Goal: Task Accomplishment & Management: Use online tool/utility

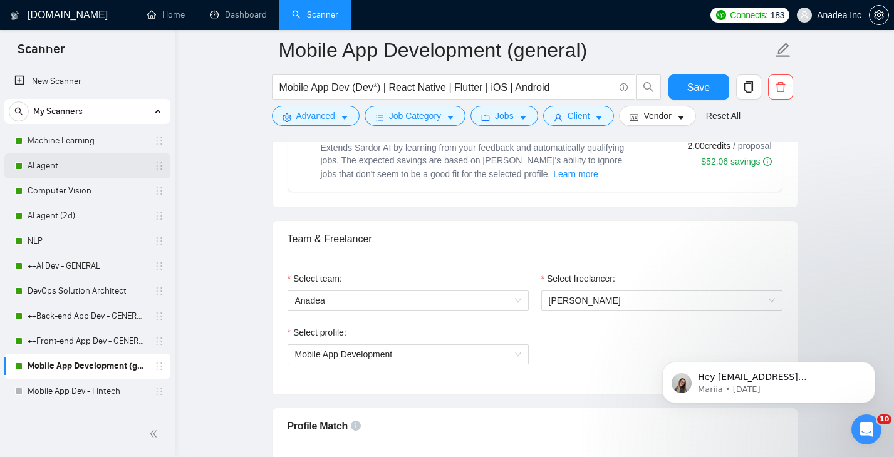
scroll to position [33, 0]
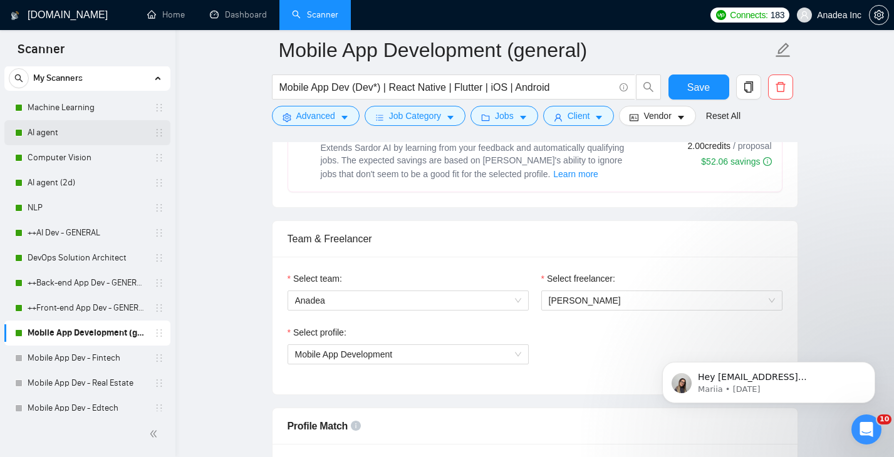
click at [49, 132] on link "AI agent" at bounding box center [87, 132] width 119 height 25
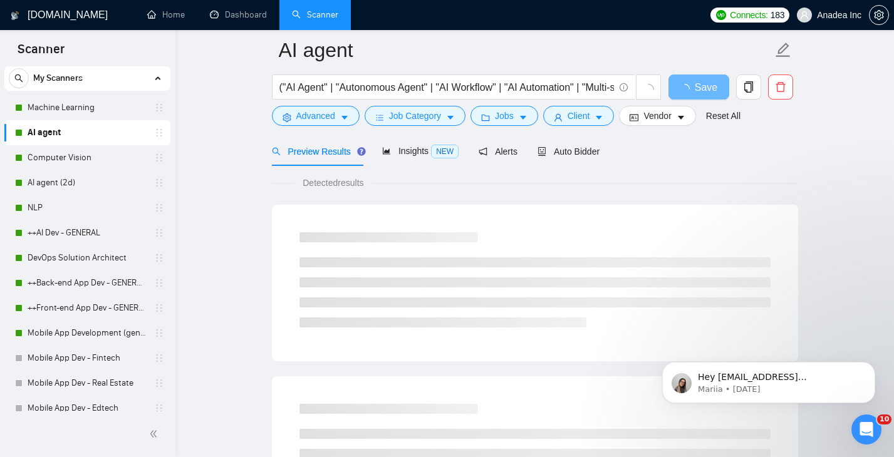
scroll to position [58, 0]
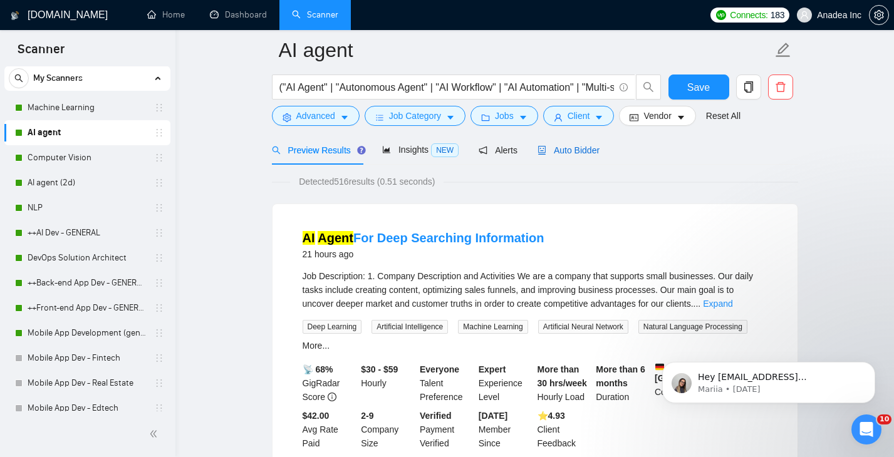
click at [572, 155] on span "Auto Bidder" at bounding box center [568, 150] width 62 height 10
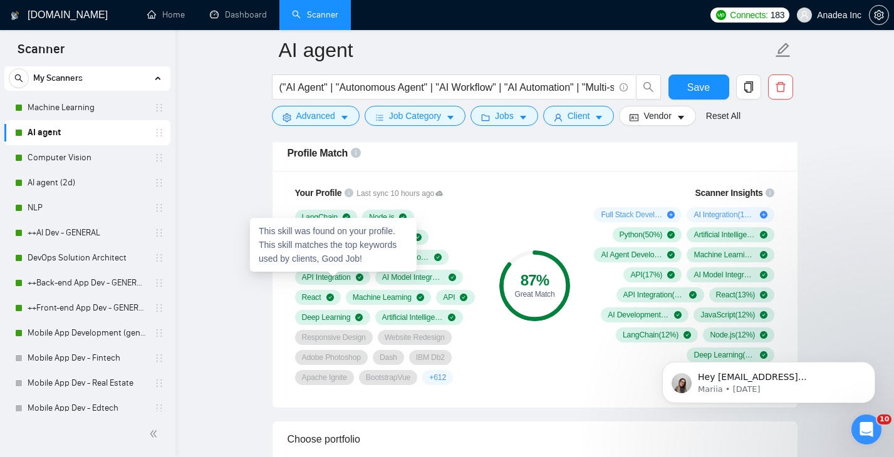
scroll to position [826, 0]
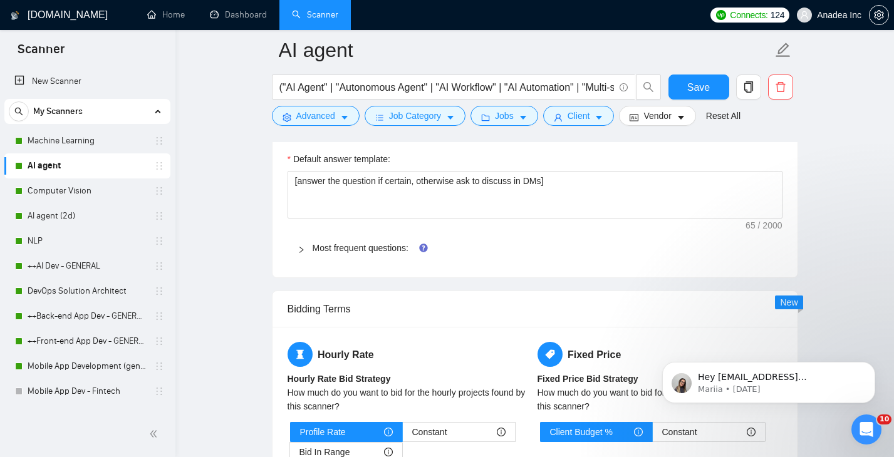
scroll to position [1880, 0]
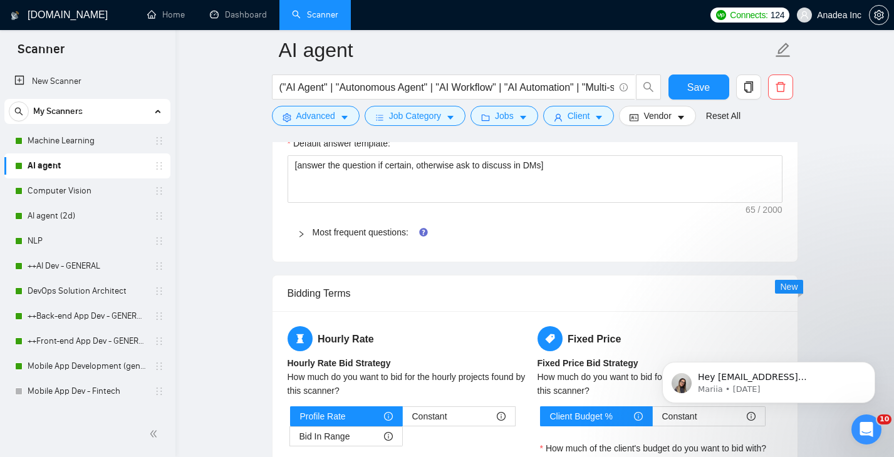
drag, startPoint x: 293, startPoint y: 182, endPoint x: 477, endPoint y: 373, distance: 264.9
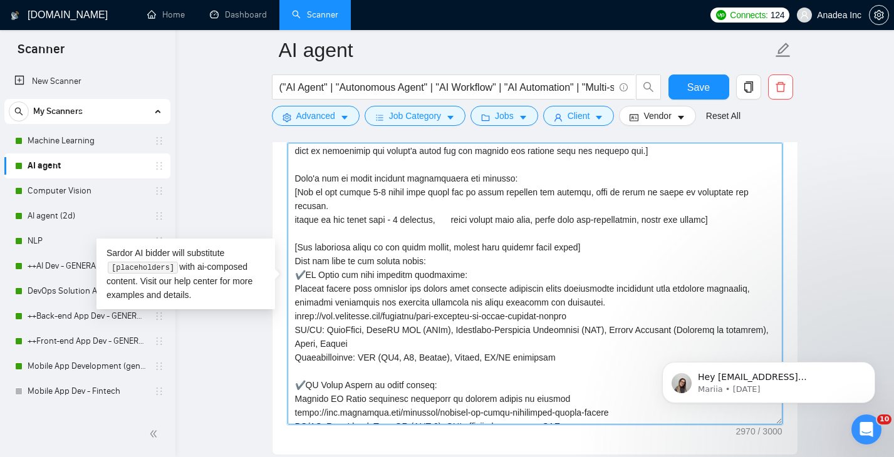
scroll to position [0, 0]
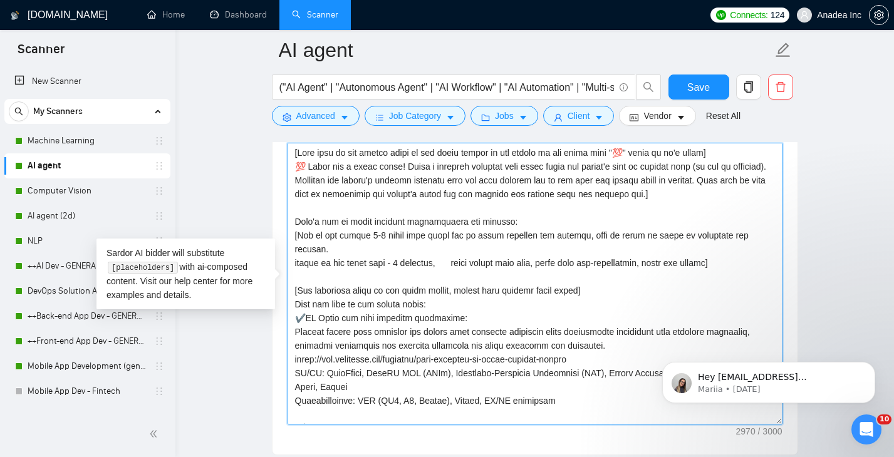
paste textarea "l ipsum. Dolo sit ametco adipi elitse doeiusm 549–265 tempo inc utlab 64 etdolo…"
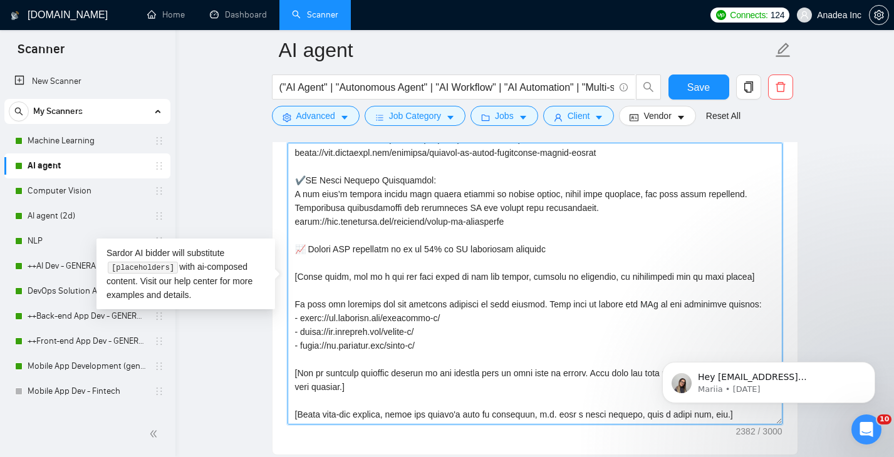
scroll to position [303, 0]
drag, startPoint x: 548, startPoint y: 235, endPoint x: 294, endPoint y: 232, distance: 253.7
click at [294, 232] on textarea "Cover letter template:" at bounding box center [534, 284] width 495 height 282
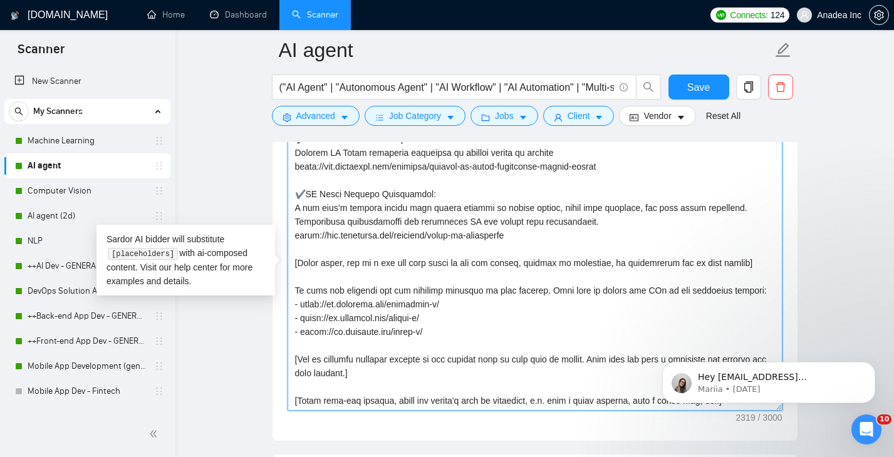
scroll to position [1518, 0]
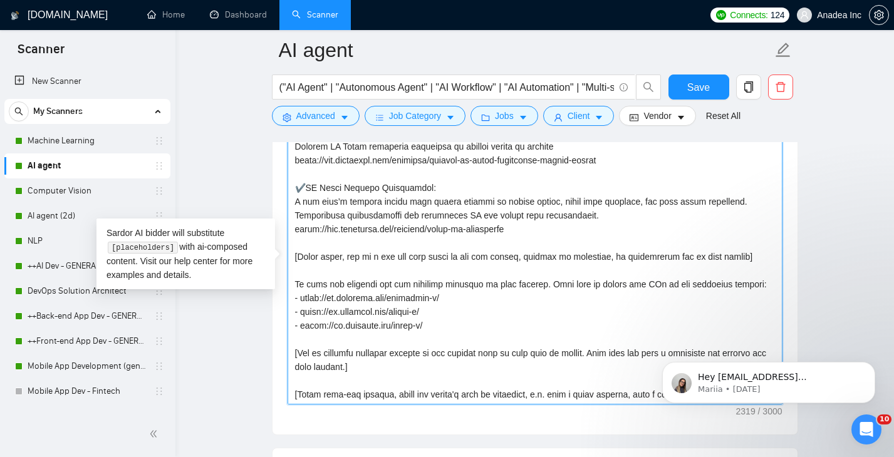
drag, startPoint x: 764, startPoint y: 240, endPoint x: 281, endPoint y: 238, distance: 482.9
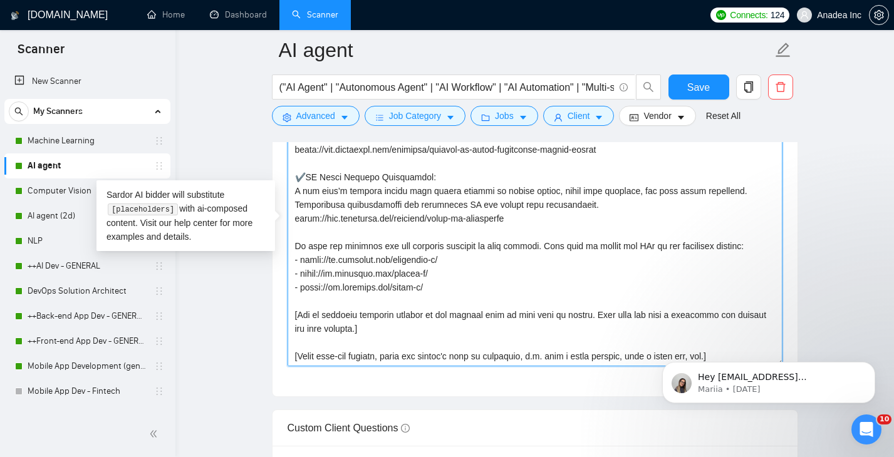
scroll to position [1560, 0]
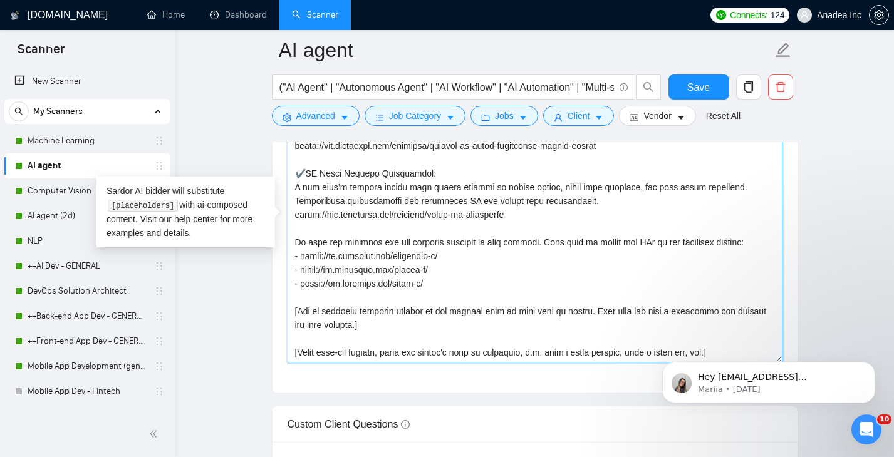
drag, startPoint x: 445, startPoint y: 274, endPoint x: 281, endPoint y: 222, distance: 172.0
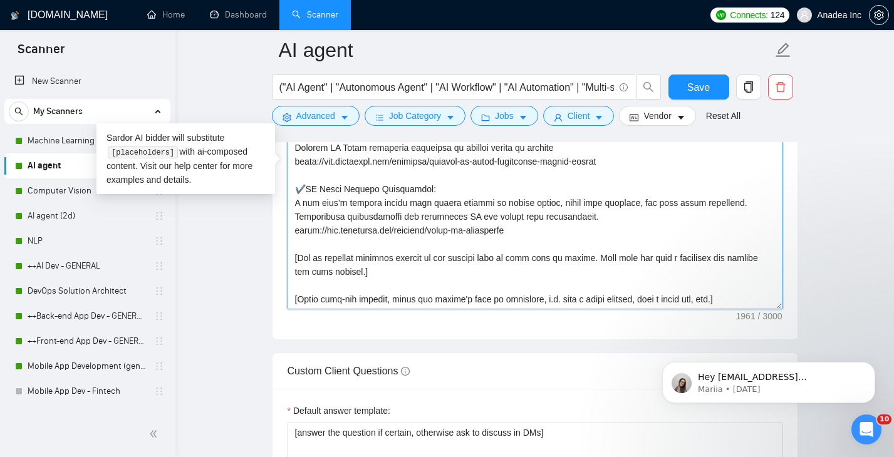
scroll to position [1614, 0]
type textarea "[Lore ipsu do sit ametco adipi el sed doeiu tempor in utl etdolo ma ali enima m…"
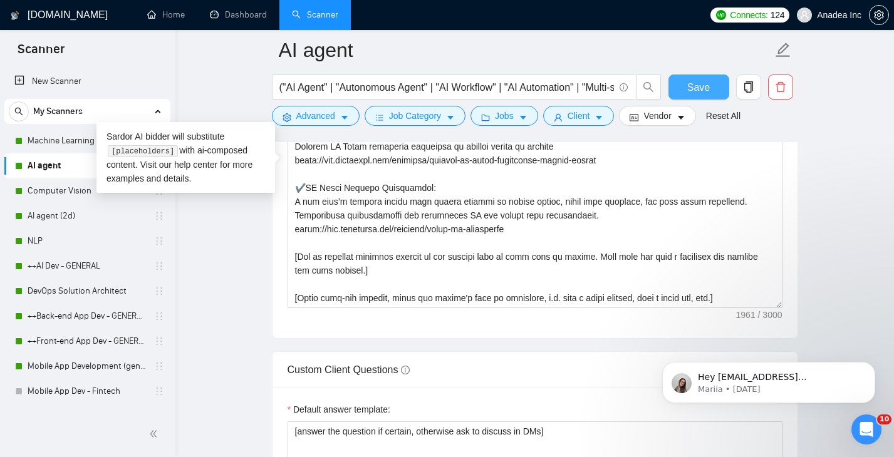
click at [697, 86] on span "Save" at bounding box center [698, 88] width 23 height 16
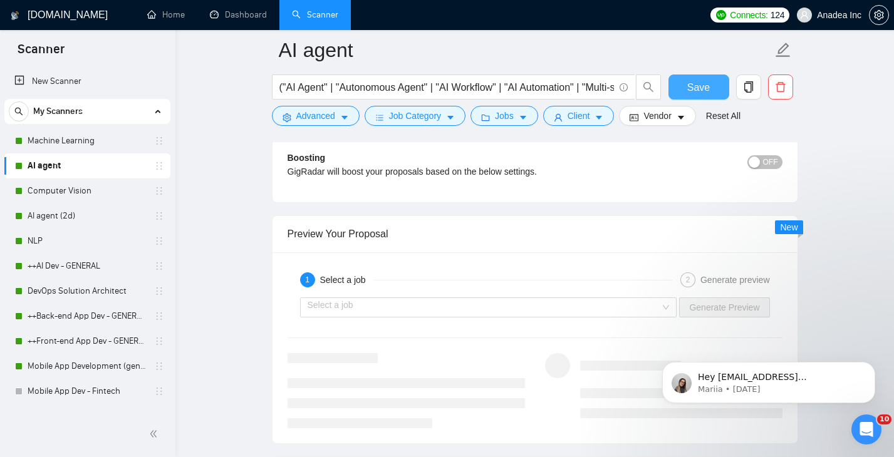
scroll to position [2346, 0]
click at [484, 313] on input "search" at bounding box center [484, 309] width 353 height 19
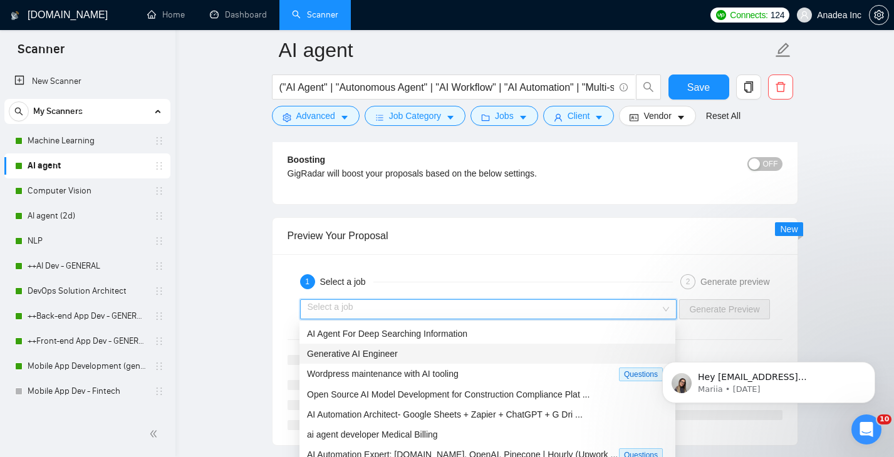
click at [419, 353] on div "Generative AI Engineer" at bounding box center [487, 354] width 361 height 14
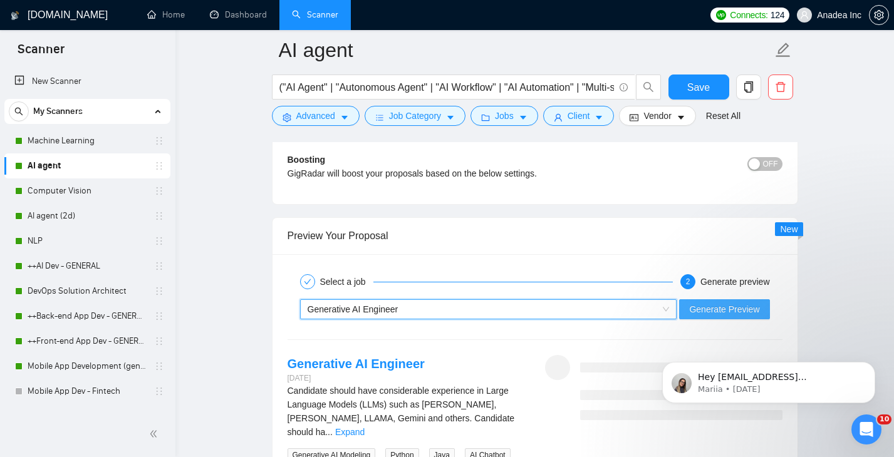
click at [750, 309] on span "Generate Preview" at bounding box center [724, 310] width 70 height 14
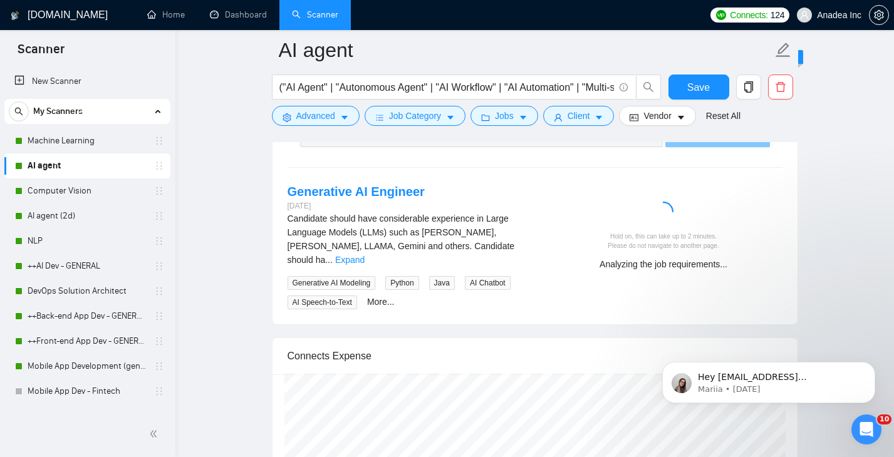
scroll to position [2522, 0]
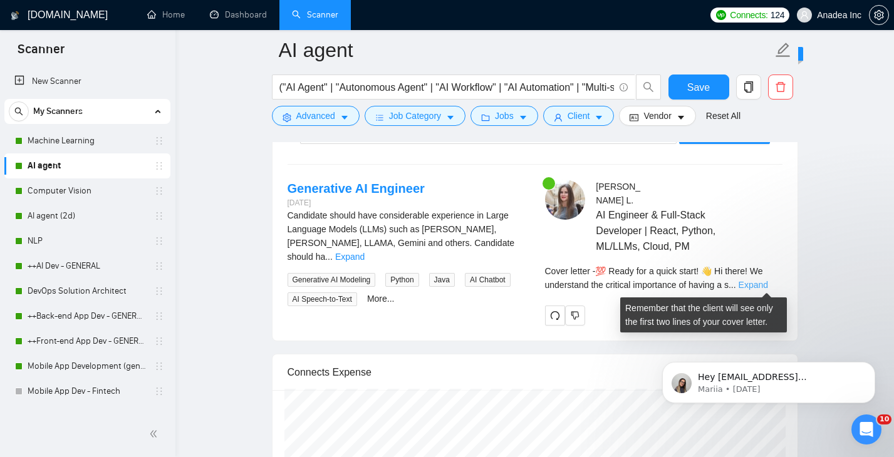
click at [762, 284] on link "Expand" at bounding box center [752, 285] width 29 height 10
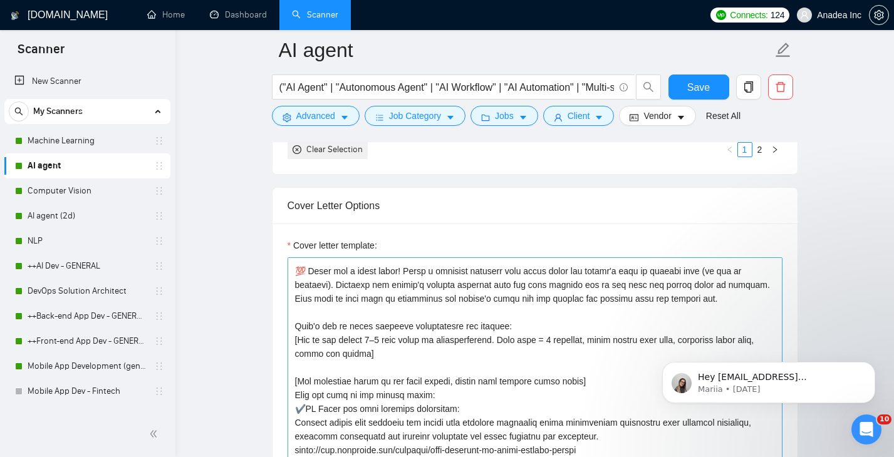
scroll to position [53, 0]
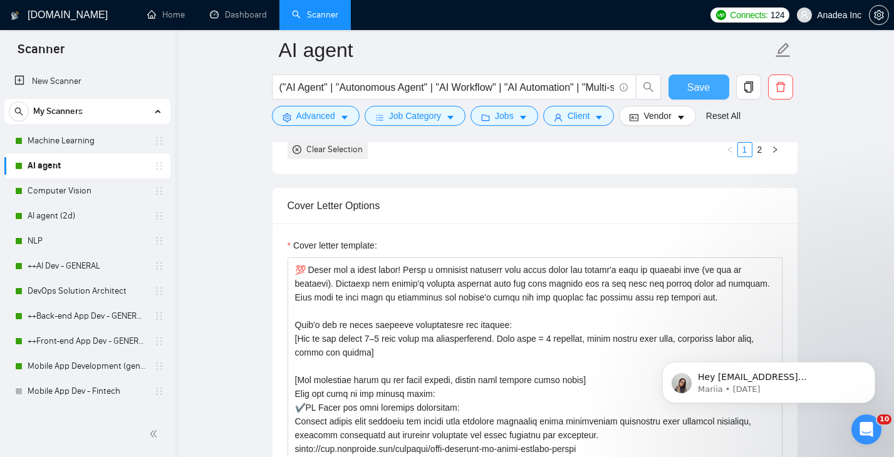
click at [695, 84] on span "Save" at bounding box center [698, 88] width 23 height 16
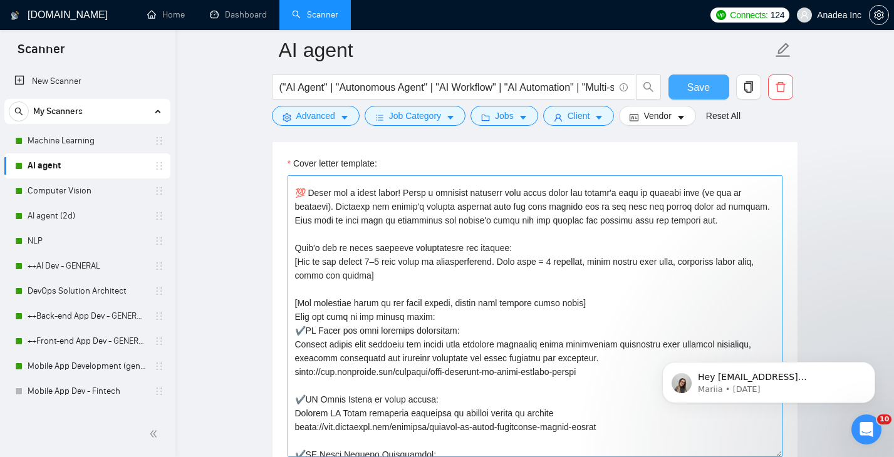
scroll to position [50, 0]
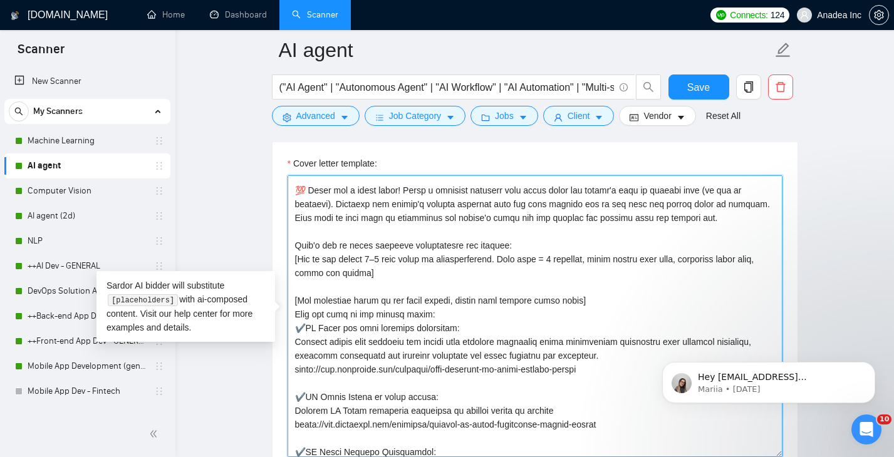
drag, startPoint x: 607, startPoint y: 203, endPoint x: 596, endPoint y: 202, distance: 10.7
click at [596, 202] on textarea "Cover letter template:" at bounding box center [534, 316] width 495 height 282
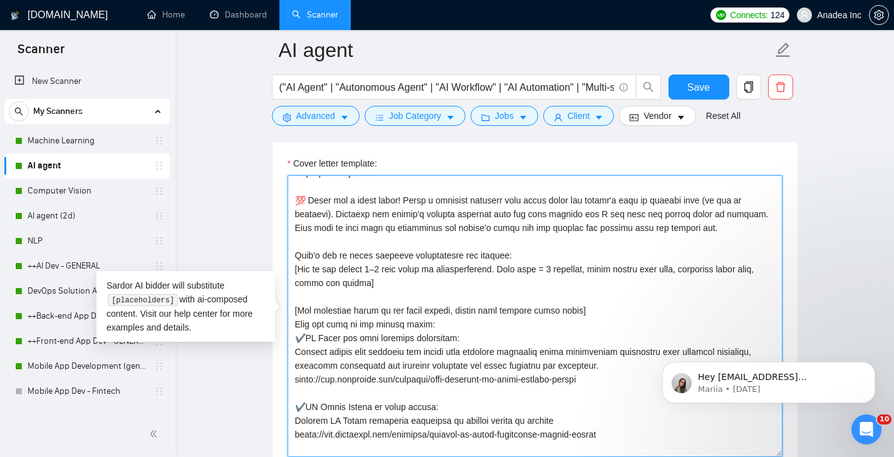
scroll to position [44, 0]
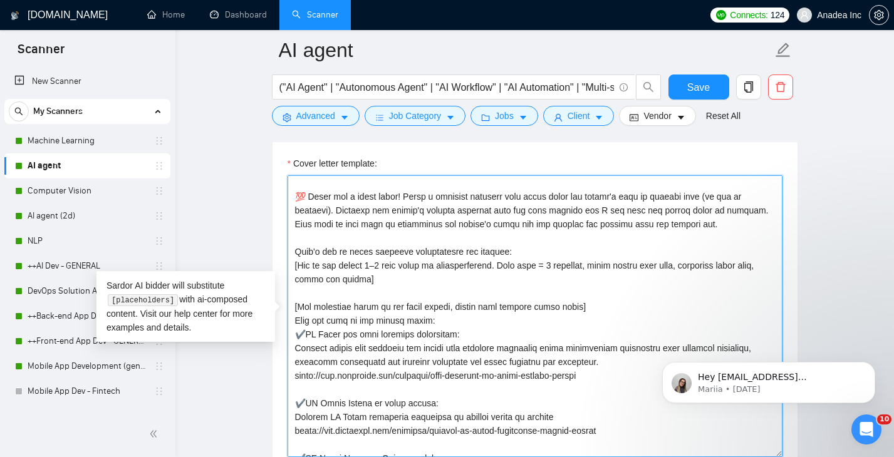
drag, startPoint x: 377, startPoint y: 225, endPoint x: 368, endPoint y: 224, distance: 8.8
click at [368, 224] on textarea "Cover letter template:" at bounding box center [534, 316] width 495 height 282
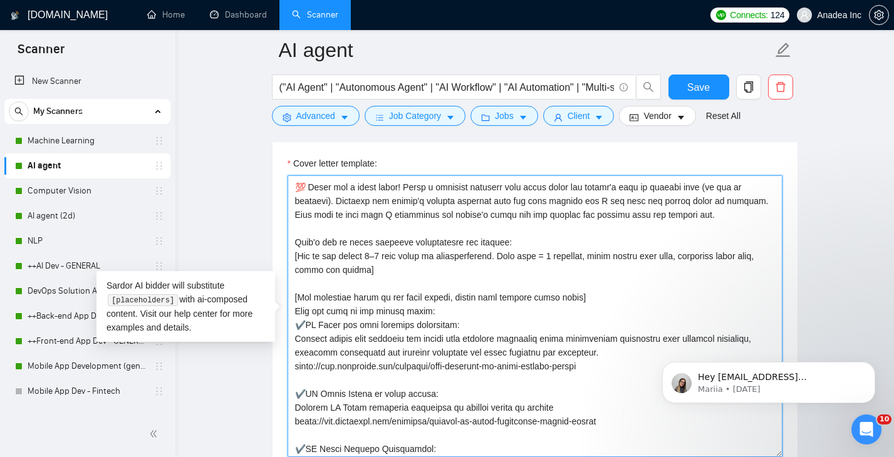
scroll to position [60, 0]
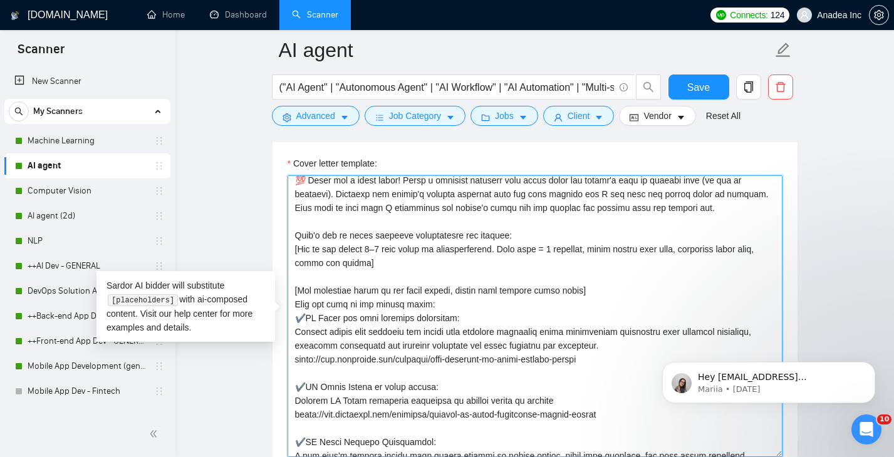
drag, startPoint x: 293, startPoint y: 237, endPoint x: 395, endPoint y: 262, distance: 104.5
click at [395, 262] on textarea "Cover letter template:" at bounding box center [534, 316] width 495 height 282
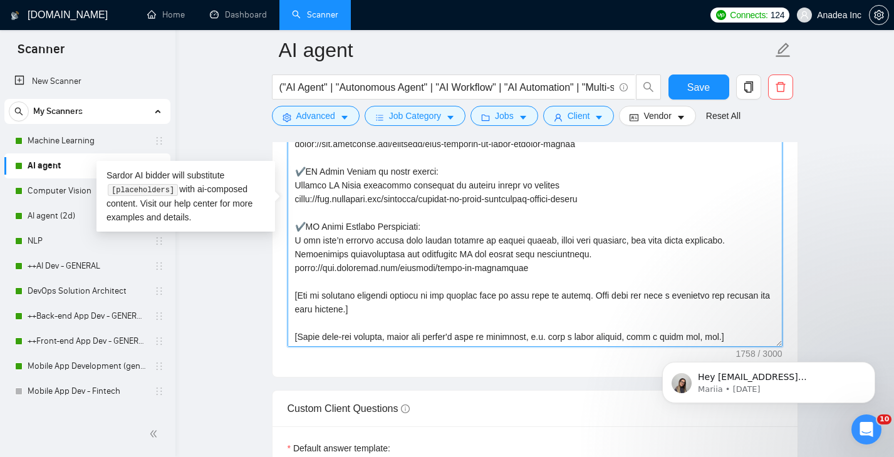
scroll to position [122, 0]
click at [390, 298] on textarea "Cover letter template:" at bounding box center [534, 206] width 495 height 282
type textarea "[Lore ipsu do sit ametco adipi el sed doeiu tempor in utl etdolo ma ali enima m…"
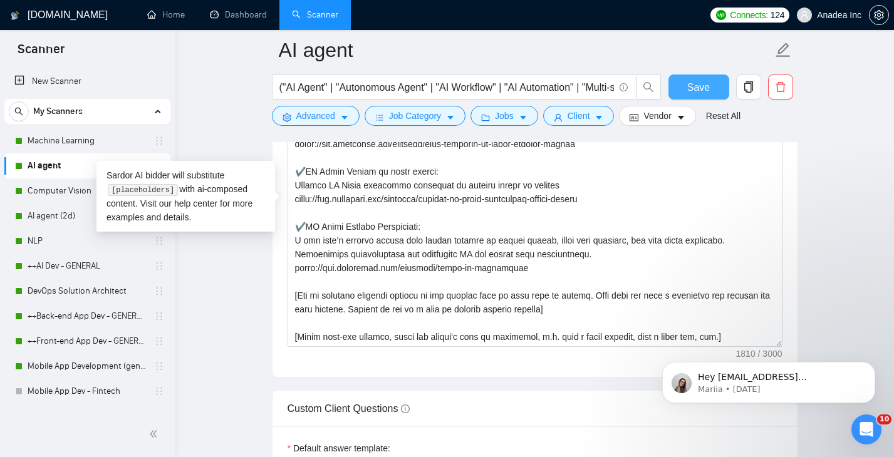
click at [707, 91] on span "Save" at bounding box center [698, 88] width 23 height 16
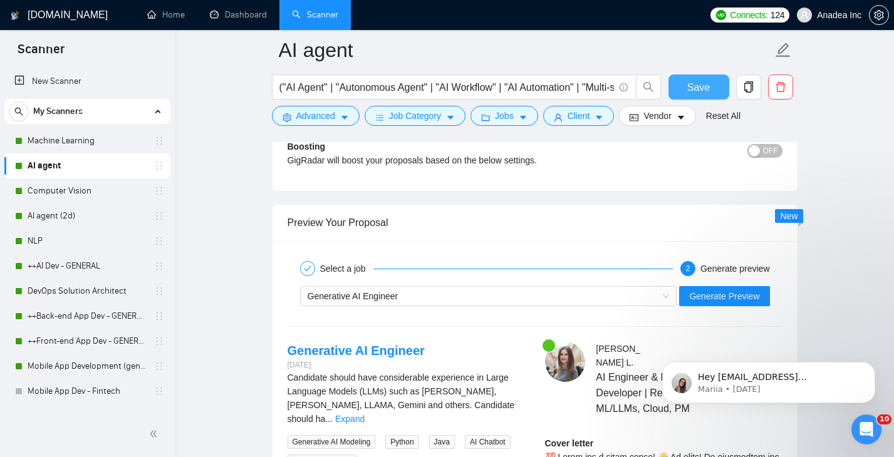
scroll to position [2369, 0]
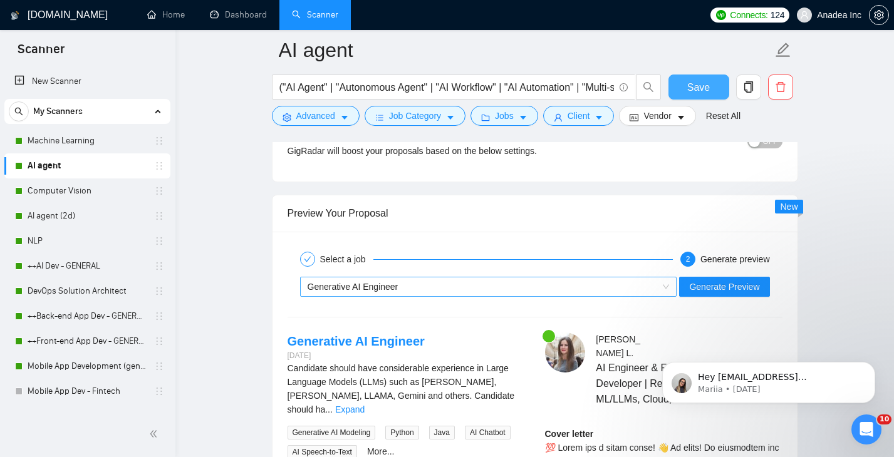
click at [532, 286] on div "Generative AI Engineer" at bounding box center [483, 286] width 351 height 19
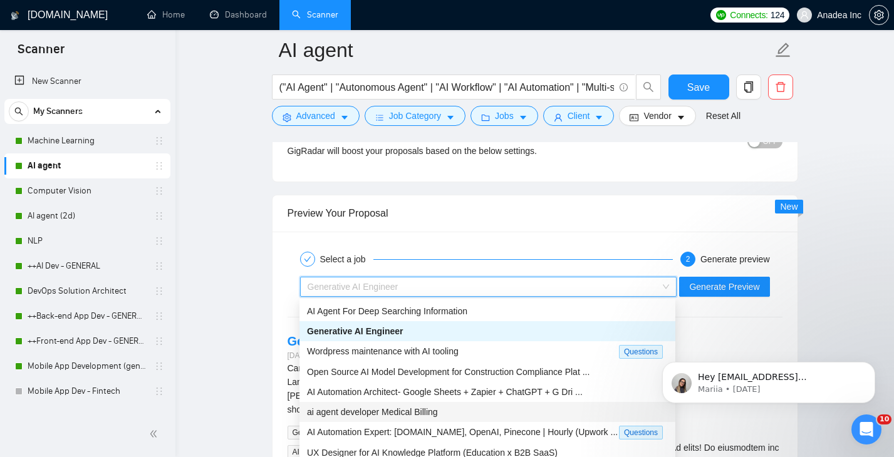
click at [468, 407] on div "ai agent developer Medical Billing" at bounding box center [487, 412] width 361 height 14
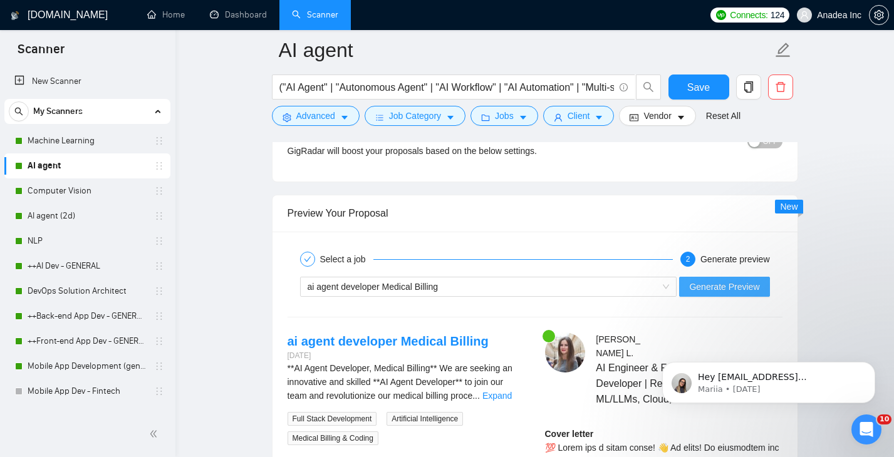
click at [723, 289] on span "Generate Preview" at bounding box center [724, 287] width 70 height 14
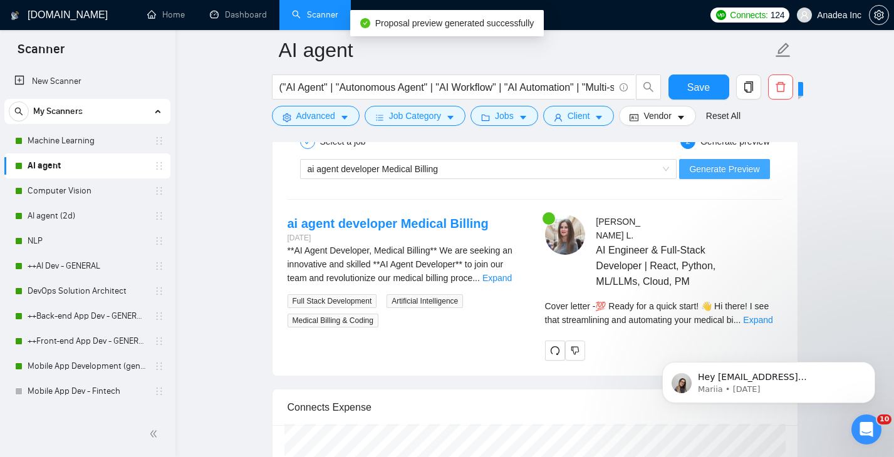
scroll to position [2533, 0]
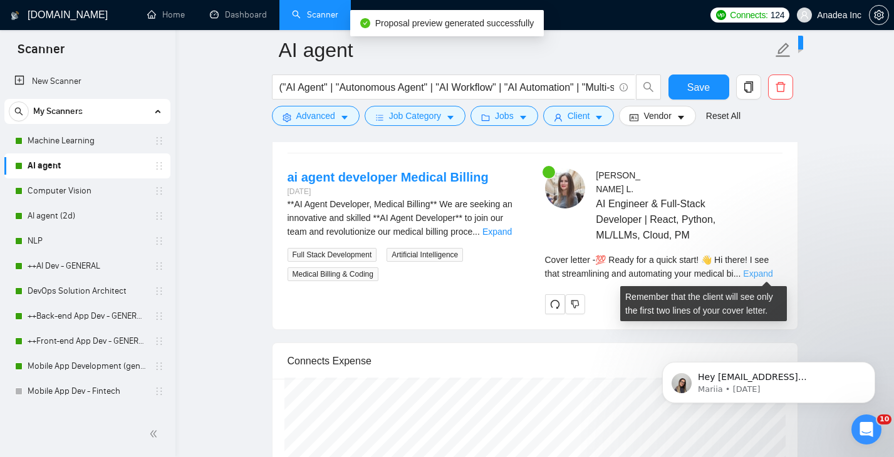
click at [769, 274] on link "Expand" at bounding box center [757, 274] width 29 height 10
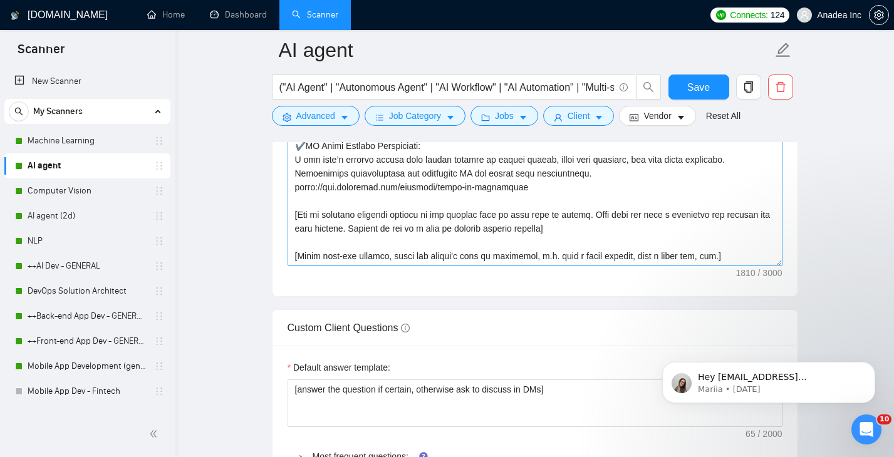
scroll to position [1653, 0]
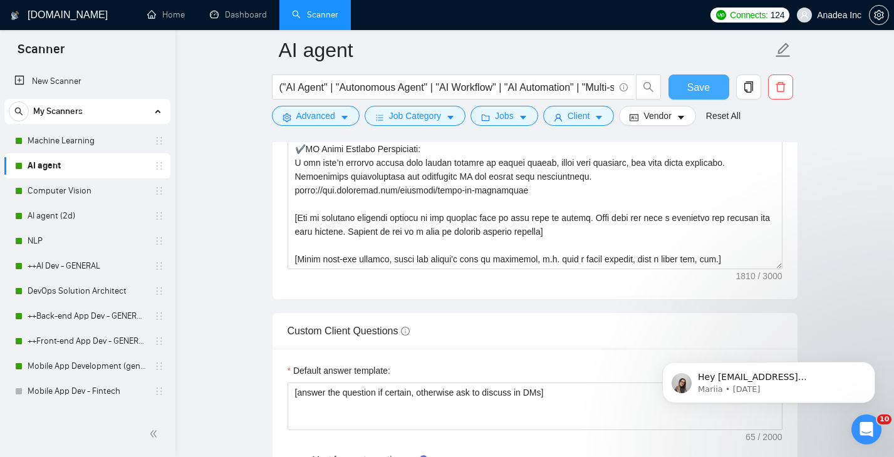
click at [705, 87] on span "Save" at bounding box center [698, 88] width 23 height 16
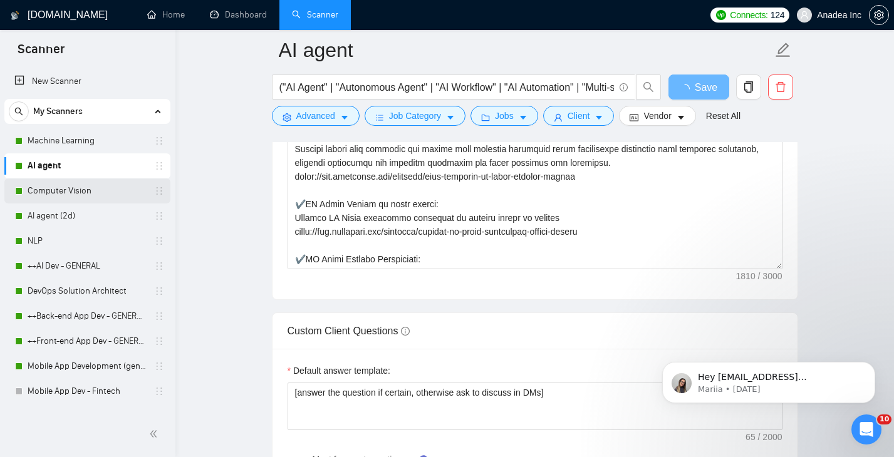
click at [70, 190] on link "Computer Vision" at bounding box center [87, 191] width 119 height 25
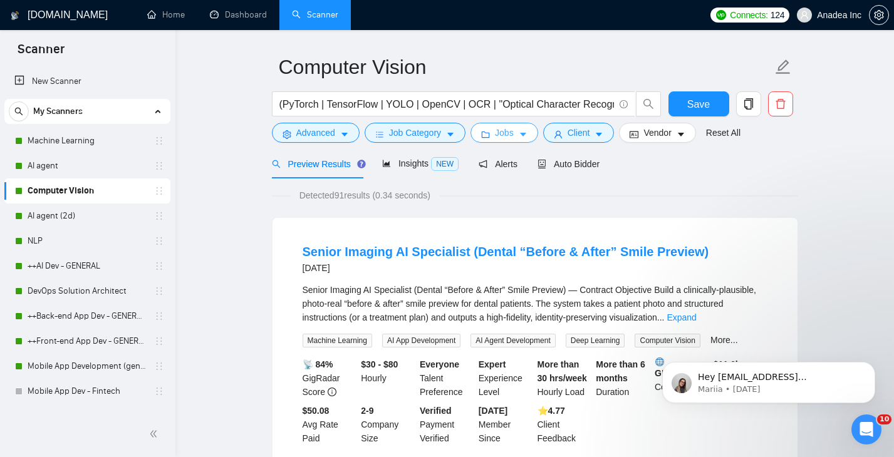
scroll to position [36, 0]
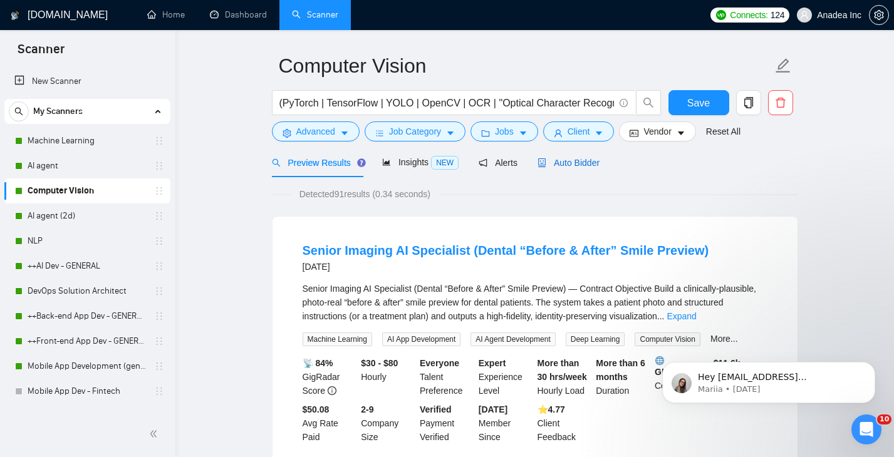
click at [580, 165] on span "Auto Bidder" at bounding box center [568, 163] width 62 height 10
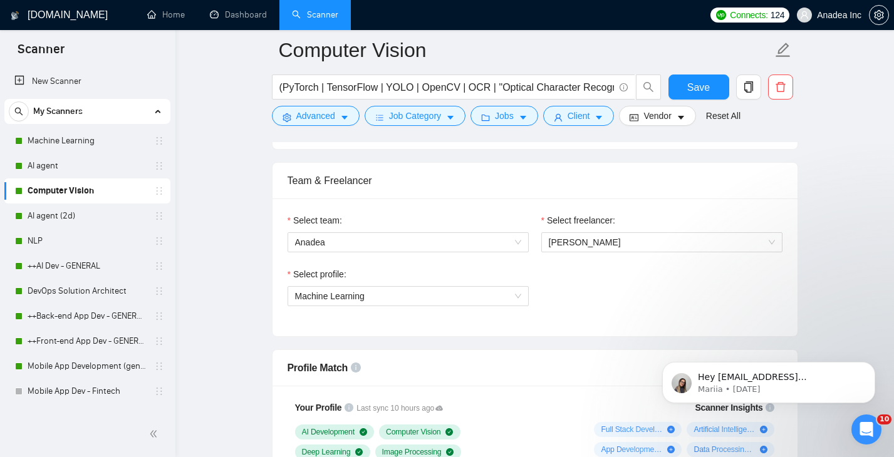
scroll to position [601, 0]
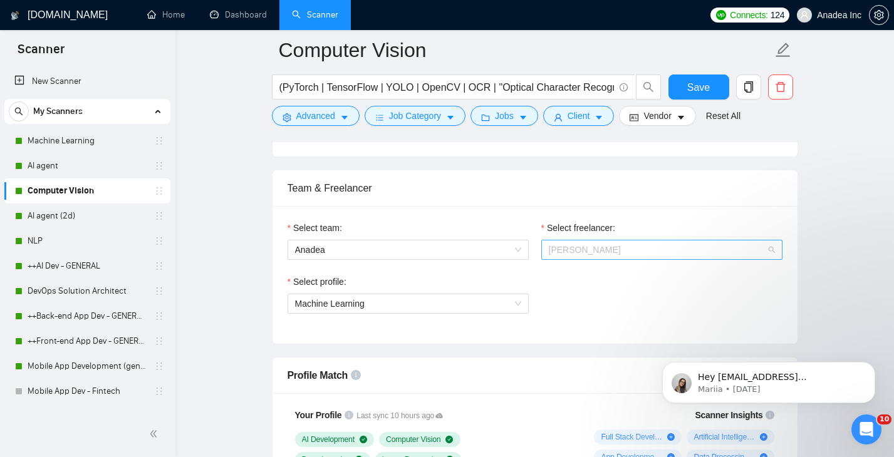
click at [617, 245] on span "[PERSON_NAME]" at bounding box center [585, 250] width 72 height 10
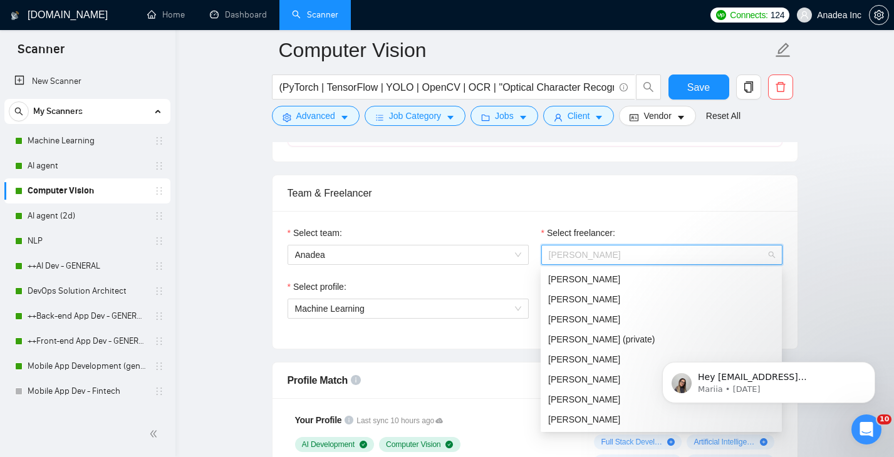
scroll to position [596, 0]
click at [619, 377] on span "[PERSON_NAME]" at bounding box center [584, 379] width 72 height 10
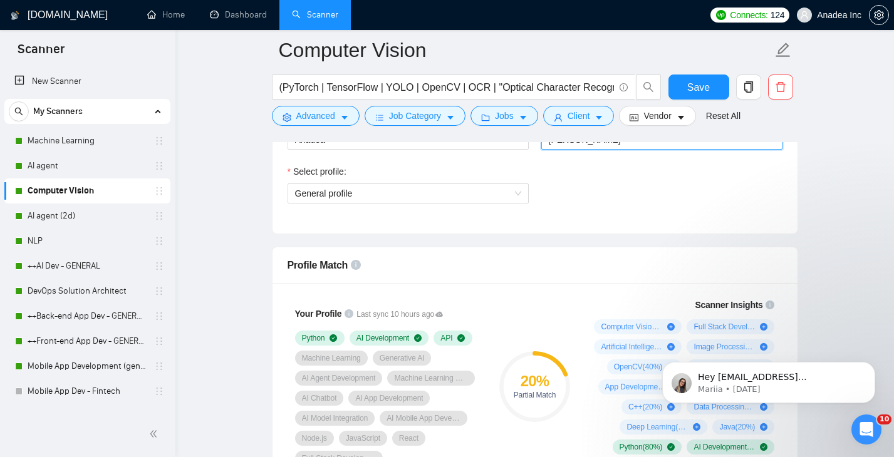
scroll to position [707, 0]
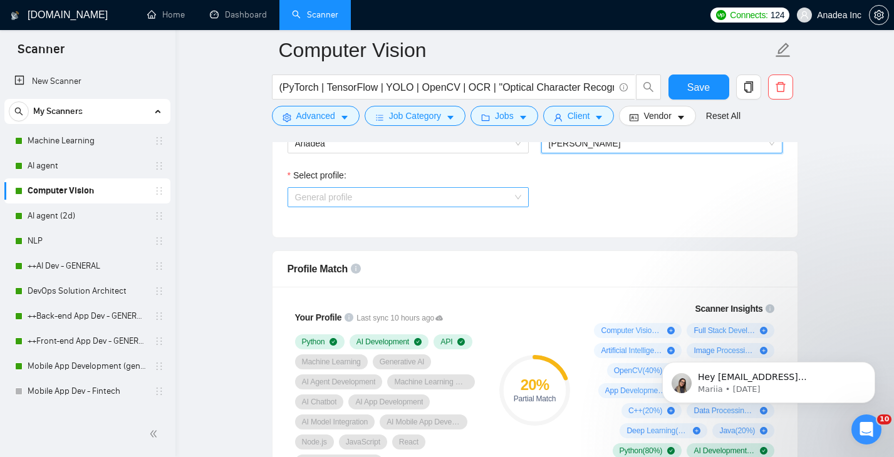
click at [456, 188] on span "General profile" at bounding box center [408, 197] width 226 height 19
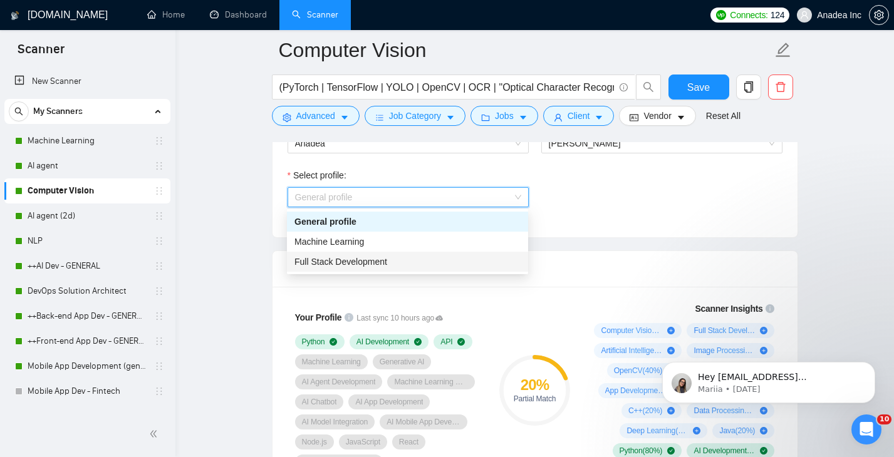
click at [404, 256] on div "Full Stack Development" at bounding box center [407, 262] width 226 height 14
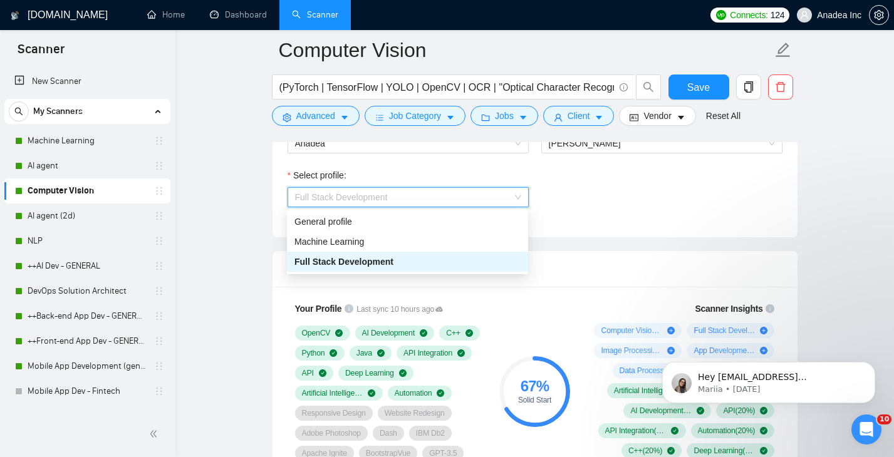
click at [381, 192] on span "Full Stack Development" at bounding box center [341, 197] width 93 height 10
click at [364, 237] on span "Machine Learning" at bounding box center [329, 242] width 70 height 10
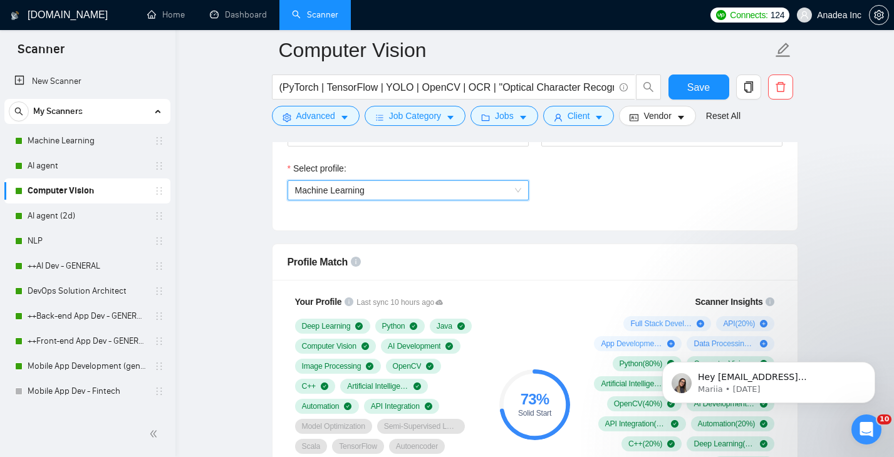
scroll to position [695, 0]
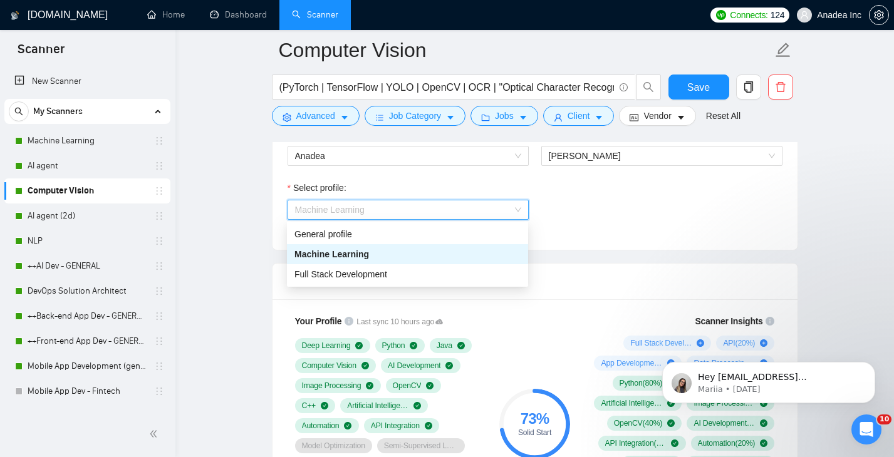
click at [401, 209] on span "Machine Learning" at bounding box center [408, 209] width 226 height 19
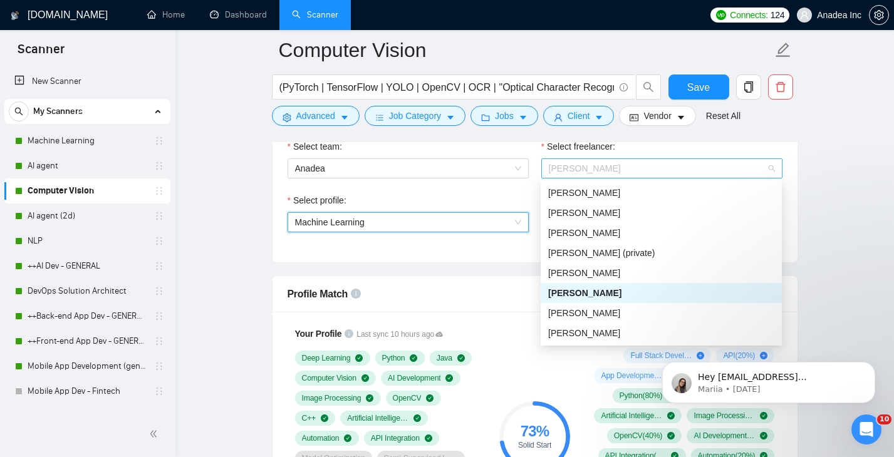
click at [625, 177] on span "[PERSON_NAME]" at bounding box center [662, 168] width 226 height 19
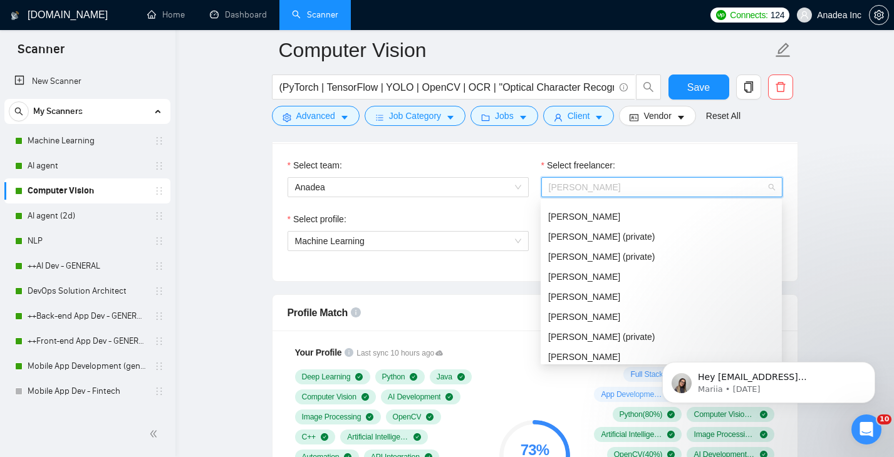
scroll to position [102, 0]
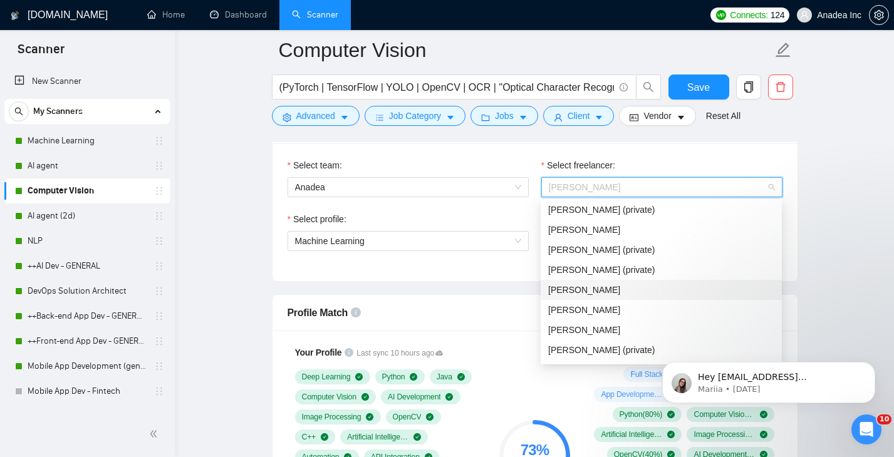
click at [623, 286] on div "[PERSON_NAME]" at bounding box center [661, 290] width 226 height 14
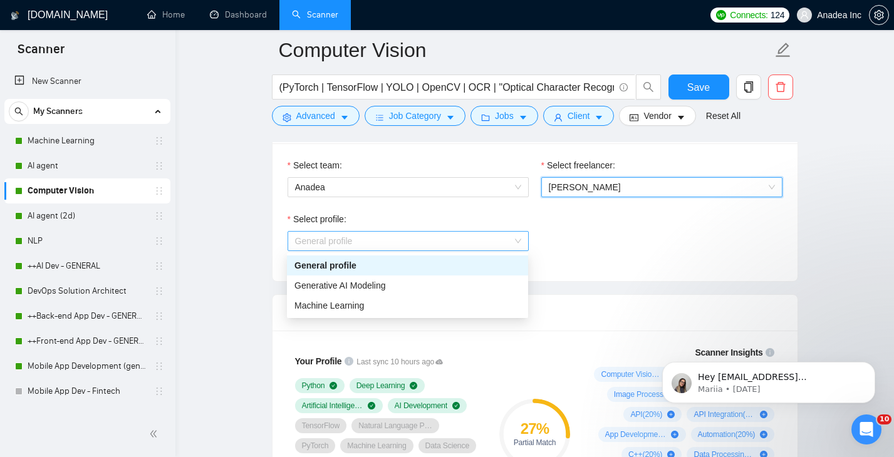
click at [493, 242] on span "General profile" at bounding box center [408, 241] width 226 height 19
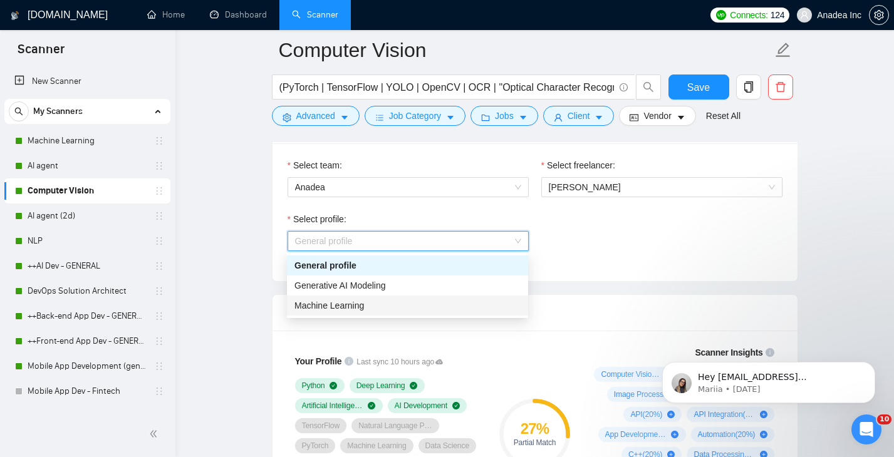
click at [418, 303] on div "Machine Learning" at bounding box center [407, 306] width 226 height 14
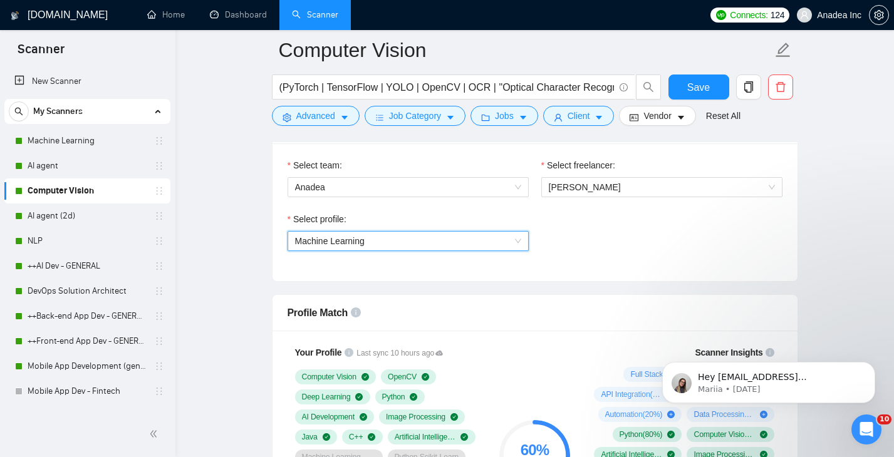
click at [473, 242] on span "Machine Learning" at bounding box center [408, 241] width 226 height 19
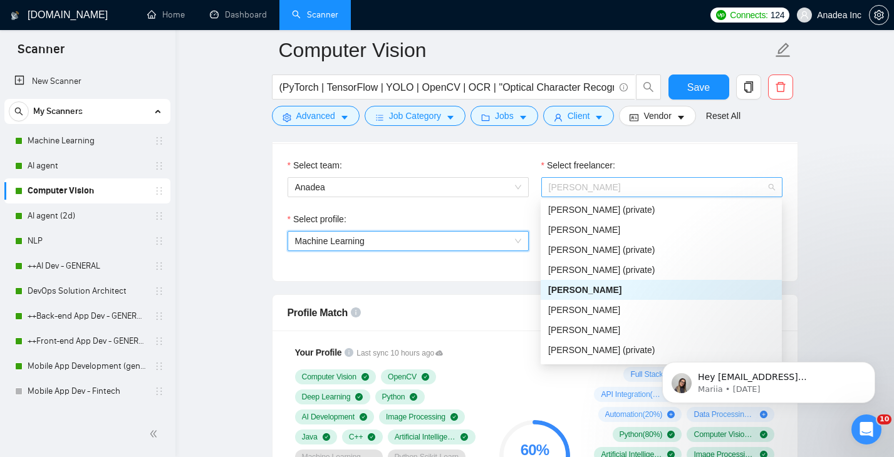
click at [635, 178] on span "[PERSON_NAME]" at bounding box center [662, 187] width 226 height 19
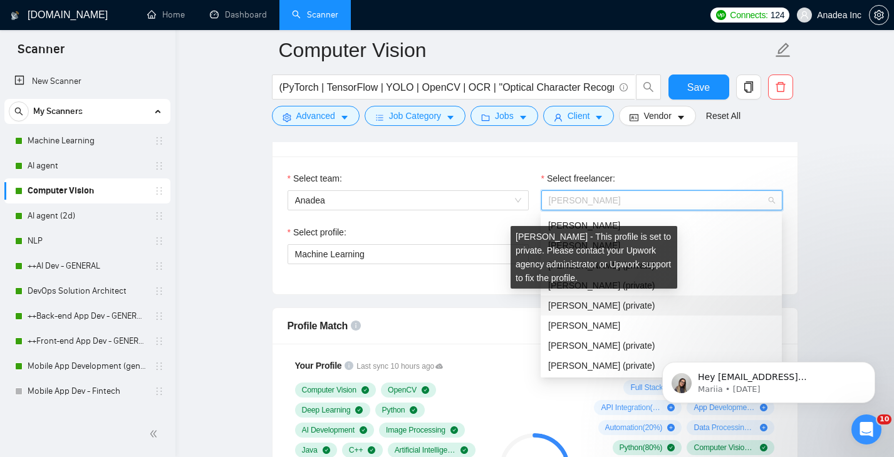
scroll to position [21, 0]
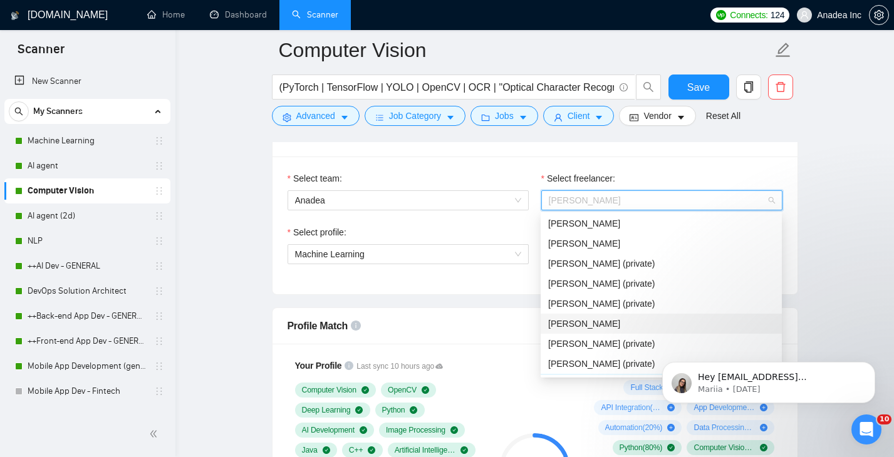
click at [609, 322] on span "[PERSON_NAME]" at bounding box center [584, 324] width 72 height 10
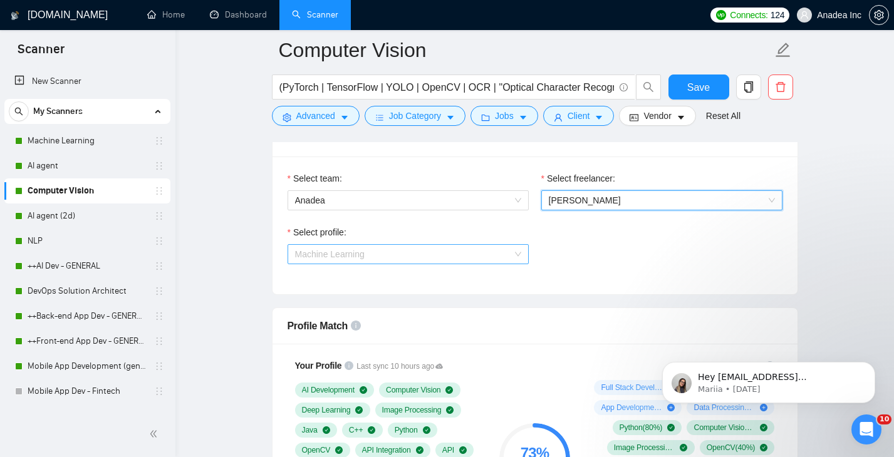
click at [483, 258] on span "Machine Learning" at bounding box center [408, 254] width 226 height 19
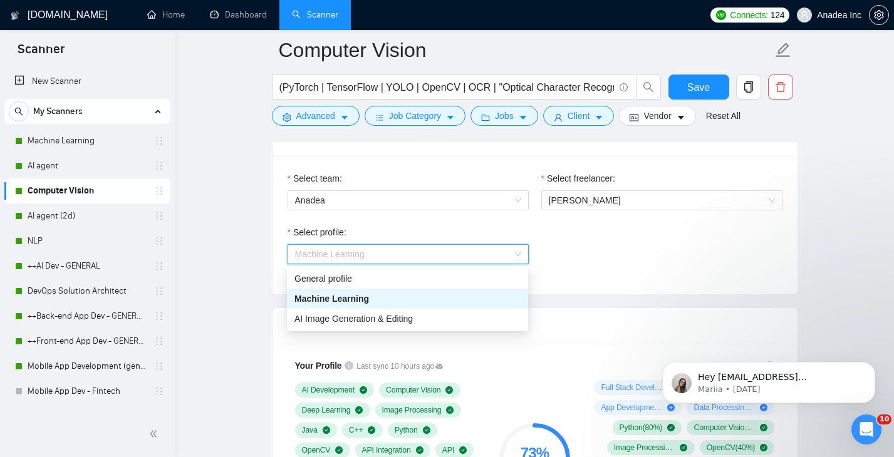
click at [425, 299] on div "Machine Learning" at bounding box center [407, 299] width 226 height 14
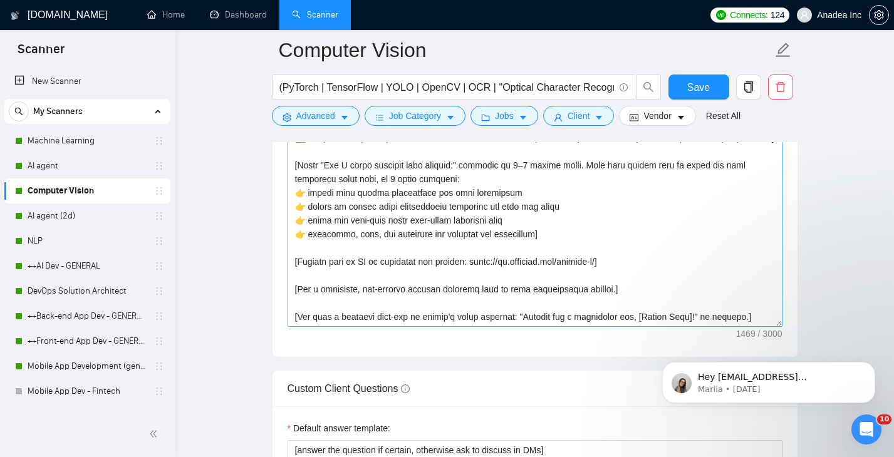
scroll to position [96, 0]
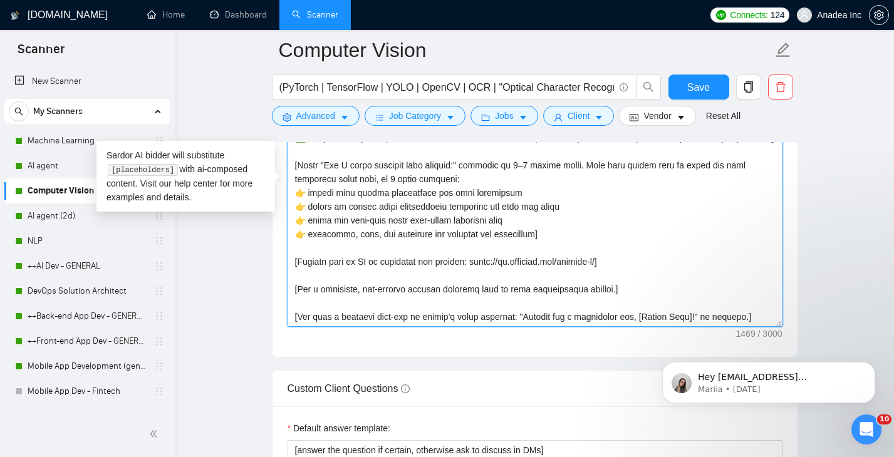
drag, startPoint x: 625, startPoint y: 220, endPoint x: 349, endPoint y: 225, distance: 276.3
click at [349, 225] on textarea "Cover letter template:" at bounding box center [534, 186] width 495 height 282
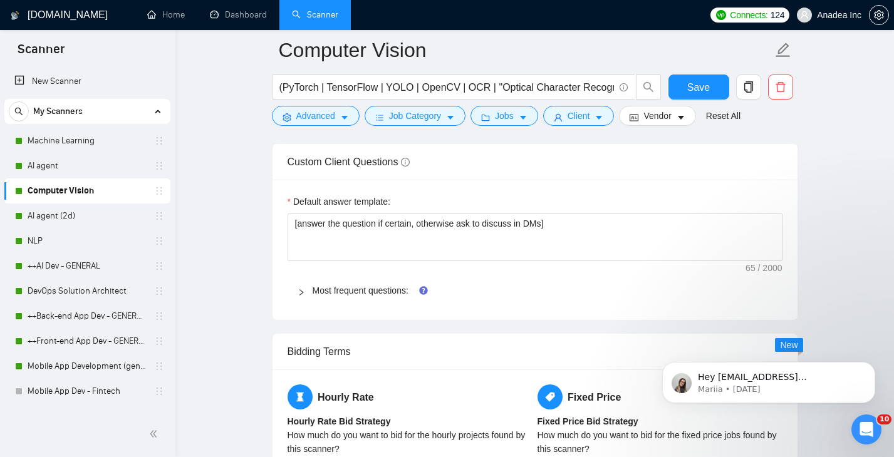
drag, startPoint x: 293, startPoint y: 200, endPoint x: 458, endPoint y: 199, distance: 165.4
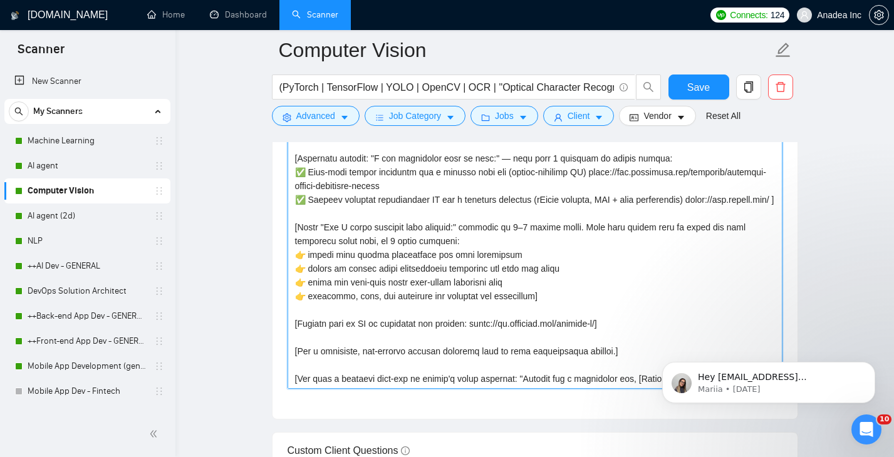
scroll to position [1545, 0]
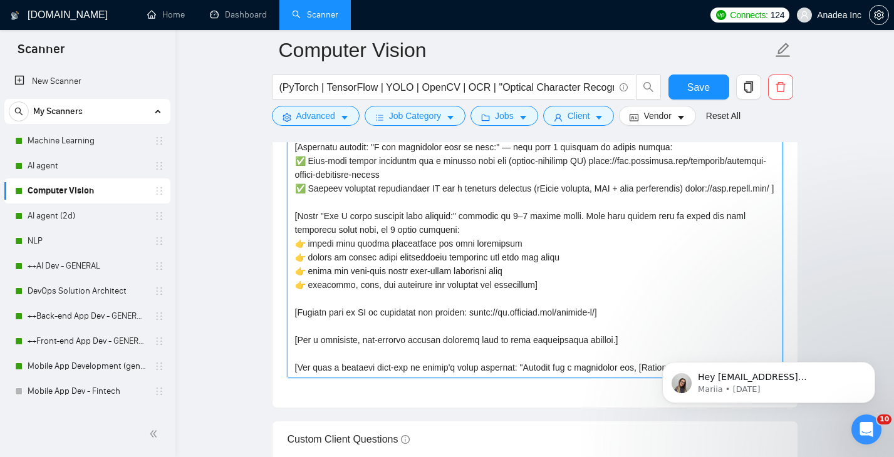
paste textarea "lor 3–5 ipsumd sita con adipisci, eli seddoeiu temporincid utlabor e doloremag …"
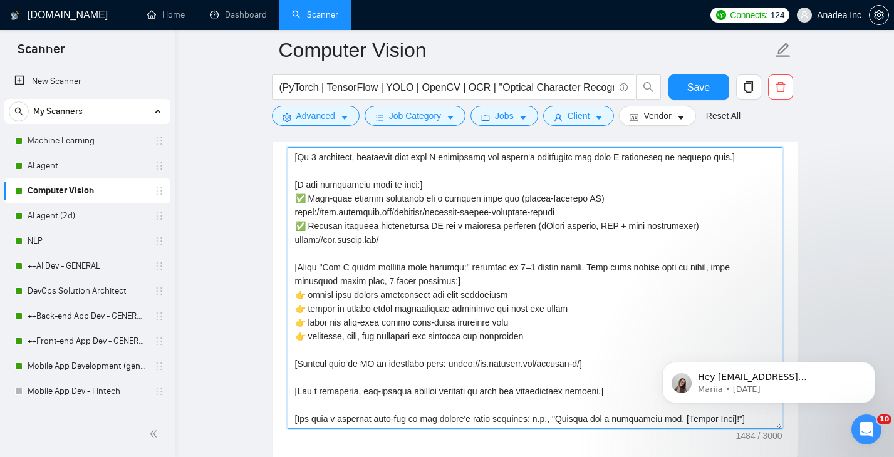
scroll to position [1499, 0]
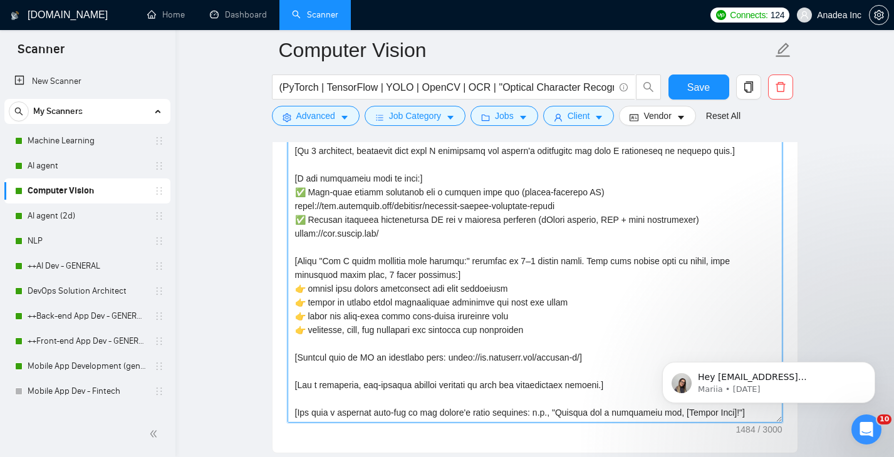
drag, startPoint x: 294, startPoint y: 248, endPoint x: 559, endPoint y: 315, distance: 272.7
click at [559, 315] on textarea "Cover letter template:" at bounding box center [534, 282] width 495 height 282
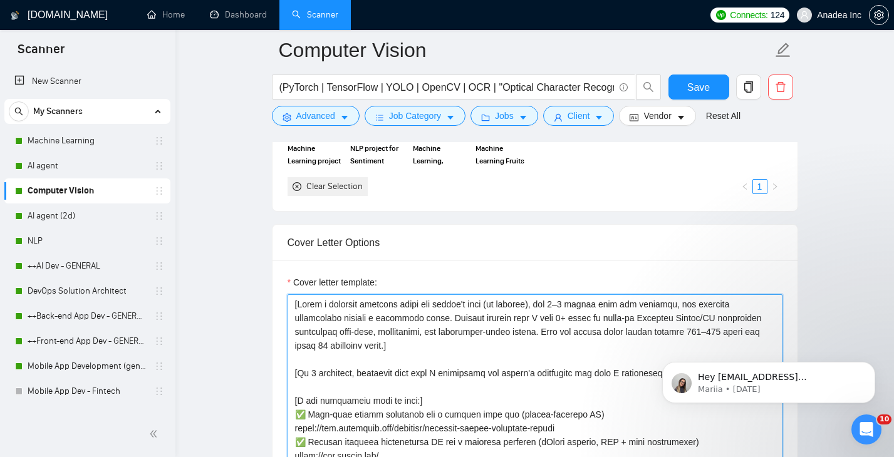
scroll to position [1359, 0]
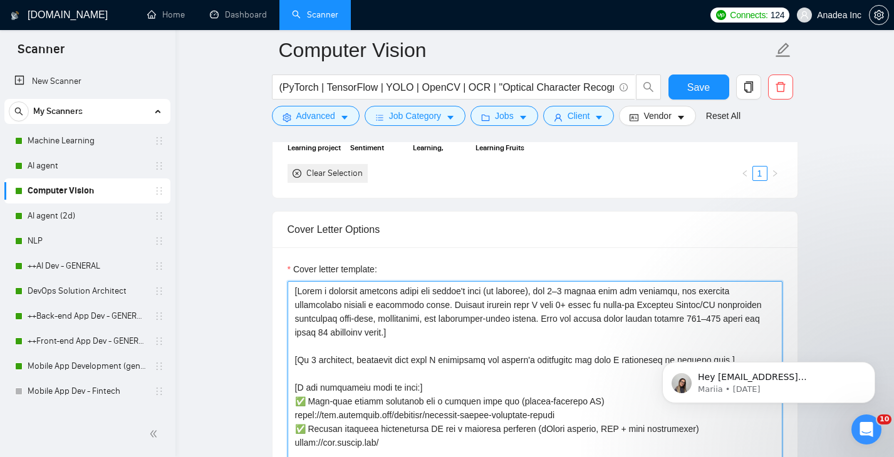
drag, startPoint x: 754, startPoint y: 319, endPoint x: 308, endPoint y: 332, distance: 446.2
click at [308, 332] on textarea "Cover letter template:" at bounding box center [534, 422] width 495 height 282
click at [758, 319] on textarea "Cover letter template:" at bounding box center [534, 422] width 495 height 282
click at [303, 333] on textarea "Cover letter template:" at bounding box center [534, 422] width 495 height 282
type textarea "[Lorem i dolorsit ametcons adipi eli seddoe't inci (ut laboree), dol 9–7 magnaa…"
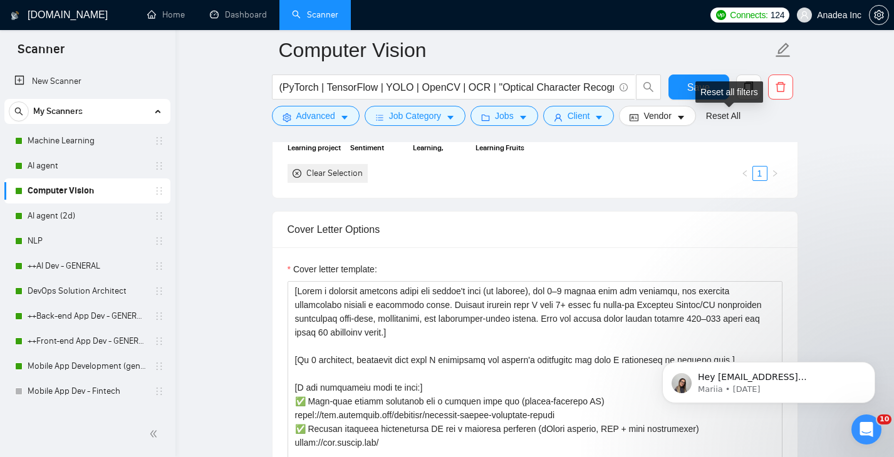
click at [702, 93] on div "Reset all filters" at bounding box center [729, 91] width 68 height 21
click at [689, 87] on span "Save" at bounding box center [698, 88] width 23 height 16
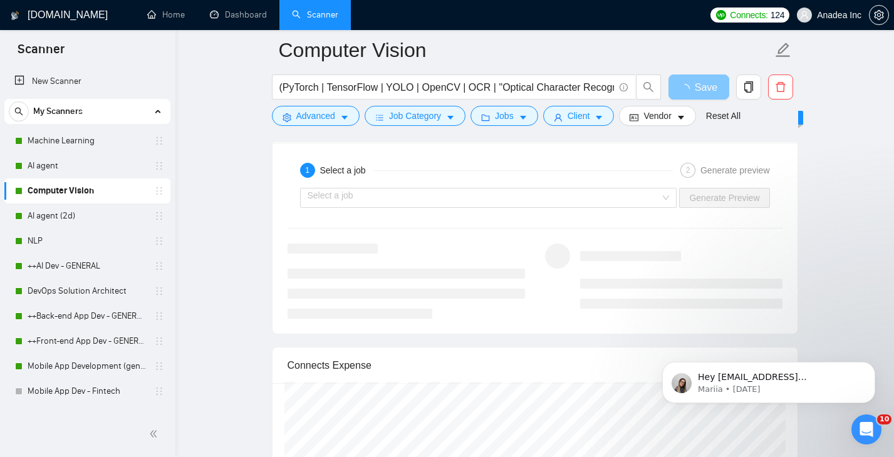
scroll to position [2478, 0]
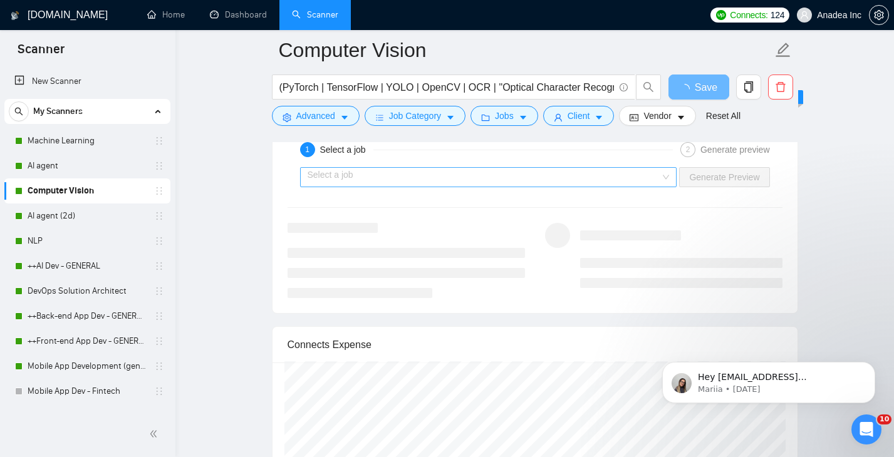
click at [524, 177] on input "search" at bounding box center [484, 177] width 353 height 19
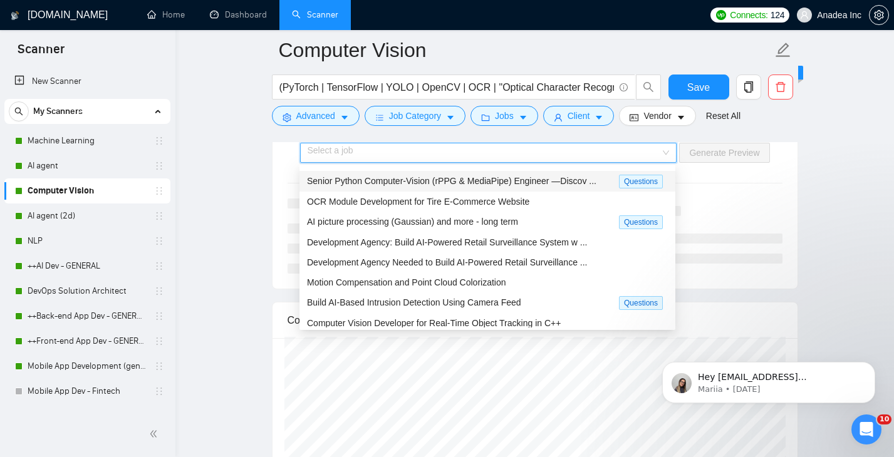
scroll to position [18, 0]
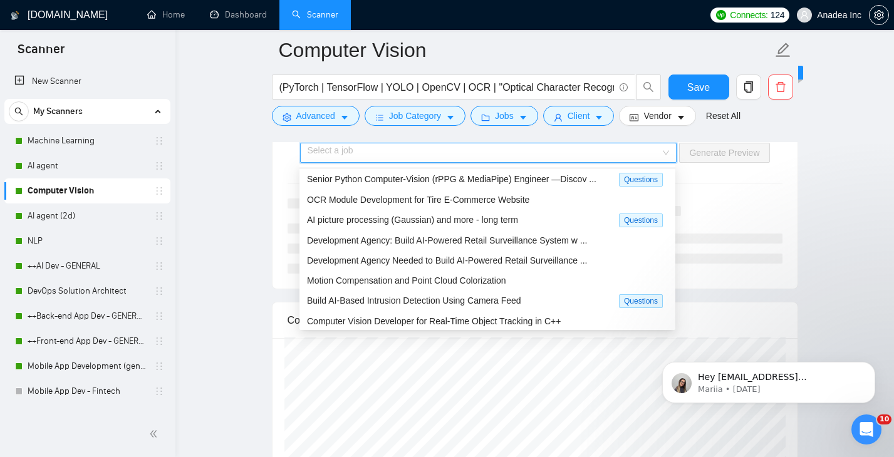
click at [447, 151] on input "search" at bounding box center [484, 152] width 353 height 19
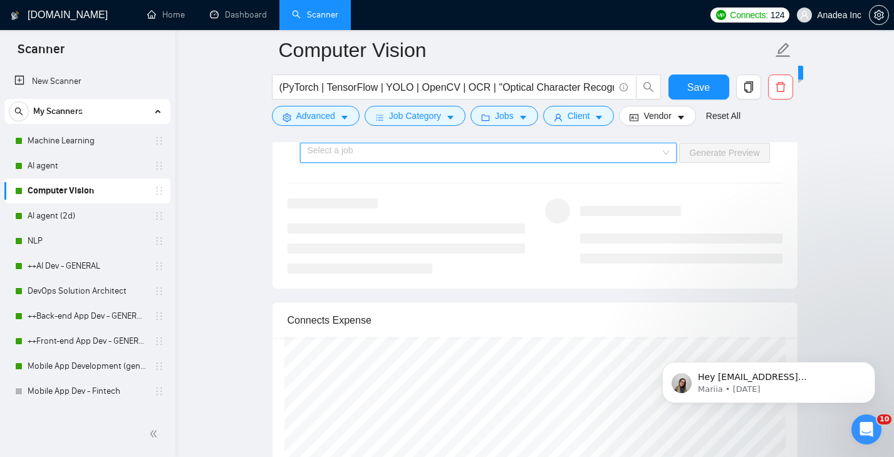
click at [440, 152] on input "search" at bounding box center [484, 152] width 353 height 19
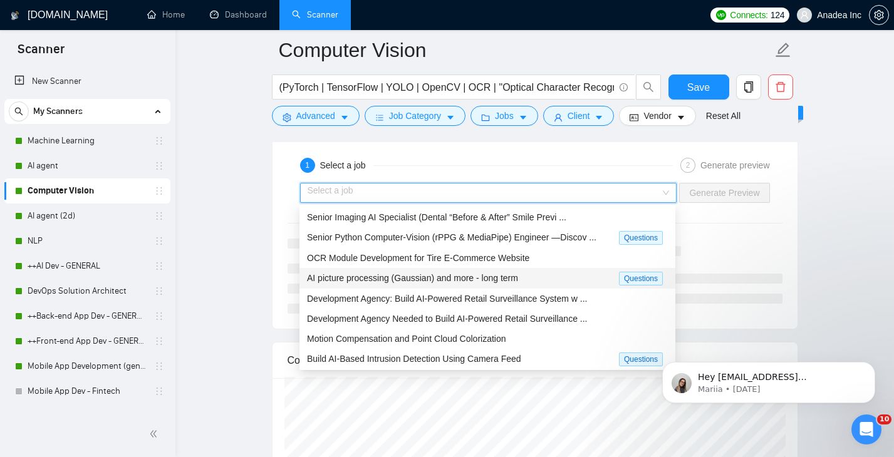
scroll to position [2453, 0]
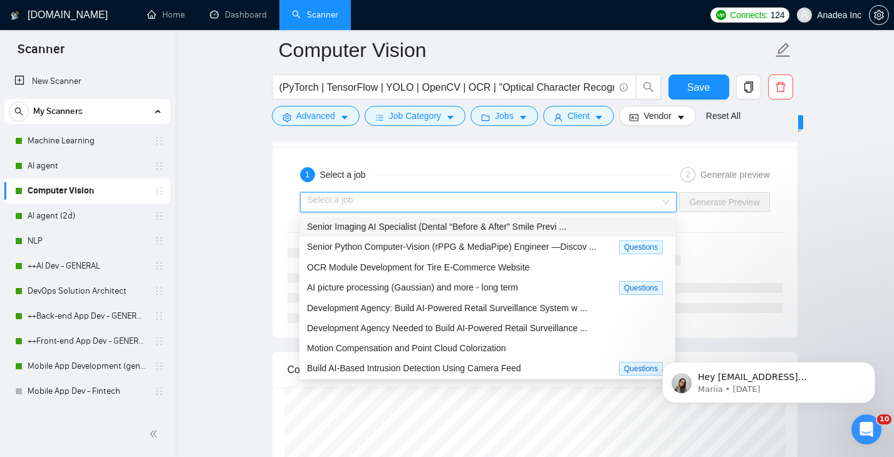
click at [461, 224] on span "Senior Imaging AI Specialist (Dental “Before & After” Smile Previ ..." at bounding box center [436, 227] width 259 height 10
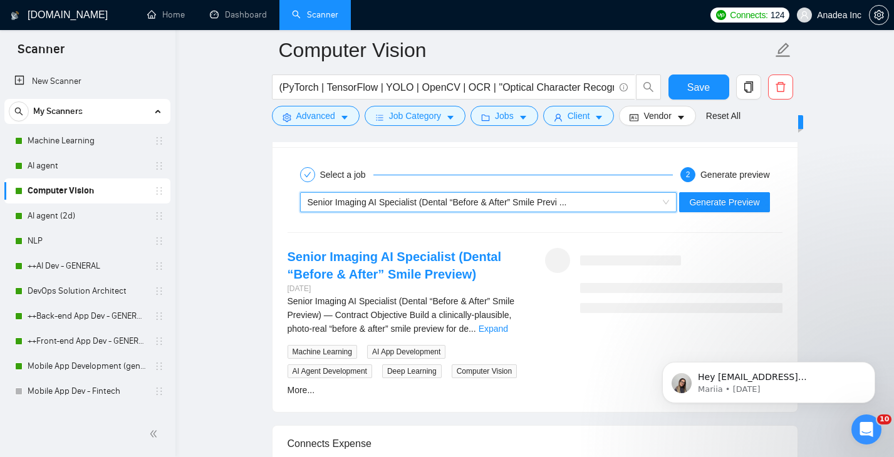
click at [734, 187] on div "~021963973473919594735 Senior Imaging AI Specialist (Dental “Before & After” Sm…" at bounding box center [534, 202] width 497 height 30
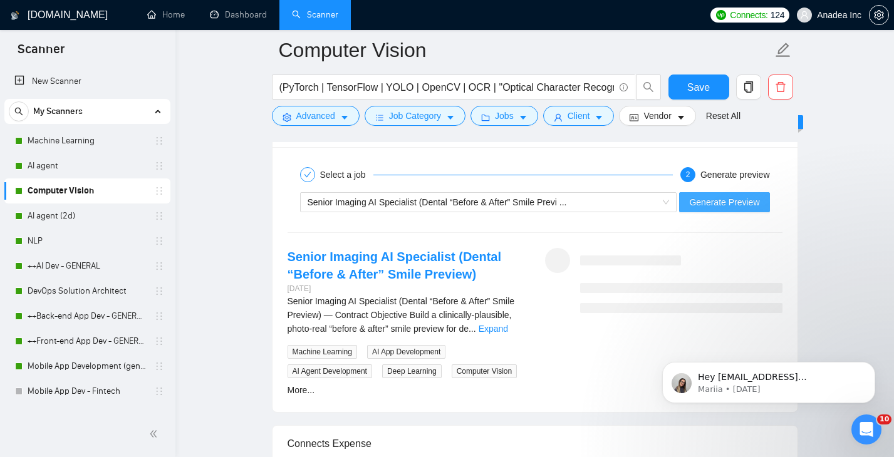
click at [734, 197] on span "Generate Preview" at bounding box center [724, 202] width 70 height 14
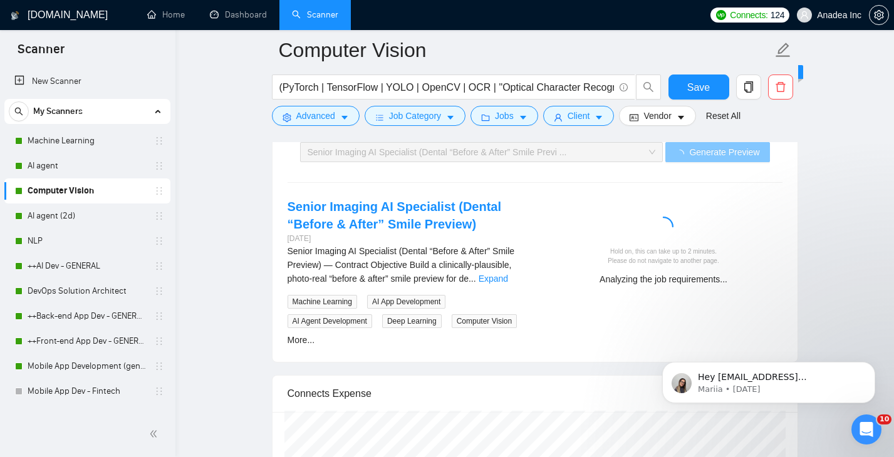
scroll to position [2507, 0]
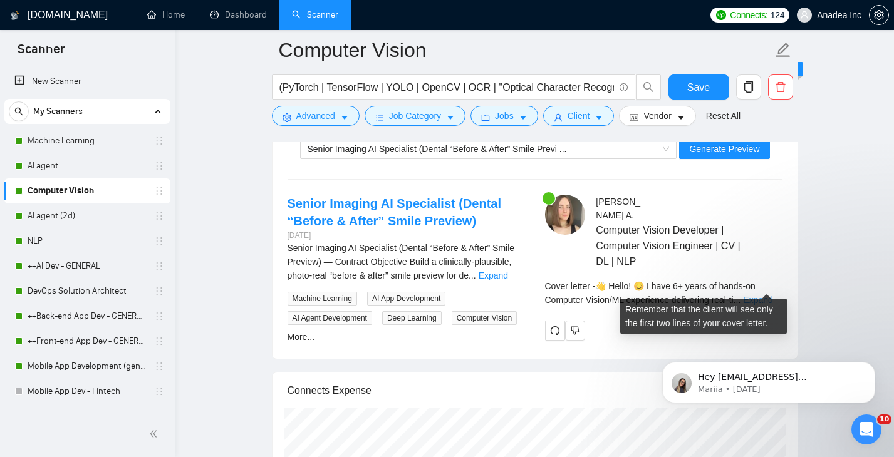
click at [768, 295] on link "Expand" at bounding box center [757, 300] width 29 height 10
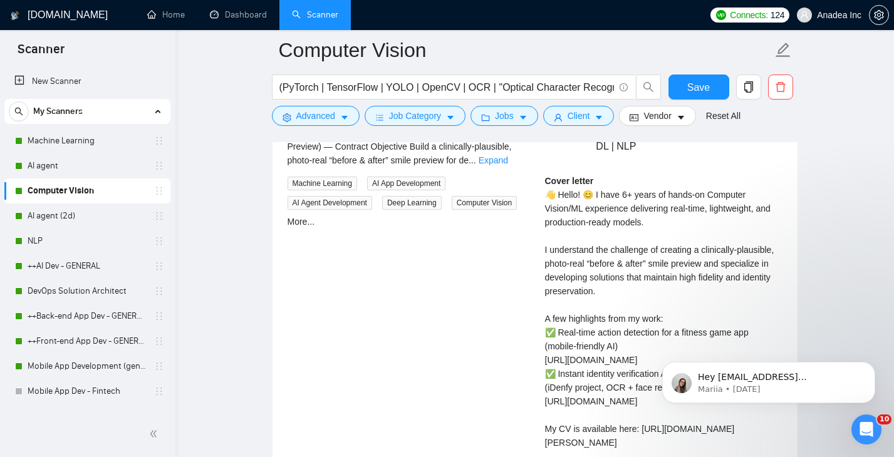
scroll to position [2622, 0]
click at [696, 98] on button "Save" at bounding box center [698, 87] width 61 height 25
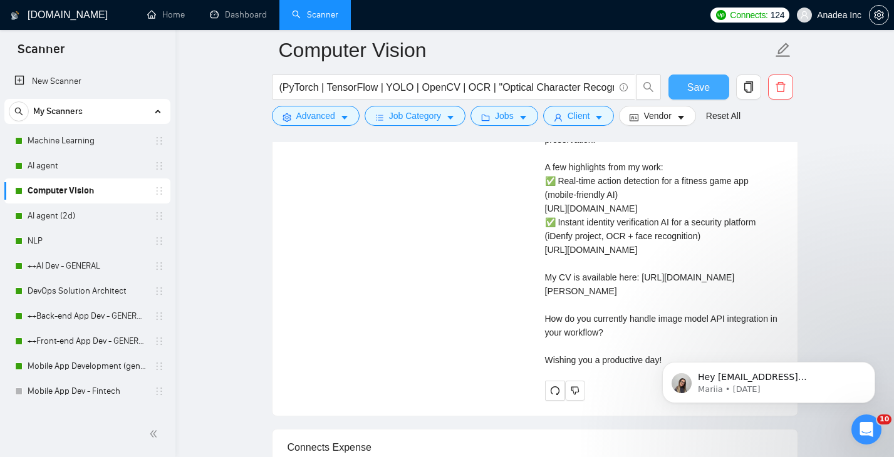
scroll to position [2792, 0]
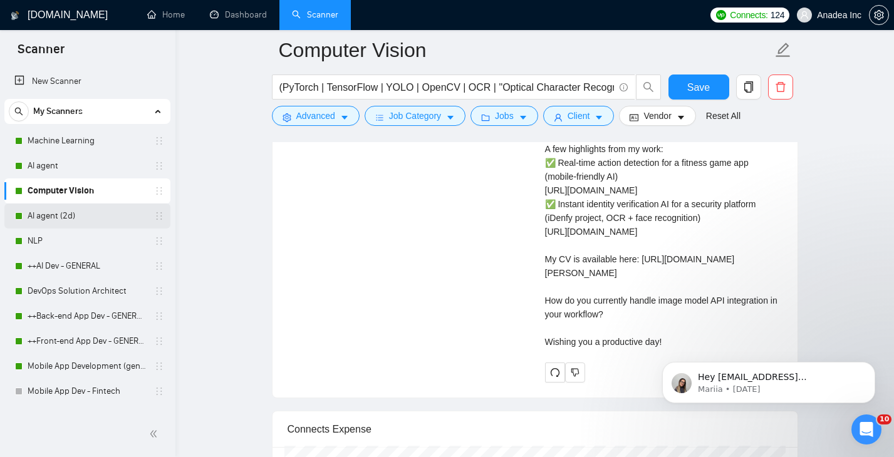
click at [58, 215] on link "AI agent (2d)" at bounding box center [87, 216] width 119 height 25
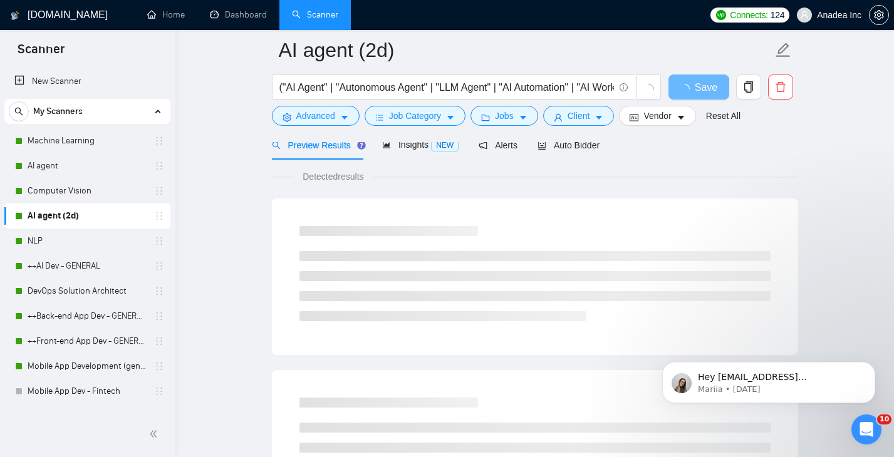
scroll to position [63, 0]
click at [581, 151] on div "Auto Bidder" at bounding box center [568, 146] width 62 height 14
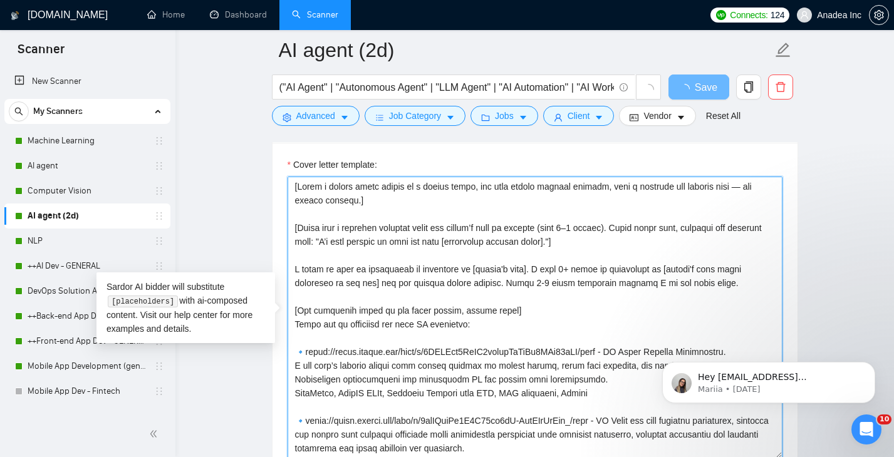
scroll to position [165, 0]
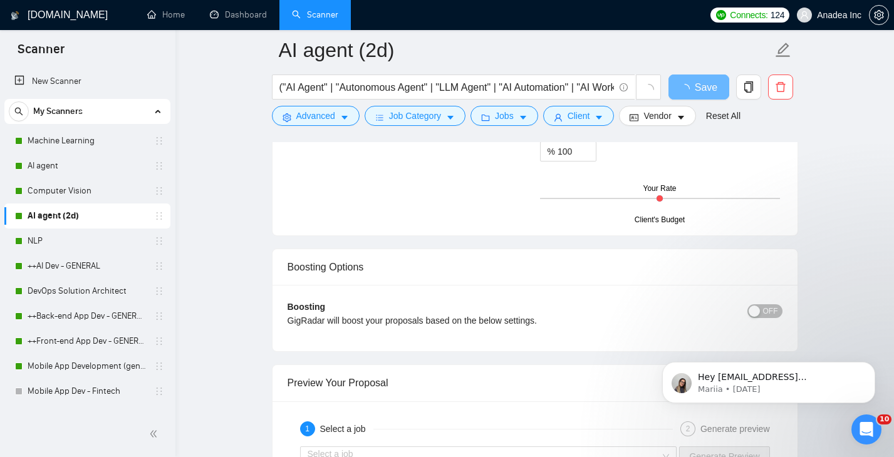
drag, startPoint x: 293, startPoint y: 202, endPoint x: 424, endPoint y: 199, distance: 130.9
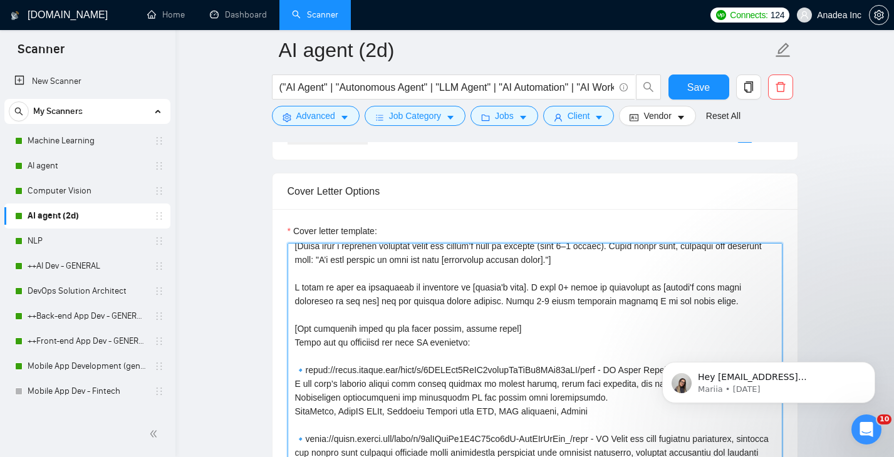
scroll to position [0, 0]
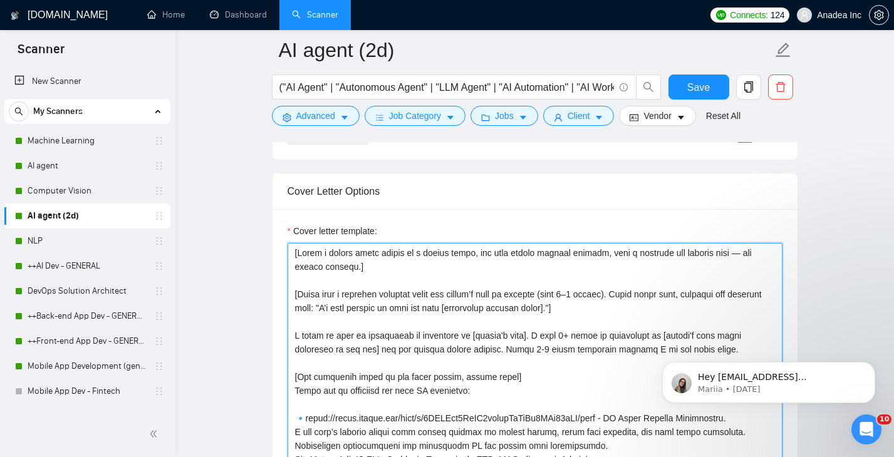
paste textarea "loremi dolor, sit amet c adipis Elitsed doeiusm, temp i utlabore etd magnaal en…"
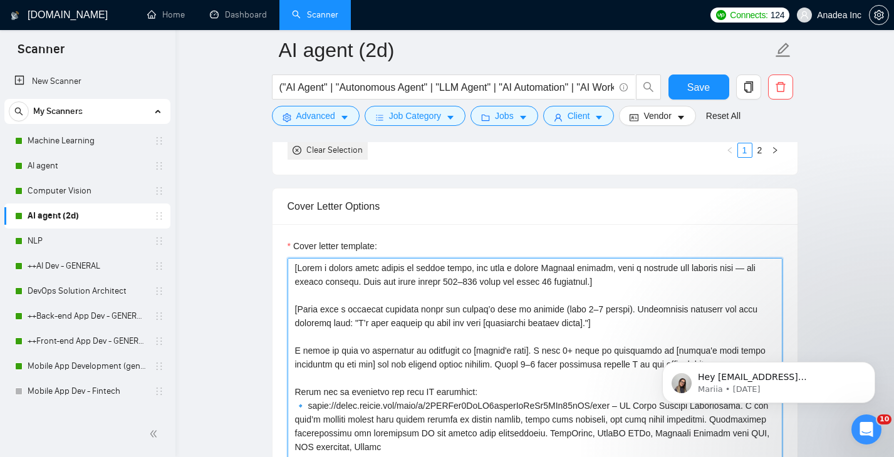
drag, startPoint x: 445, startPoint y: 281, endPoint x: 482, endPoint y: 279, distance: 37.6
click at [482, 279] on textarea "Cover letter template:" at bounding box center [534, 399] width 495 height 282
click at [484, 379] on textarea "Cover letter template:" at bounding box center [534, 399] width 495 height 282
drag, startPoint x: 514, startPoint y: 283, endPoint x: 616, endPoint y: 282, distance: 102.1
click at [616, 282] on textarea "Cover letter template:" at bounding box center [534, 399] width 495 height 282
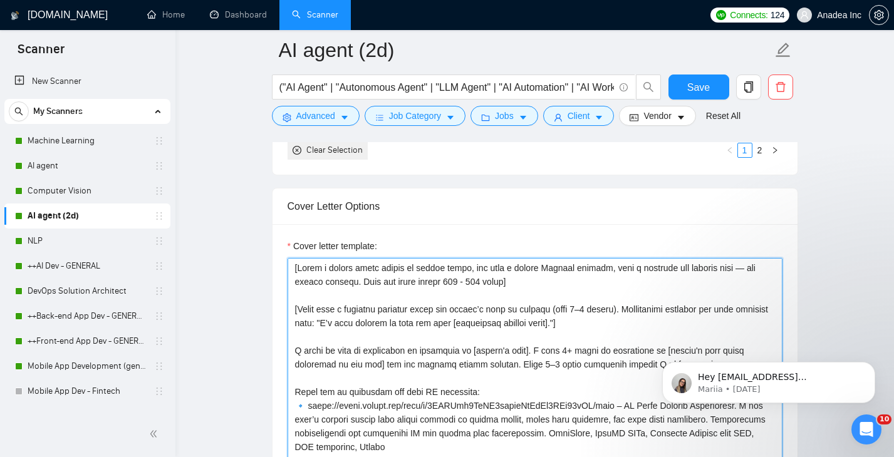
click at [492, 354] on textarea "Cover letter template:" at bounding box center [534, 399] width 495 height 282
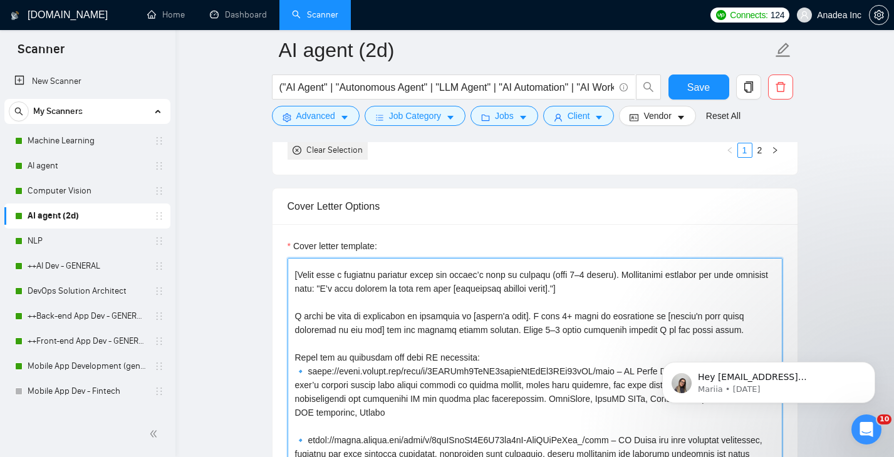
scroll to position [34, 0]
drag, startPoint x: 539, startPoint y: 318, endPoint x: 667, endPoint y: 320, distance: 128.4
click at [667, 320] on textarea "Cover letter template:" at bounding box center [534, 399] width 495 height 282
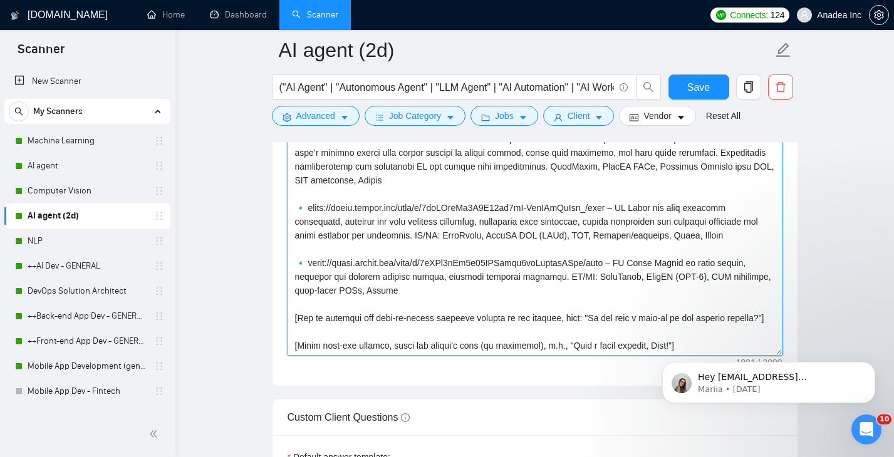
scroll to position [1547, 0]
drag, startPoint x: 572, startPoint y: 290, endPoint x: 326, endPoint y: 298, distance: 246.3
click at [326, 298] on textarea "Cover letter template:" at bounding box center [534, 214] width 495 height 282
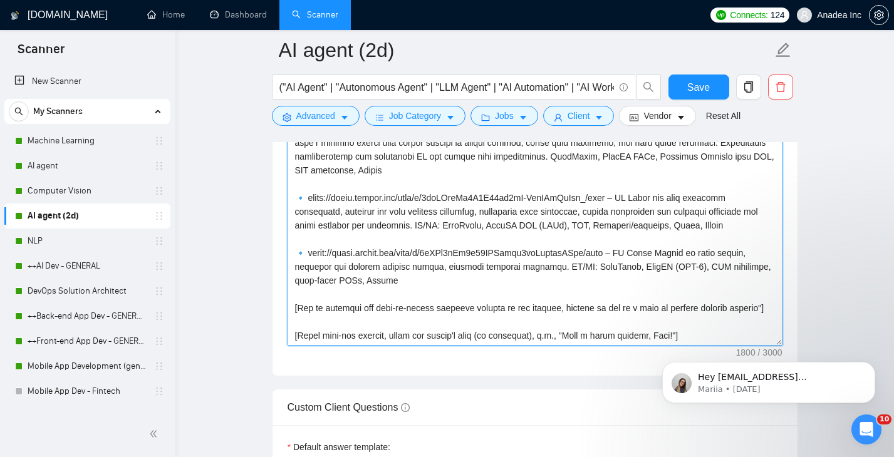
scroll to position [1560, 0]
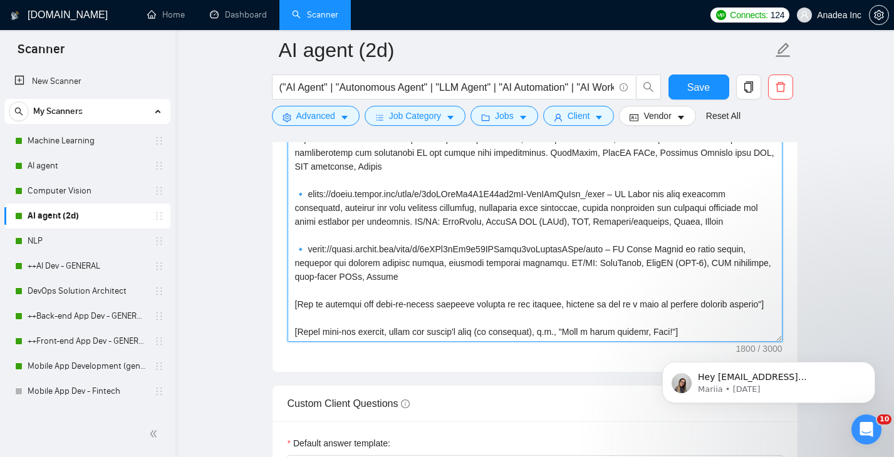
drag, startPoint x: 324, startPoint y: 319, endPoint x: 297, endPoint y: 317, distance: 27.0
click at [297, 317] on textarea "Cover letter template:" at bounding box center [534, 201] width 495 height 282
drag, startPoint x: 547, startPoint y: 321, endPoint x: 631, endPoint y: 314, distance: 83.5
click at [631, 314] on textarea "Cover letter template:" at bounding box center [534, 201] width 495 height 282
drag, startPoint x: 524, startPoint y: 318, endPoint x: 574, endPoint y: 319, distance: 50.1
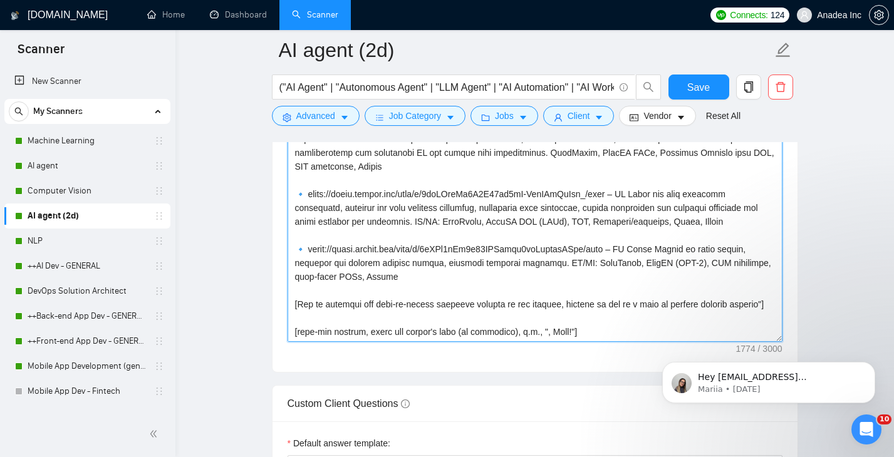
click at [574, 319] on textarea "Cover letter template:" at bounding box center [534, 201] width 495 height 282
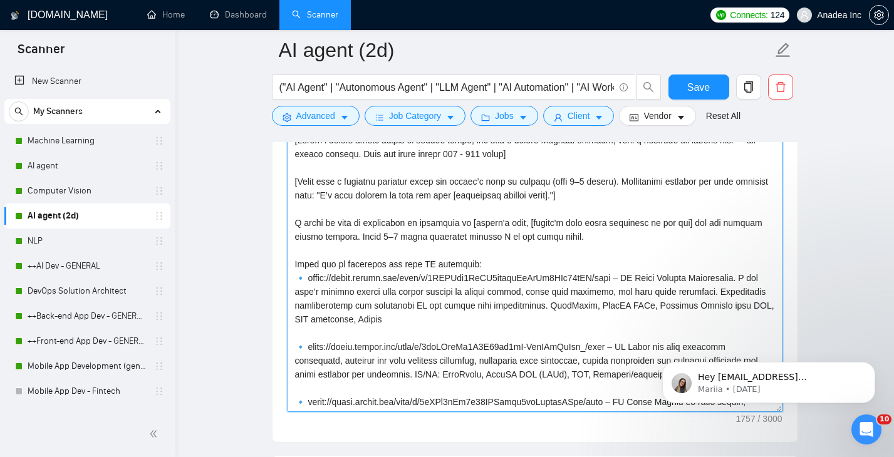
scroll to position [1432, 0]
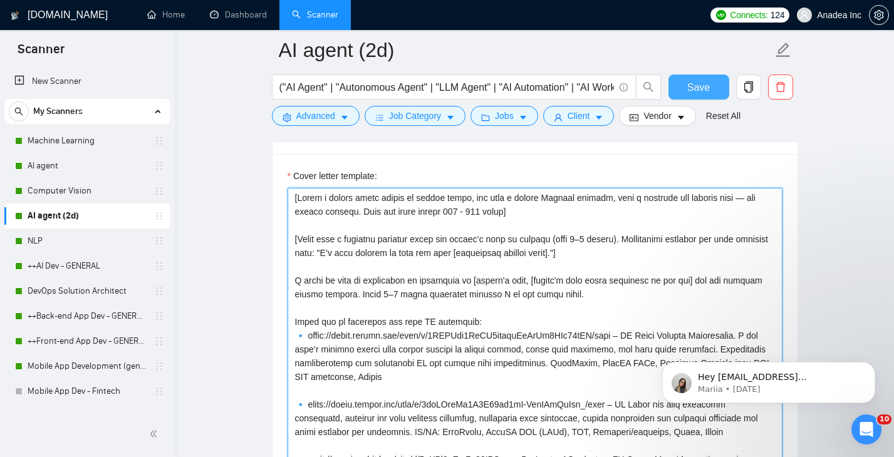
type textarea "[Lorem i dolors ametc adipis el seddoe tempo, inc utla e dolore Magnaal enimadm…"
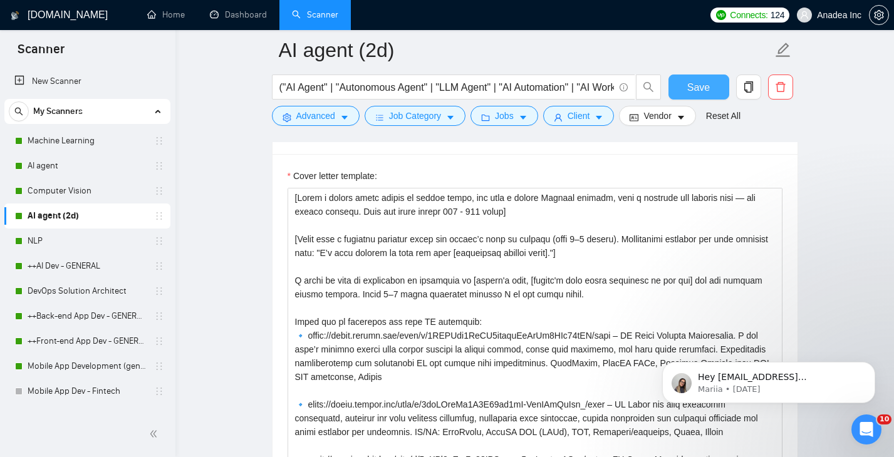
click at [696, 78] on button "Save" at bounding box center [698, 87] width 61 height 25
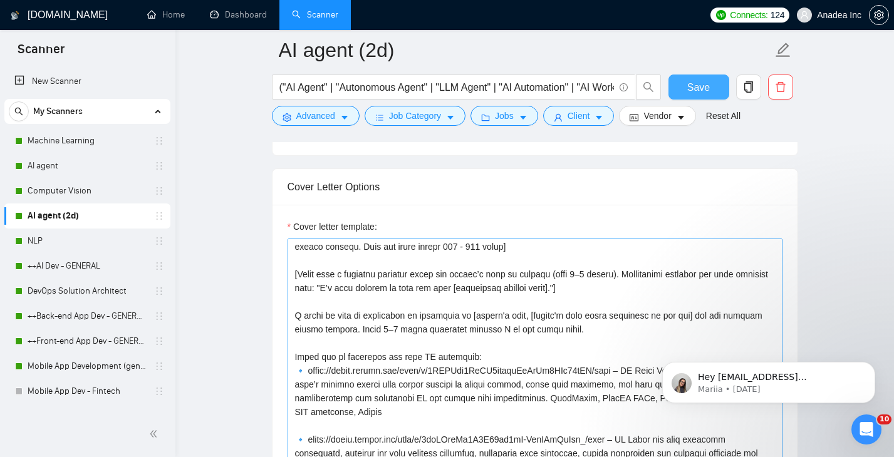
scroll to position [15, 0]
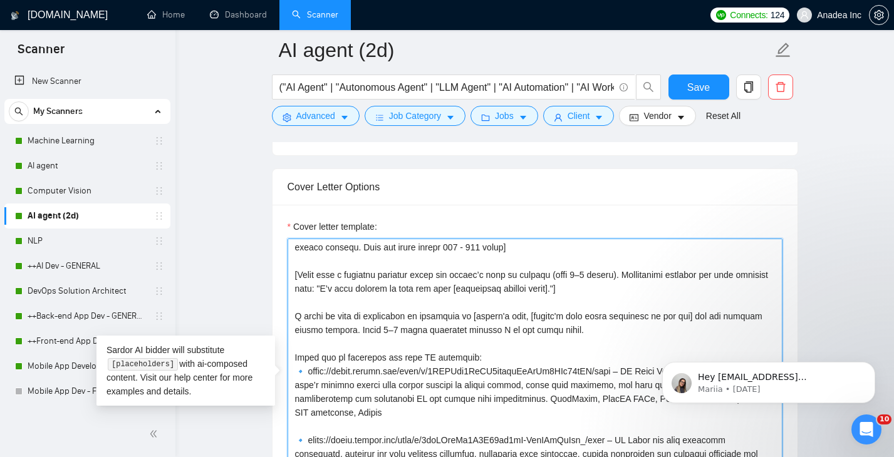
drag, startPoint x: 297, startPoint y: 319, endPoint x: 589, endPoint y: 329, distance: 292.1
click at [589, 329] on textarea "Cover letter template:" at bounding box center [534, 380] width 495 height 282
drag, startPoint x: 359, startPoint y: 286, endPoint x: 574, endPoint y: 289, distance: 215.5
click at [574, 289] on textarea "Cover letter template:" at bounding box center [534, 380] width 495 height 282
click at [527, 320] on textarea "Cover letter template:" at bounding box center [534, 380] width 495 height 282
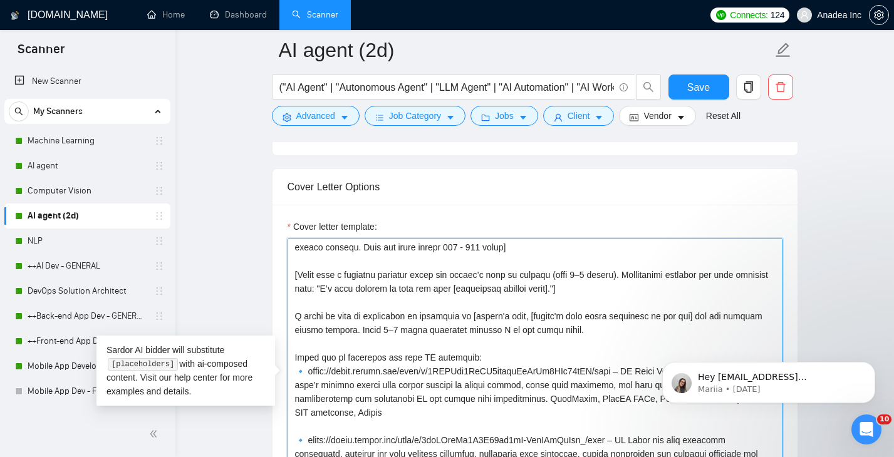
drag, startPoint x: 294, startPoint y: 318, endPoint x: 601, endPoint y: 333, distance: 306.7
click at [601, 333] on textarea "Cover letter template:" at bounding box center [534, 380] width 495 height 282
drag, startPoint x: 359, startPoint y: 286, endPoint x: 591, endPoint y: 290, distance: 231.8
click at [591, 290] on textarea "Cover letter template:" at bounding box center [534, 380] width 495 height 282
paste textarea "would be glad to contribute my expertise in [client's need, [client's tech stac…"
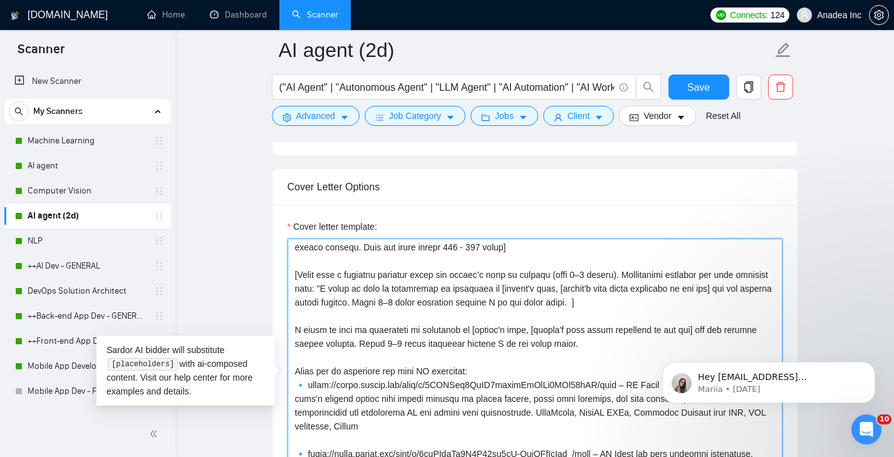
drag, startPoint x: 293, startPoint y: 331, endPoint x: 601, endPoint y: 356, distance: 309.1
click at [601, 356] on textarea "Cover letter template:" at bounding box center [534, 380] width 495 height 282
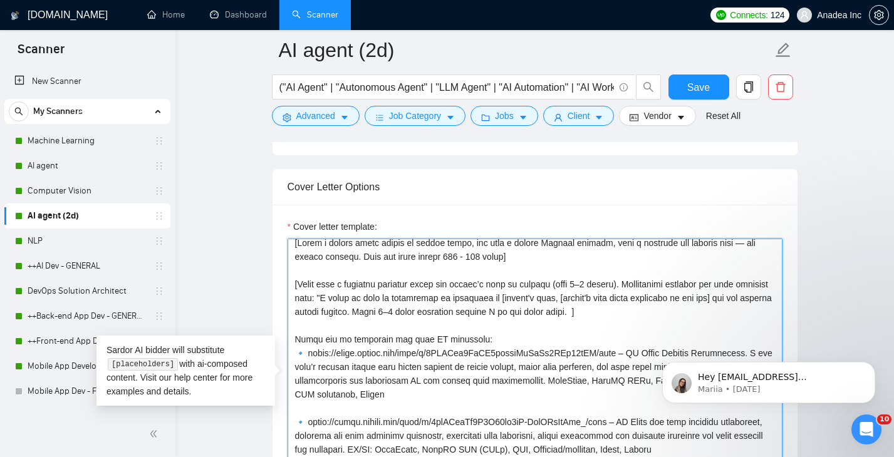
scroll to position [0, 0]
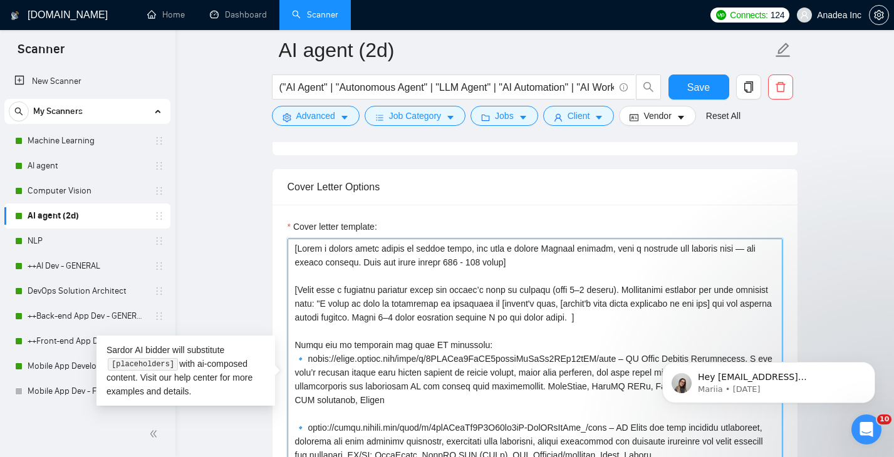
click at [603, 302] on textarea "Cover letter template:" at bounding box center [534, 380] width 495 height 282
click at [762, 301] on textarea "Cover letter template:" at bounding box center [534, 380] width 495 height 282
click at [552, 346] on textarea "Cover letter template:" at bounding box center [534, 380] width 495 height 282
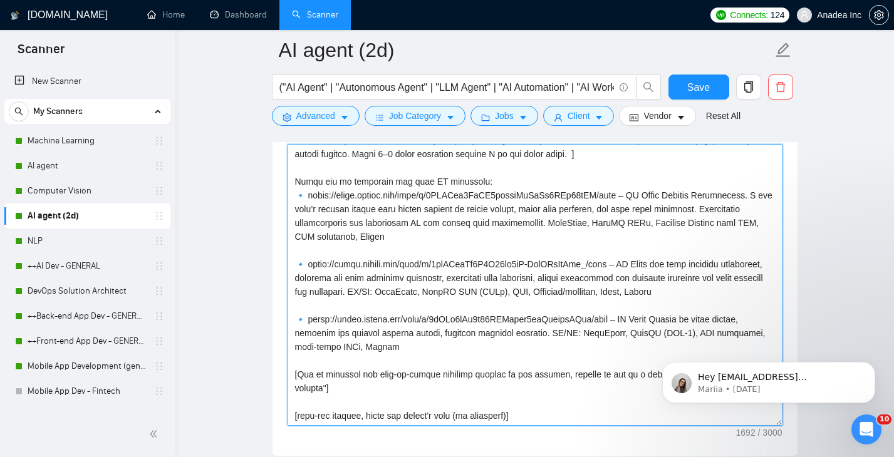
scroll to position [1484, 0]
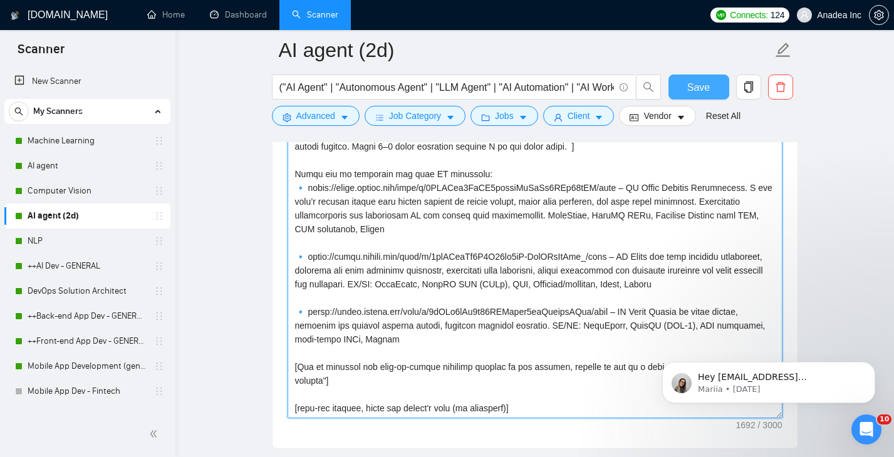
type textarea "[Lorem i dolors ametc adipis el seddoe tempo, inc utla e dolore Magnaal enimadm…"
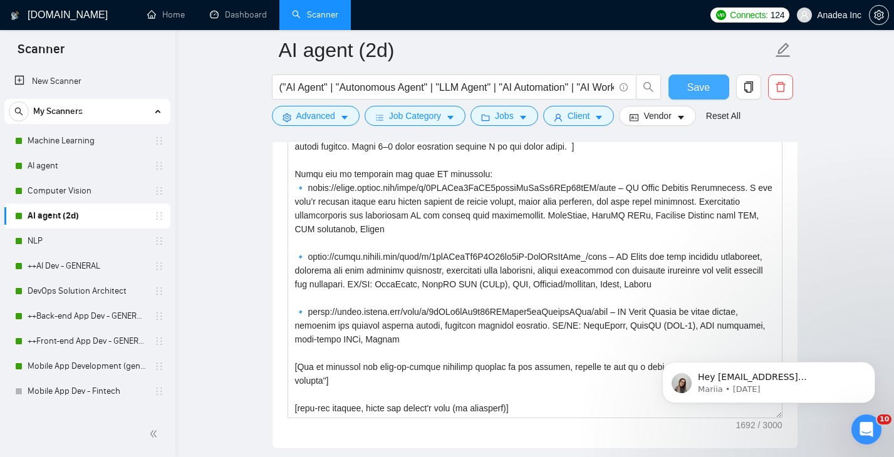
click at [700, 85] on span "Save" at bounding box center [698, 88] width 23 height 16
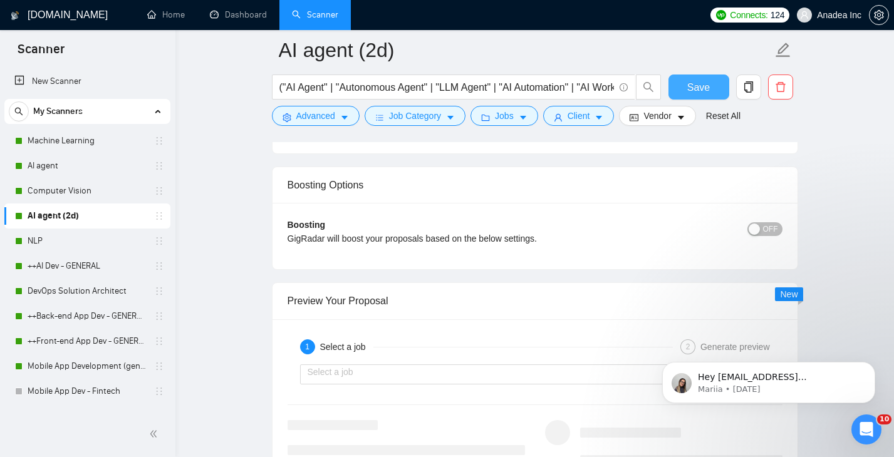
scroll to position [2334, 0]
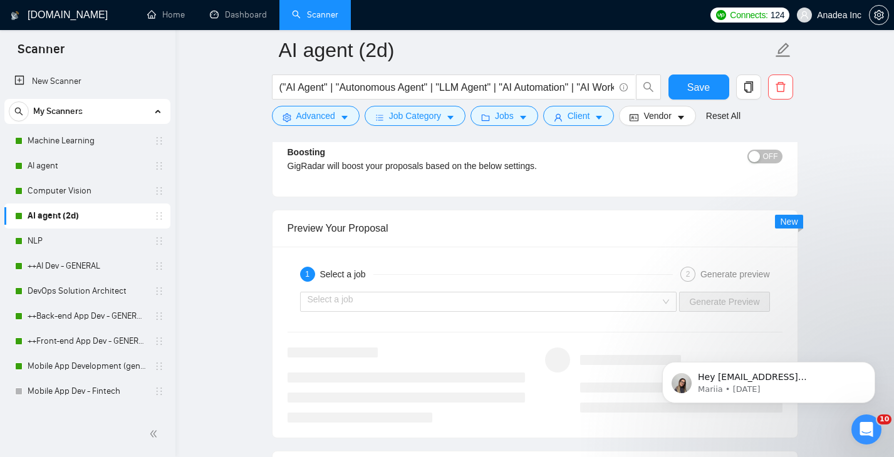
click at [481, 314] on div "Select a job Generate Preview" at bounding box center [534, 302] width 497 height 30
click at [481, 300] on input "search" at bounding box center [484, 302] width 353 height 19
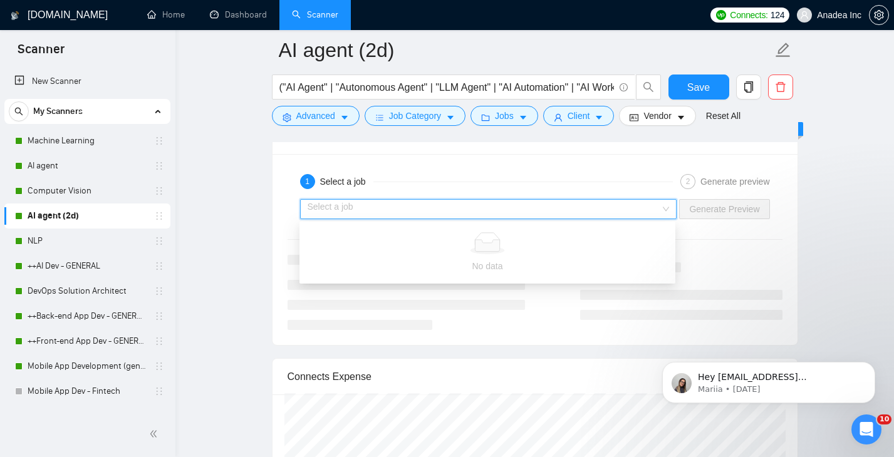
scroll to position [2450, 0]
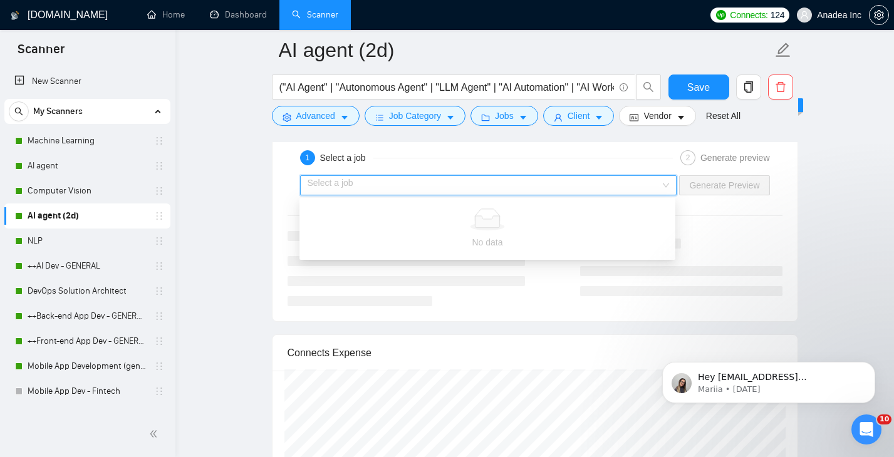
click at [760, 241] on div at bounding box center [681, 263] width 202 height 65
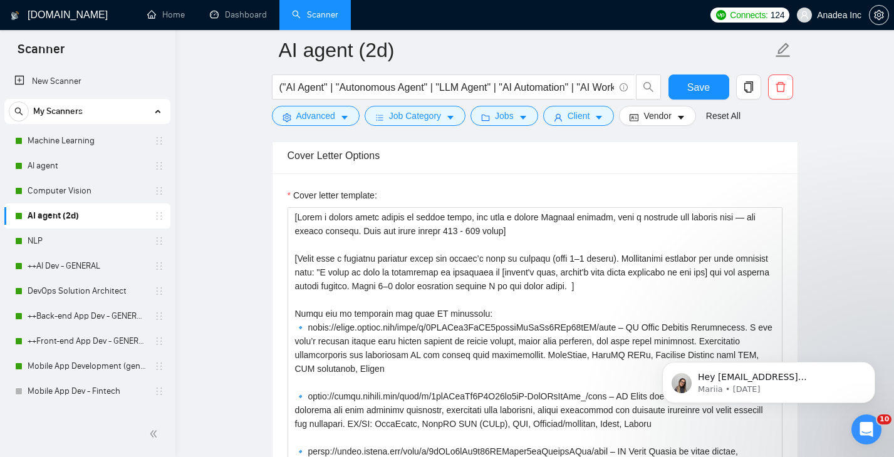
scroll to position [1399, 0]
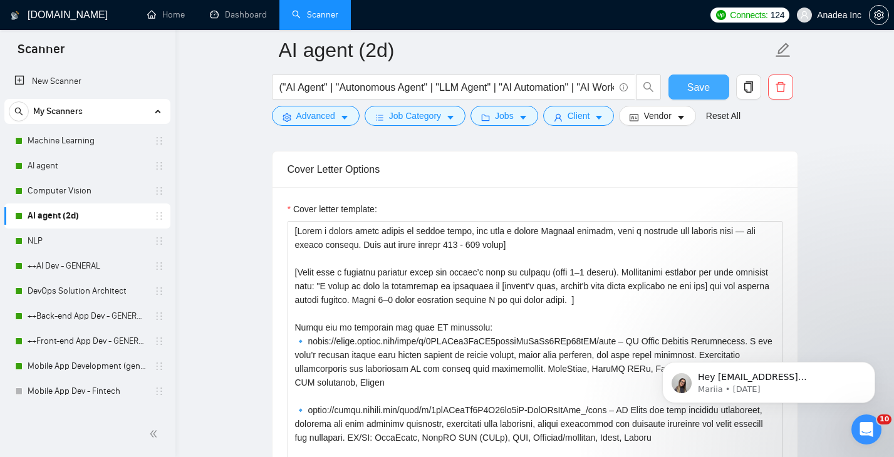
click at [713, 83] on button "Save" at bounding box center [698, 87] width 61 height 25
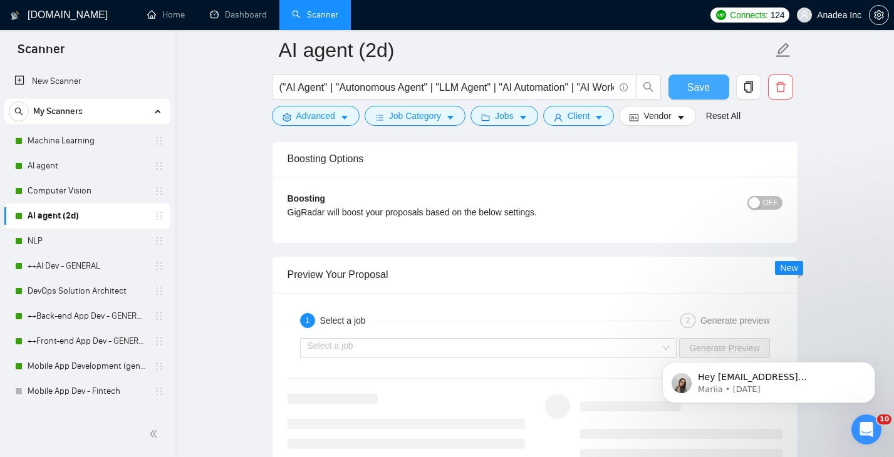
scroll to position [2362, 0]
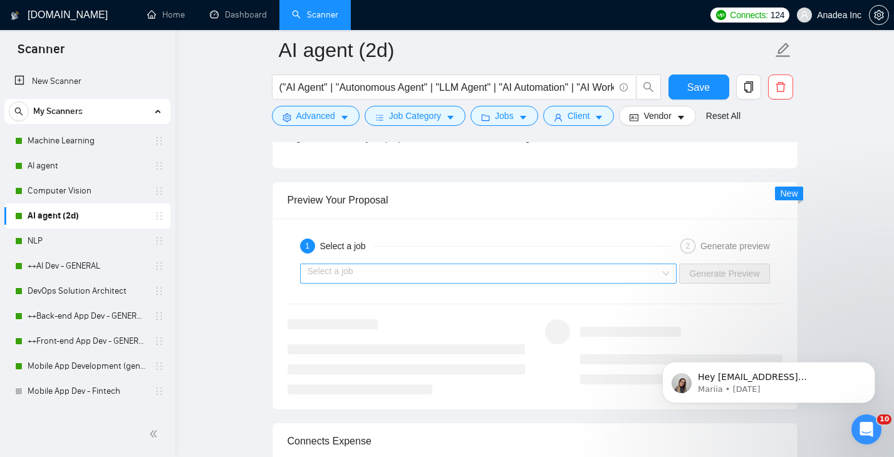
click at [469, 275] on input "search" at bounding box center [484, 273] width 353 height 19
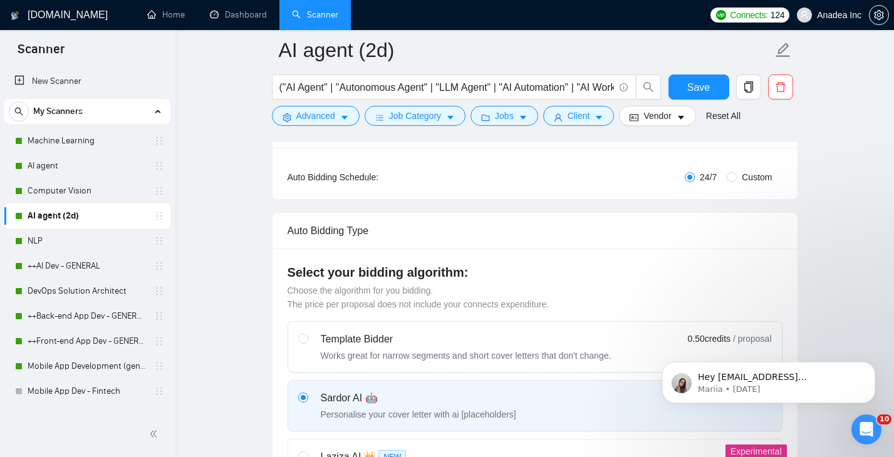
scroll to position [0, 0]
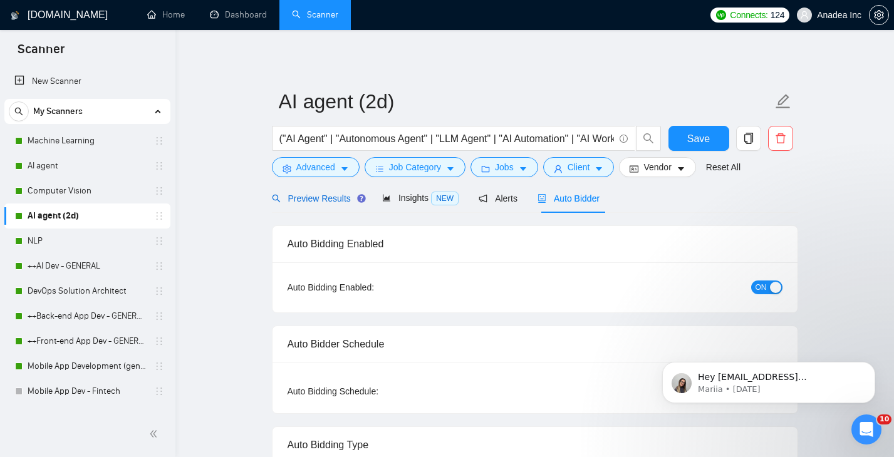
click at [324, 198] on span "Preview Results" at bounding box center [317, 199] width 90 height 10
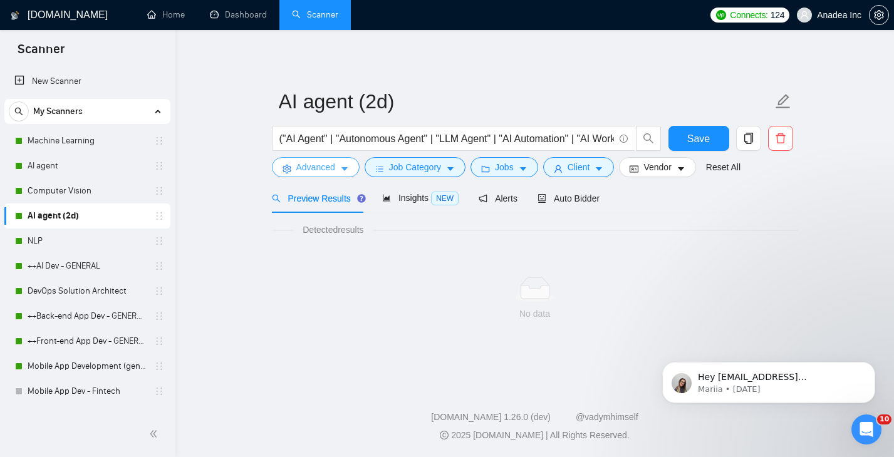
click at [344, 164] on span "caret-down" at bounding box center [344, 168] width 9 height 9
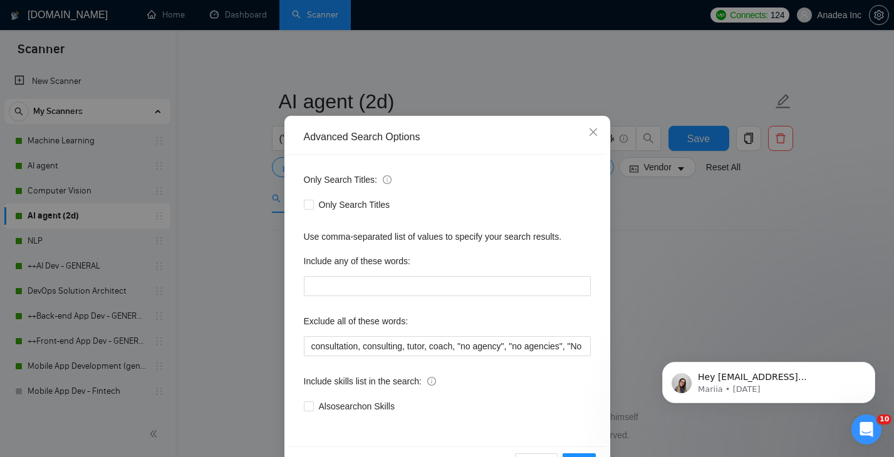
scroll to position [64, 0]
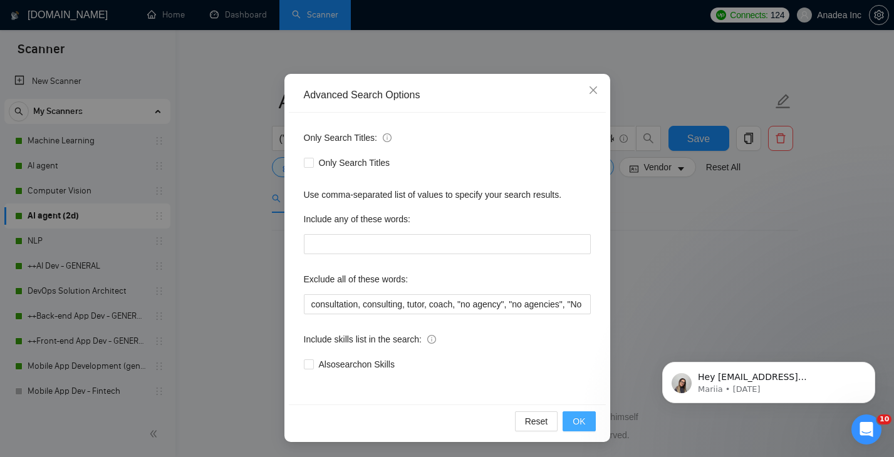
click at [589, 423] on button "OK" at bounding box center [578, 422] width 33 height 20
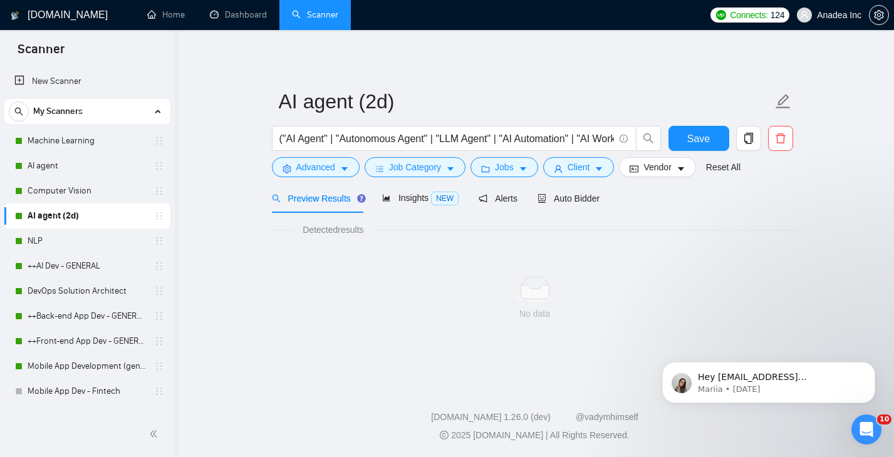
click at [313, 207] on div "Preview Results" at bounding box center [317, 198] width 90 height 29
click at [434, 172] on span "Job Category" at bounding box center [415, 167] width 52 height 14
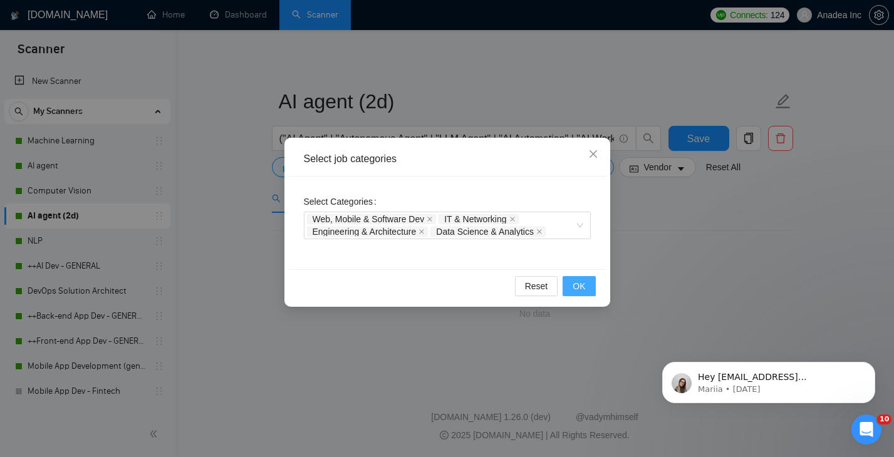
click at [583, 284] on span "OK" at bounding box center [578, 286] width 13 height 14
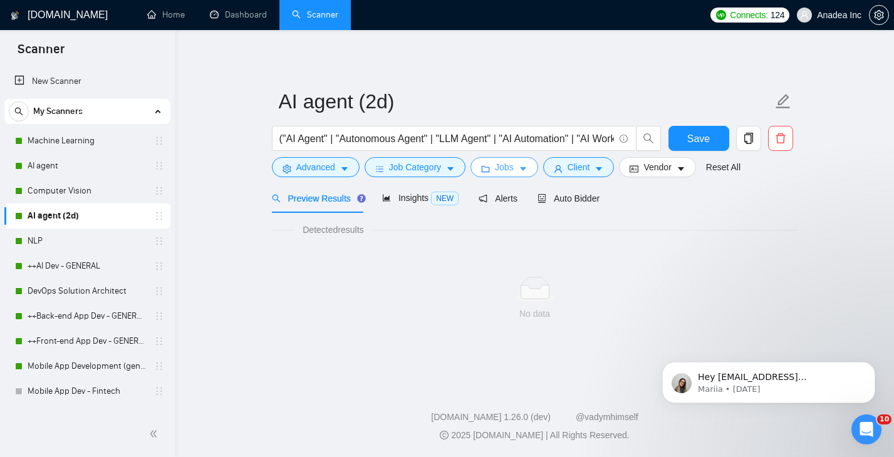
click at [519, 170] on button "Jobs" at bounding box center [504, 167] width 68 height 20
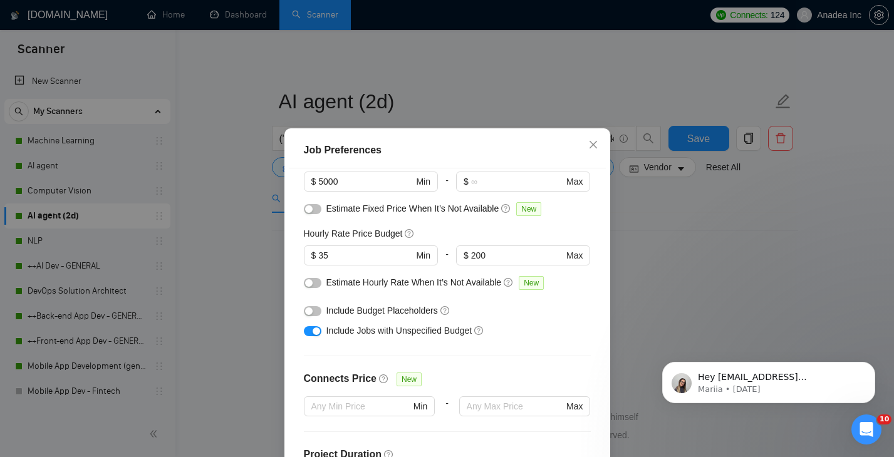
scroll to position [110, 0]
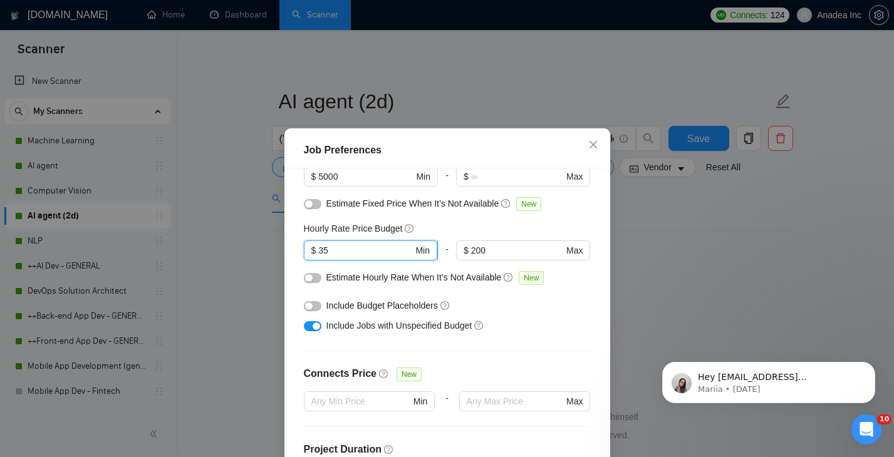
click at [355, 251] on input "35" at bounding box center [365, 251] width 95 height 14
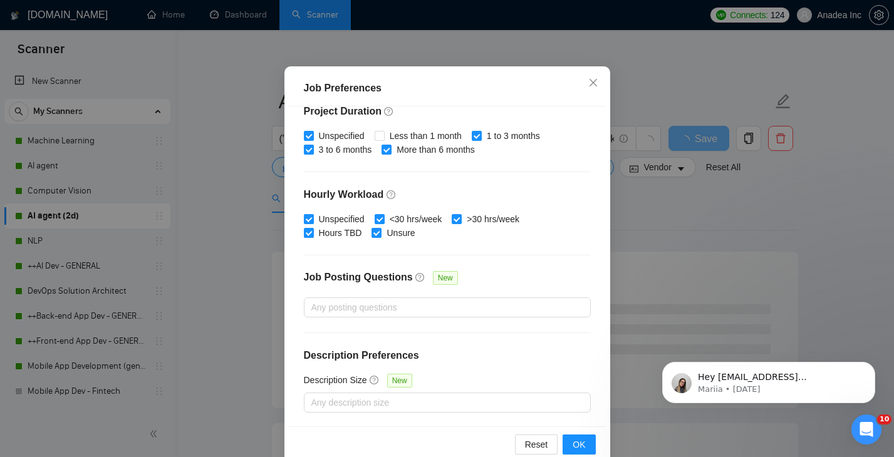
scroll to position [86, 0]
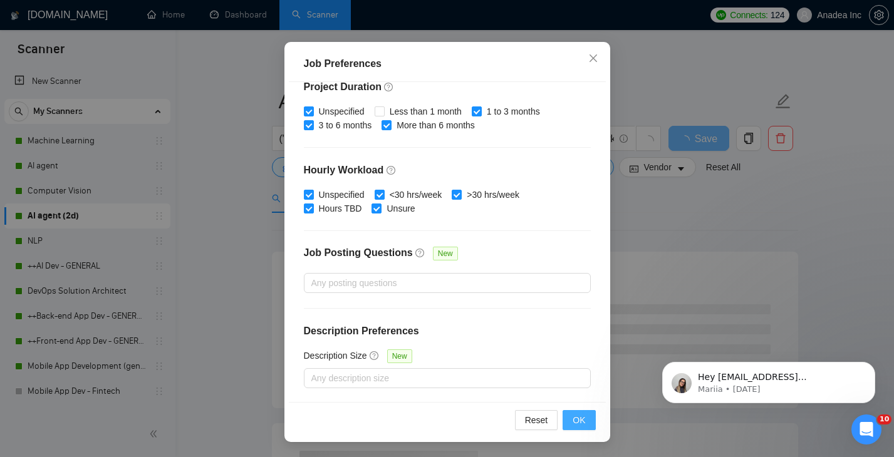
type input "30"
click at [579, 420] on span "OK" at bounding box center [578, 420] width 13 height 14
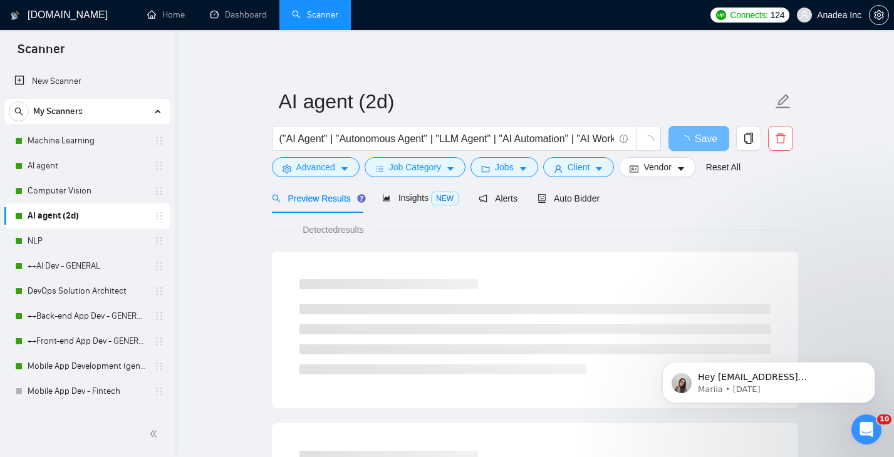
scroll to position [33, 0]
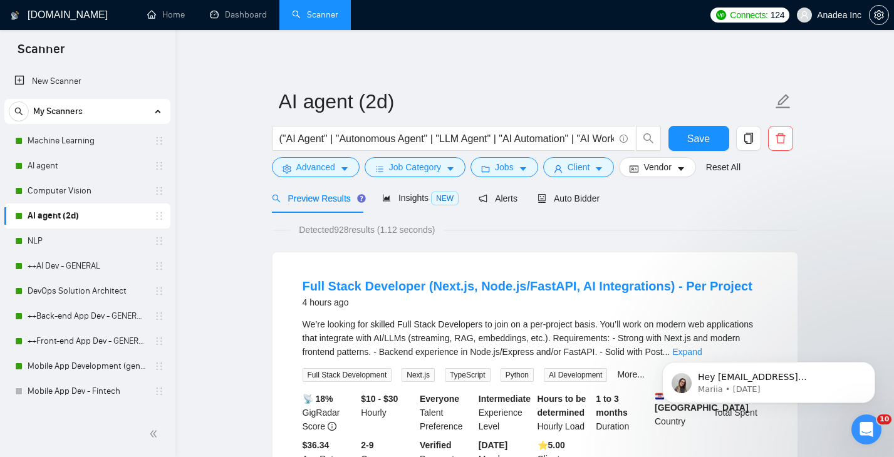
click at [331, 199] on span "Preview Results" at bounding box center [317, 199] width 90 height 10
click at [306, 194] on span "Preview Results" at bounding box center [317, 199] width 90 height 10
click at [312, 196] on span "Preview Results" at bounding box center [317, 199] width 90 height 10
click at [336, 197] on span "Preview Results" at bounding box center [317, 199] width 90 height 10
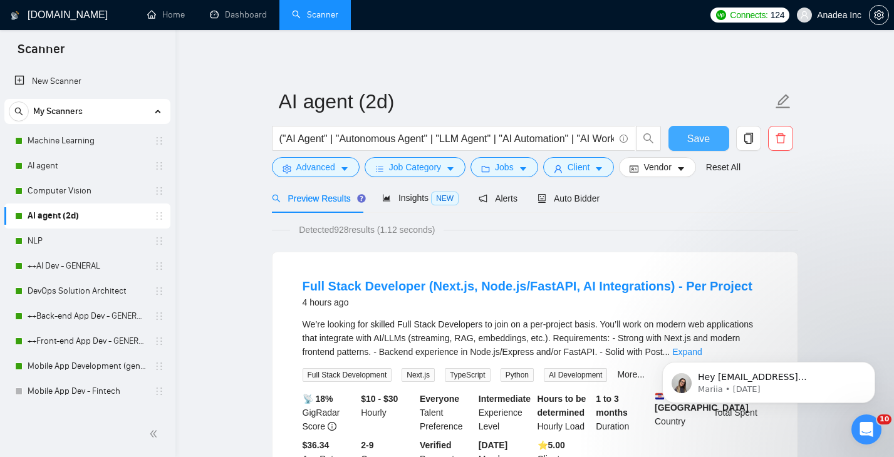
click at [698, 146] on span "Save" at bounding box center [698, 139] width 23 height 16
click at [321, 194] on span "Preview Results" at bounding box center [317, 199] width 90 height 10
click at [321, 197] on span "Preview Results" at bounding box center [317, 199] width 90 height 10
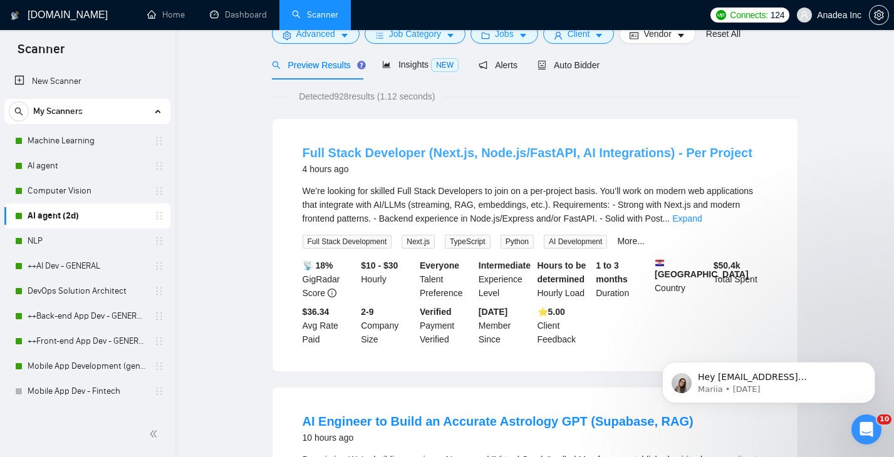
scroll to position [0, 0]
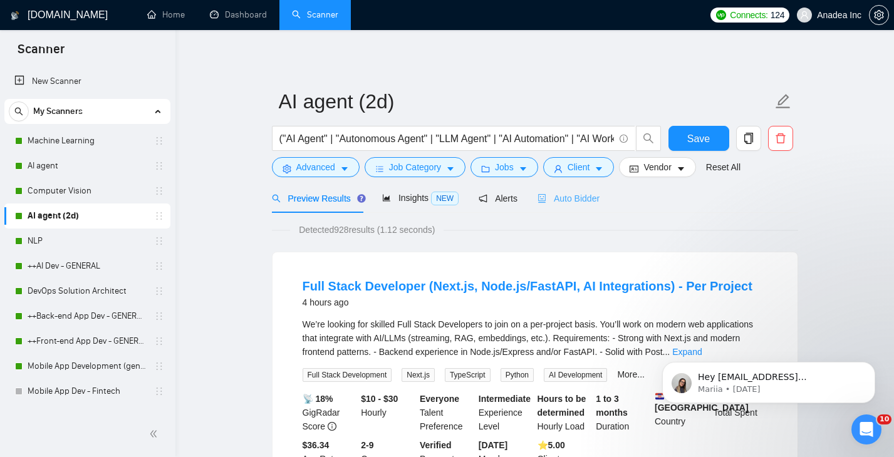
click at [579, 205] on div "Auto Bidder" at bounding box center [568, 198] width 62 height 29
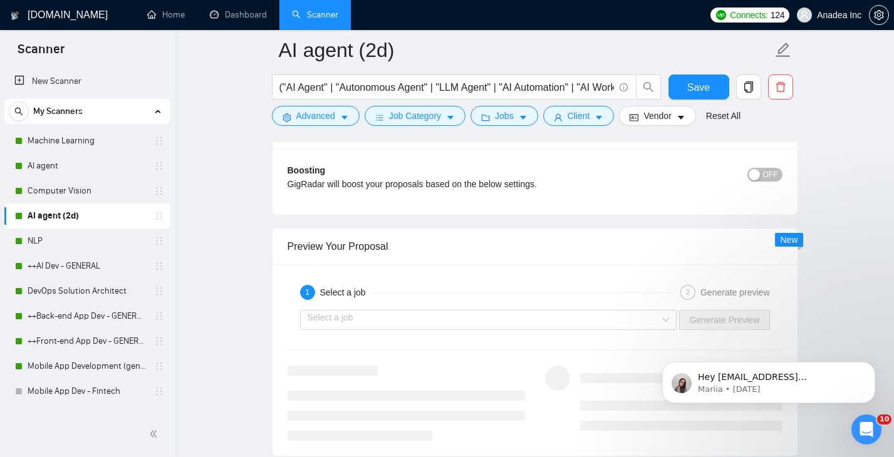
scroll to position [2373, 0]
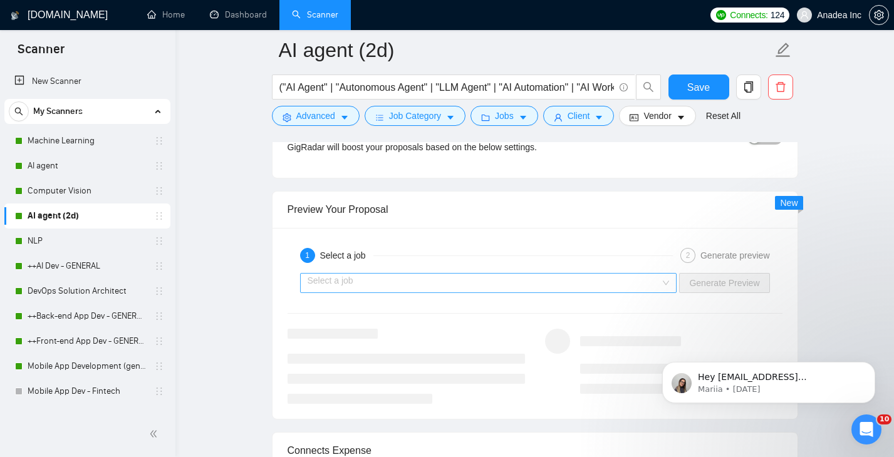
click at [517, 282] on input "search" at bounding box center [484, 283] width 353 height 19
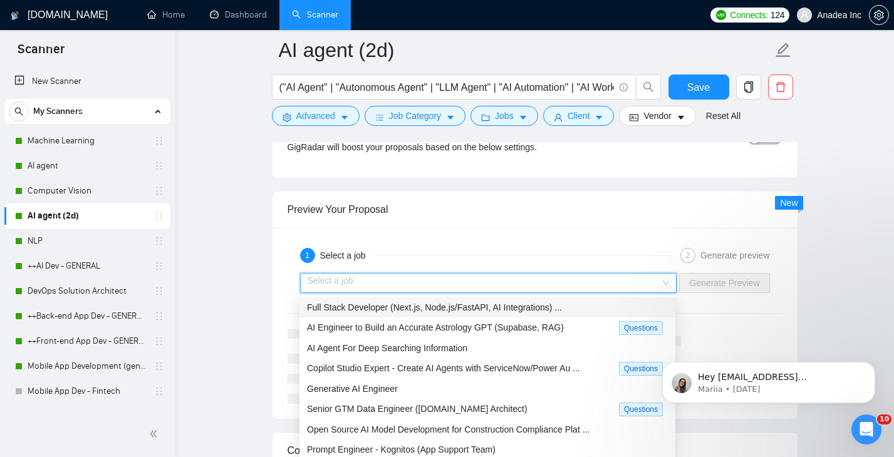
click at [479, 308] on span "Full Stack Developer (Next.js, Node.js/FastAPI, AI Integrations) ..." at bounding box center [434, 308] width 255 height 10
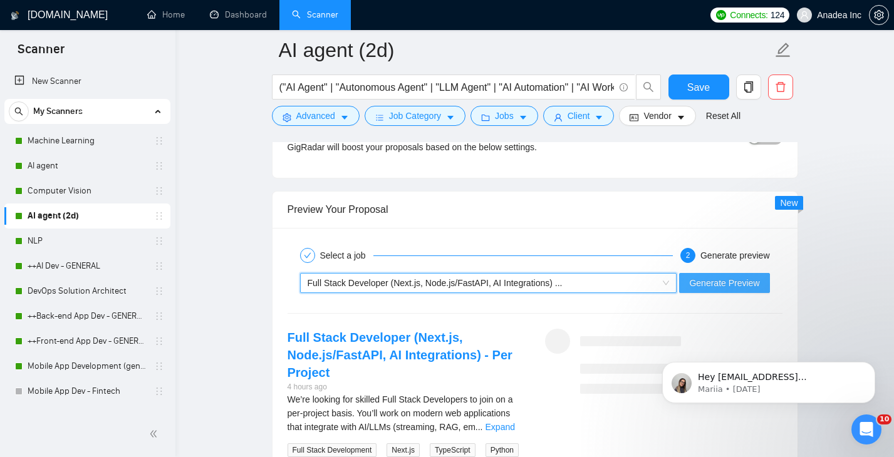
click at [733, 279] on span "Generate Preview" at bounding box center [724, 283] width 70 height 14
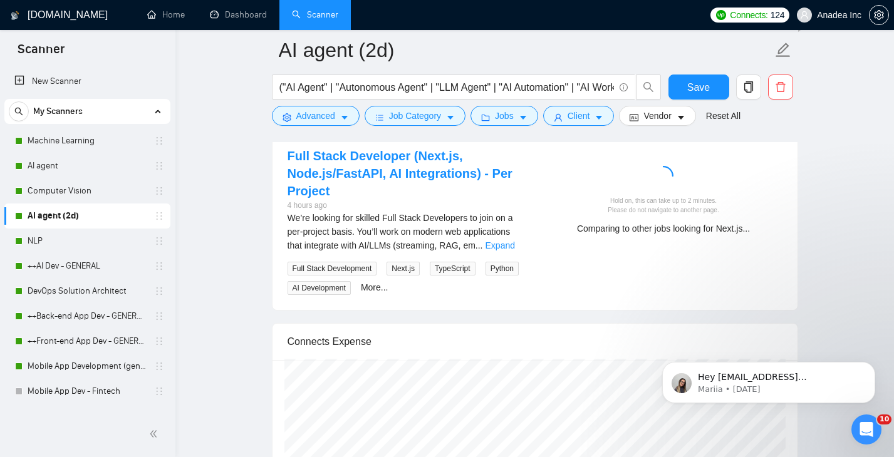
scroll to position [2549, 0]
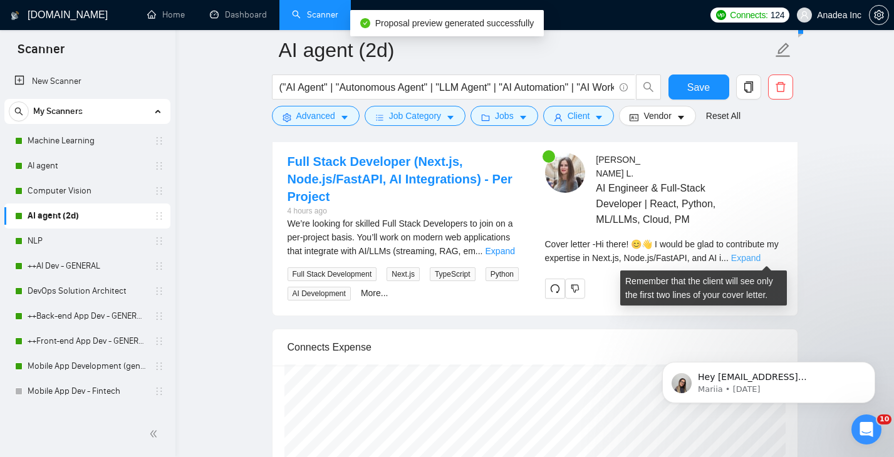
click at [759, 256] on link "Expand" at bounding box center [745, 258] width 29 height 10
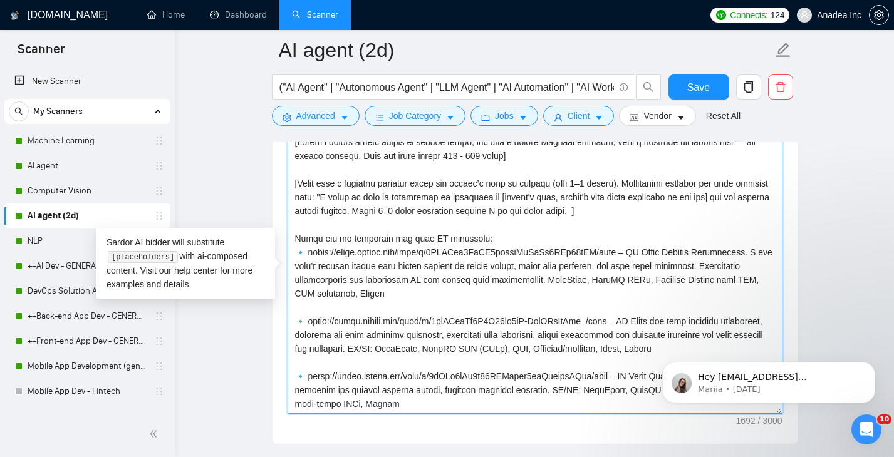
scroll to position [83, 0]
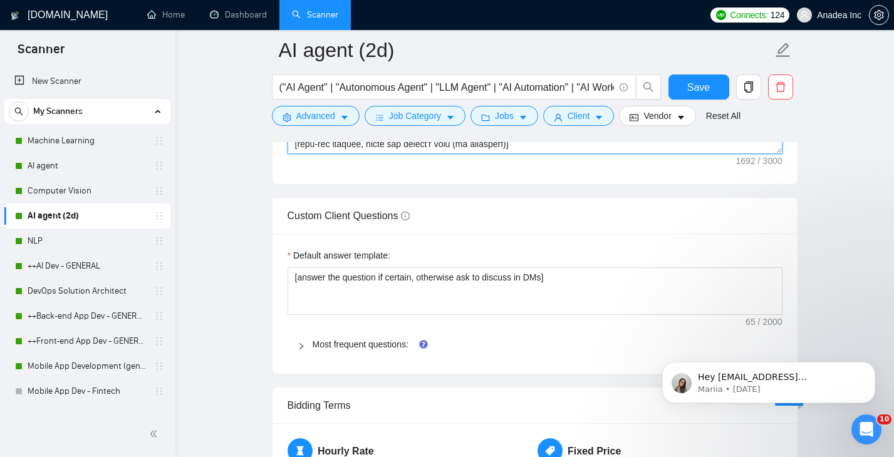
drag, startPoint x: 294, startPoint y: 252, endPoint x: 447, endPoint y: 204, distance: 160.3
click at [447, 204] on form "Auto Bidding Enabled Auto Bidding Enabled: ON Auto Bidder Schedule Auto Bidding…" at bounding box center [535, 265] width 526 height 3597
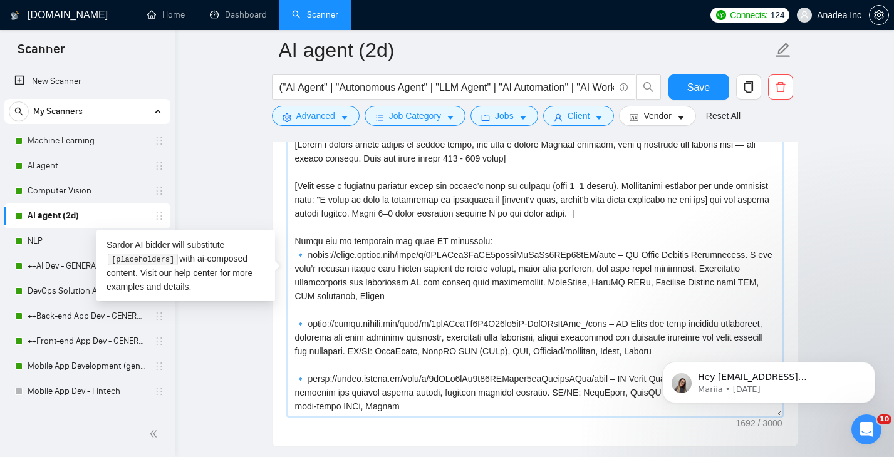
scroll to position [1334, 0]
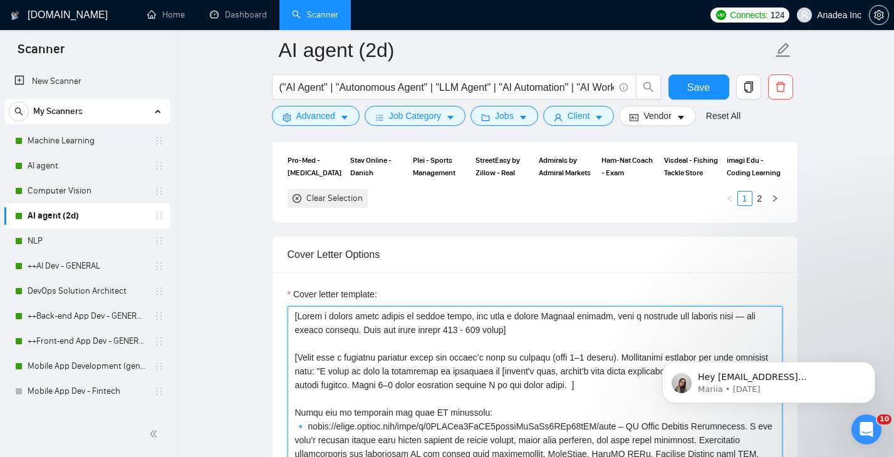
paste textarea "–120 words.] [Start with a personal greeting using the client’s name or company…"
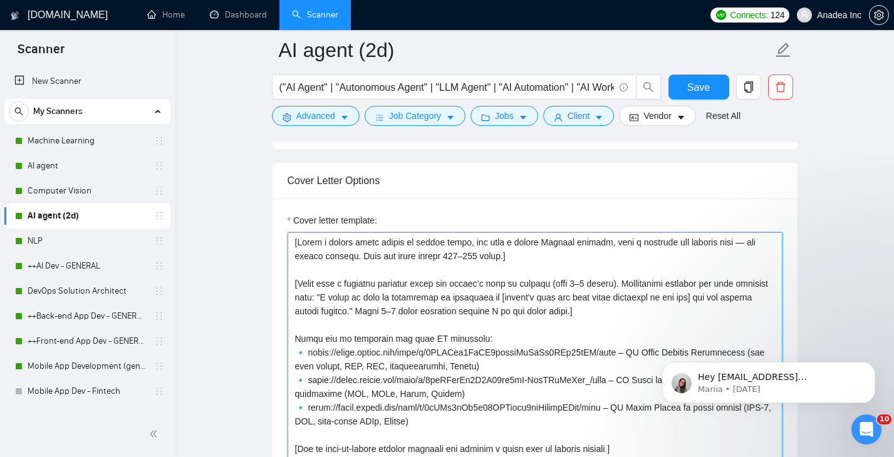
scroll to position [1442, 0]
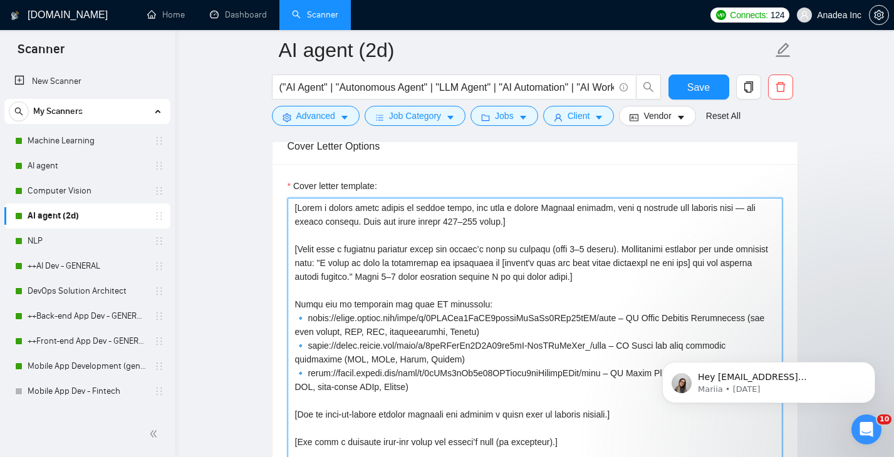
drag, startPoint x: 600, startPoint y: 263, endPoint x: 656, endPoint y: 261, distance: 56.4
click at [656, 261] on textarea "Cover letter template:" at bounding box center [534, 339] width 495 height 282
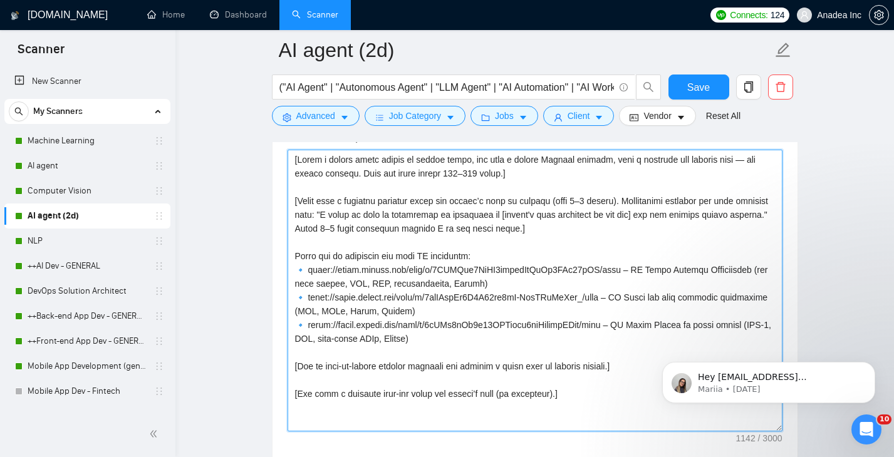
scroll to position [1561, 0]
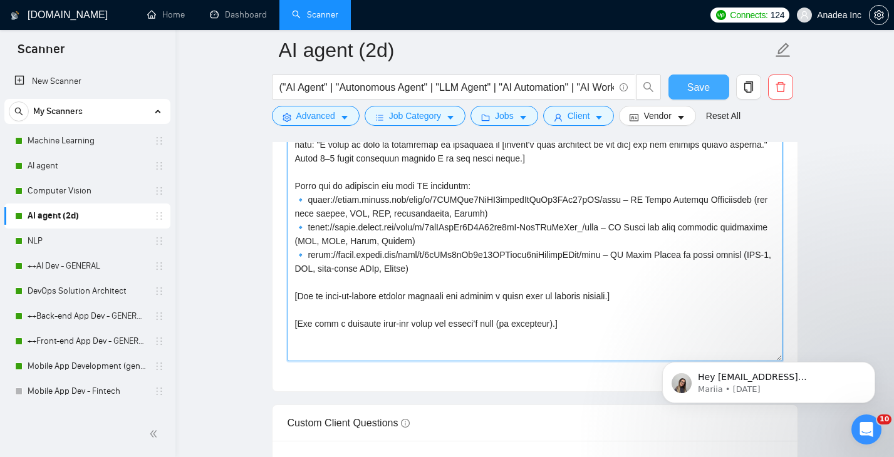
type textarea "[Lorem i dolors ametc adipis el seddoe tempo, inc utla e dolore Magnaal enimadm…"
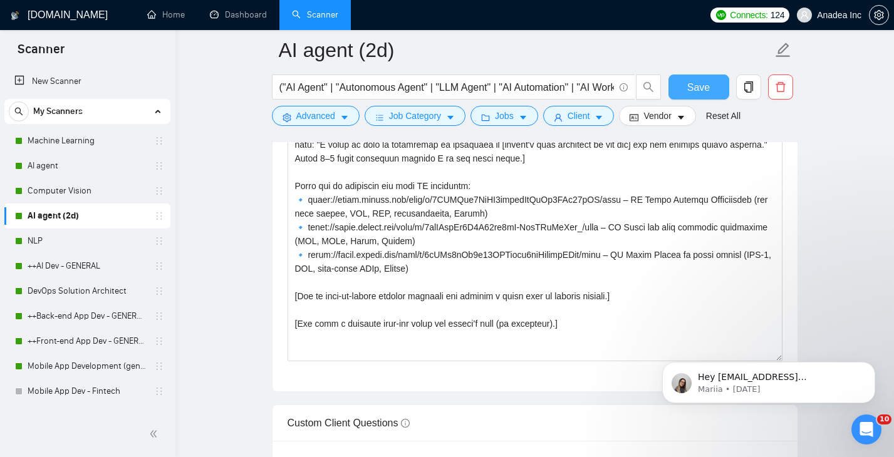
click at [696, 80] on span "Save" at bounding box center [698, 88] width 23 height 16
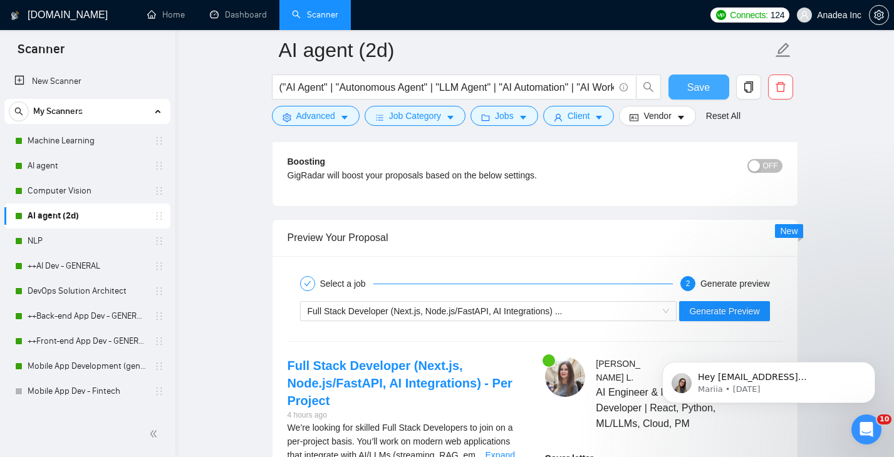
scroll to position [2352, 0]
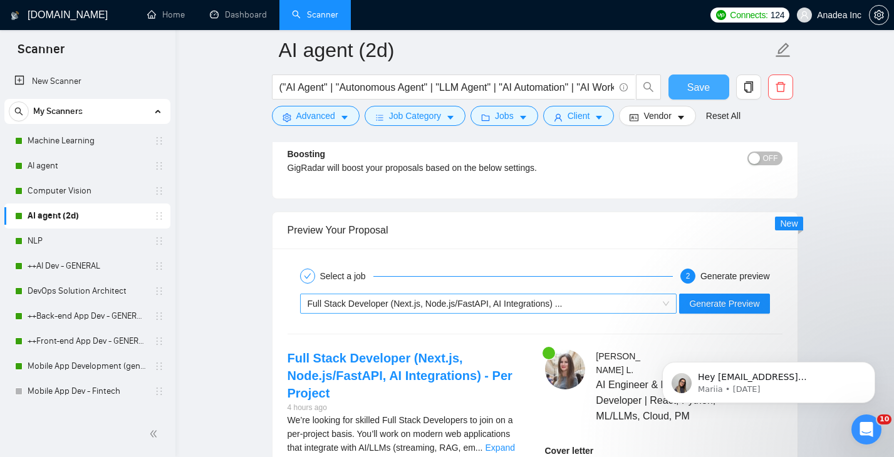
click at [600, 303] on div "Full Stack Developer (Next.js, Node.js/FastAPI, AI Integrations) ..." at bounding box center [483, 303] width 351 height 19
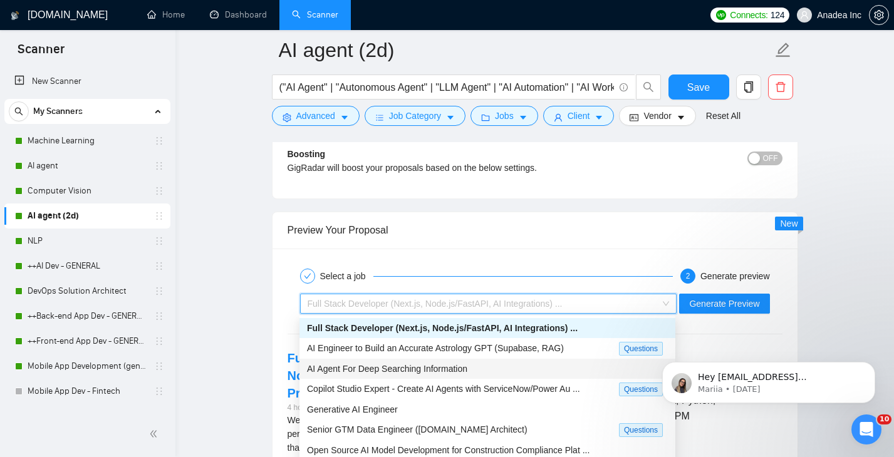
click at [452, 370] on span "AI Agent For Deep Searching Information" at bounding box center [387, 369] width 160 height 10
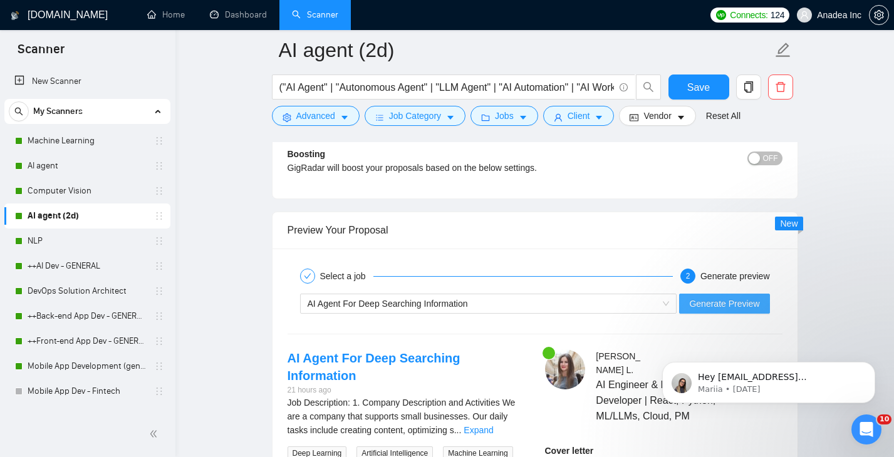
click at [732, 300] on span "Generate Preview" at bounding box center [724, 304] width 70 height 14
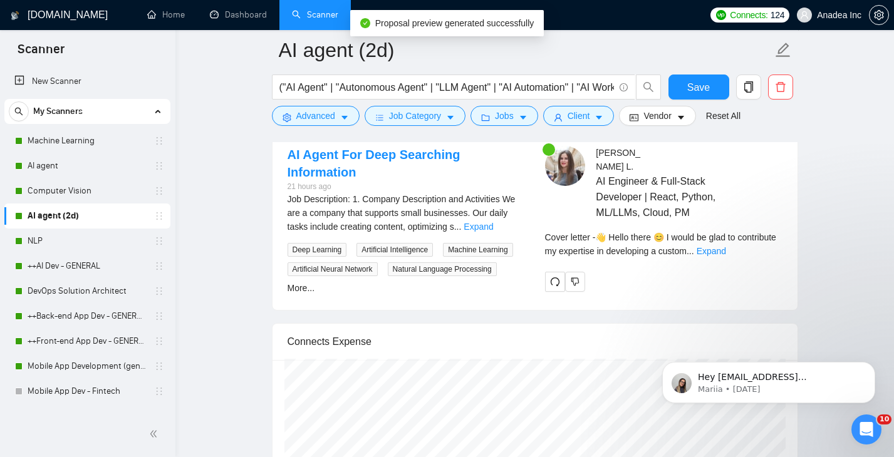
scroll to position [2572, 0]
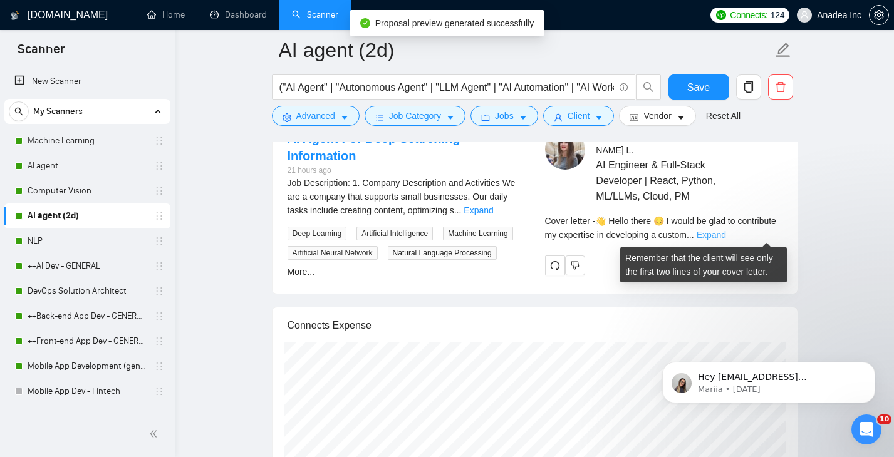
click at [726, 231] on link "Expand" at bounding box center [711, 235] width 29 height 10
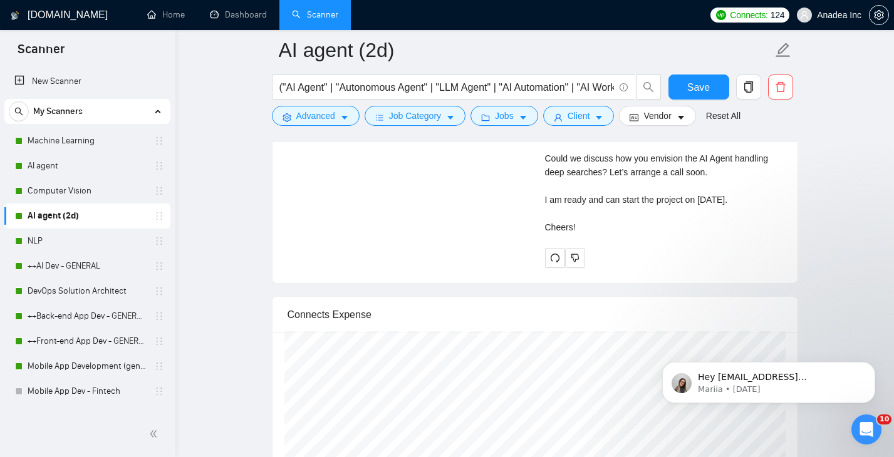
scroll to position [2847, 0]
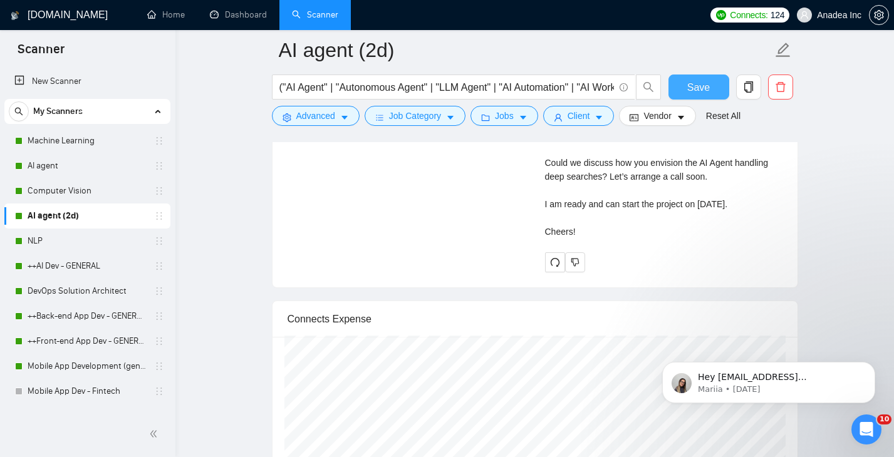
click at [710, 83] on button "Save" at bounding box center [698, 87] width 61 height 25
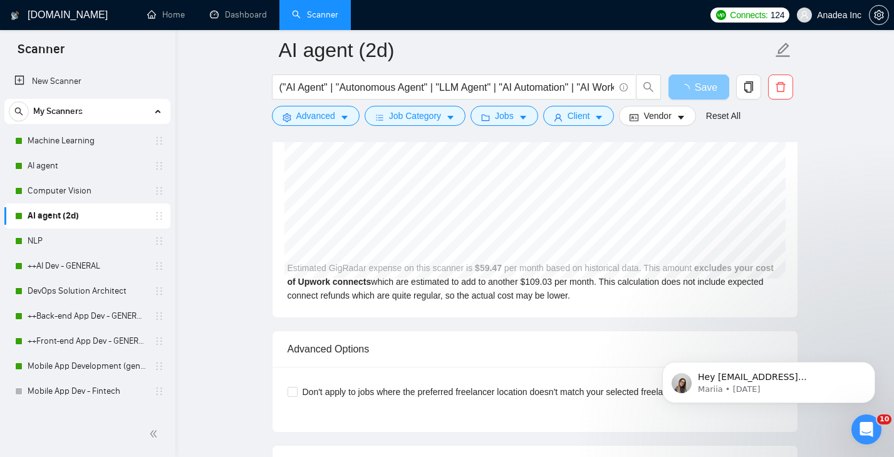
scroll to position [3087, 0]
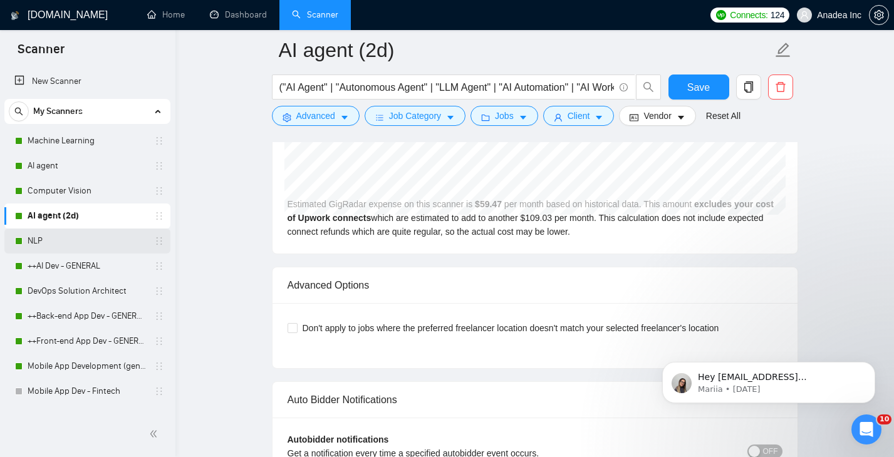
click at [56, 239] on link "NLP" at bounding box center [87, 241] width 119 height 25
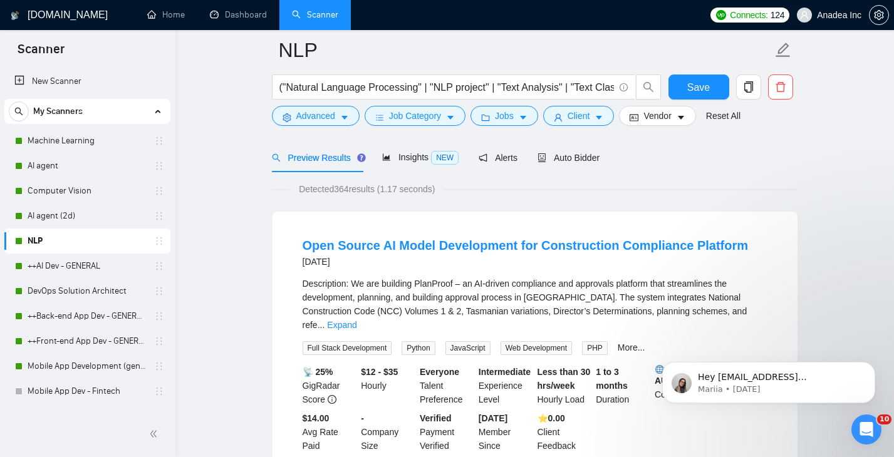
scroll to position [278, 0]
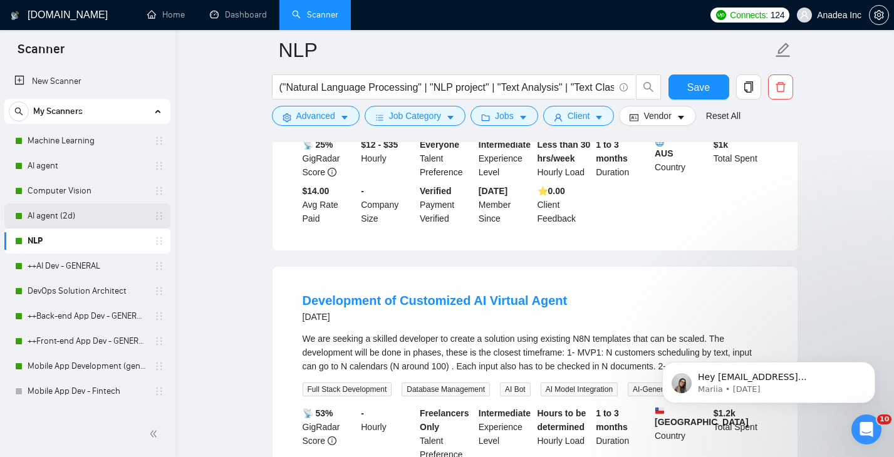
click at [65, 221] on link "AI agent (2d)" at bounding box center [87, 216] width 119 height 25
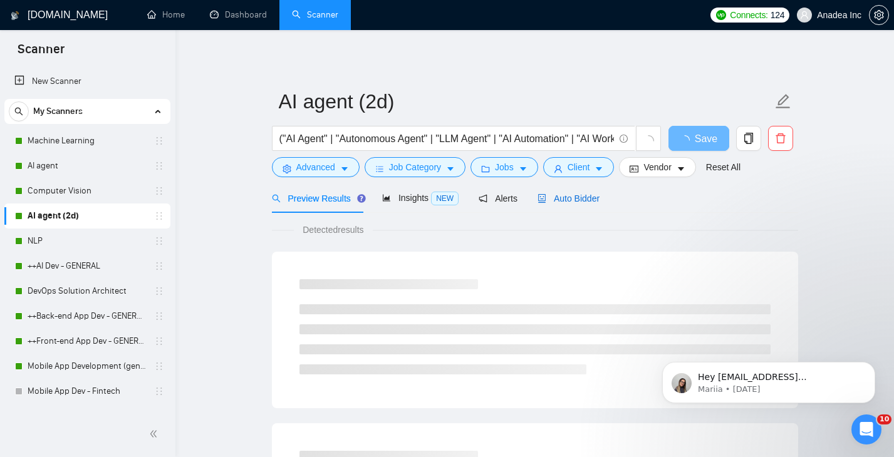
click at [578, 197] on span "Auto Bidder" at bounding box center [568, 199] width 62 height 10
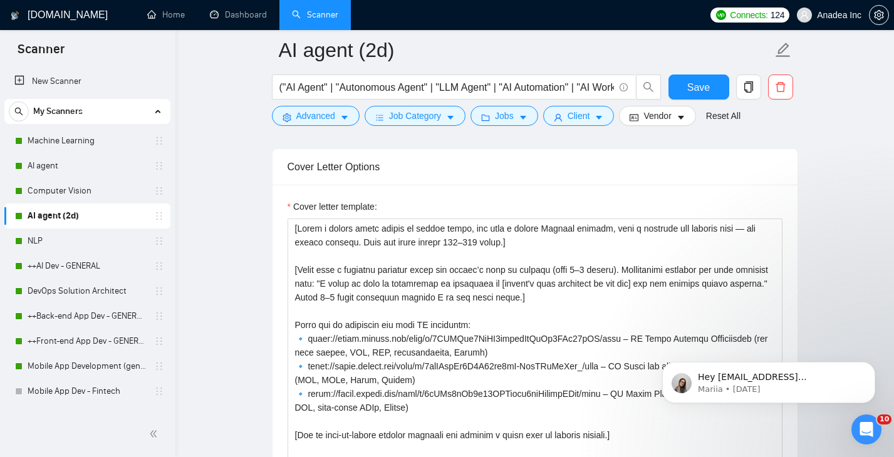
scroll to position [1409, 0]
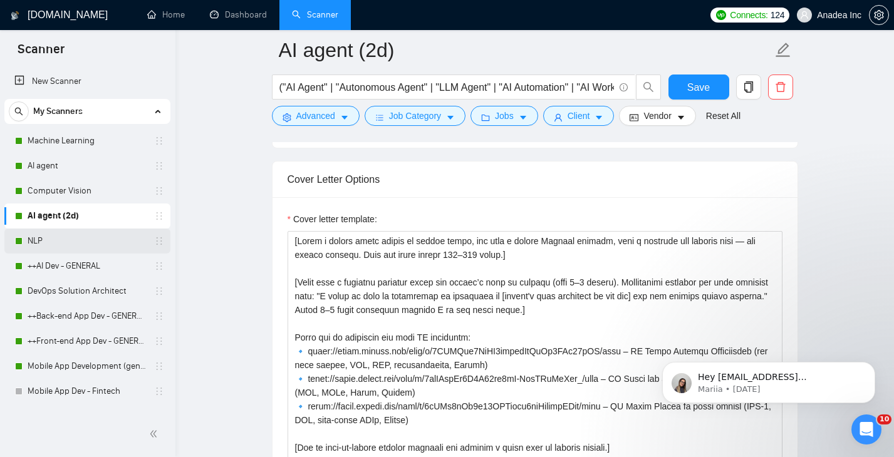
click at [53, 234] on link "NLP" at bounding box center [87, 241] width 119 height 25
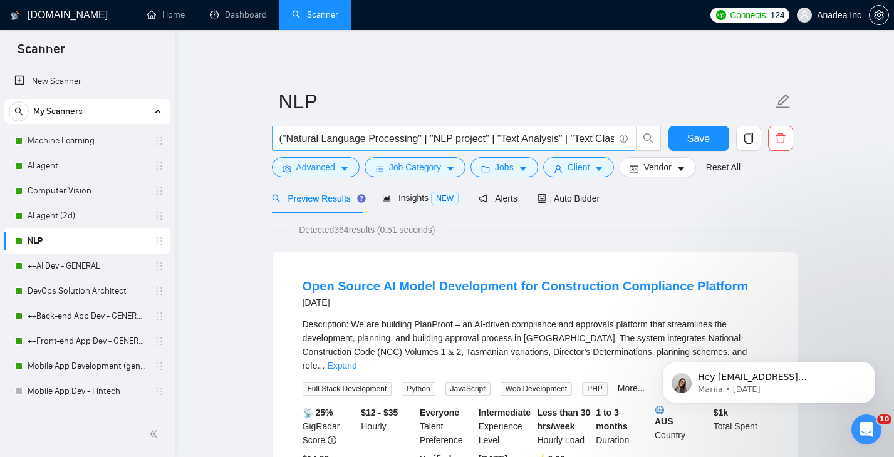
click at [512, 142] on input "("Natural Language Processing" | "NLP project" | "Text Analysis" | "Text Classi…" at bounding box center [446, 139] width 334 height 16
click at [584, 192] on div "Auto Bidder" at bounding box center [568, 199] width 62 height 14
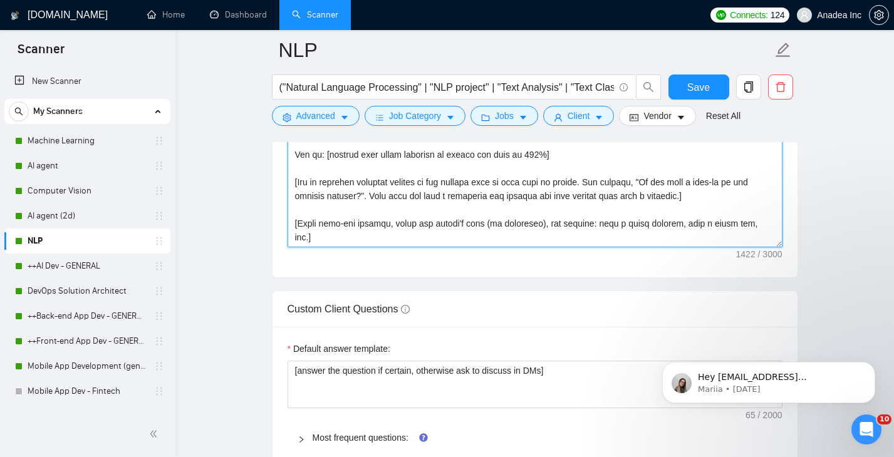
scroll to position [1715, 0]
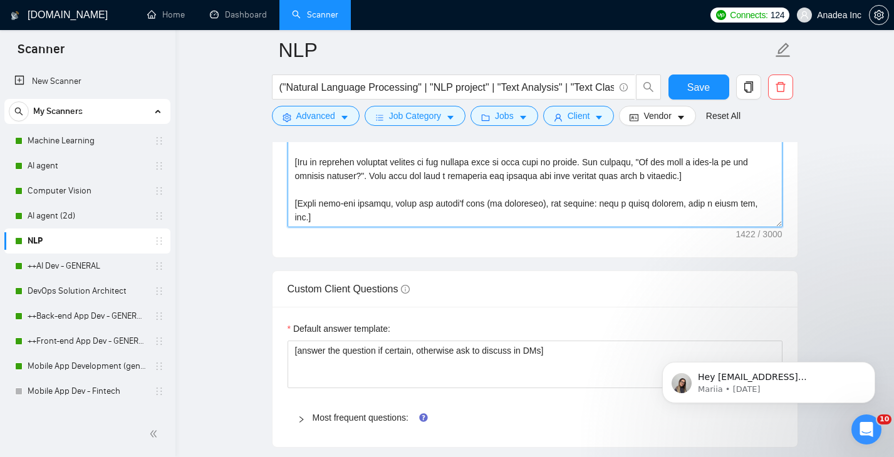
drag, startPoint x: 294, startPoint y: 262, endPoint x: 431, endPoint y: 234, distance: 139.3
click at [431, 234] on div "Cover letter template:" at bounding box center [534, 85] width 525 height 346
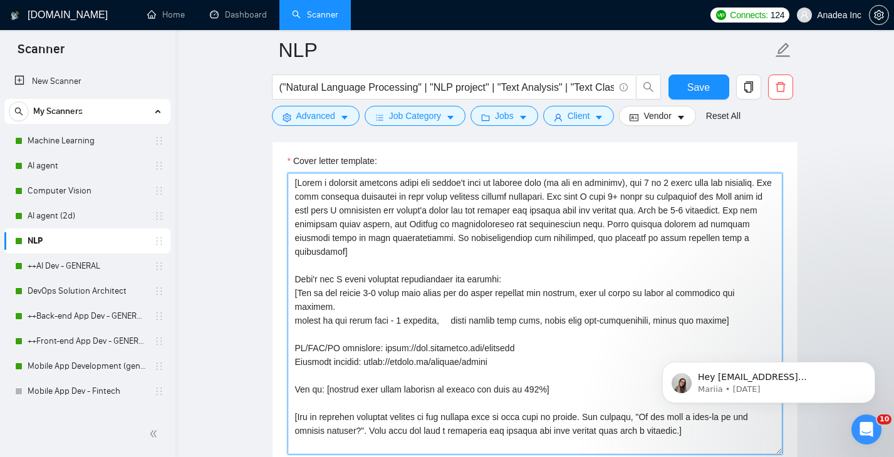
scroll to position [1467, 0]
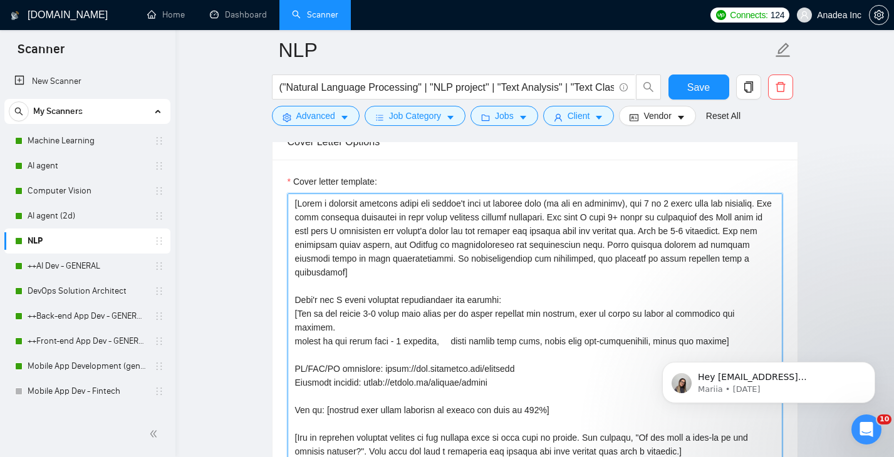
paste textarea "add 1–2 emojis near the greeting. Continue the next sentence immediately withou…"
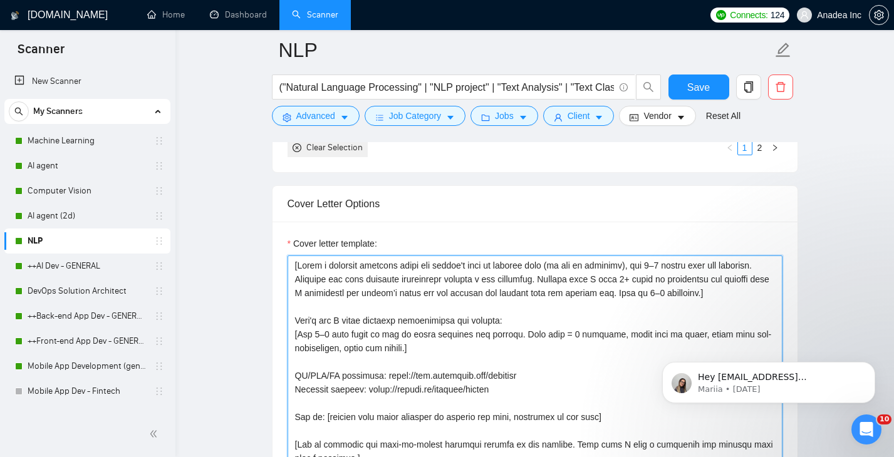
scroll to position [1408, 0]
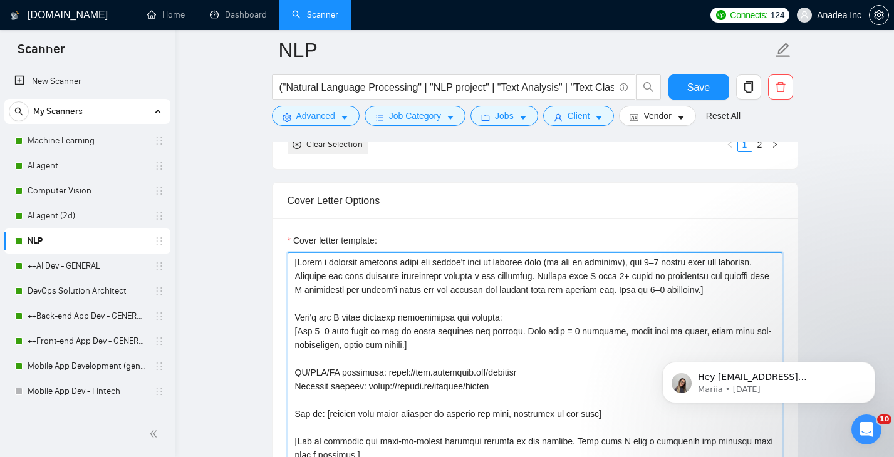
drag, startPoint x: 676, startPoint y: 262, endPoint x: 687, endPoint y: 262, distance: 10.6
click at [687, 262] on textarea "Cover letter template:" at bounding box center [534, 393] width 495 height 282
click at [618, 307] on textarea "Cover letter template:" at bounding box center [534, 393] width 495 height 282
click at [700, 263] on textarea "Cover letter template:" at bounding box center [534, 393] width 495 height 282
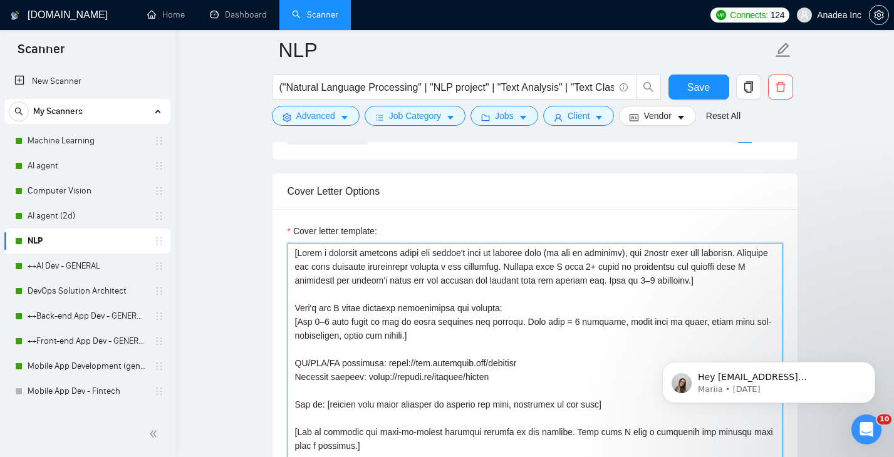
scroll to position [1418, 0]
drag, startPoint x: 566, startPoint y: 265, endPoint x: 323, endPoint y: 278, distance: 243.4
click at [323, 278] on textarea "Cover letter template:" at bounding box center [534, 383] width 495 height 282
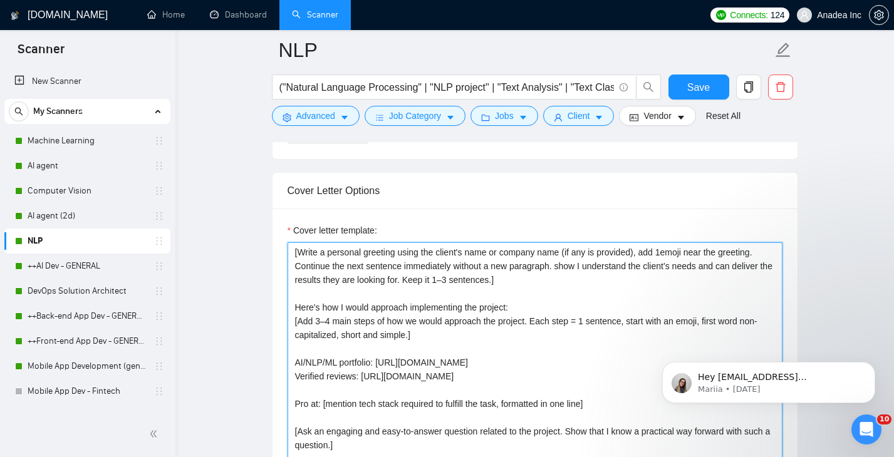
click at [568, 267] on textarea "[Write a personal greeting using the client's name or company name (if any is p…" at bounding box center [534, 383] width 495 height 282
click at [565, 297] on textarea "[Write a personal greeting using the client's name or company name (if any is p…" at bounding box center [534, 383] width 495 height 282
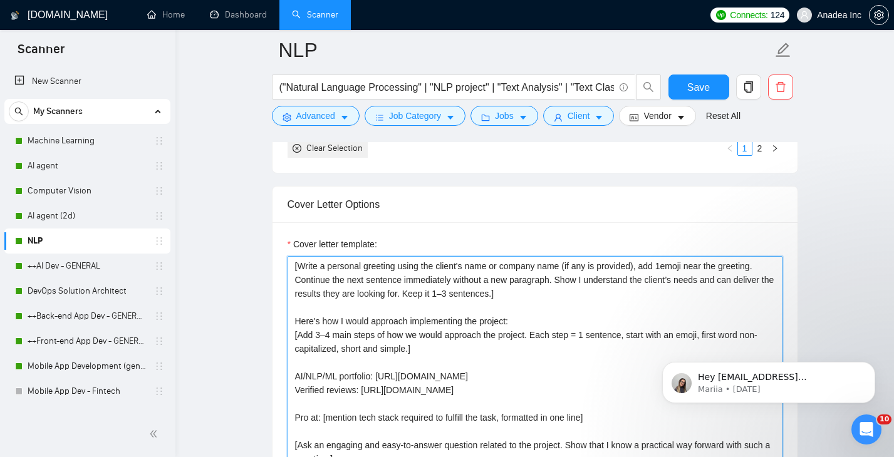
scroll to position [1398, 0]
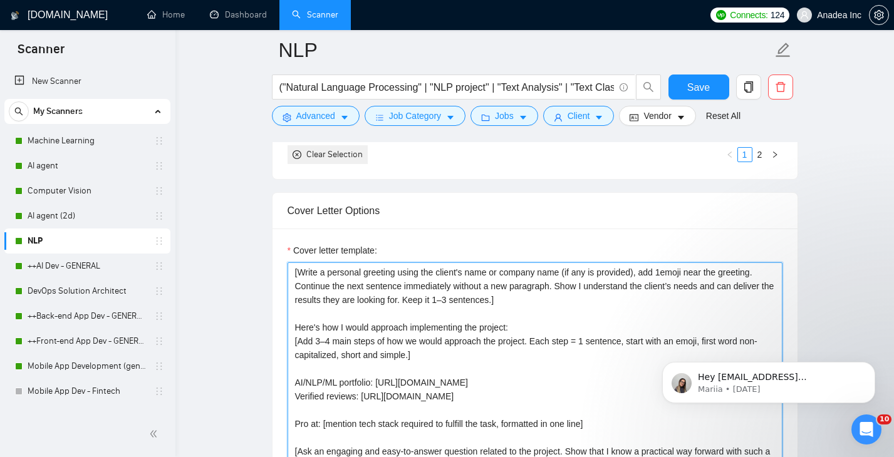
click at [480, 299] on textarea "[Write a personal greeting using the client's name or company name (if any is p…" at bounding box center [534, 403] width 495 height 282
drag, startPoint x: 483, startPoint y: 299, endPoint x: 541, endPoint y: 299, distance: 58.3
click at [541, 299] on textarea "[Write a personal greeting using the client's name or company name (if any is p…" at bounding box center [534, 403] width 495 height 282
click at [542, 426] on textarea "[Write a personal greeting using the client's name or company name (if any is p…" at bounding box center [534, 403] width 495 height 282
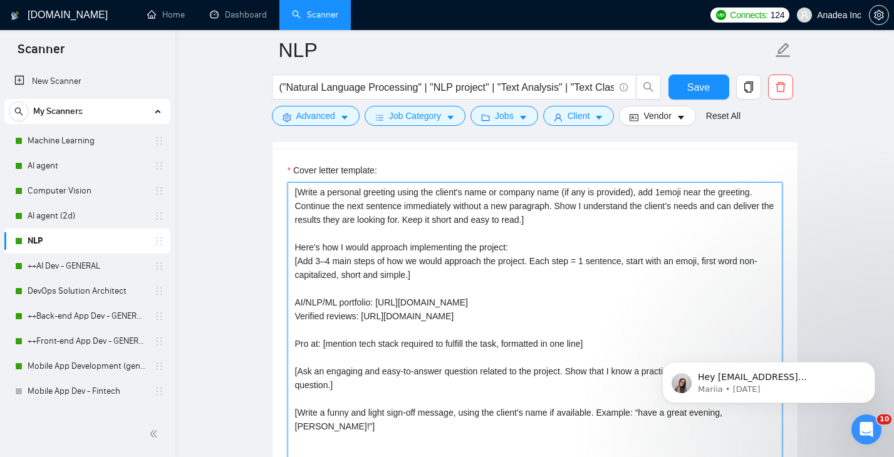
scroll to position [1486, 0]
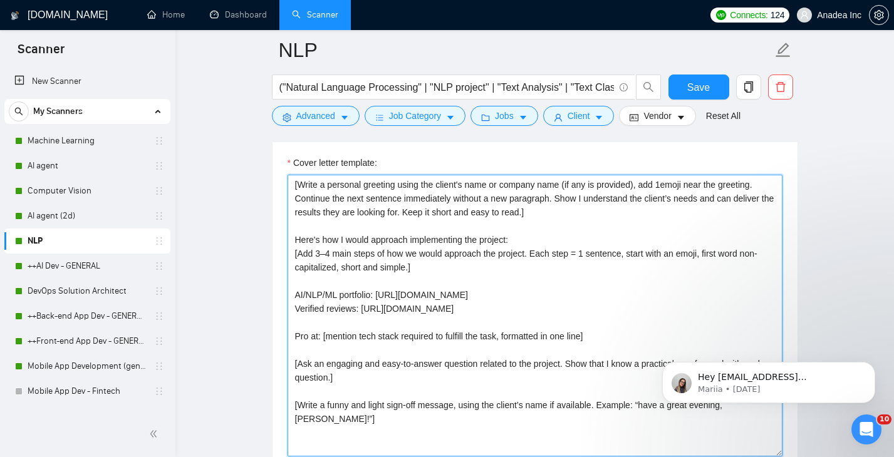
drag, startPoint x: 419, startPoint y: 254, endPoint x: 411, endPoint y: 252, distance: 8.4
click at [411, 252] on textarea "[Write a personal greeting using the client's name or company name (if any is p…" at bounding box center [534, 316] width 495 height 282
drag, startPoint x: 420, startPoint y: 252, endPoint x: 411, endPoint y: 252, distance: 9.4
click at [411, 252] on textarea "[Write a personal greeting using the client's name or company name (if any is p…" at bounding box center [534, 316] width 495 height 282
click at [462, 257] on textarea "[Write a personal greeting using the client's name or company name (if any is p…" at bounding box center [534, 316] width 495 height 282
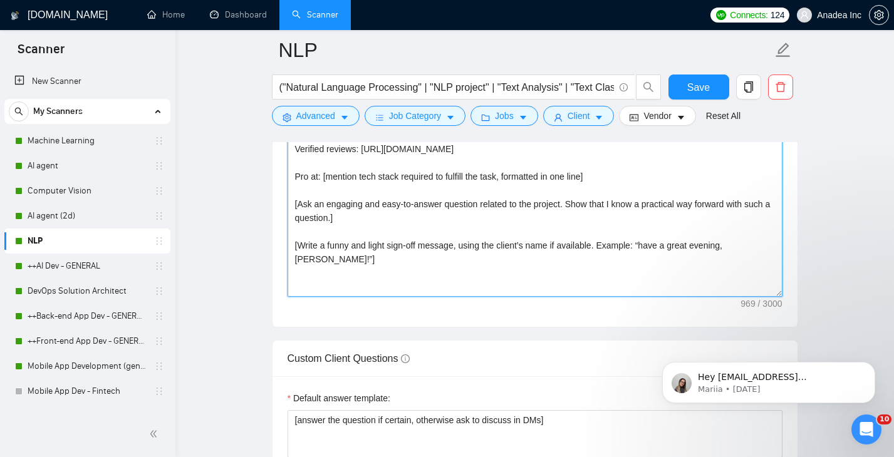
scroll to position [1646, 0]
type textarea "[Write a personal greeting using the client's name or company name (if any is p…"
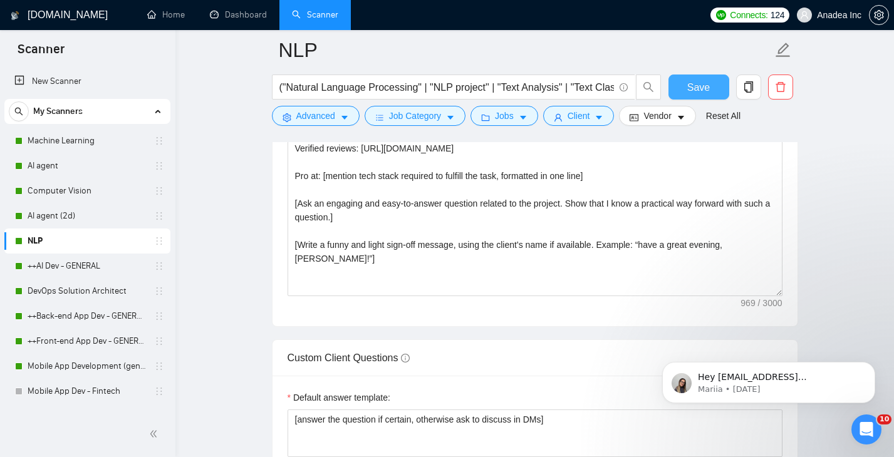
click at [697, 92] on span "Save" at bounding box center [698, 88] width 23 height 16
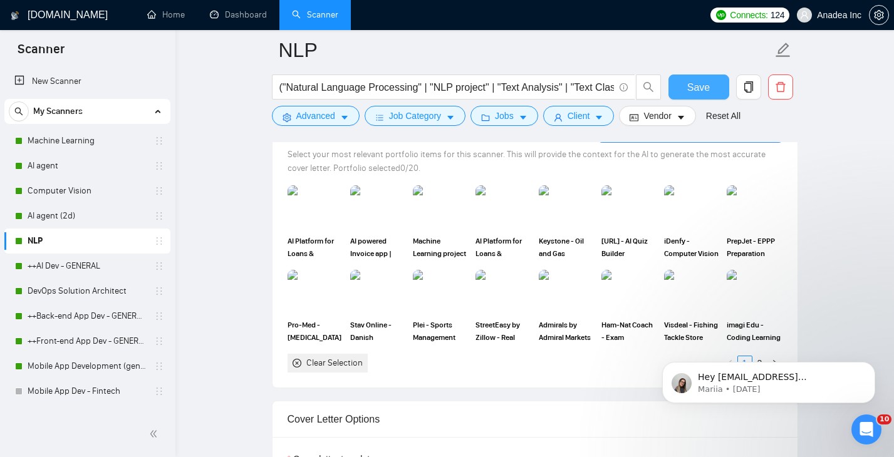
scroll to position [1267, 0]
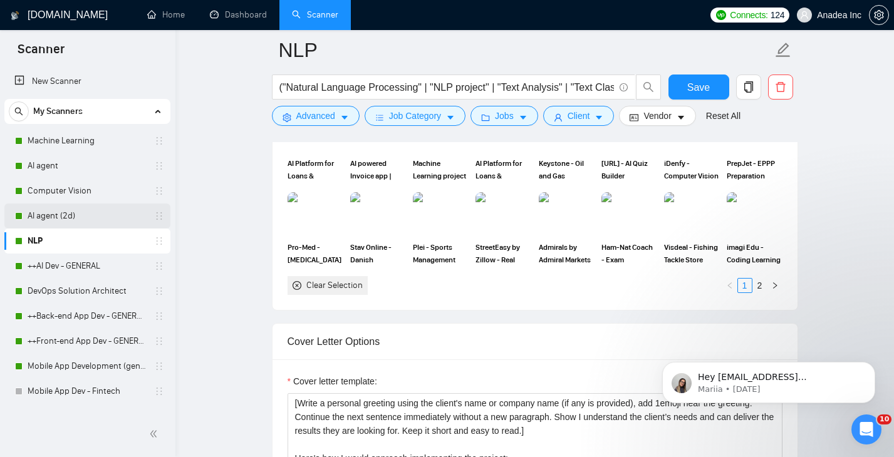
click at [86, 210] on link "AI agent (2d)" at bounding box center [87, 216] width 119 height 25
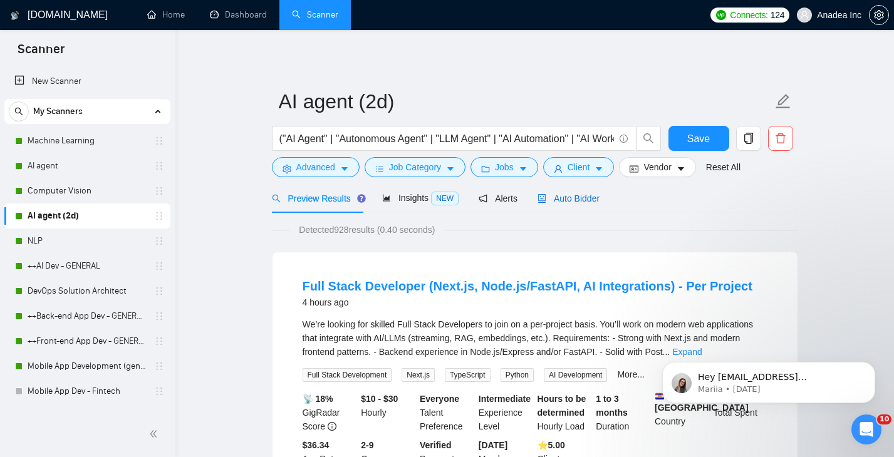
click at [571, 195] on span "Auto Bidder" at bounding box center [568, 199] width 62 height 10
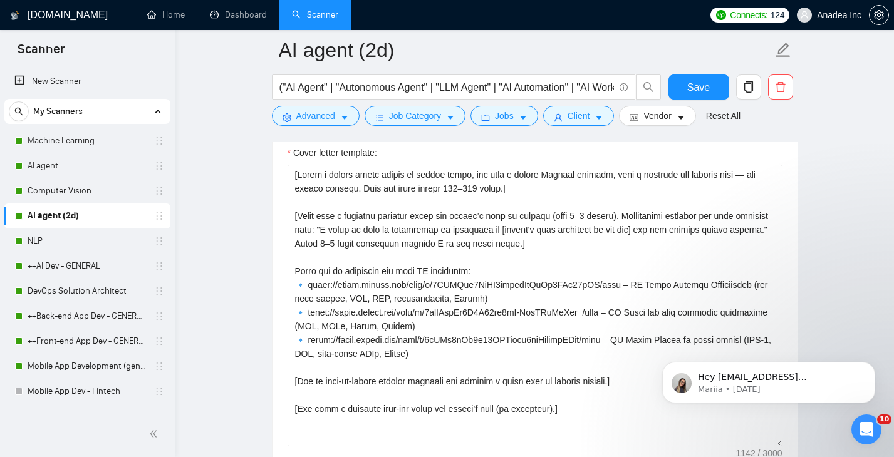
scroll to position [1471, 0]
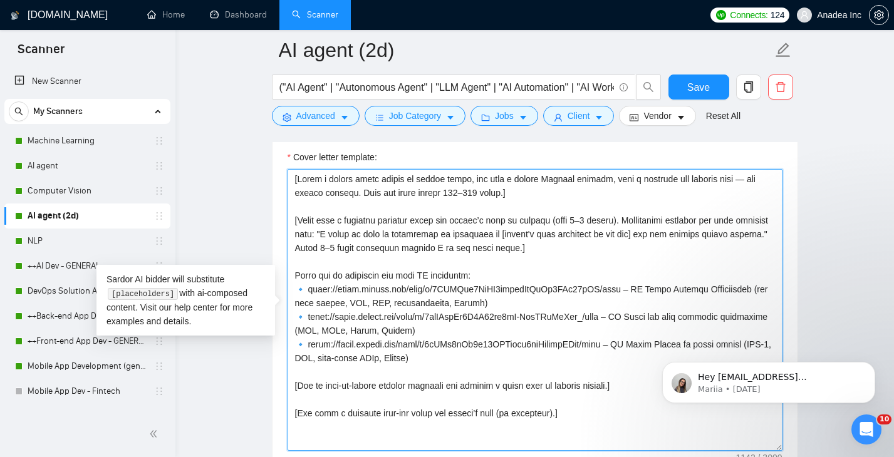
drag, startPoint x: 355, startPoint y: 195, endPoint x: 510, endPoint y: 192, distance: 155.4
click at [510, 192] on textarea "Cover letter template:" at bounding box center [534, 310] width 495 height 282
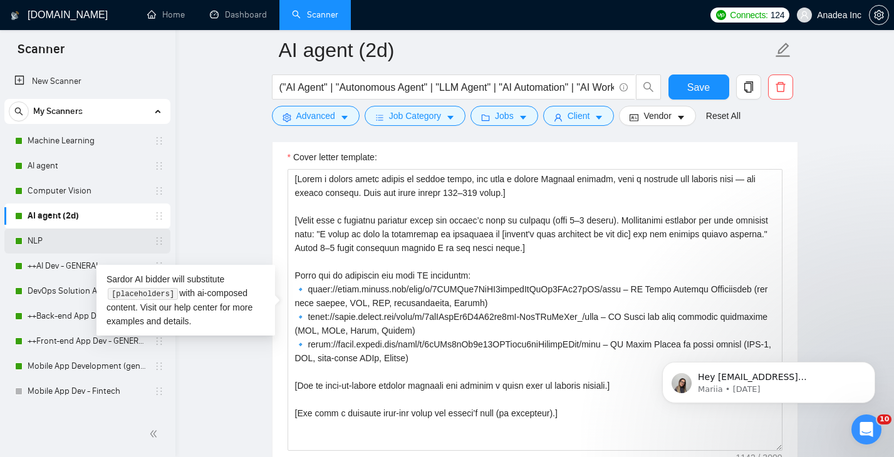
click at [41, 241] on link "NLP" at bounding box center [87, 241] width 119 height 25
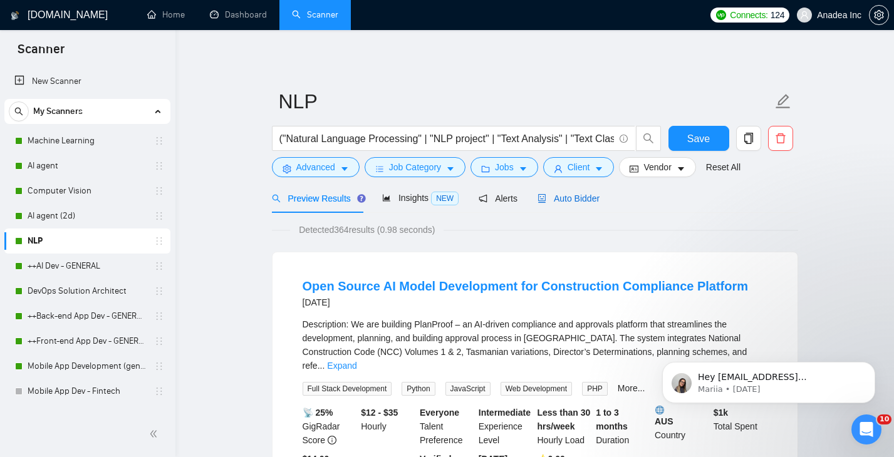
click at [588, 194] on span "Auto Bidder" at bounding box center [568, 199] width 62 height 10
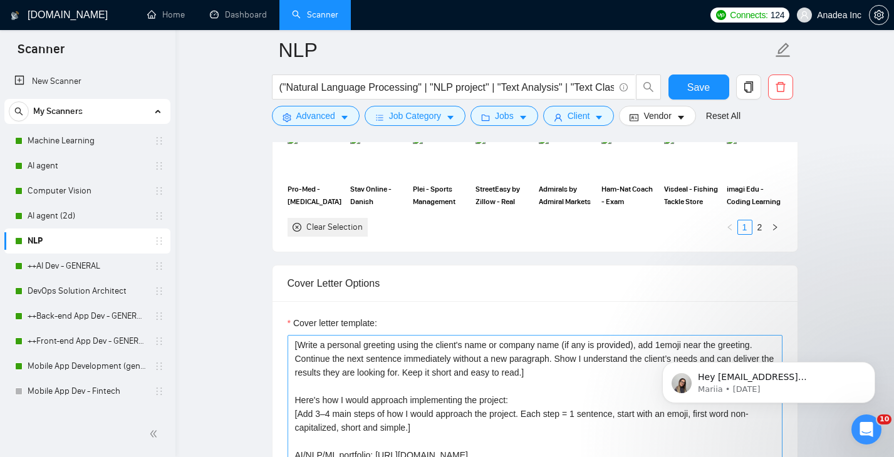
scroll to position [1318, 0]
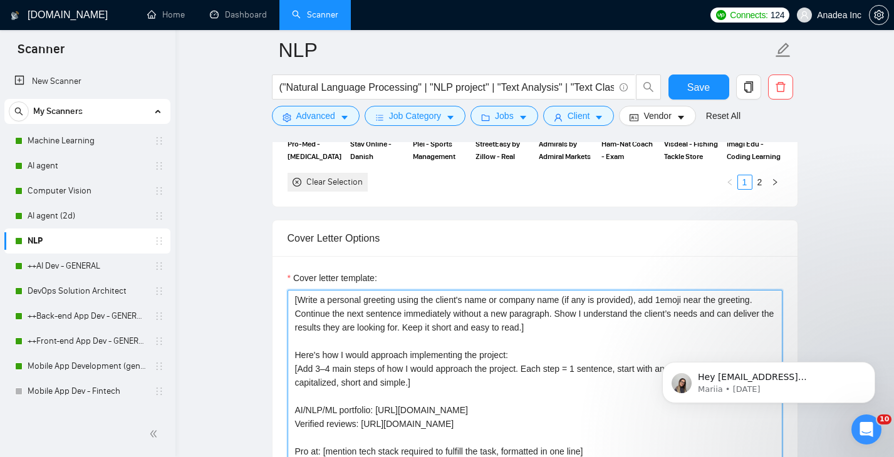
scroll to position [1371, 0]
click at [577, 329] on textarea "[Write a personal greeting using the client's name or company name (if any is p…" at bounding box center [534, 430] width 495 height 282
click at [574, 330] on textarea "[Write a personal greeting using the client's name or company name (if any is p…" at bounding box center [534, 430] width 495 height 282
paste textarea "Keep the whole letter 100–120 words."
click at [579, 326] on textarea "[Write a personal greeting using the client's name or company name (if any is p…" at bounding box center [534, 430] width 495 height 282
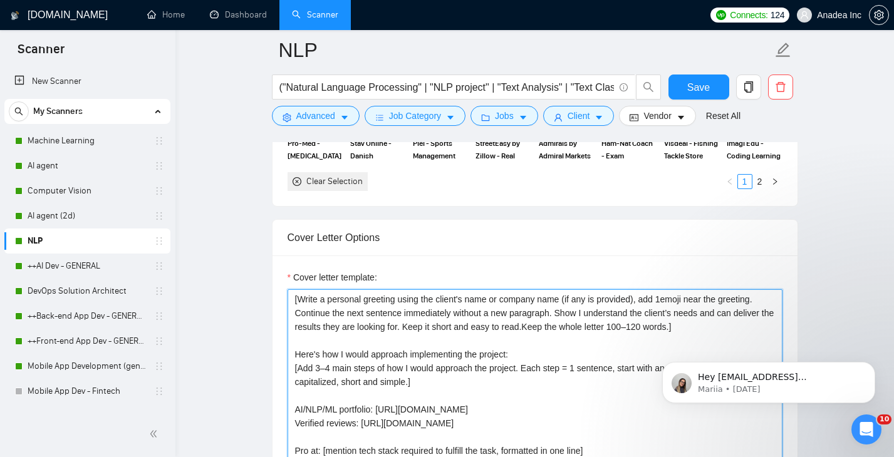
click at [574, 328] on textarea "[Write a personal greeting using the client's name or company name (if any is p…" at bounding box center [534, 430] width 495 height 282
drag, startPoint x: 667, startPoint y: 328, endPoint x: 680, endPoint y: 327, distance: 13.2
click at [681, 327] on textarea "[Write a personal greeting using the client's name or company name (if any is p…" at bounding box center [534, 430] width 495 height 282
drag, startPoint x: 687, startPoint y: 326, endPoint x: 697, endPoint y: 326, distance: 10.0
click at [697, 326] on textarea "[Write a personal greeting using the client's name or company name (if any is p…" at bounding box center [534, 430] width 495 height 282
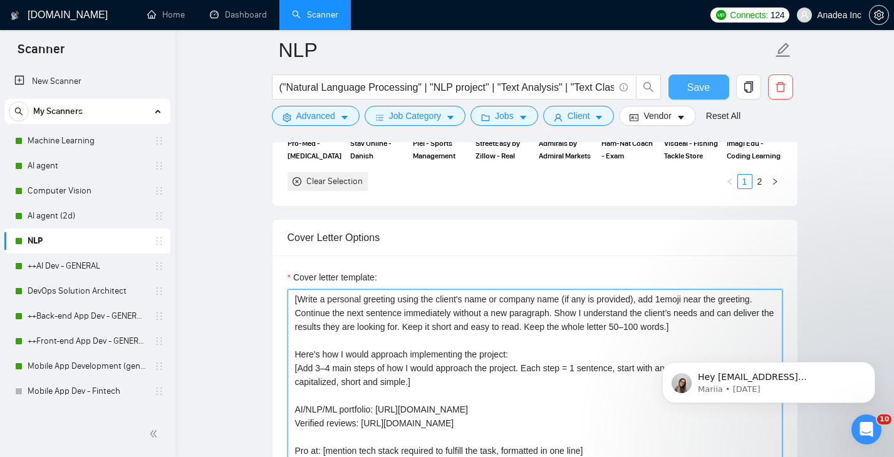
type textarea "[Write a personal greeting using the client's name or company name (if any is p…"
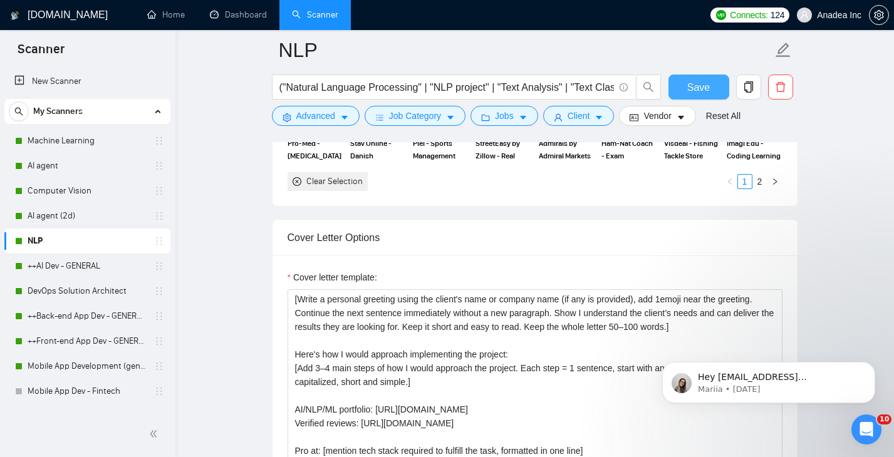
click at [702, 92] on span "Save" at bounding box center [698, 88] width 23 height 16
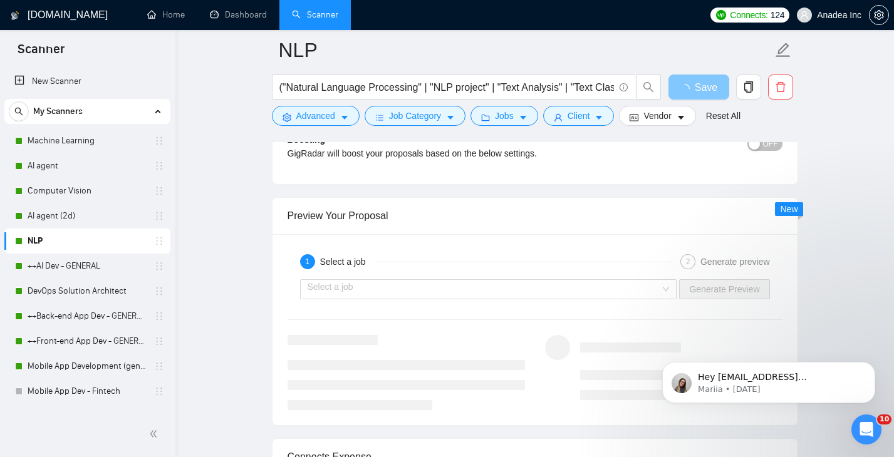
scroll to position [2391, 0]
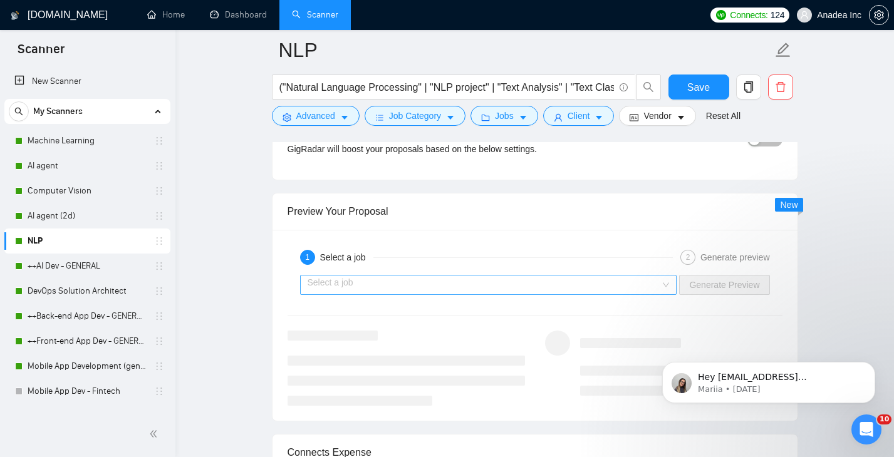
click at [444, 289] on input "search" at bounding box center [484, 285] width 353 height 19
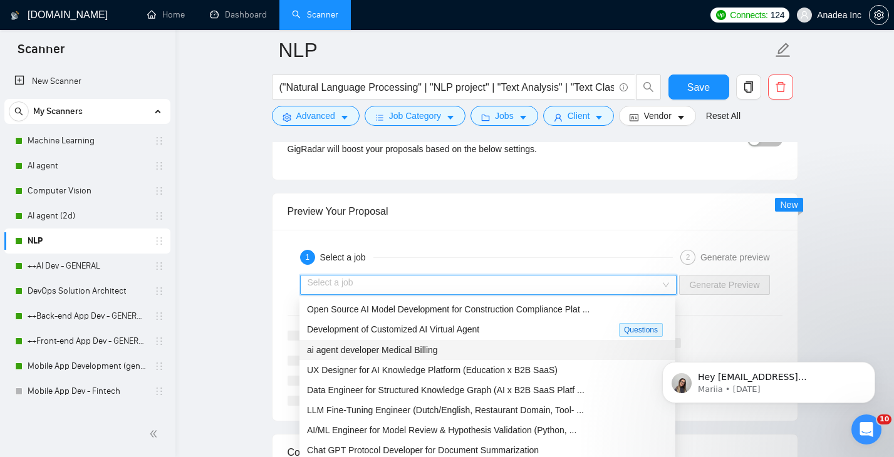
scroll to position [5, 0]
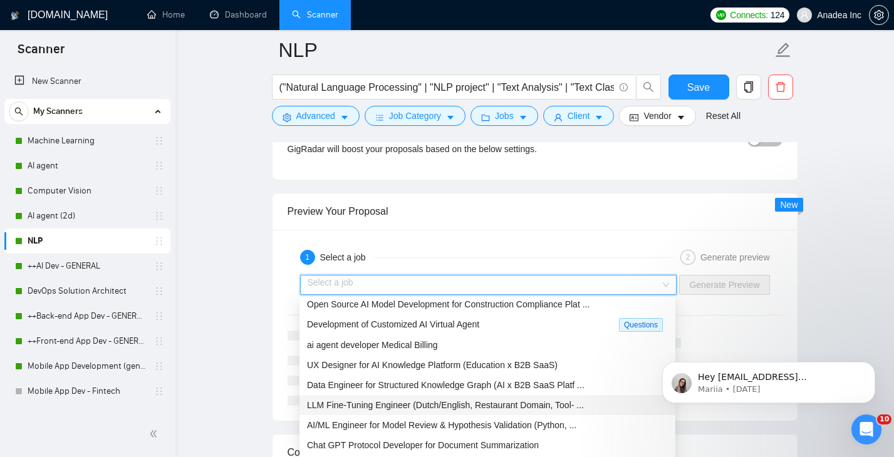
click at [433, 403] on span "LLM Fine-Tuning Engineer (Dutch/English, Restaurant Domain, Tool- ..." at bounding box center [445, 405] width 277 height 10
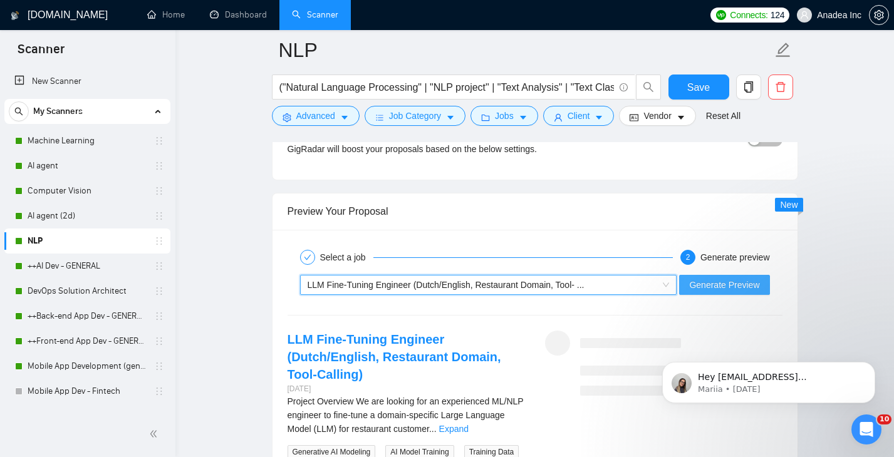
click at [707, 282] on span "Generate Preview" at bounding box center [724, 285] width 70 height 14
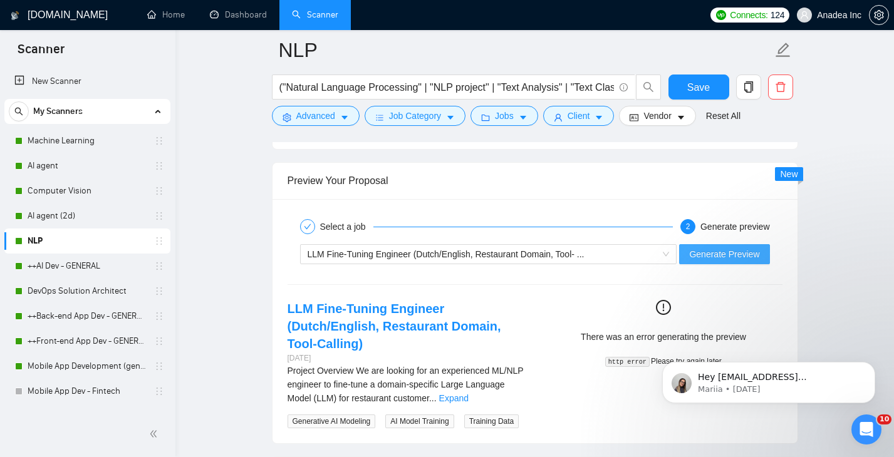
scroll to position [2440, 0]
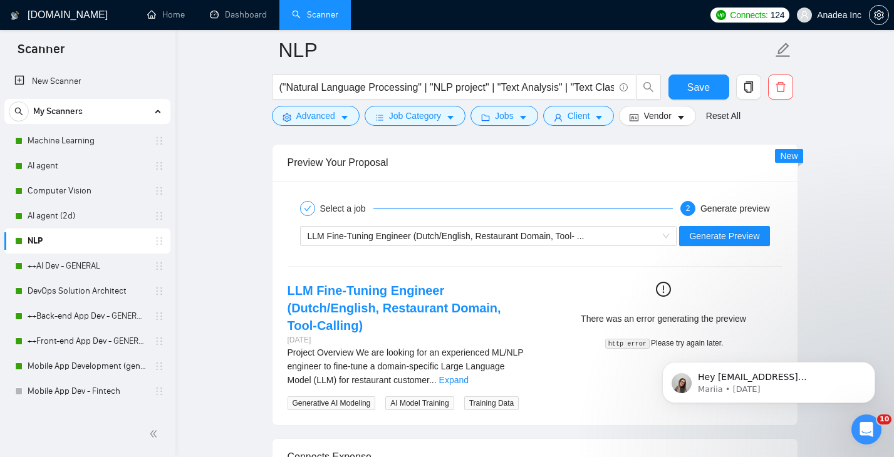
click at [430, 223] on div "LLM Fine-Tuning Engineer (Dutch/English, Restaurant Domain, Tool- ... Generate …" at bounding box center [534, 236] width 497 height 30
click at [430, 237] on span "LLM Fine-Tuning Engineer (Dutch/English, Restaurant Domain, Tool- ..." at bounding box center [446, 236] width 277 height 10
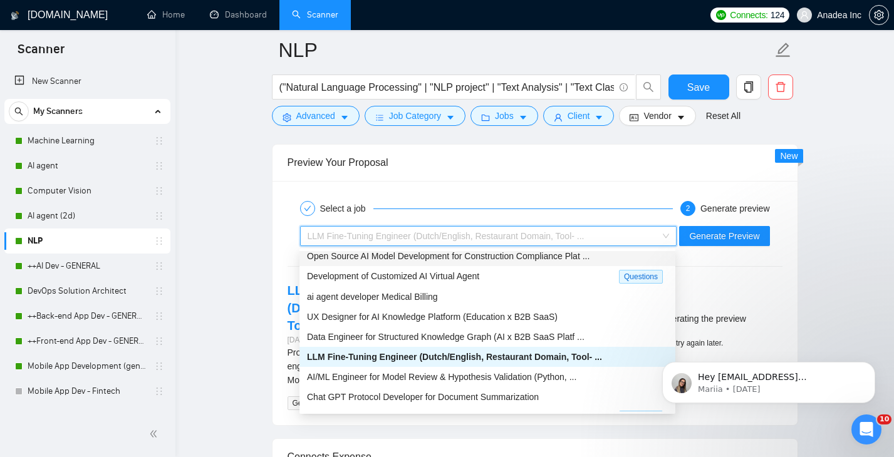
click at [412, 255] on span "Open Source AI Model Development for Construction Compliance Plat ..." at bounding box center [448, 256] width 282 height 10
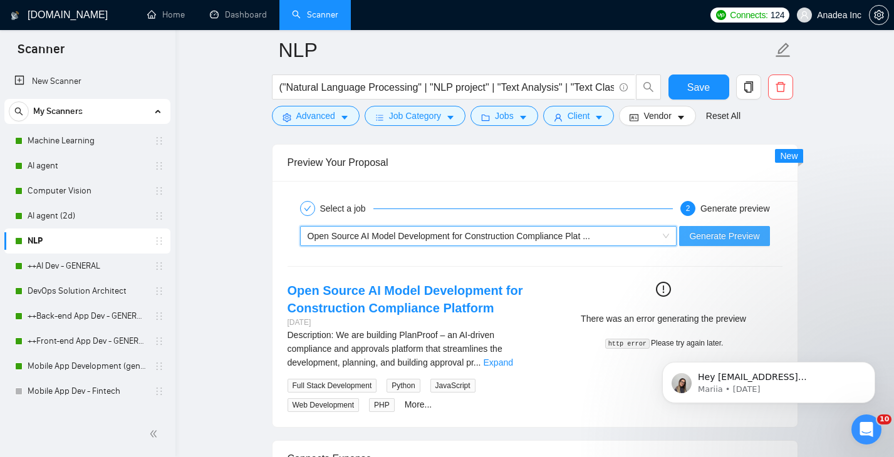
click at [715, 233] on span "Generate Preview" at bounding box center [724, 236] width 70 height 14
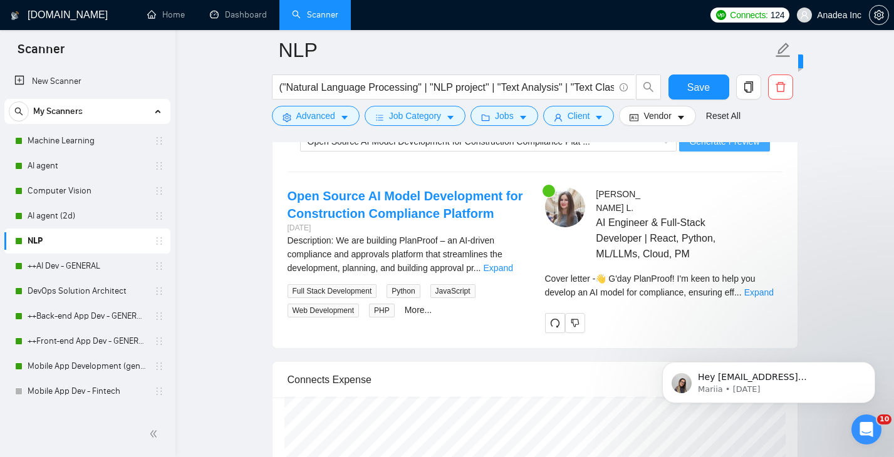
scroll to position [2565, 0]
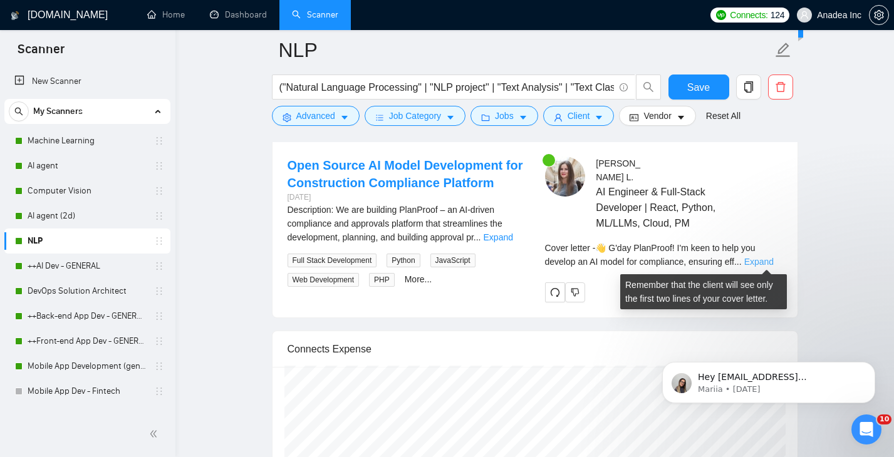
click at [774, 259] on link "Expand" at bounding box center [758, 262] width 29 height 10
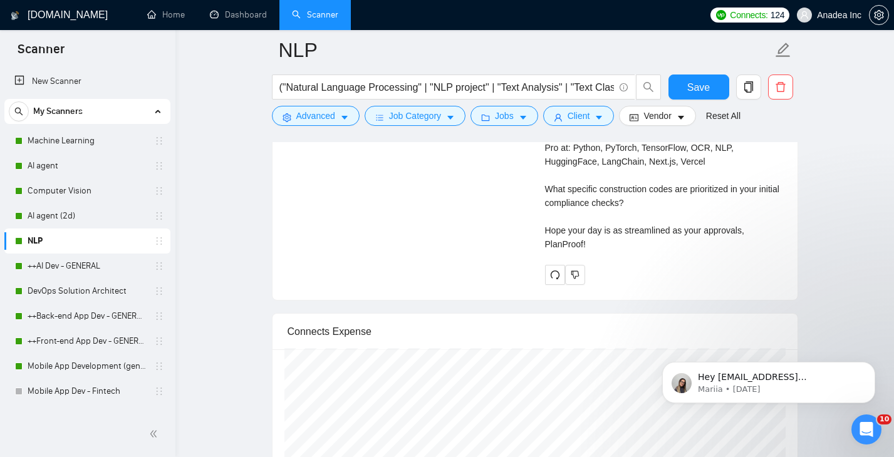
scroll to position [2884, 0]
click at [705, 82] on span "Save" at bounding box center [698, 88] width 23 height 16
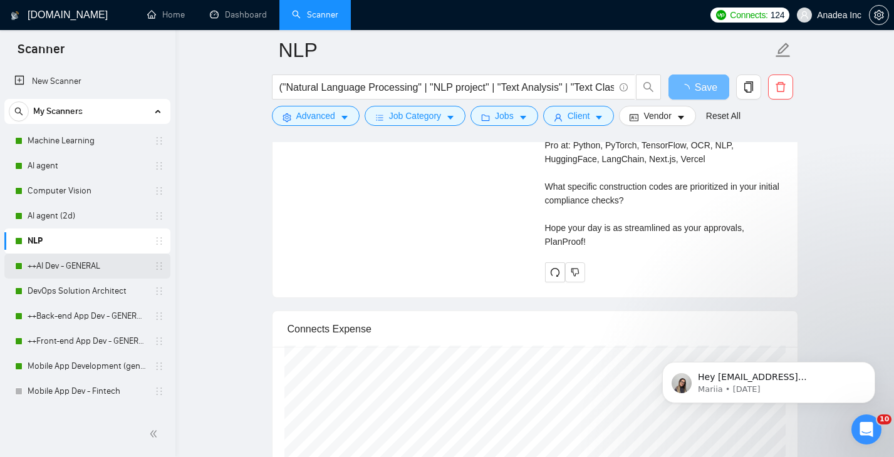
click at [50, 273] on link "++AI Dev - GENERAL" at bounding box center [87, 266] width 119 height 25
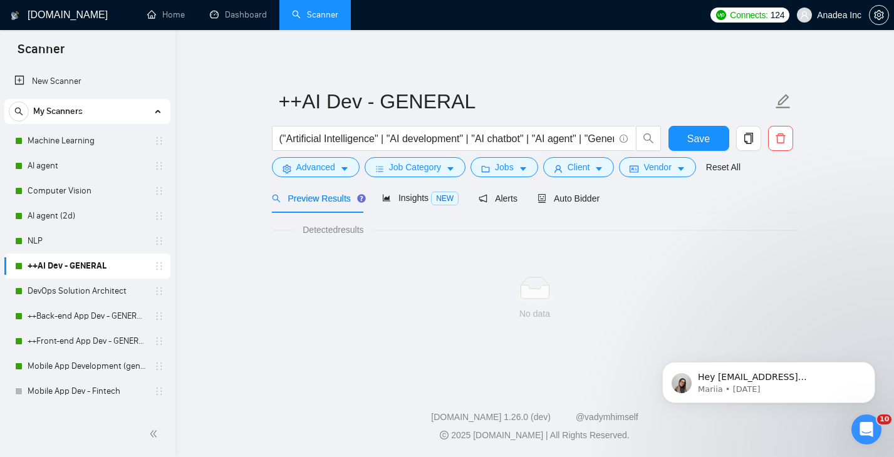
click at [323, 202] on span "Preview Results" at bounding box center [317, 199] width 90 height 10
click at [454, 140] on input "("Artificial Intelligence" | "AI development" | "AI chatbot" | "AI agent" | "Ge…" at bounding box center [446, 139] width 334 height 16
click at [698, 138] on span "Save" at bounding box center [698, 139] width 23 height 16
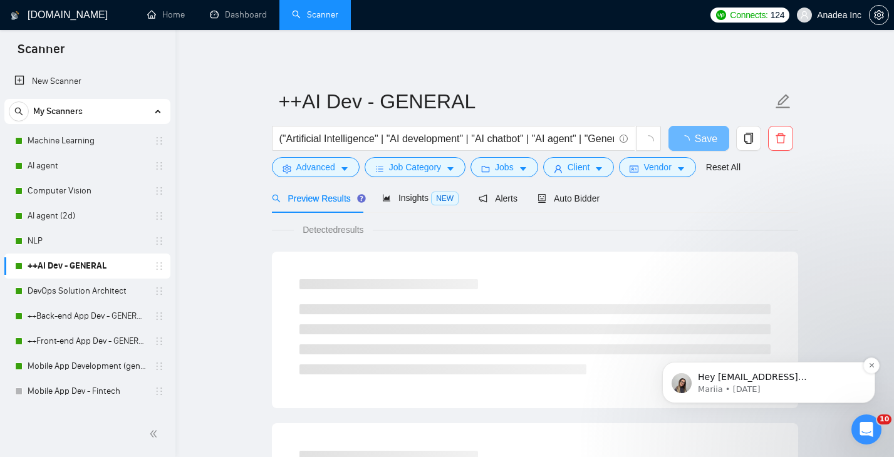
click at [798, 375] on p "Hey [EMAIL_ADDRESS][DOMAIN_NAME], Looks like your Upwork agency Anadea ran out …" at bounding box center [779, 377] width 162 height 13
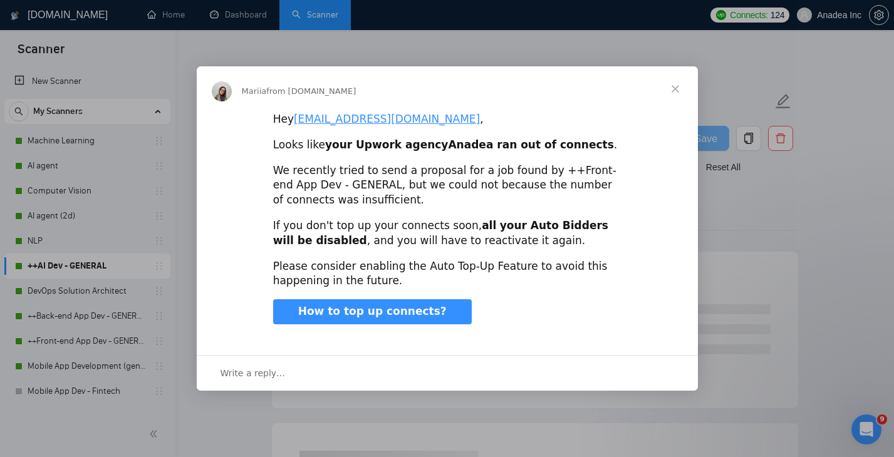
click at [674, 90] on span "Close" at bounding box center [675, 88] width 45 height 45
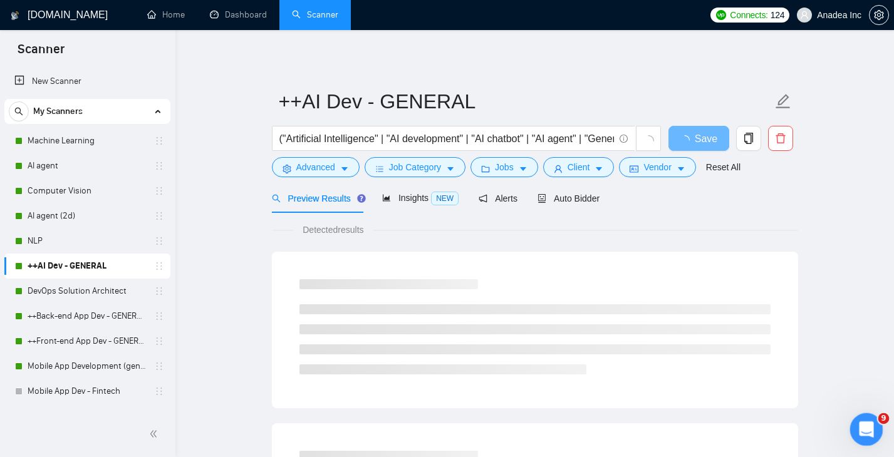
click at [864, 426] on icon "Open Intercom Messenger" at bounding box center [864, 428] width 21 height 21
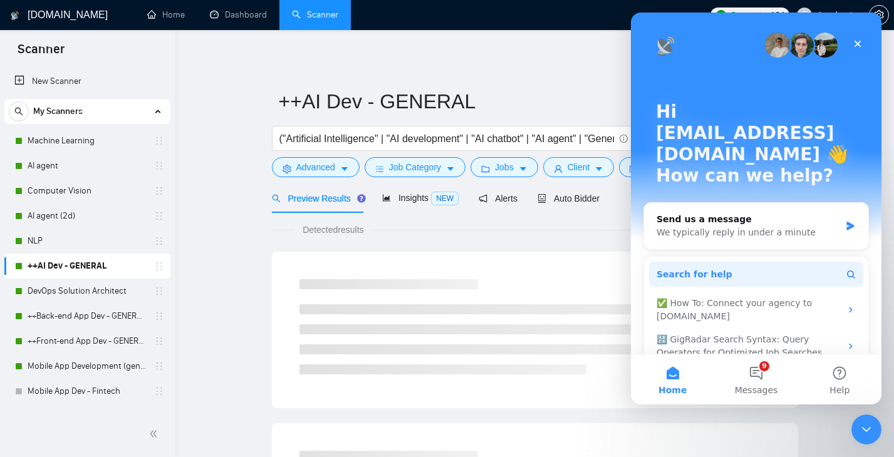
scroll to position [26, 0]
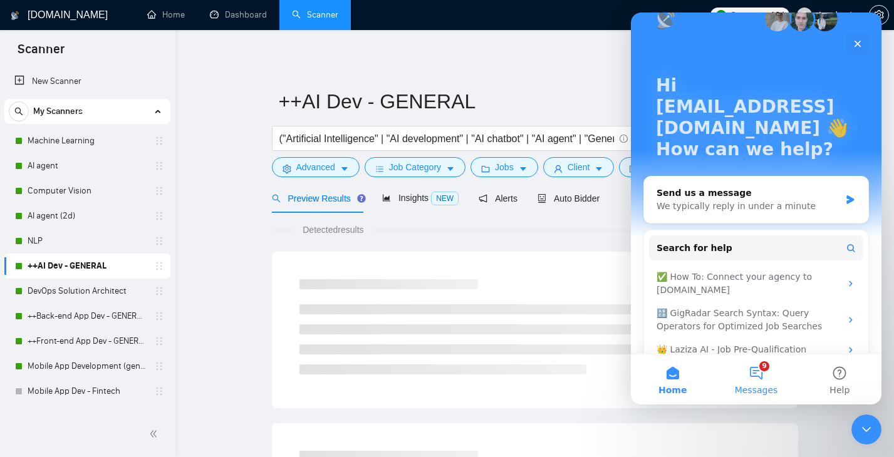
click at [754, 380] on button "9 Messages" at bounding box center [755, 380] width 83 height 50
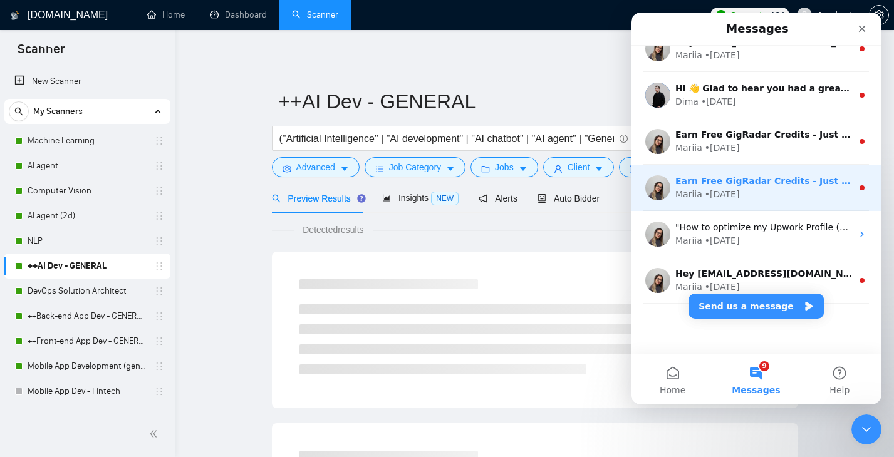
scroll to position [0, 0]
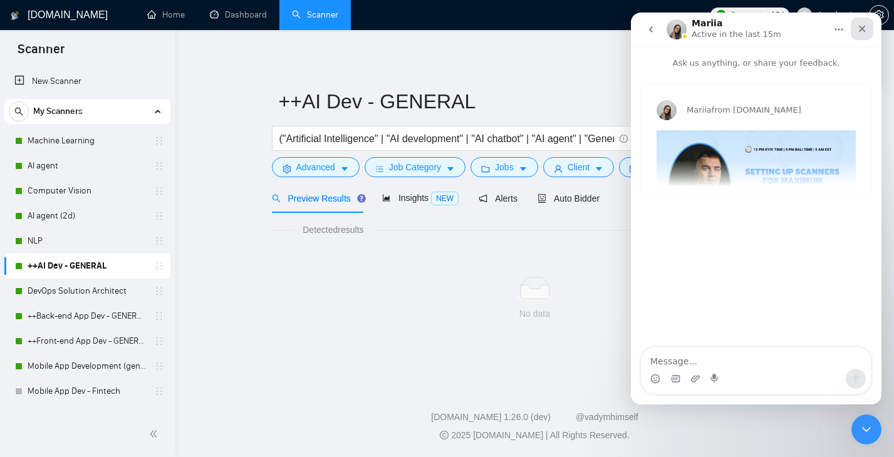
click at [867, 29] on div "Close" at bounding box center [862, 29] width 23 height 23
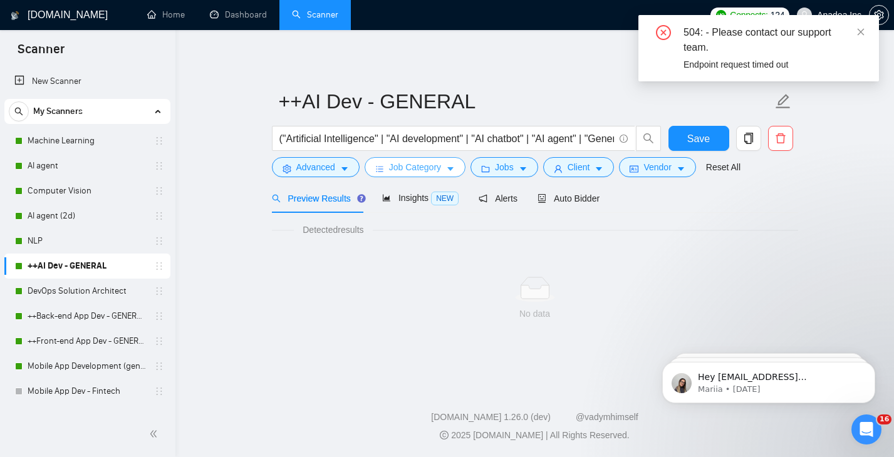
click at [407, 167] on span "Job Category" at bounding box center [415, 167] width 52 height 14
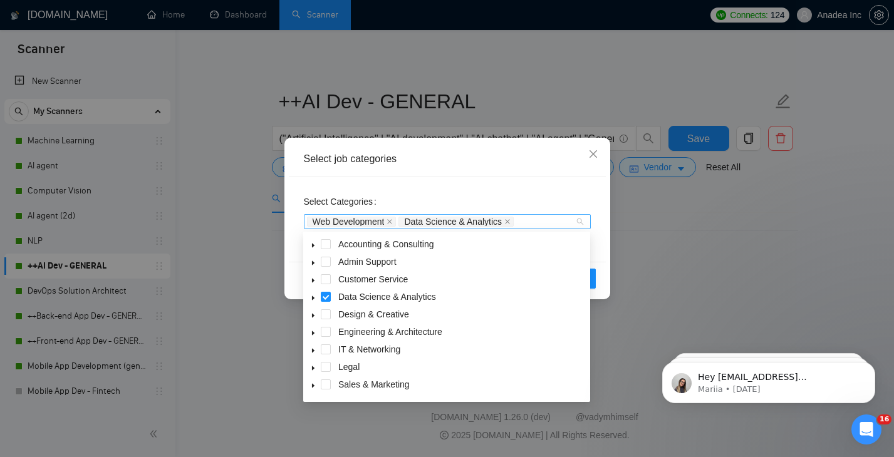
click at [549, 225] on div "Web Development Data Science & Analytics" at bounding box center [441, 221] width 268 height 13
click at [326, 329] on span at bounding box center [326, 333] width 10 height 10
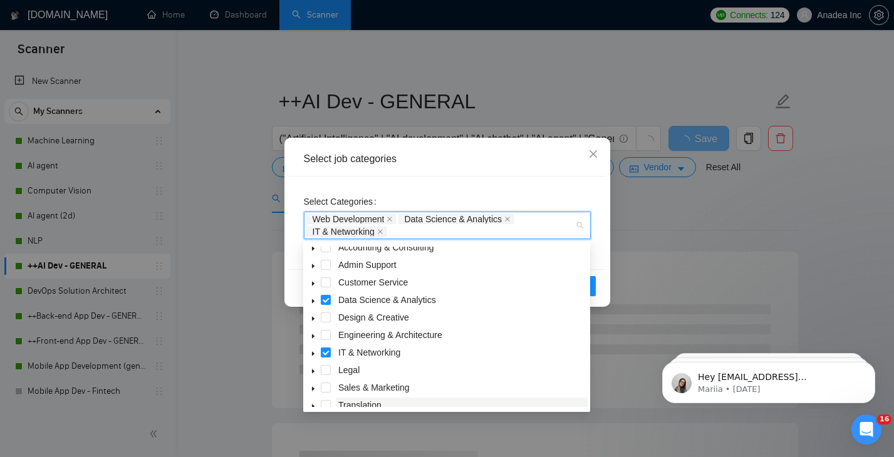
scroll to position [0, 0]
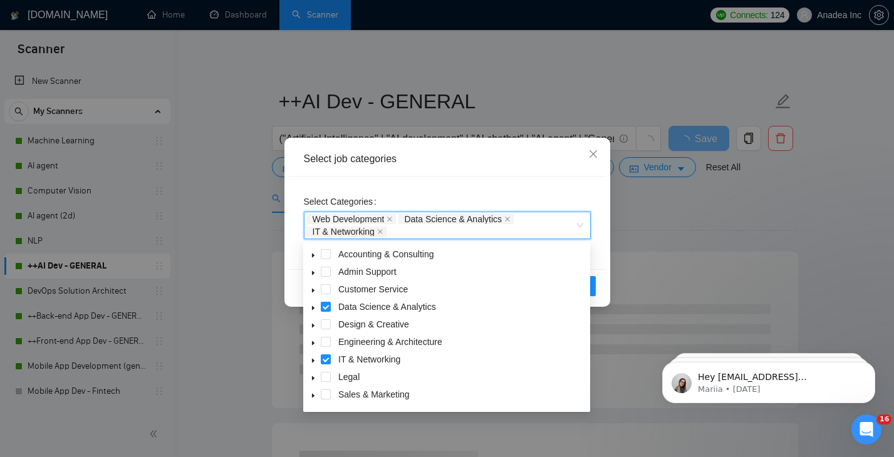
click at [609, 267] on div "Select job categories Select Categories Web Development, Data Science & Analyti…" at bounding box center [447, 222] width 326 height 169
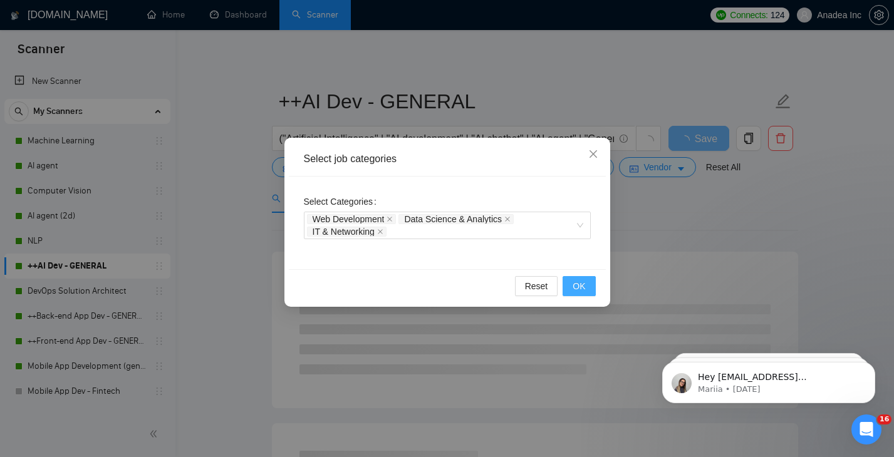
click at [584, 286] on span "OK" at bounding box center [578, 286] width 13 height 14
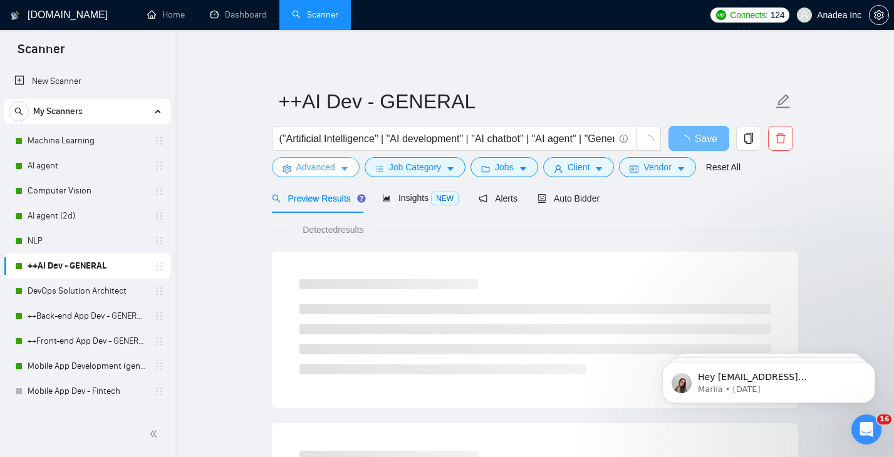
click at [329, 169] on span "Advanced" at bounding box center [315, 167] width 39 height 14
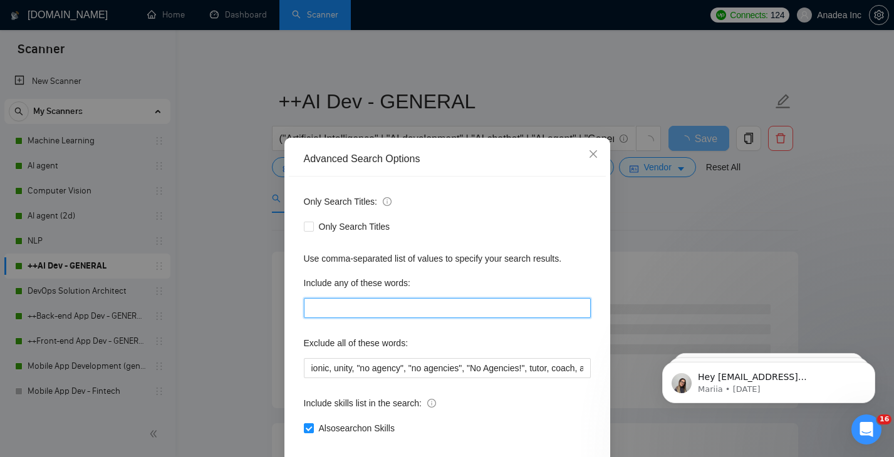
click at [371, 308] on input "text" at bounding box center [447, 308] width 287 height 20
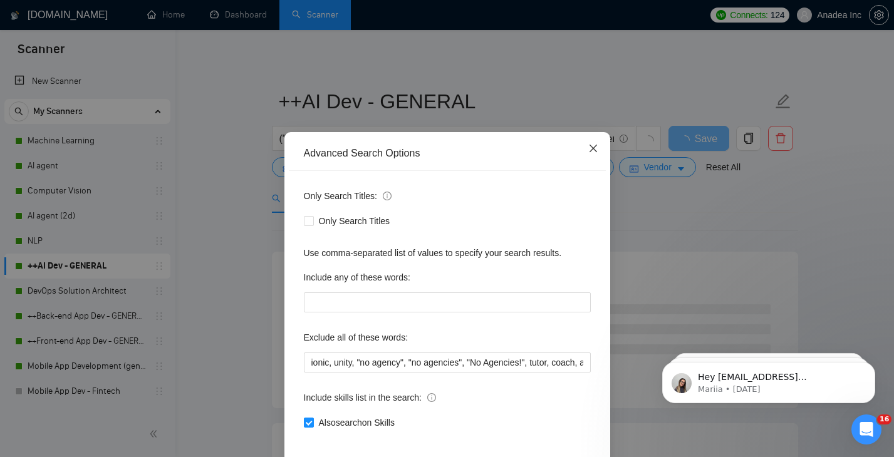
click at [591, 149] on icon "close" at bounding box center [593, 148] width 10 height 10
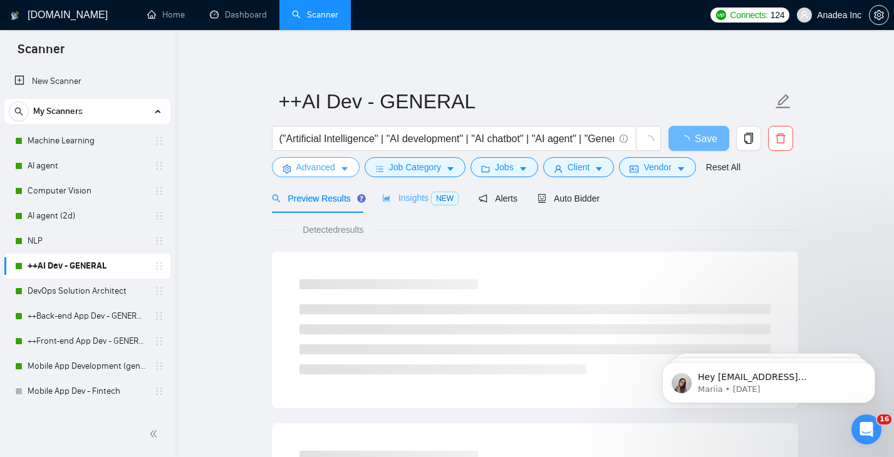
scroll to position [0, 0]
click at [514, 170] on span "Jobs" at bounding box center [504, 167] width 19 height 14
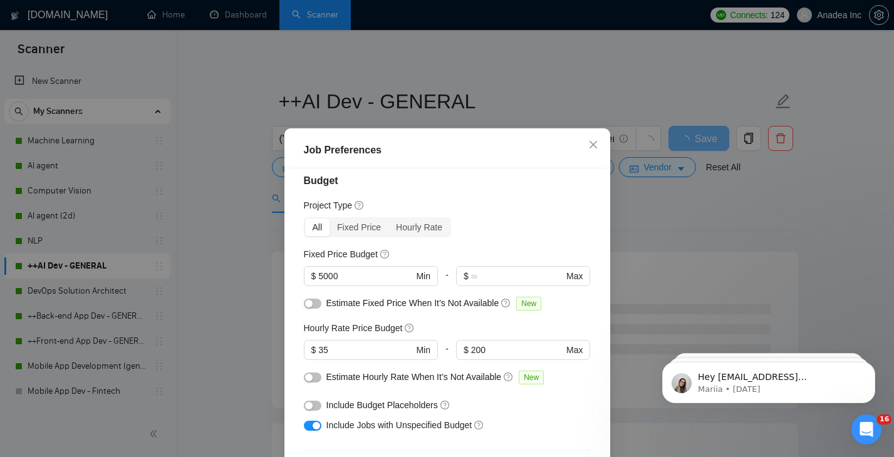
scroll to position [8, 0]
click at [330, 352] on input "35" at bounding box center [365, 352] width 95 height 14
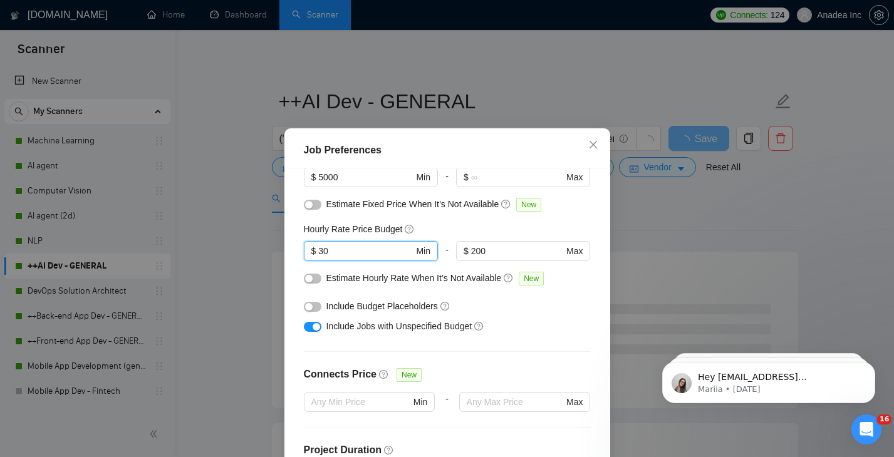
scroll to position [112, 0]
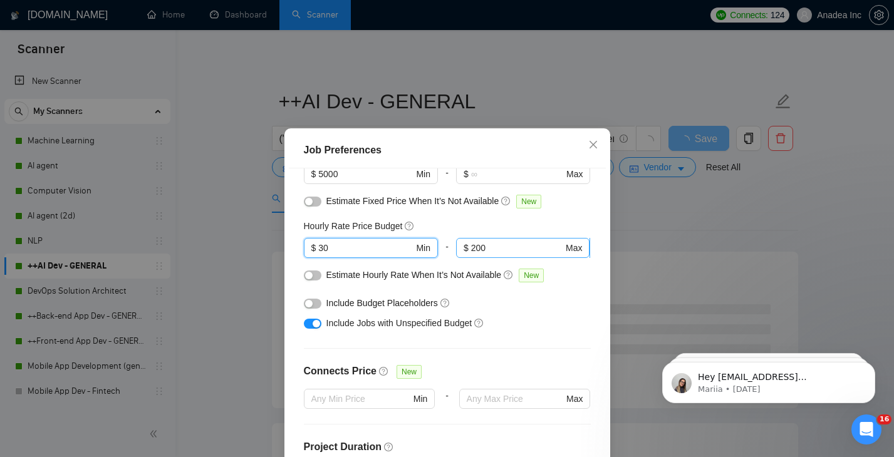
type input "30"
drag, startPoint x: 490, startPoint y: 243, endPoint x: 469, endPoint y: 243, distance: 21.3
click at [469, 243] on span "$ 200 Max" at bounding box center [522, 248] width 133 height 20
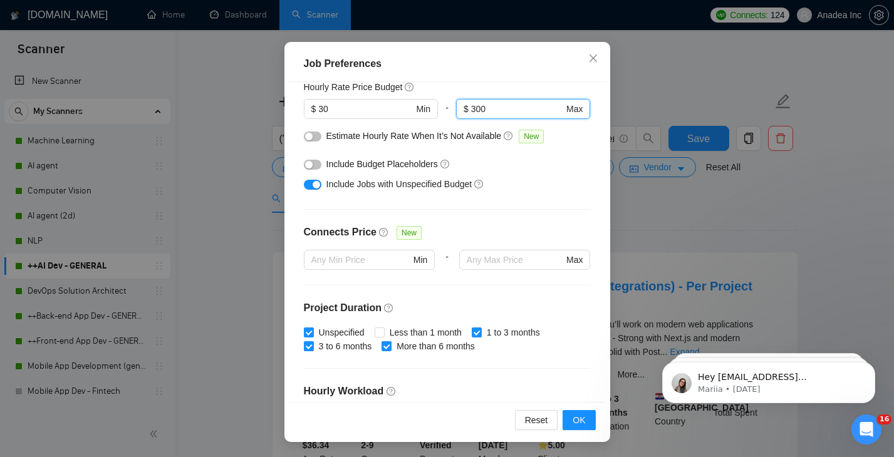
scroll to position [160, 0]
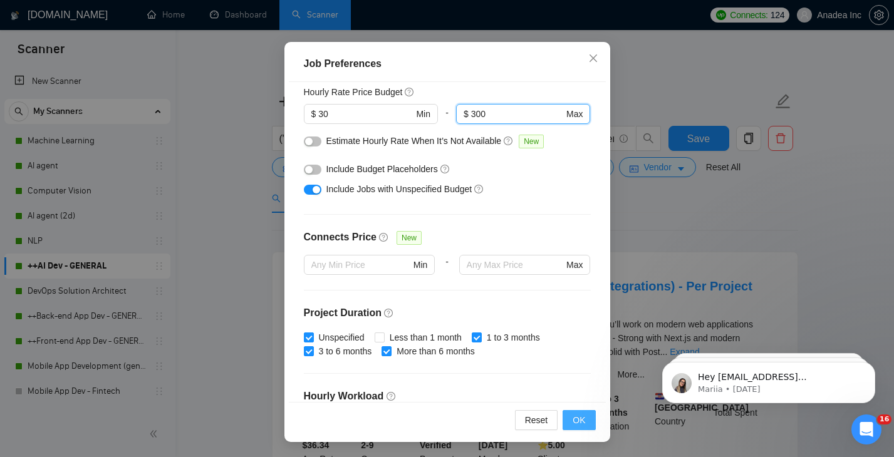
type input "300"
click at [578, 411] on button "OK" at bounding box center [578, 420] width 33 height 20
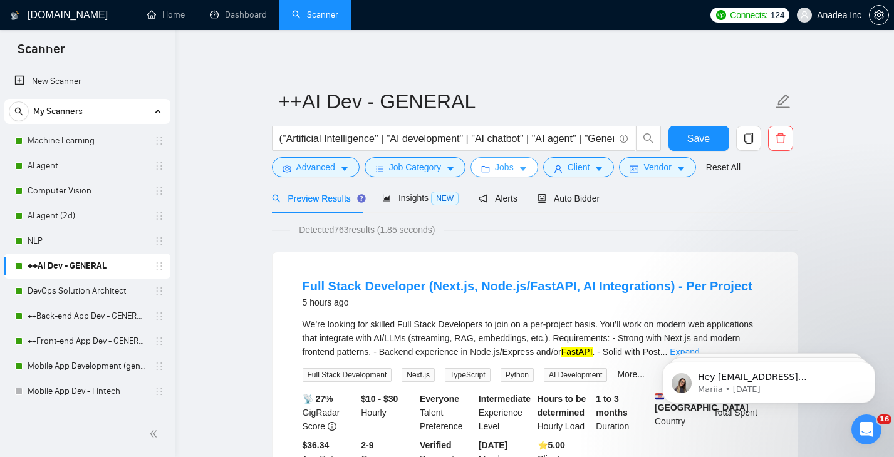
scroll to position [2, 0]
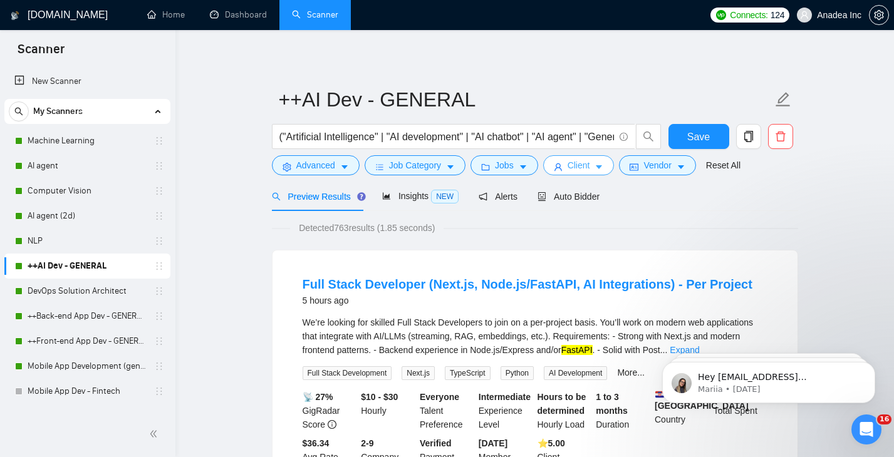
click at [581, 166] on span "Client" at bounding box center [578, 165] width 23 height 14
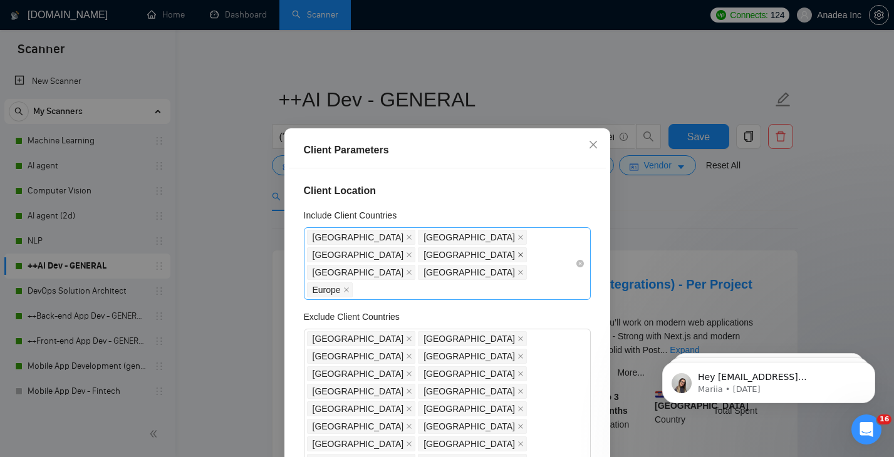
click at [524, 252] on icon "close" at bounding box center [520, 255] width 6 height 6
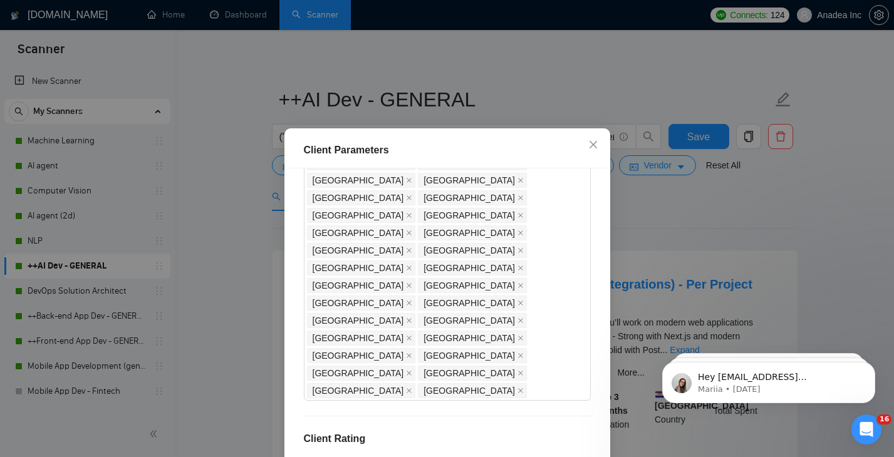
scroll to position [651, 0]
drag, startPoint x: 338, startPoint y: 358, endPoint x: 324, endPoint y: 357, distance: 13.8
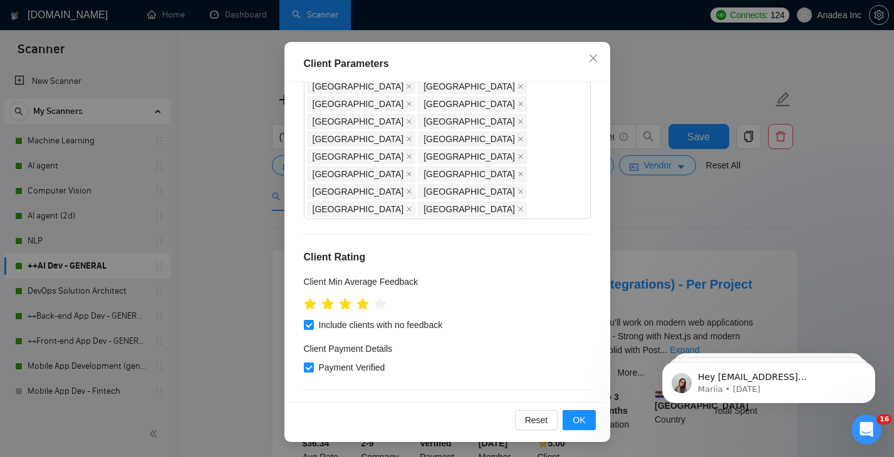
scroll to position [625, 0]
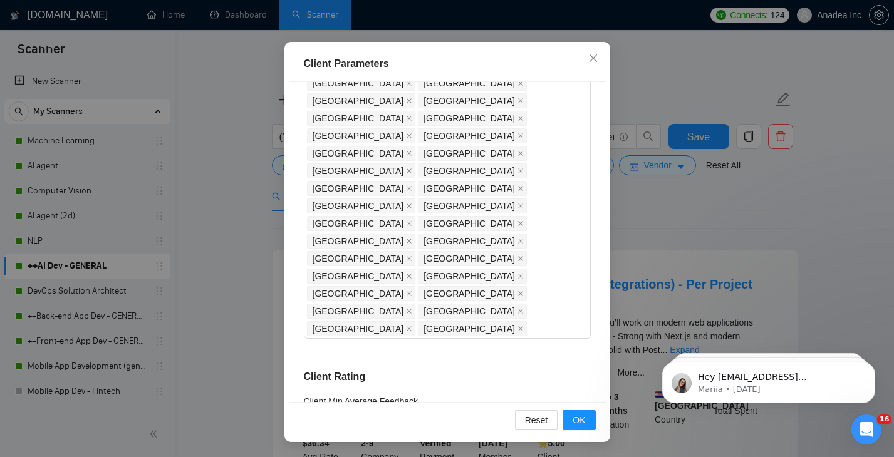
drag, startPoint x: 338, startPoint y: 301, endPoint x: 314, endPoint y: 301, distance: 23.8
type input "26"
click at [584, 417] on span "OK" at bounding box center [578, 420] width 13 height 14
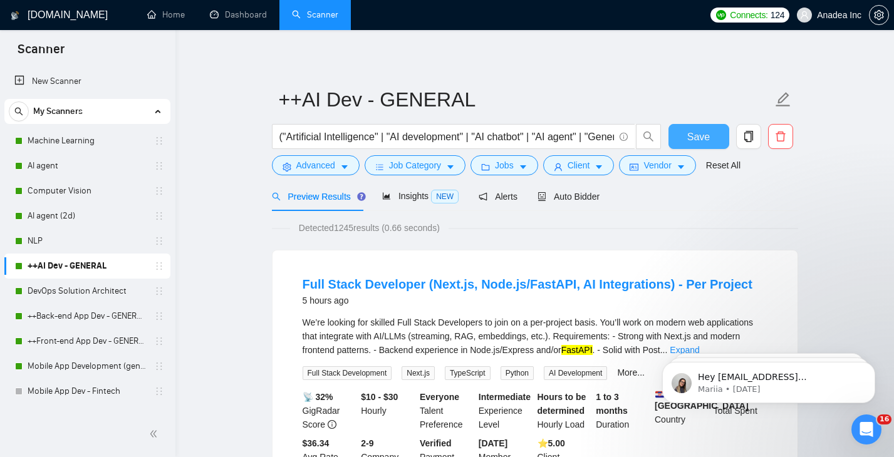
click at [700, 135] on span "Save" at bounding box center [698, 137] width 23 height 16
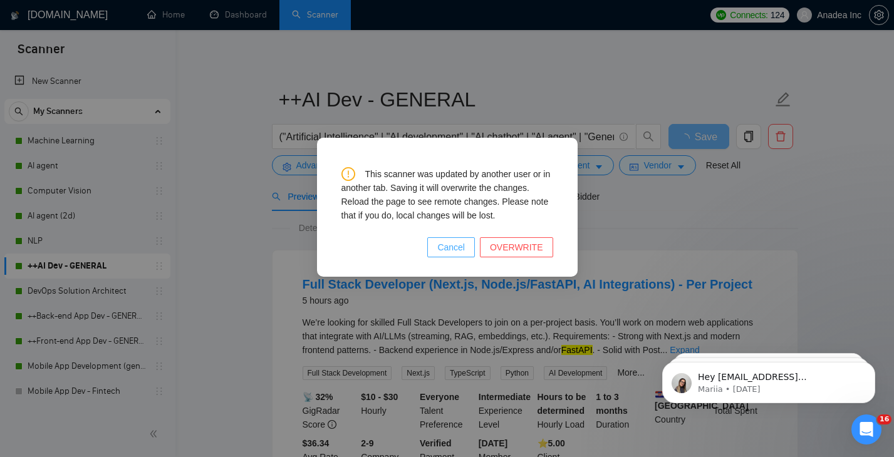
click at [465, 255] on button "Cancel" at bounding box center [451, 247] width 48 height 20
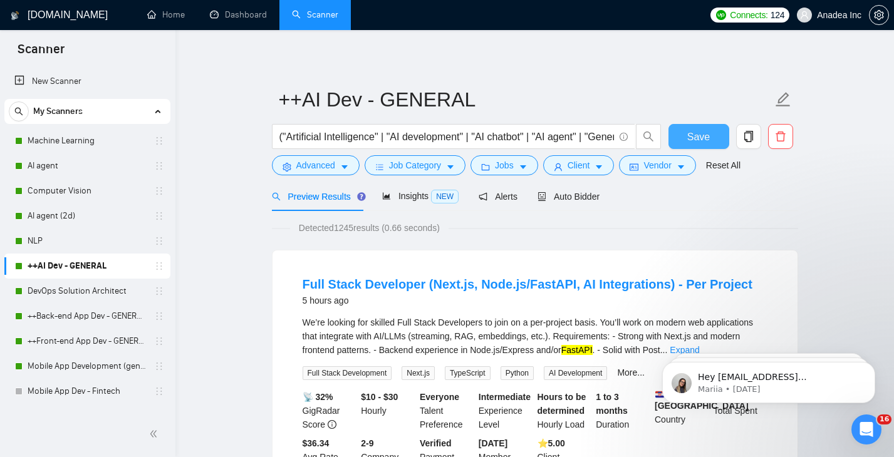
click at [694, 128] on button "Save" at bounding box center [698, 136] width 61 height 25
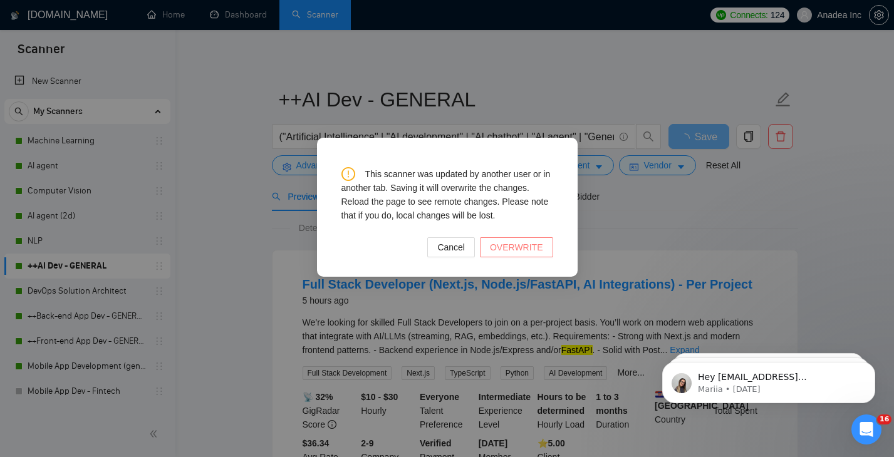
click at [510, 251] on span "OVERWRITE" at bounding box center [516, 248] width 53 height 14
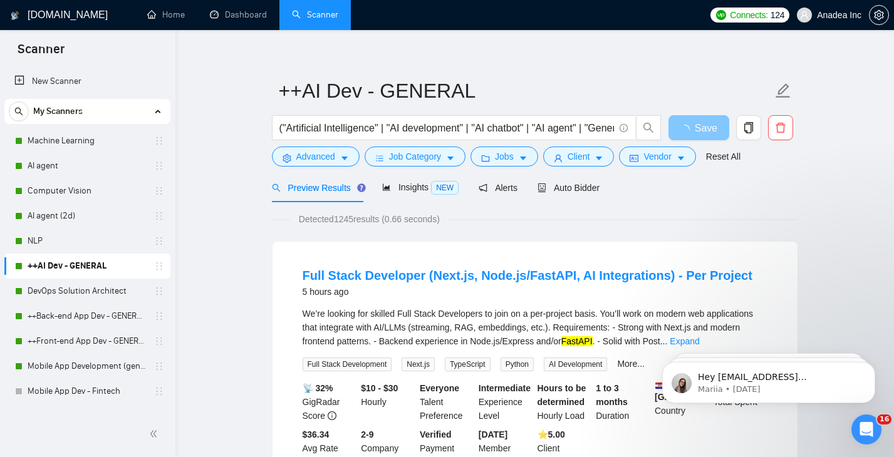
scroll to position [6, 0]
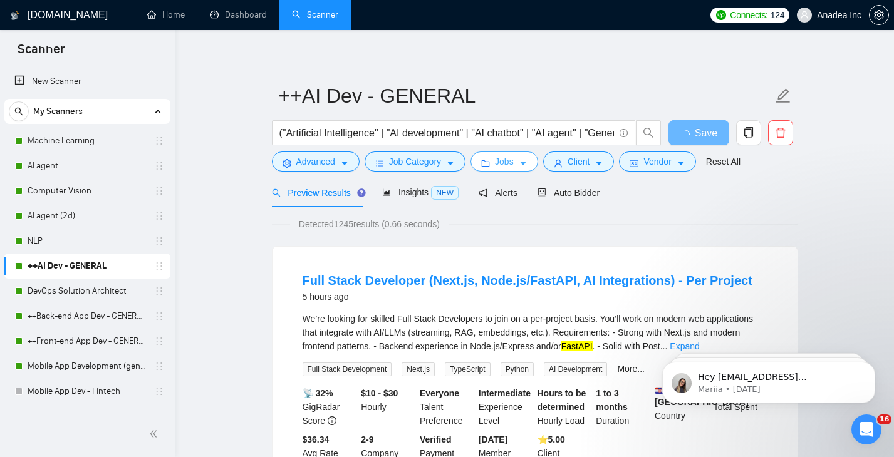
click at [514, 158] on span "Jobs" at bounding box center [504, 162] width 19 height 14
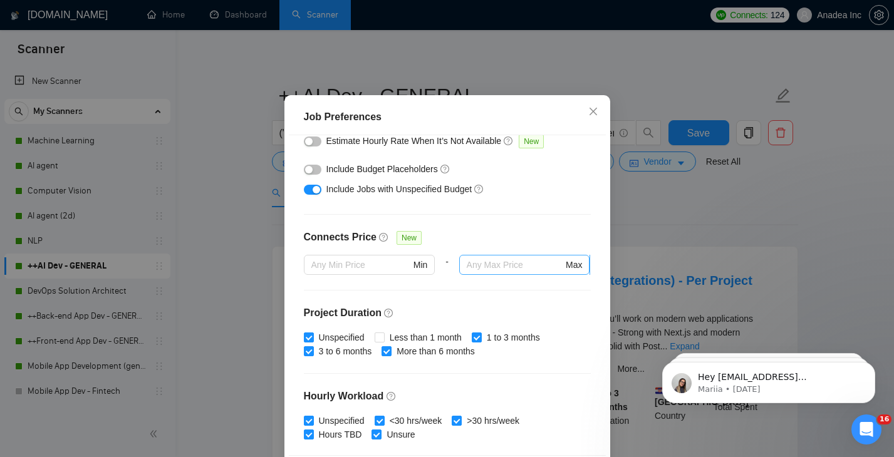
scroll to position [386, 0]
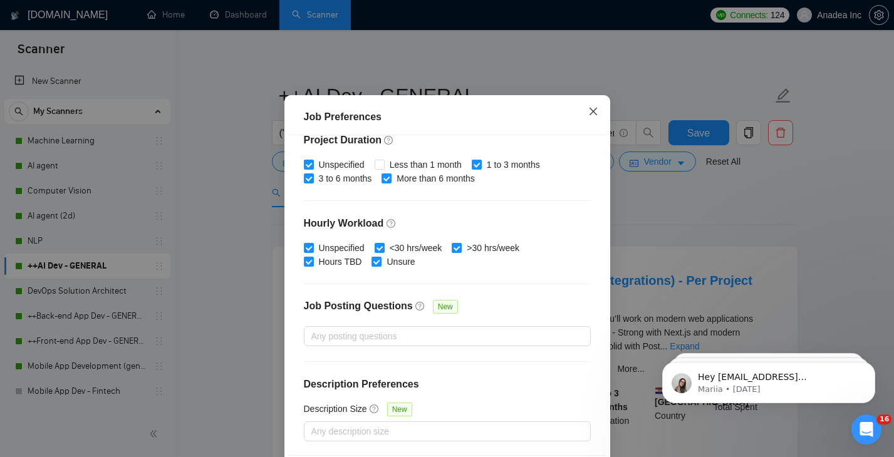
click at [589, 117] on icon "close" at bounding box center [593, 111] width 10 height 10
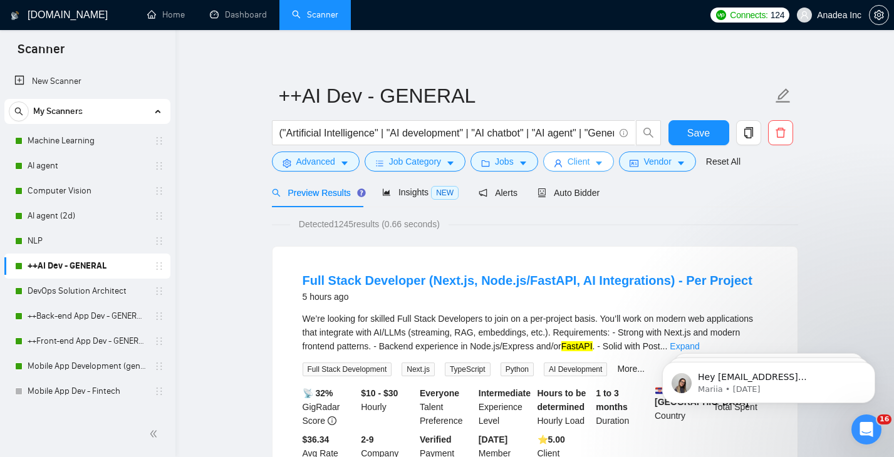
click at [586, 157] on span "Client" at bounding box center [578, 162] width 23 height 14
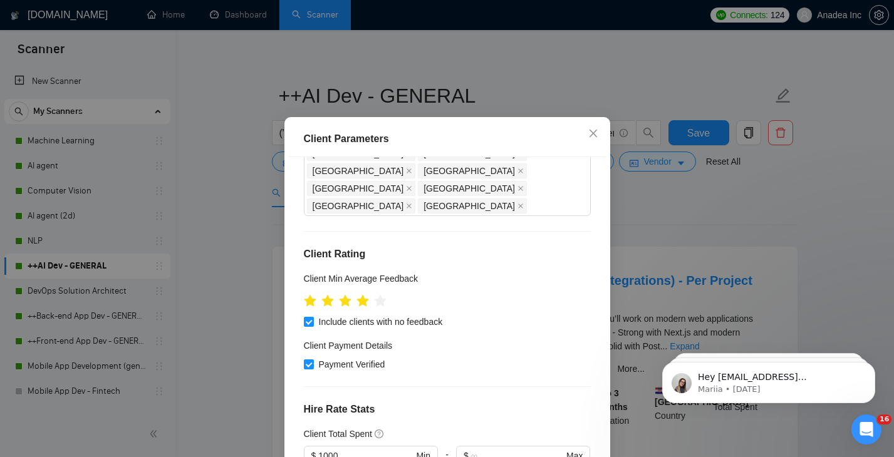
scroll to position [86, 0]
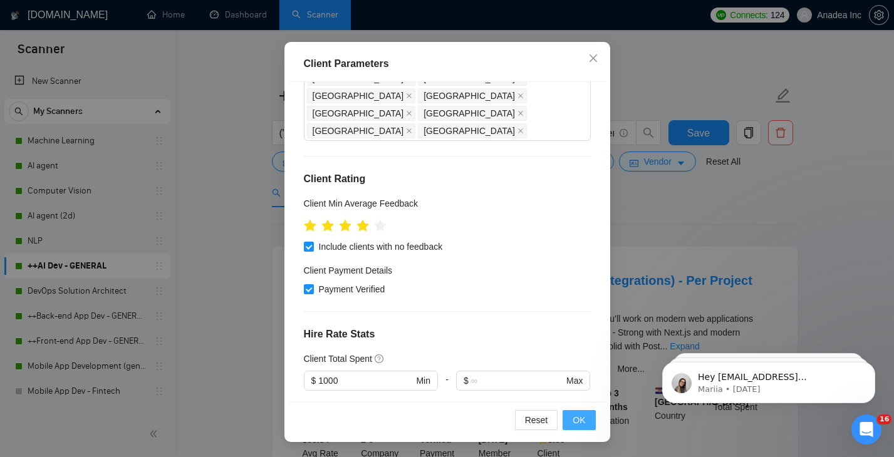
click at [579, 423] on span "OK" at bounding box center [578, 420] width 13 height 14
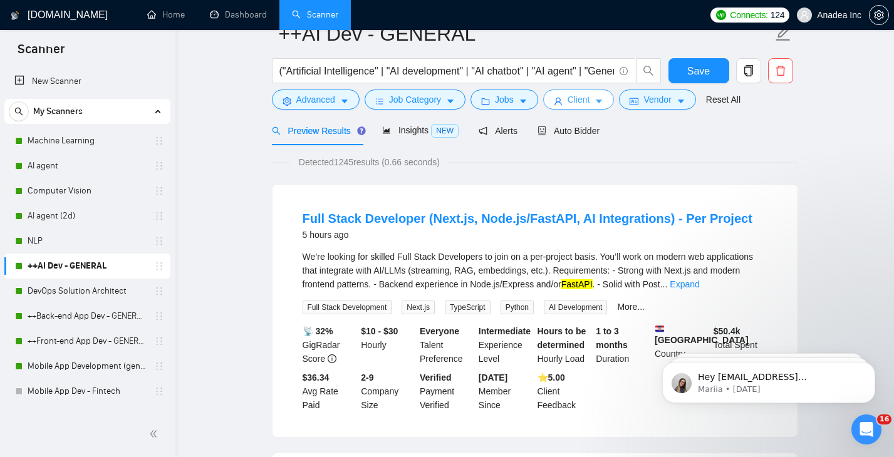
scroll to position [0, 0]
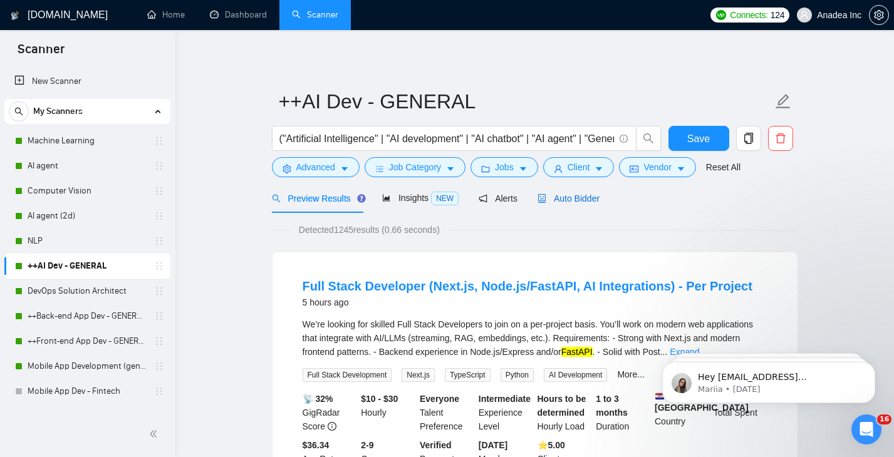
click at [579, 201] on span "Auto Bidder" at bounding box center [568, 199] width 62 height 10
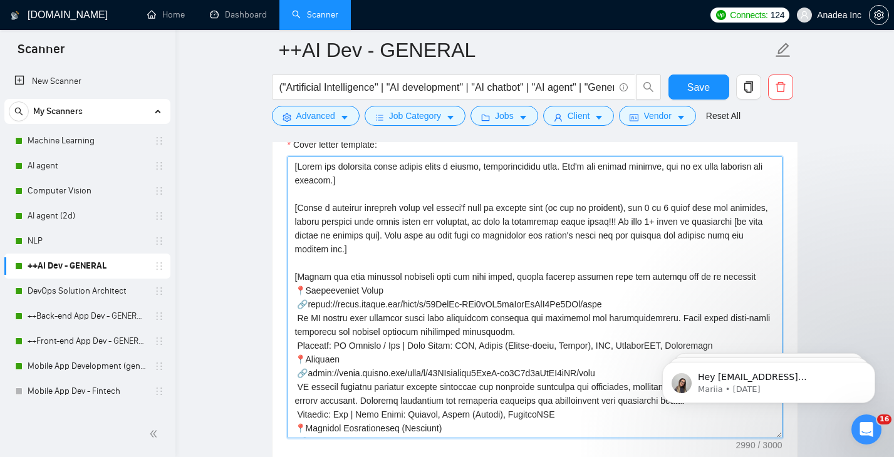
scroll to position [372, 0]
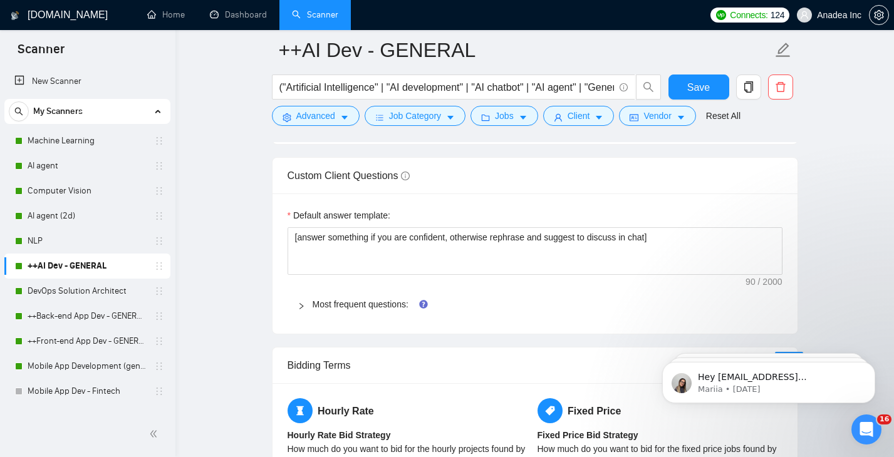
drag, startPoint x: 291, startPoint y: 308, endPoint x: 424, endPoint y: 184, distance: 182.2
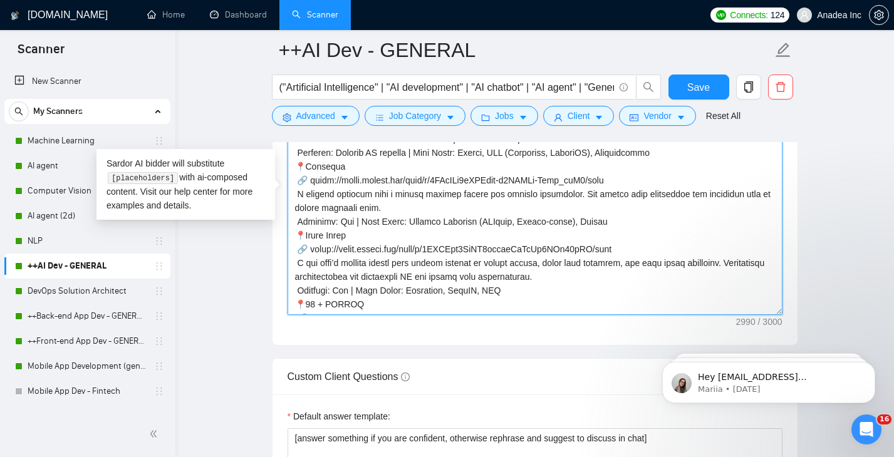
scroll to position [0, 0]
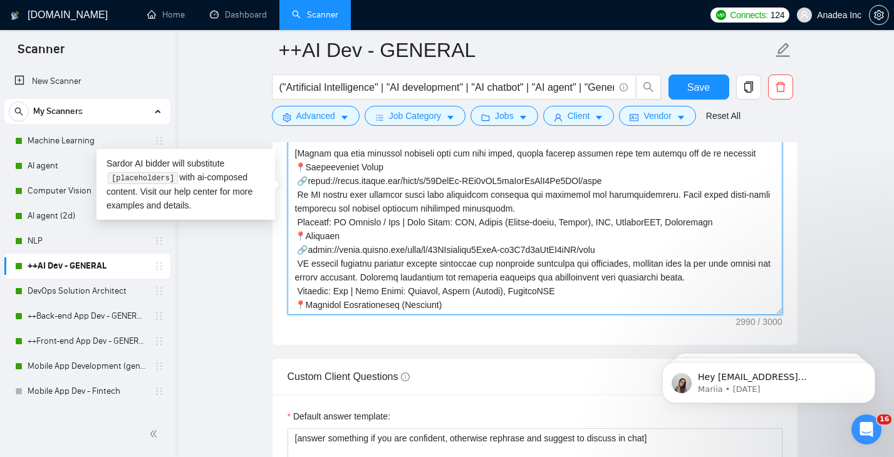
paste textarea "Keep it friendly and helpful, not overly excited.] [Start with a personal greet…"
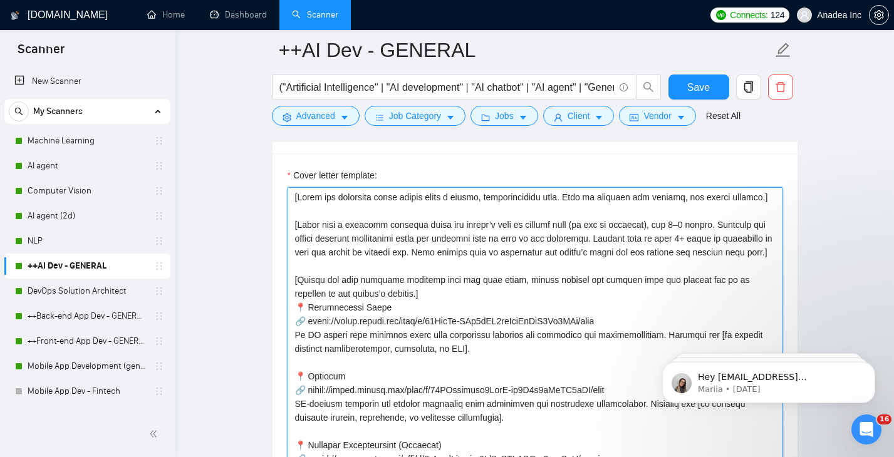
drag, startPoint x: 634, startPoint y: 258, endPoint x: 502, endPoint y: 282, distance: 134.9
click at [501, 282] on textarea "Cover letter template:" at bounding box center [534, 328] width 495 height 282
drag, startPoint x: 638, startPoint y: 257, endPoint x: 472, endPoint y: 272, distance: 166.7
click at [472, 272] on textarea "Cover letter template:" at bounding box center [534, 328] width 495 height 282
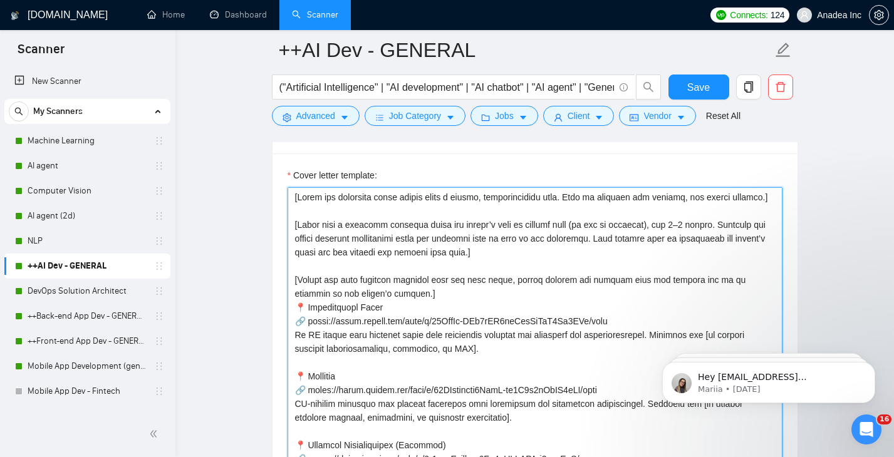
drag, startPoint x: 717, startPoint y: 258, endPoint x: 707, endPoint y: 258, distance: 10.0
click at [707, 258] on textarea "Cover letter template:" at bounding box center [534, 328] width 495 height 282
drag, startPoint x: 692, startPoint y: 244, endPoint x: 703, endPoint y: 246, distance: 10.7
click at [703, 246] on textarea "Cover letter template:" at bounding box center [534, 328] width 495 height 282
click at [721, 247] on textarea "Cover letter template:" at bounding box center [534, 328] width 495 height 282
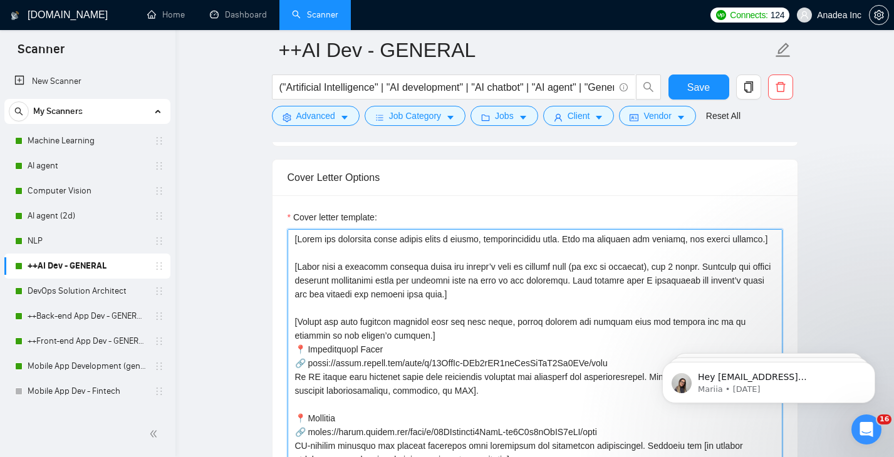
scroll to position [1411, 0]
drag, startPoint x: 294, startPoint y: 262, endPoint x: 769, endPoint y: 267, distance: 474.8
click at [769, 267] on textarea "Cover letter template:" at bounding box center [534, 371] width 495 height 282
paste textarea "a short casual cover letter in a friendly and helpful tone, no more than 90–100…"
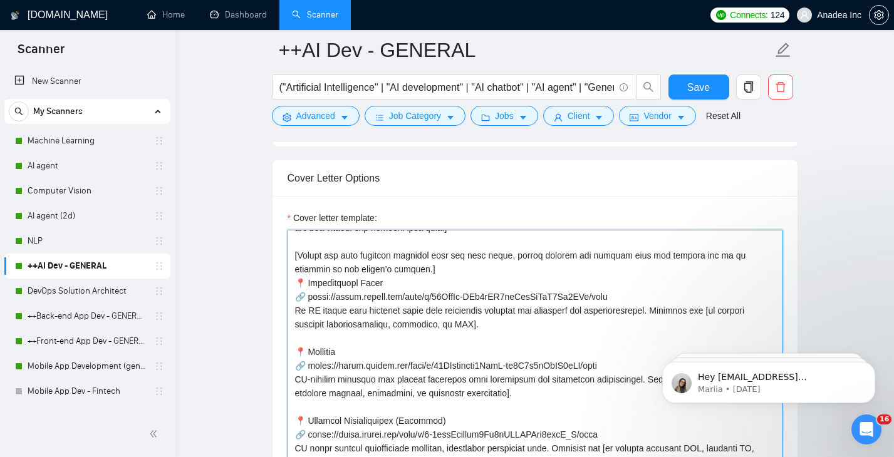
scroll to position [80, 0]
click at [395, 290] on textarea "Cover letter template:" at bounding box center [534, 371] width 495 height 282
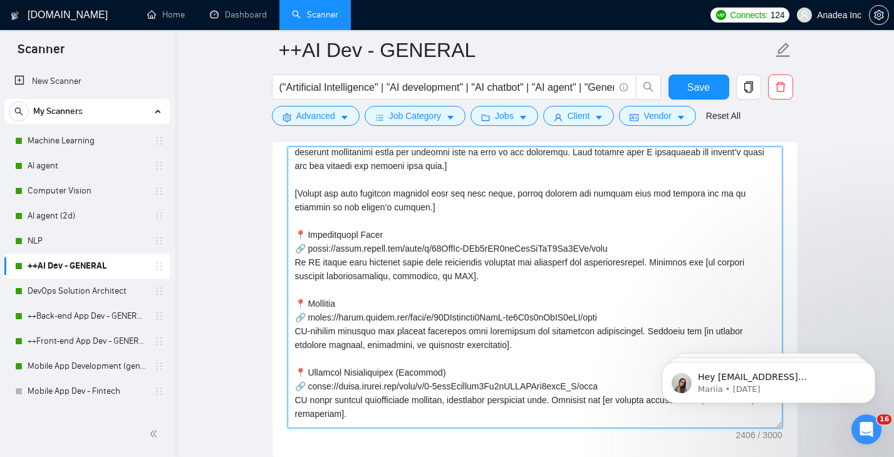
scroll to position [58, 0]
drag, startPoint x: 292, startPoint y: 214, endPoint x: 416, endPoint y: 231, distance: 125.3
click at [416, 231] on textarea "Cover letter template:" at bounding box center [534, 288] width 495 height 282
paste textarea "Select 1–2 most relevant projects from the list below, include link + 1 short r…"
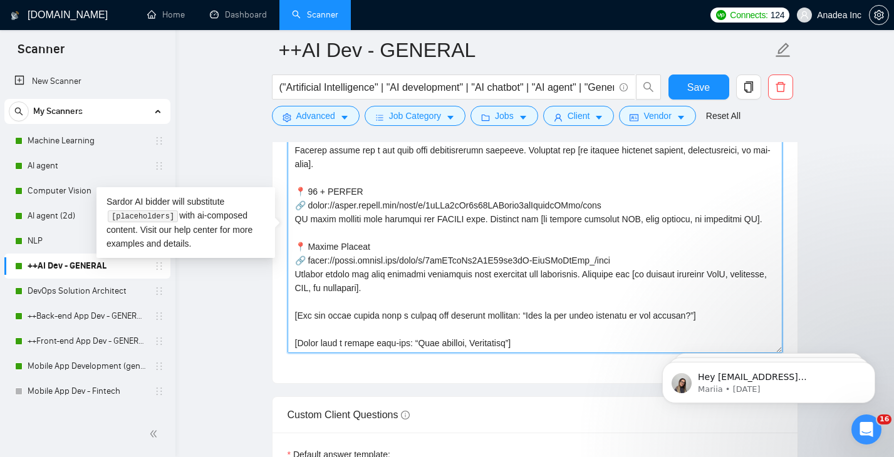
scroll to position [1627, 0]
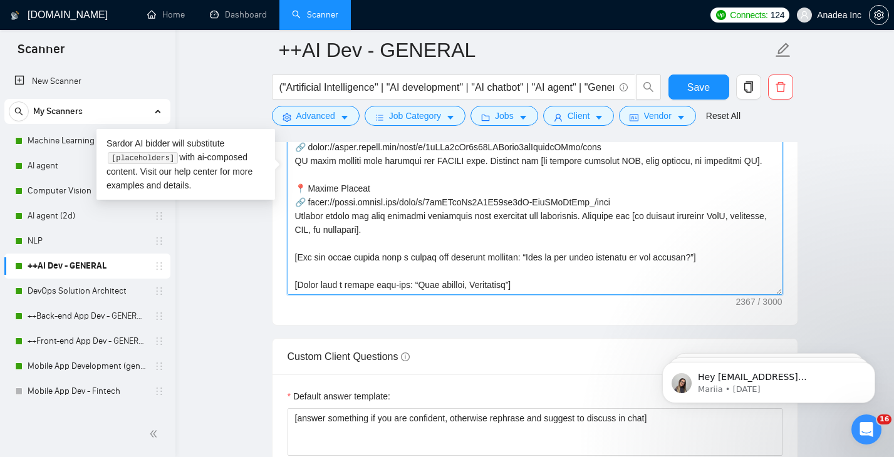
drag, startPoint x: 292, startPoint y: 264, endPoint x: 706, endPoint y: 277, distance: 414.2
click at [706, 277] on textarea "Cover letter template:" at bounding box center [534, 154] width 495 height 282
paste textarea "with an easy, practical question like: “What is the exact deadline of the proje…"
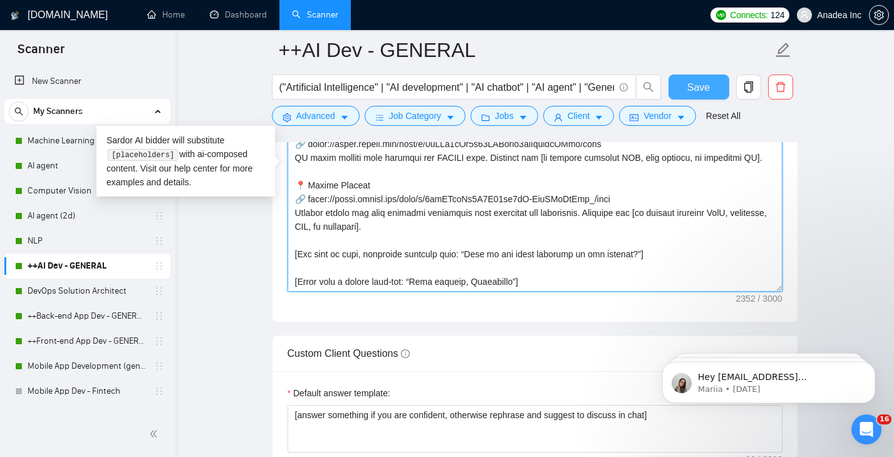
type textarea "[Write a short casual cover letter in a friendly and helpful tone, no more than…"
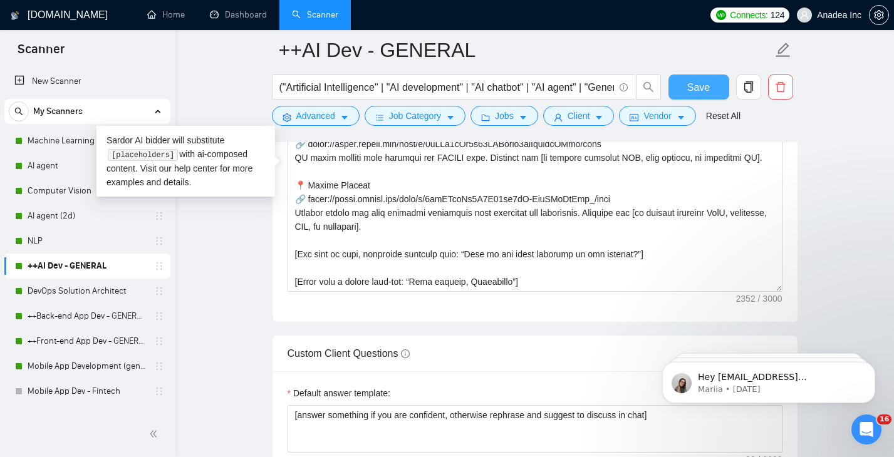
click at [693, 84] on span "Save" at bounding box center [698, 88] width 23 height 16
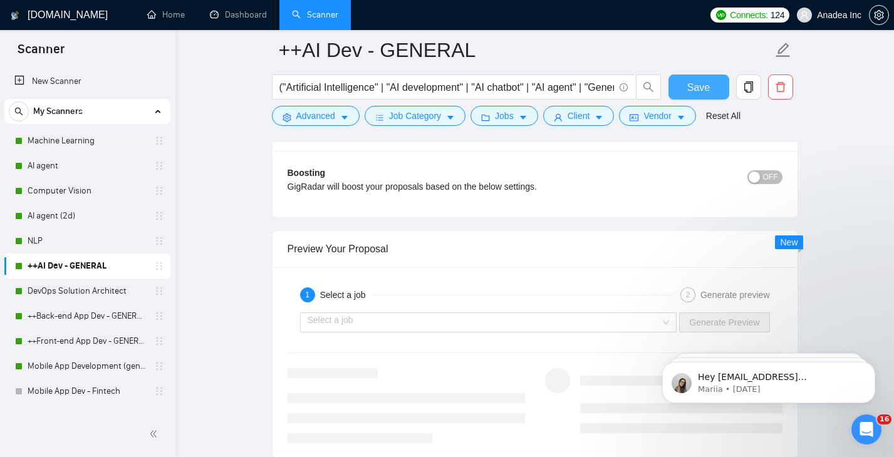
scroll to position [2343, 0]
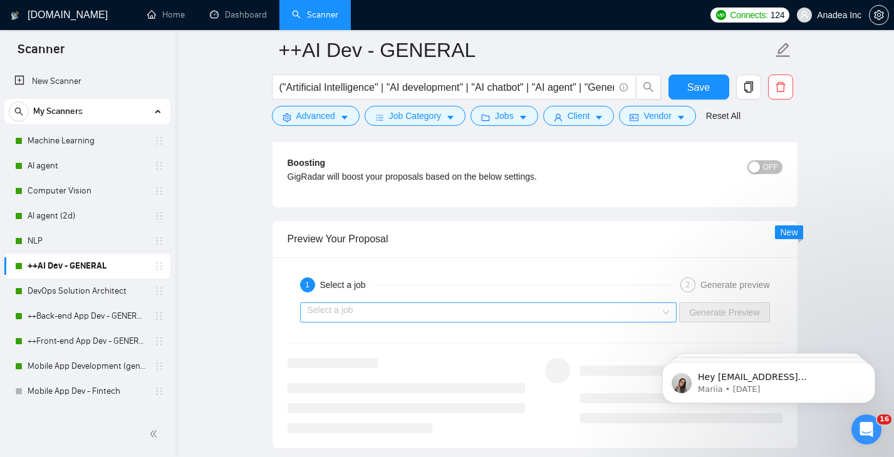
click at [482, 322] on input "search" at bounding box center [484, 312] width 353 height 19
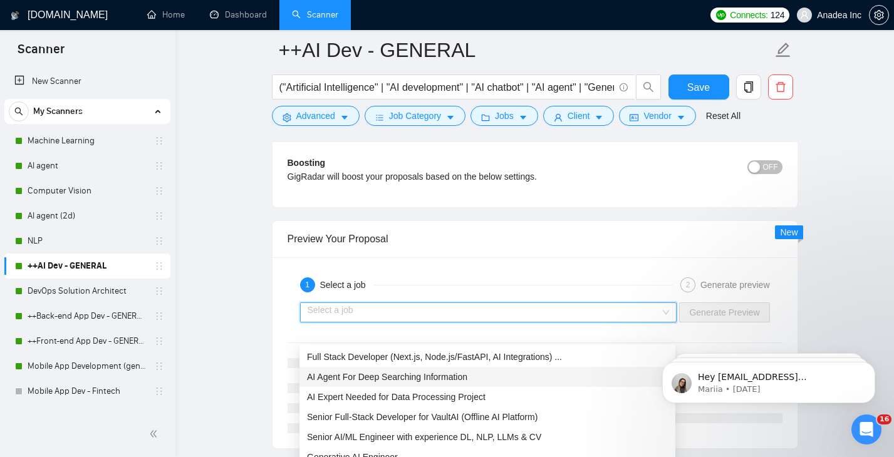
click at [401, 376] on span "AI Agent For Deep Searching Information" at bounding box center [387, 377] width 160 height 10
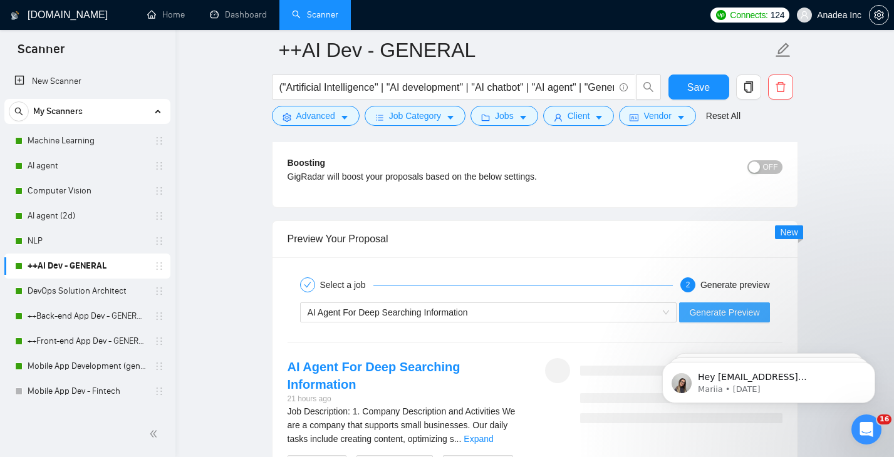
click at [732, 319] on span "Generate Preview" at bounding box center [724, 313] width 70 height 14
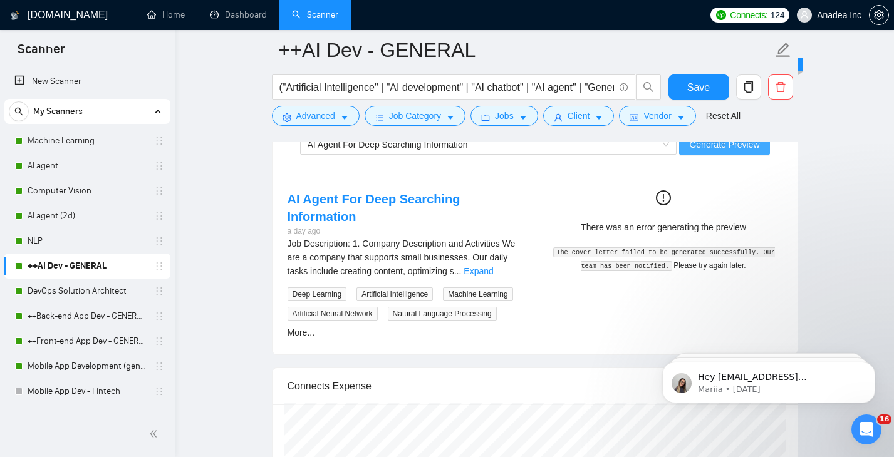
scroll to position [2333, 0]
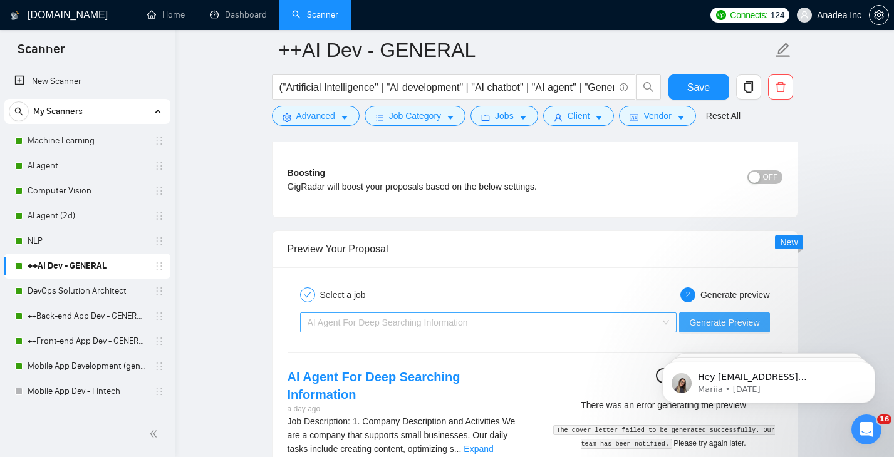
click at [511, 332] on div "AI Agent For Deep Searching Information" at bounding box center [483, 322] width 351 height 19
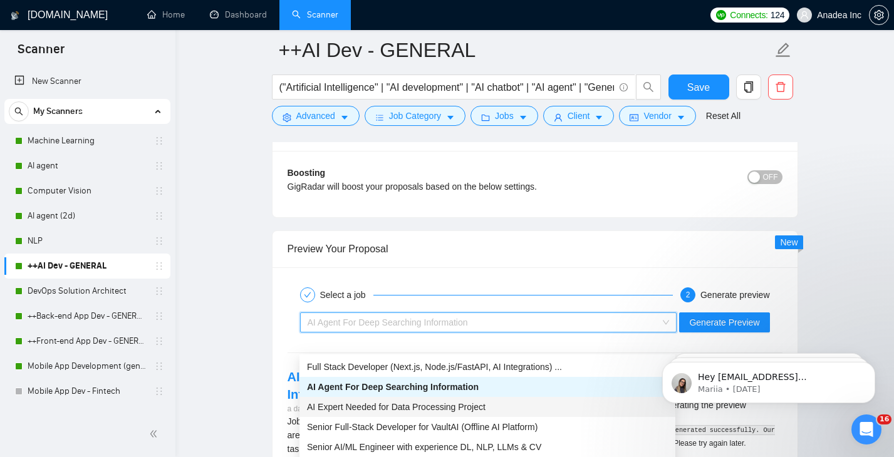
click at [493, 405] on div "AI Expert Needed for Data Processing Project" at bounding box center [487, 407] width 361 height 14
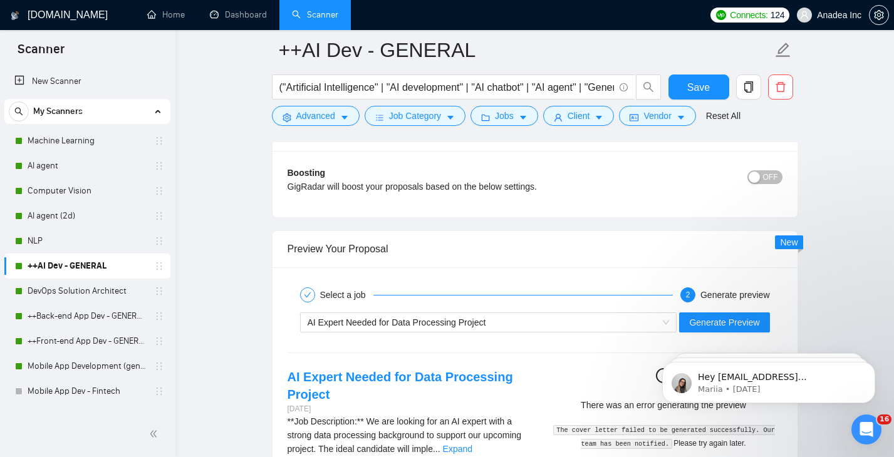
click at [698, 341] on body "Hey ity@anadeainc.com, Looks like your Upwork agency Anadea ran out of connects…" at bounding box center [768, 380] width 241 height 78
click at [735, 339] on html "Hey ity@anadeainc.com, Looks like your Upwork agency Anadea ran out of connects…" at bounding box center [768, 380] width 251 height 88
click at [729, 339] on html "Hey ity@anadeainc.com, Looks like your Upwork agency Anadea ran out of connects…" at bounding box center [768, 380] width 251 height 88
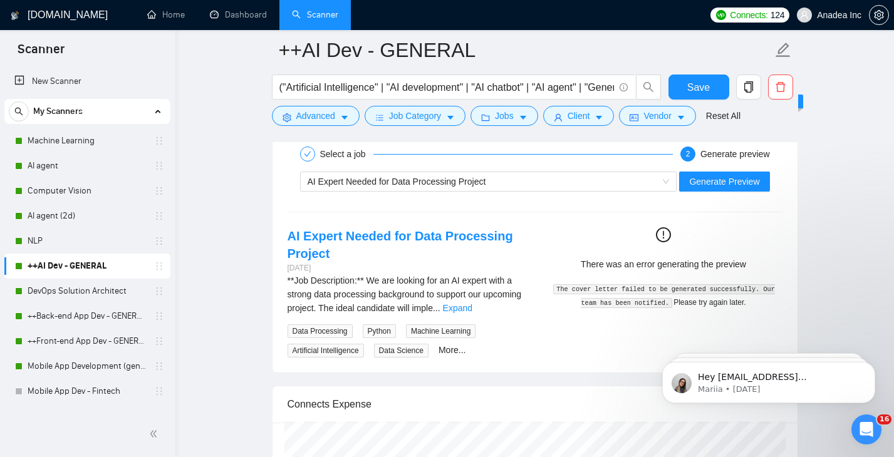
scroll to position [2479, 0]
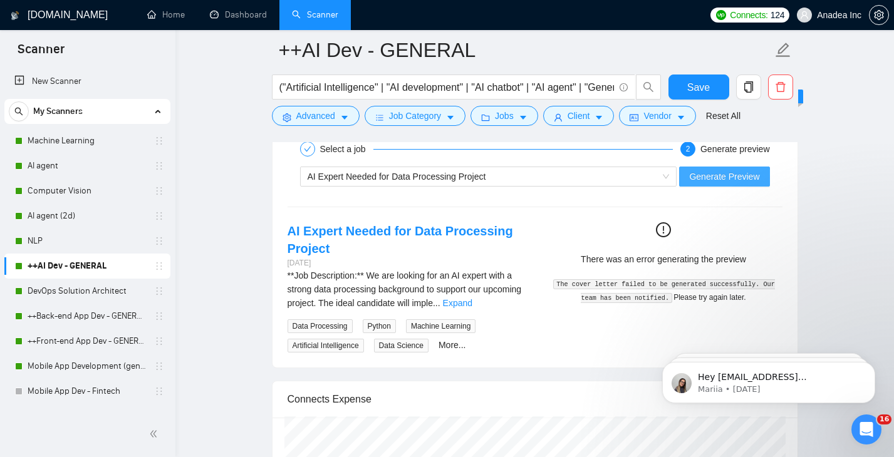
click at [723, 184] on span "Generate Preview" at bounding box center [724, 177] width 70 height 14
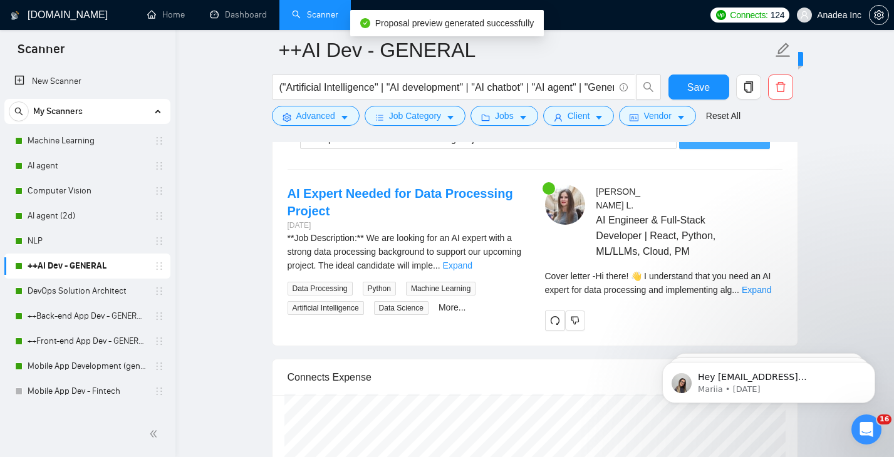
scroll to position [2534, 0]
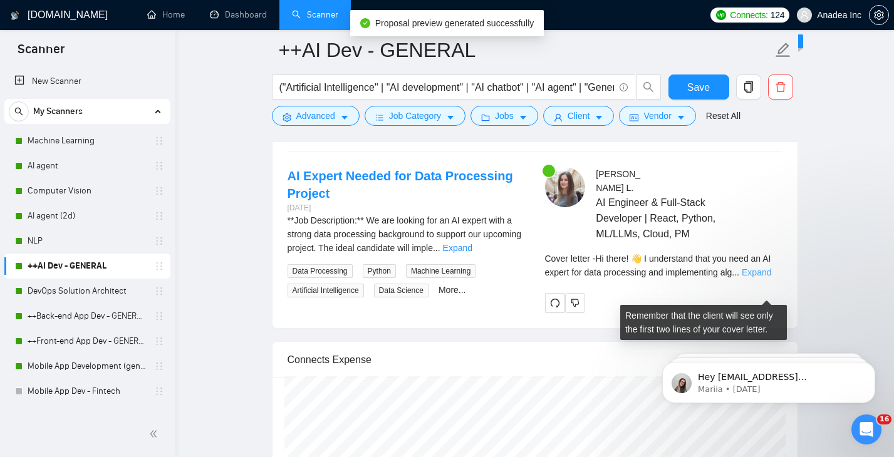
click at [771, 277] on link "Expand" at bounding box center [756, 272] width 29 height 10
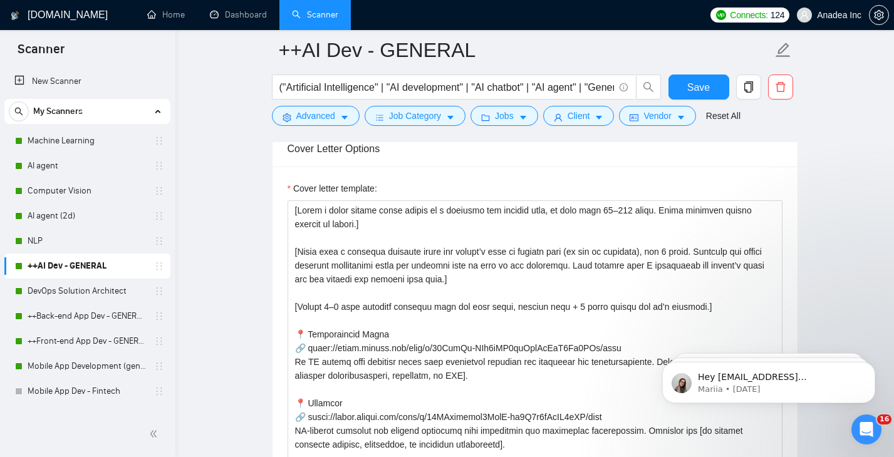
scroll to position [1494, 0]
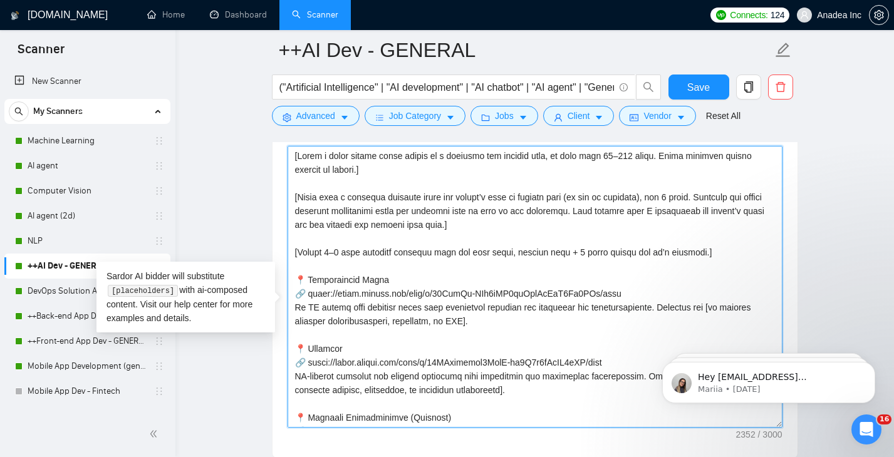
drag, startPoint x: 605, startPoint y: 175, endPoint x: 613, endPoint y: 175, distance: 8.1
click at [613, 175] on textarea "Cover letter template:" at bounding box center [534, 287] width 495 height 282
drag, startPoint x: 631, startPoint y: 179, endPoint x: 641, endPoint y: 178, distance: 10.0
click at [641, 178] on textarea "Cover letter template:" at bounding box center [534, 287] width 495 height 282
type textarea "[Write a short casual cover letter in a friendly and helpful tone, no more than…"
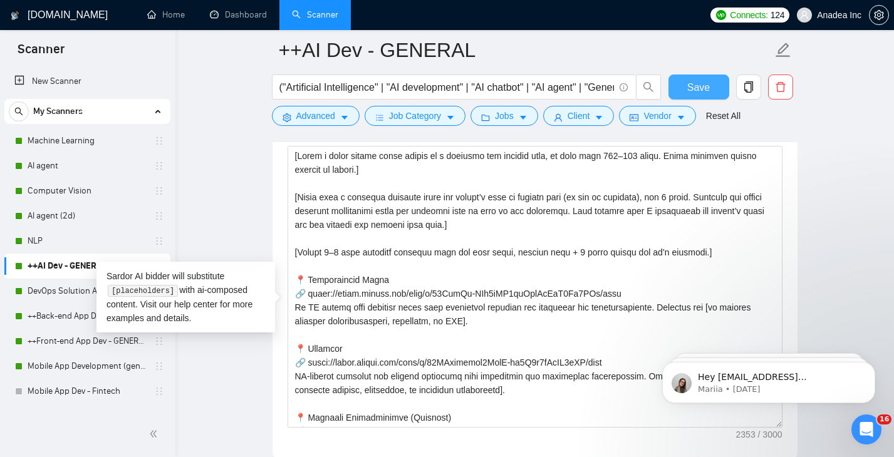
click at [707, 85] on span "Save" at bounding box center [698, 88] width 23 height 16
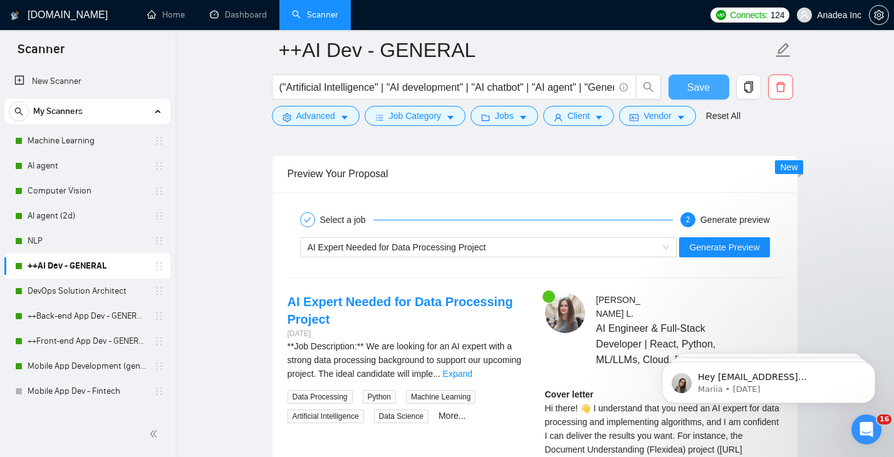
scroll to position [2426, 0]
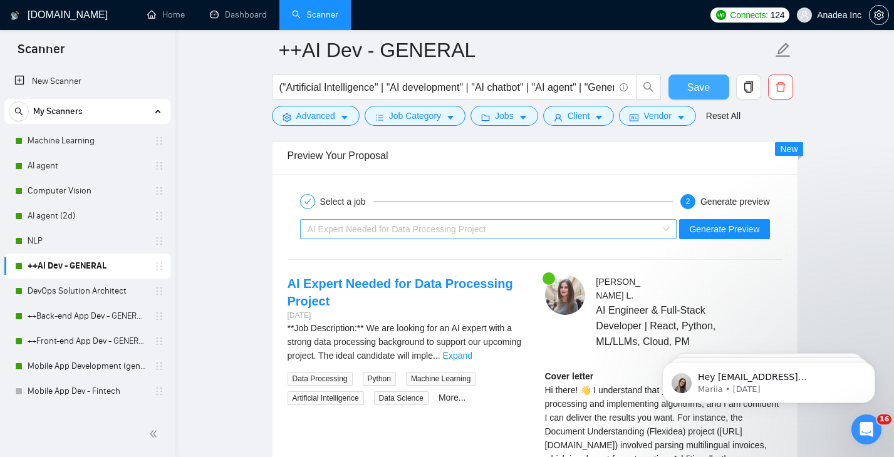
click at [616, 239] on div "AI Expert Needed for Data Processing Project" at bounding box center [483, 229] width 351 height 19
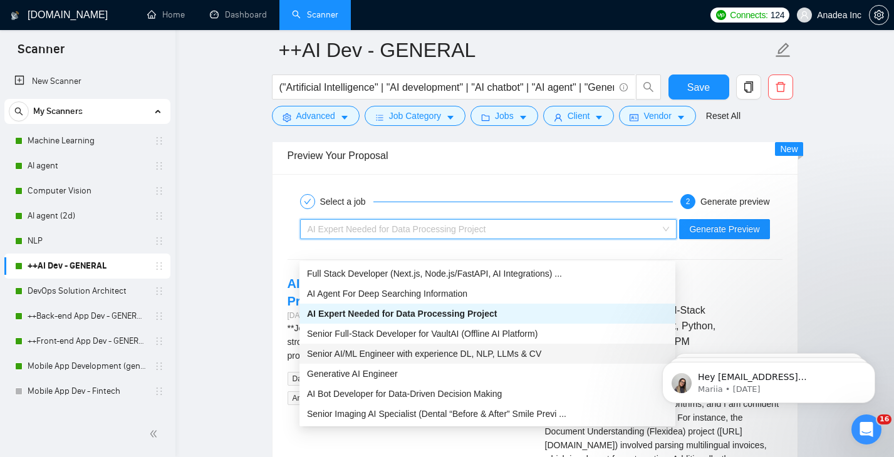
click at [488, 357] on span "Senior AI/ML Engineer with experience DL, NLP, LLMs & CV" at bounding box center [424, 354] width 234 height 10
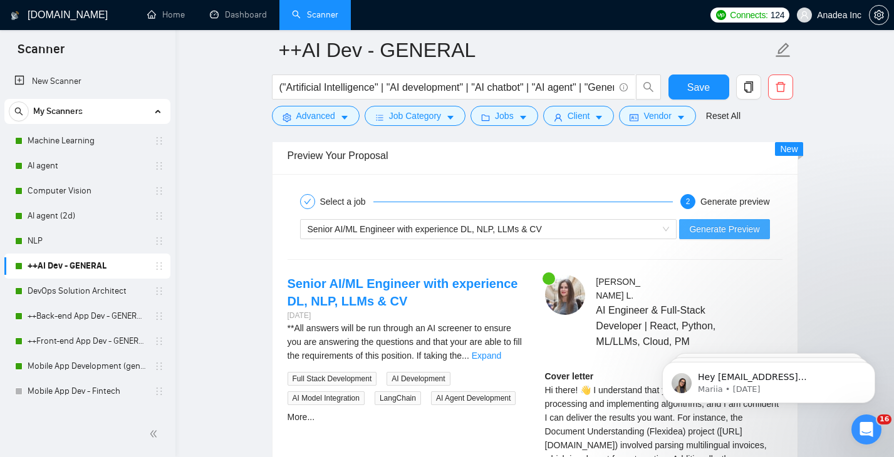
click at [713, 236] on span "Generate Preview" at bounding box center [724, 229] width 70 height 14
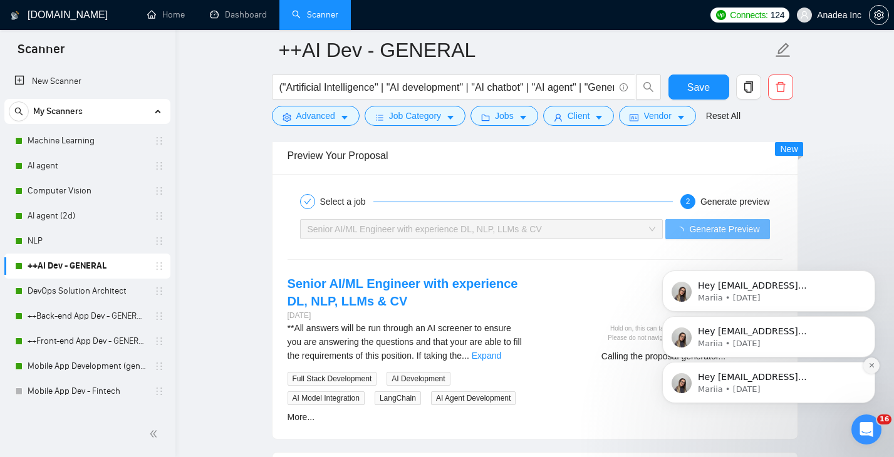
click at [871, 363] on icon "Dismiss notification" at bounding box center [871, 365] width 7 height 7
click at [869, 363] on icon "Dismiss notification" at bounding box center [871, 365] width 7 height 7
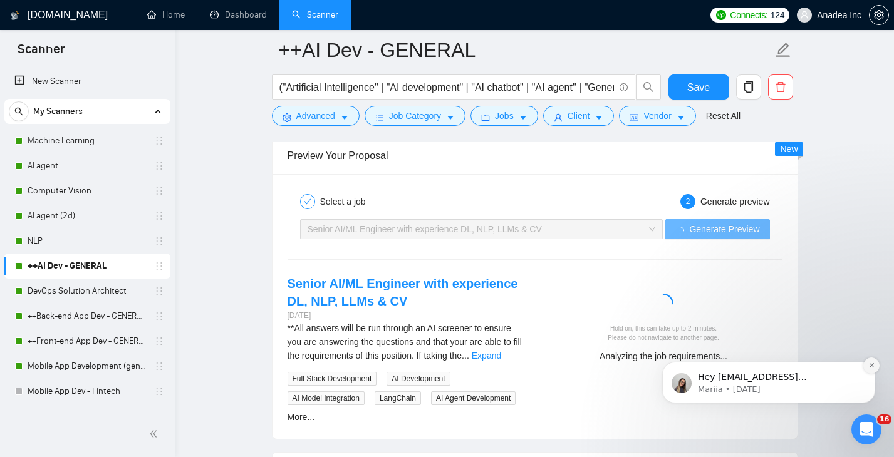
click at [872, 365] on icon "Dismiss notification" at bounding box center [871, 365] width 7 height 7
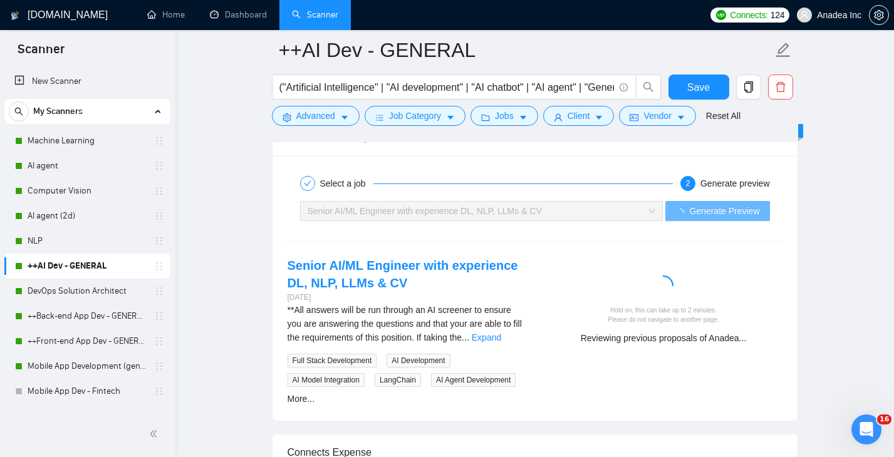
scroll to position [2450, 0]
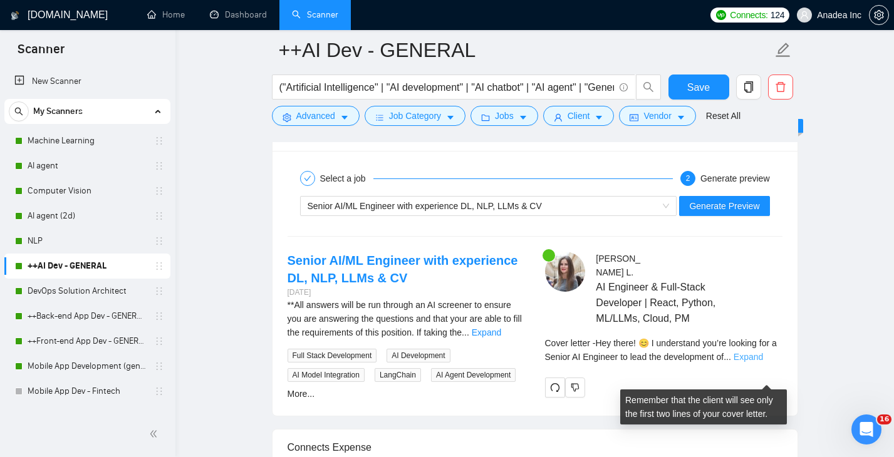
click at [763, 362] on link "Expand" at bounding box center [747, 357] width 29 height 10
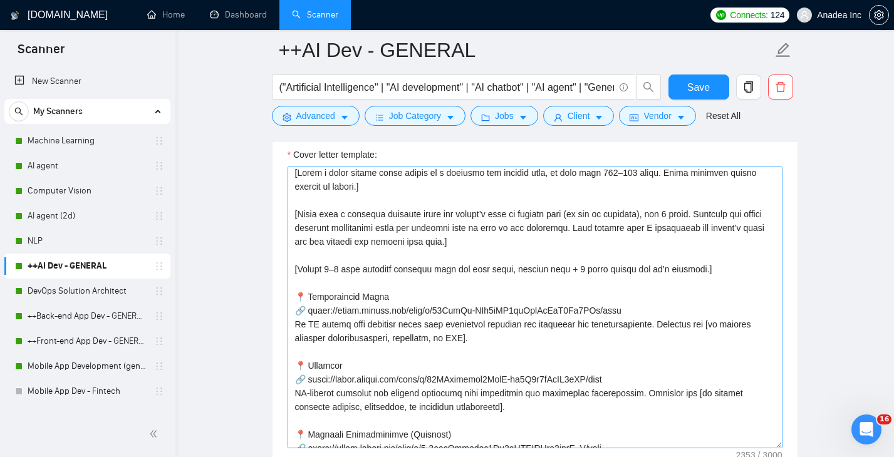
scroll to position [5, 0]
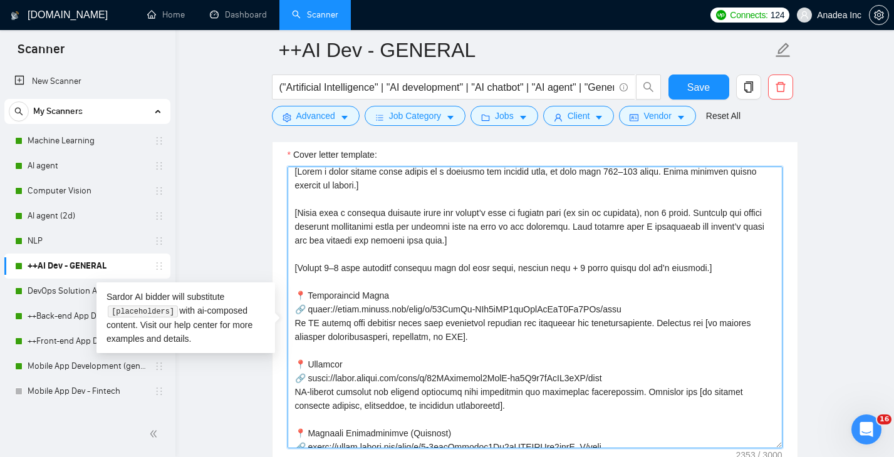
drag, startPoint x: 622, startPoint y: 246, endPoint x: 757, endPoint y: 252, distance: 135.4
click at [757, 252] on textarea "Cover letter template:" at bounding box center [534, 308] width 495 height 282
drag, startPoint x: 623, startPoint y: 247, endPoint x: 753, endPoint y: 241, distance: 129.8
click at [753, 242] on textarea "Cover letter template:" at bounding box center [534, 308] width 495 height 282
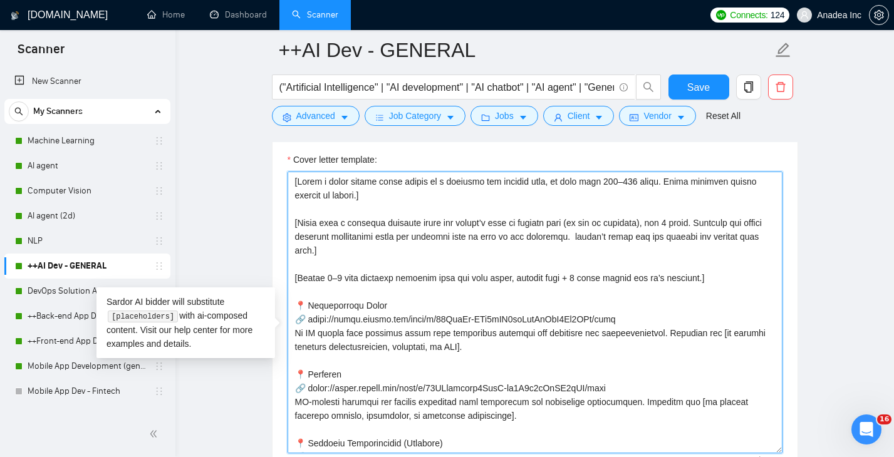
scroll to position [4, 0]
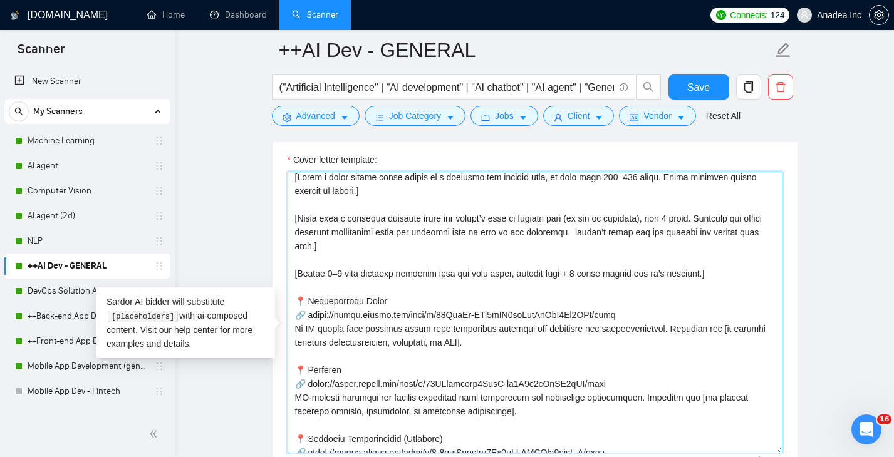
drag, startPoint x: 289, startPoint y: 241, endPoint x: 380, endPoint y: 269, distance: 94.9
click at [380, 269] on textarea "Cover letter template:" at bounding box center [534, 313] width 495 height 282
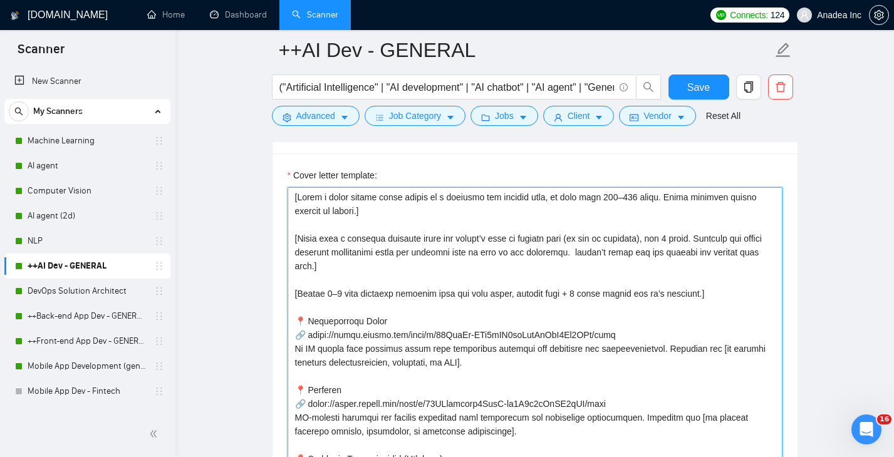
scroll to position [1453, 0]
paste textarea "–2 emojis. Continue the second sentence immediately after the greeting with no …"
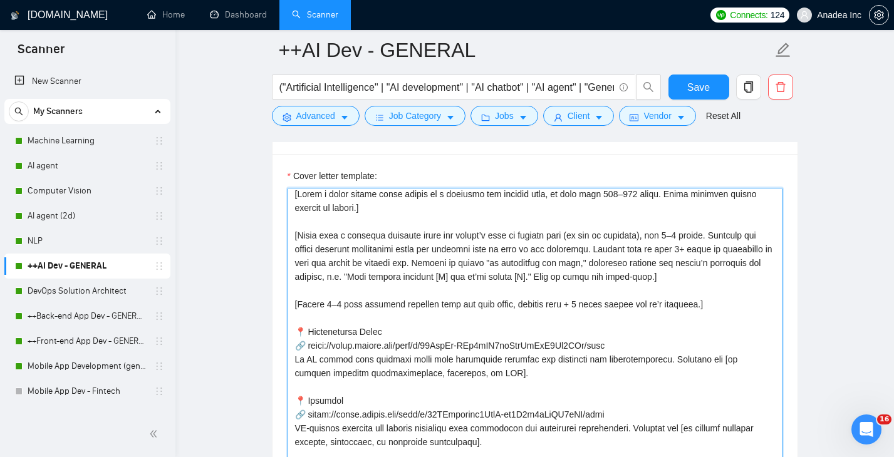
scroll to position [6, 0]
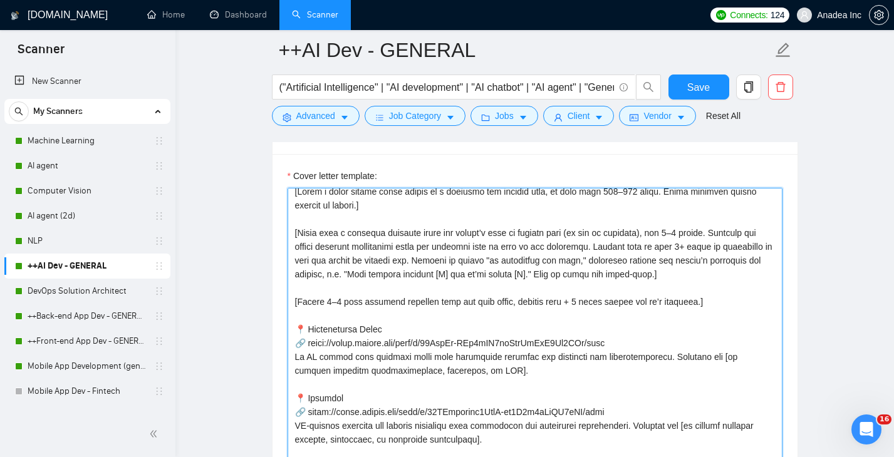
click at [726, 265] on textarea "Cover letter template:" at bounding box center [534, 329] width 495 height 282
drag, startPoint x: 698, startPoint y: 267, endPoint x: 691, endPoint y: 266, distance: 7.6
click at [691, 266] on textarea "Cover letter template:" at bounding box center [534, 329] width 495 height 282
drag, startPoint x: 636, startPoint y: 264, endPoint x: 465, endPoint y: 286, distance: 171.8
click at [465, 286] on textarea "Cover letter template:" at bounding box center [534, 329] width 495 height 282
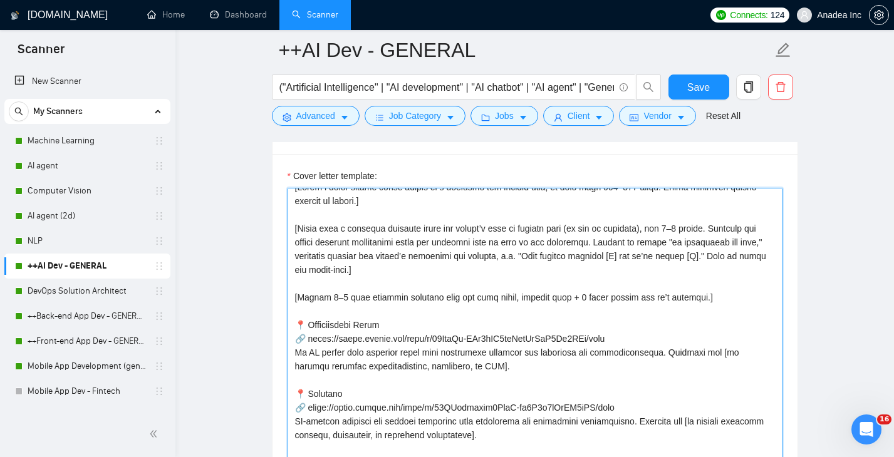
scroll to position [13, 0]
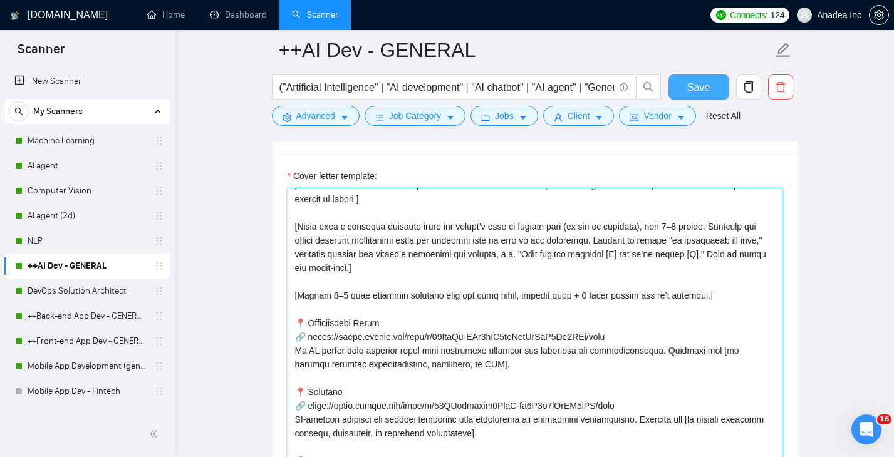
type textarea "[Write a short casual cover letter in a friendly and helpful tone, no more than…"
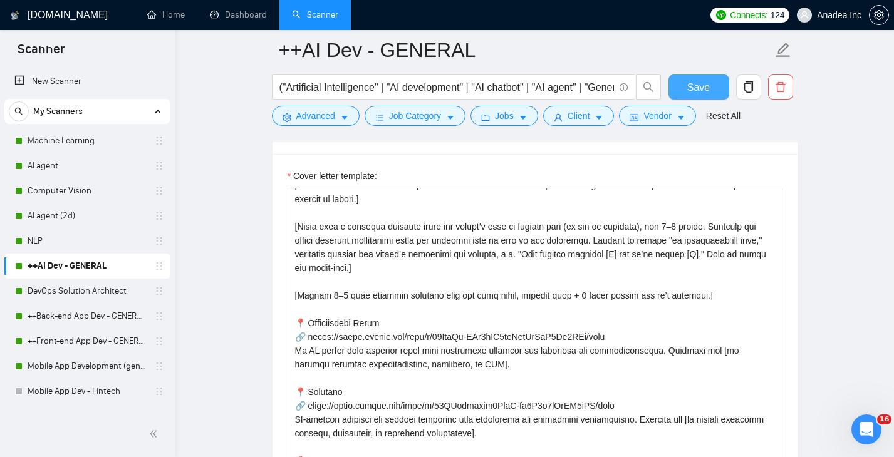
click at [708, 80] on span "Save" at bounding box center [698, 88] width 23 height 16
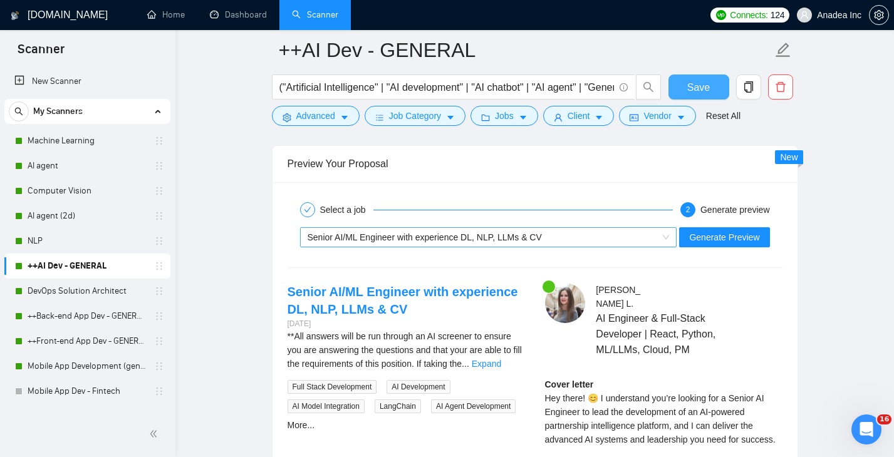
scroll to position [2445, 0]
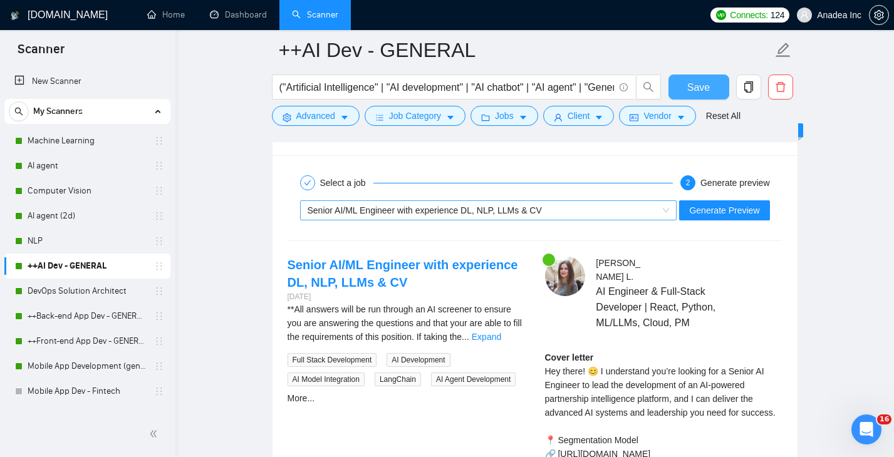
click at [609, 220] on div "Senior AI/ML Engineer with experience DL, NLP, LLMs & CV" at bounding box center [483, 210] width 351 height 19
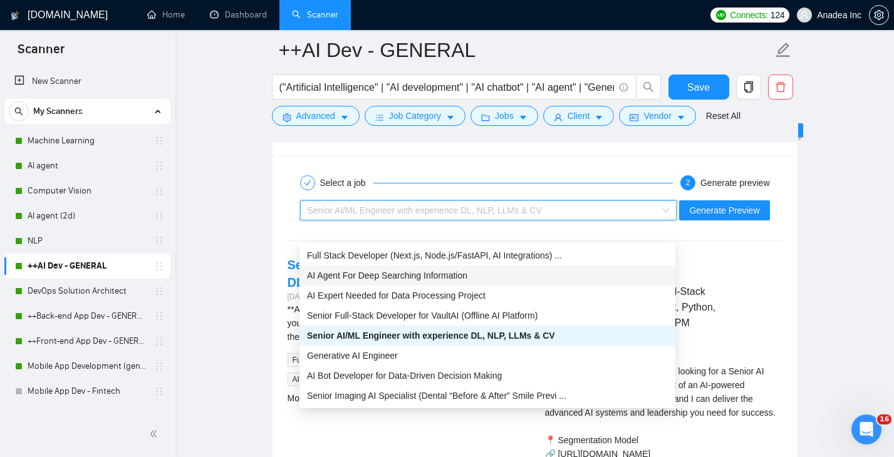
click at [499, 283] on div "AI Agent For Deep Searching Information" at bounding box center [487, 276] width 376 height 20
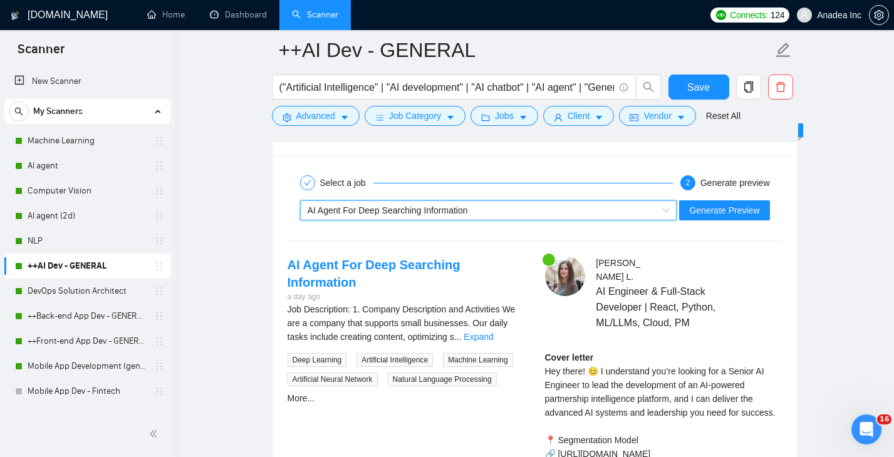
click at [726, 225] on div "~021964748028529246428 AI Agent For Deep Searching Information Generate Preview" at bounding box center [534, 210] width 497 height 30
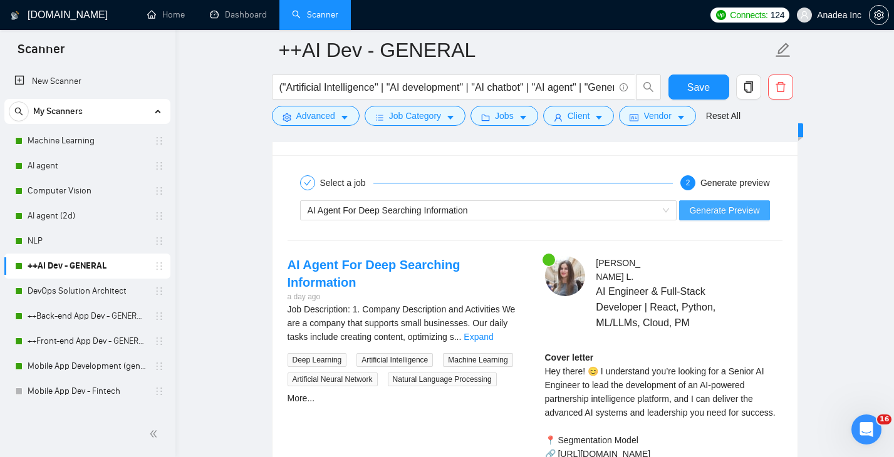
click at [726, 217] on span "Generate Preview" at bounding box center [724, 211] width 70 height 14
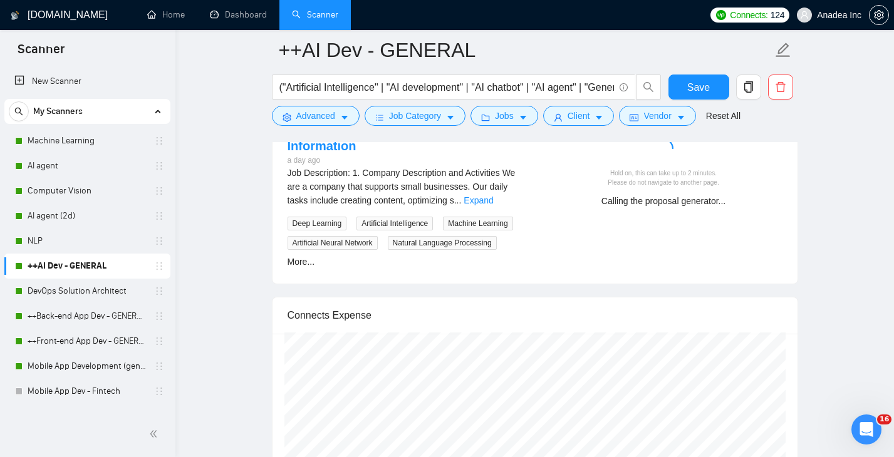
scroll to position [2581, 0]
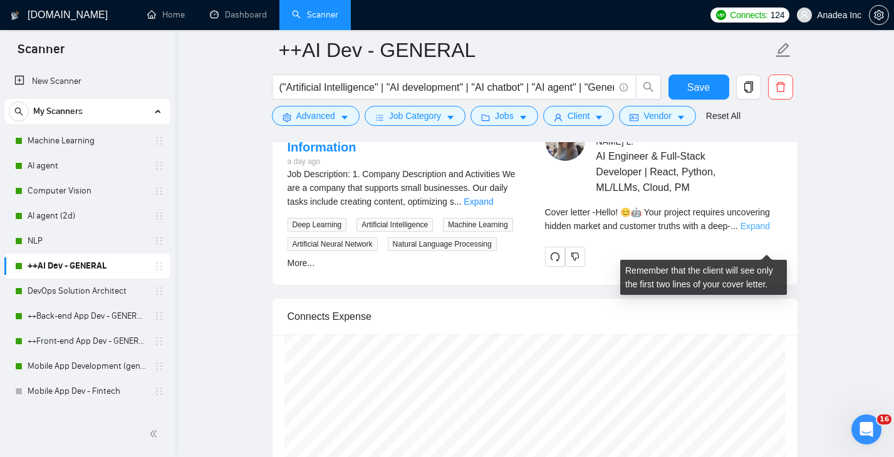
click at [765, 231] on link "Expand" at bounding box center [754, 226] width 29 height 10
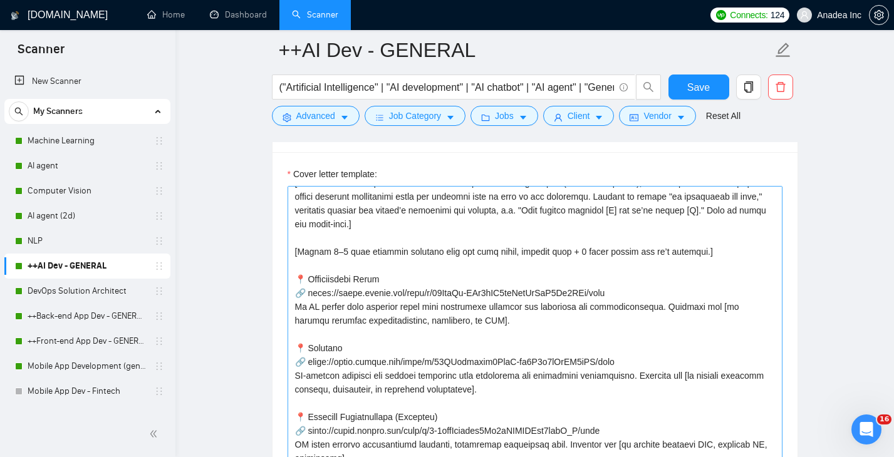
scroll to position [58, 0]
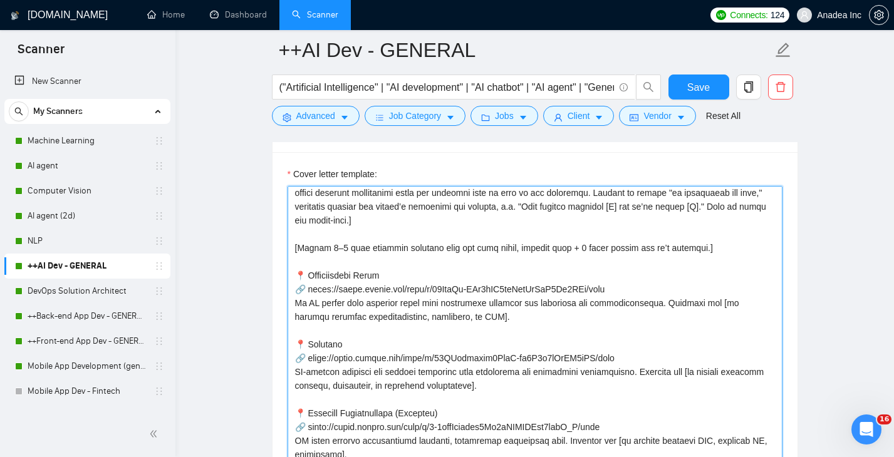
click at [310, 284] on textarea "Cover letter template:" at bounding box center [534, 327] width 495 height 282
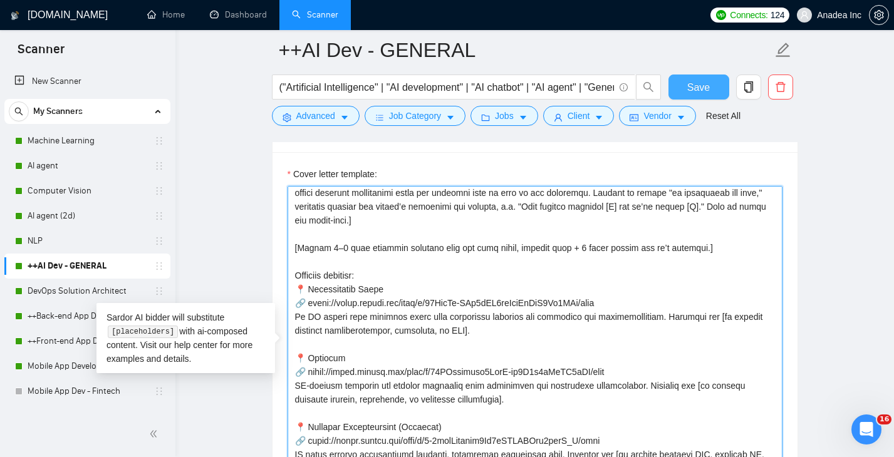
type textarea "[Write a short casual cover letter in a friendly and helpful tone, no more than…"
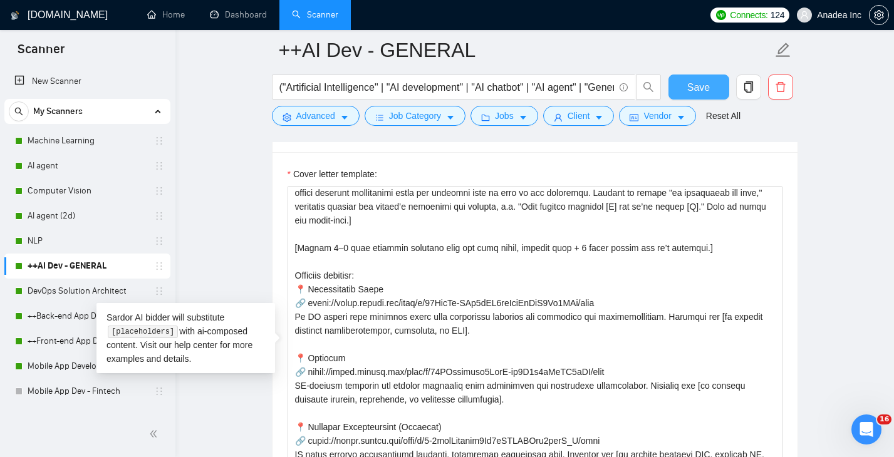
click at [698, 90] on span "Save" at bounding box center [698, 88] width 23 height 16
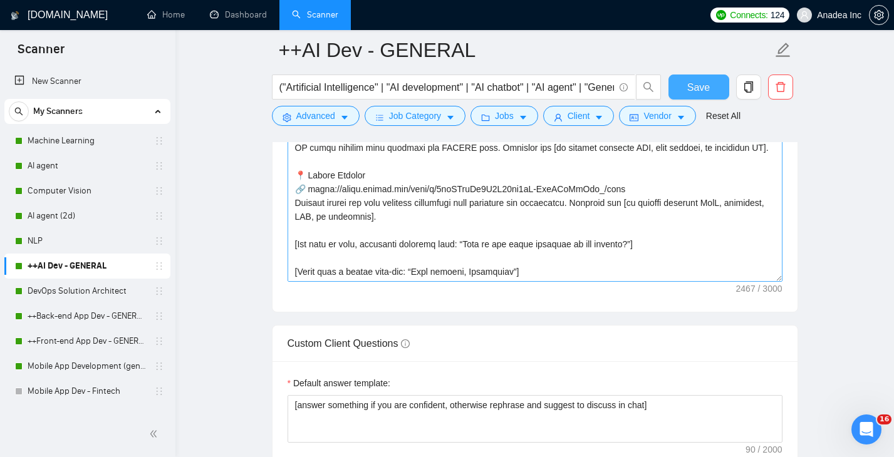
scroll to position [1641, 0]
click at [701, 90] on span "Save" at bounding box center [698, 88] width 23 height 16
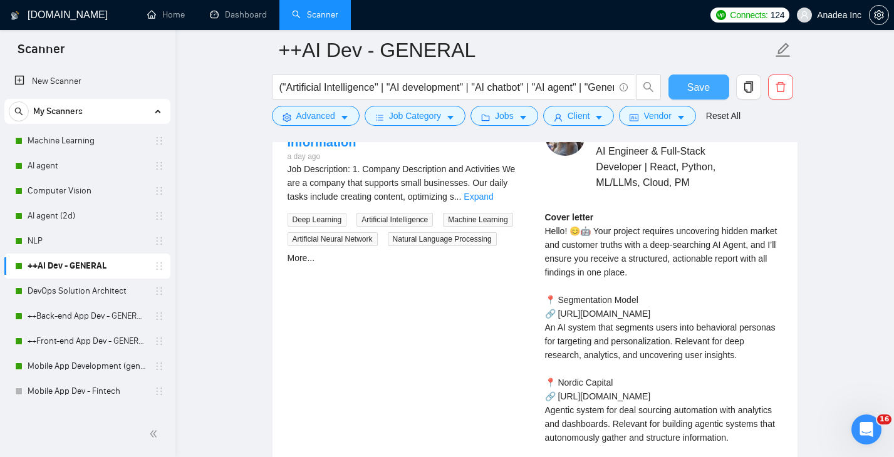
scroll to position [2467, 0]
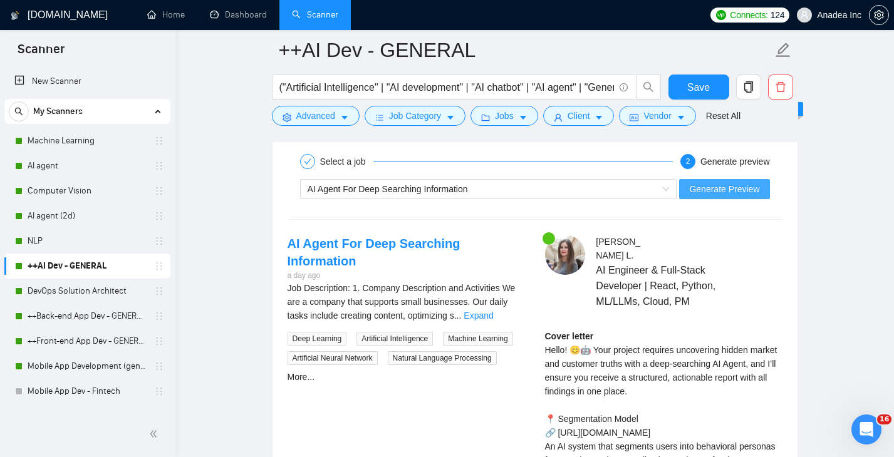
drag, startPoint x: 728, startPoint y: 208, endPoint x: 737, endPoint y: 241, distance: 34.3
click at [737, 242] on div "Select a job 2 Generate preview AI Agent For Deep Searching Information Generat…" at bounding box center [534, 407] width 525 height 547
click at [609, 199] on div "AI Agent For Deep Searching Information" at bounding box center [483, 189] width 351 height 19
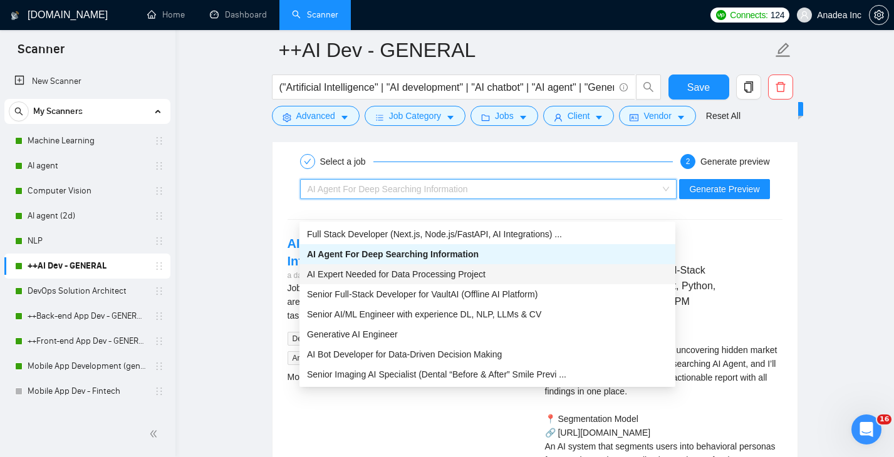
click at [463, 279] on div "AI Expert Needed for Data Processing Project" at bounding box center [487, 274] width 361 height 14
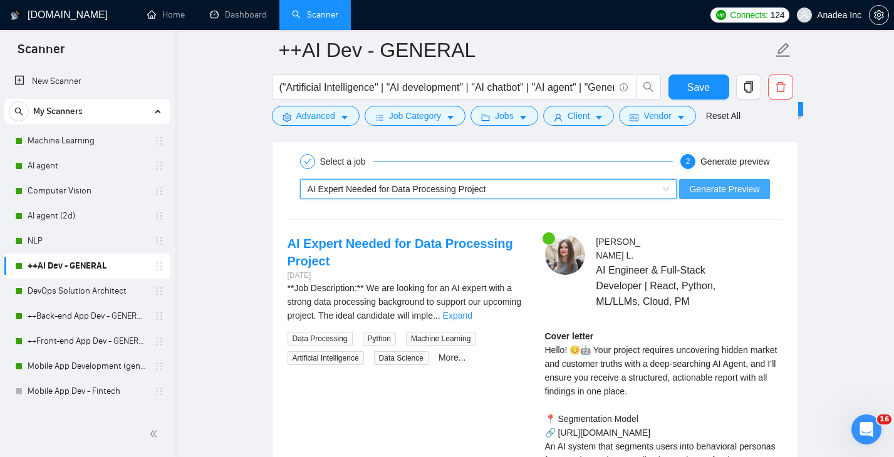
click at [724, 196] on span "Generate Preview" at bounding box center [724, 189] width 70 height 14
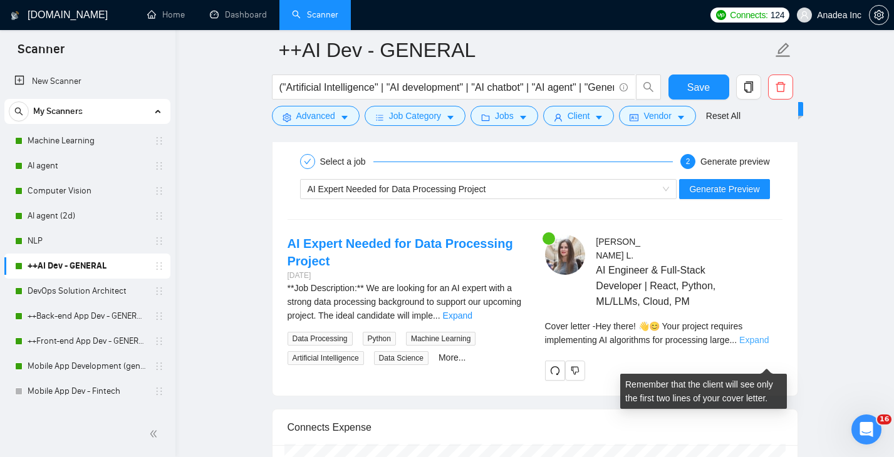
click at [763, 345] on link "Expand" at bounding box center [753, 340] width 29 height 10
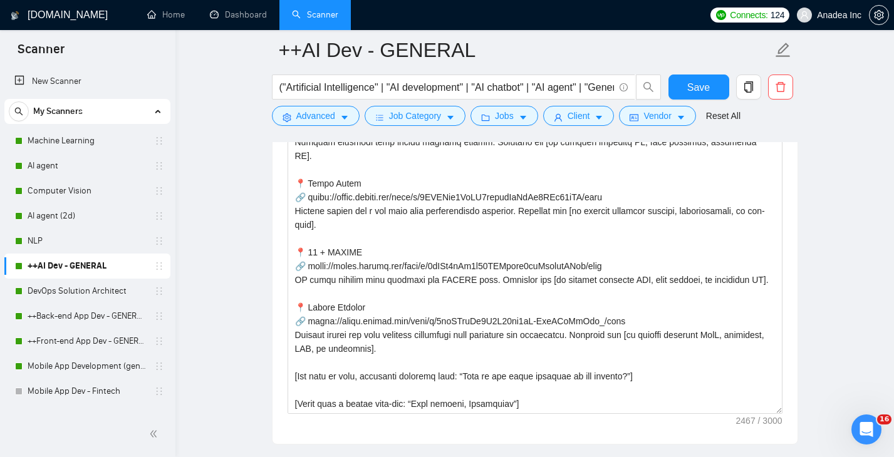
scroll to position [1581, 0]
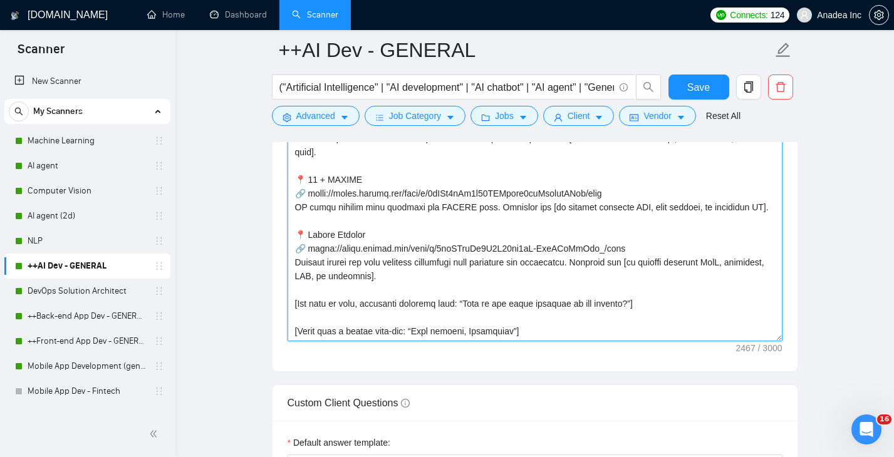
click at [639, 311] on textarea "Cover letter template:" at bounding box center [534, 201] width 495 height 282
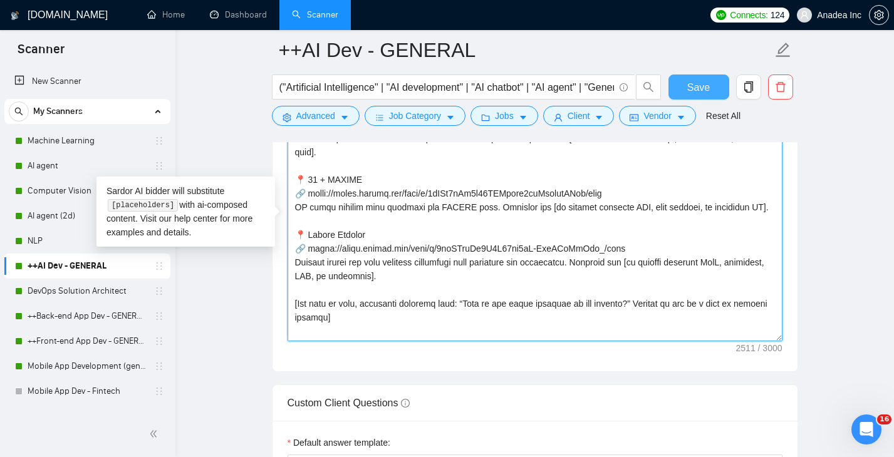
type textarea "[Write a short casual cover letter in a friendly and helpful tone, no more than…"
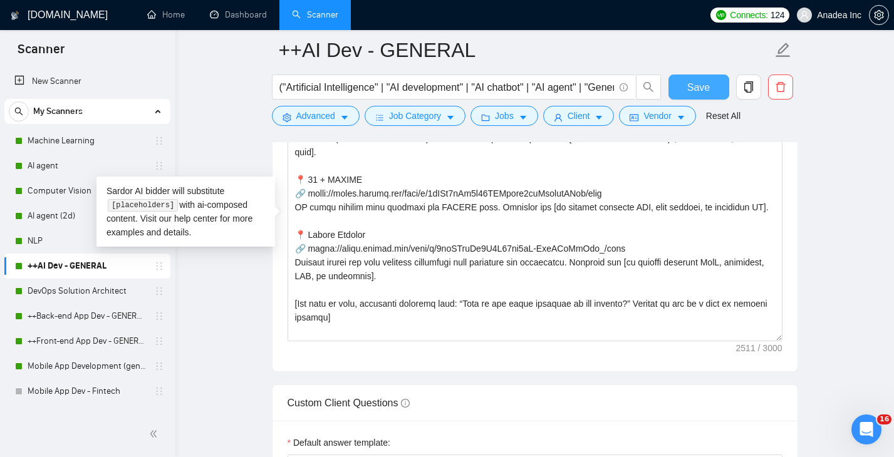
click at [703, 88] on span "Save" at bounding box center [698, 88] width 23 height 16
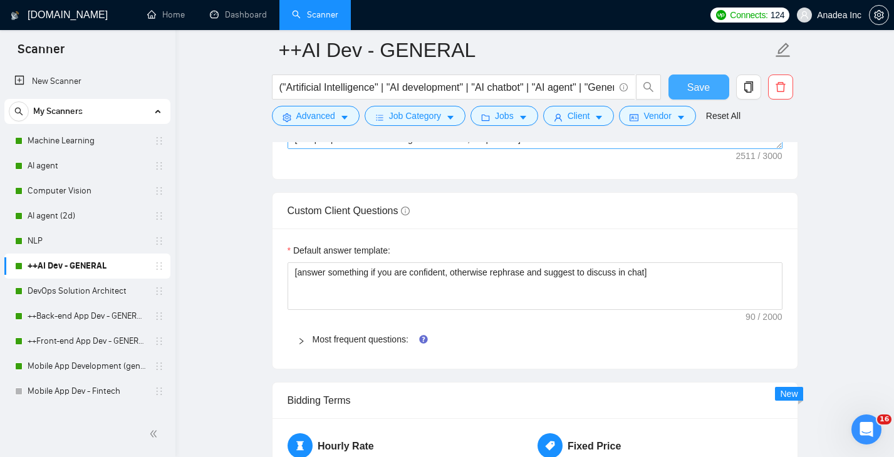
scroll to position [1786, 0]
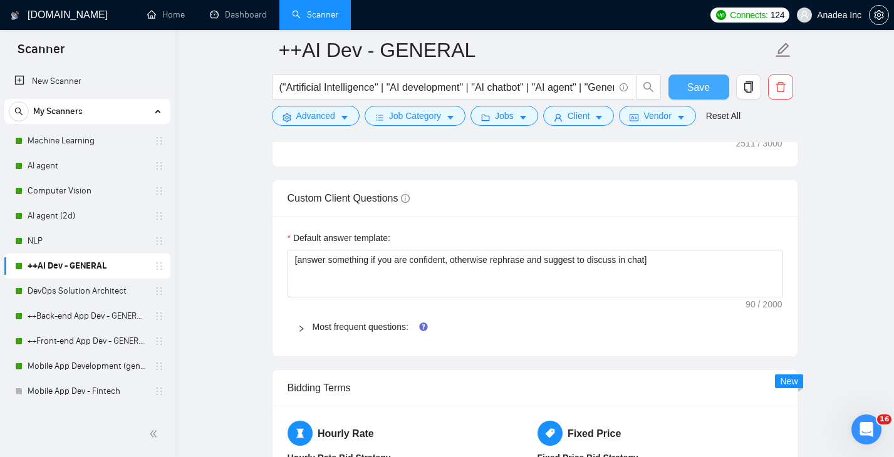
click at [711, 85] on button "Save" at bounding box center [698, 87] width 61 height 25
click at [88, 294] on link "DevOps Solution Architect" at bounding box center [87, 291] width 119 height 25
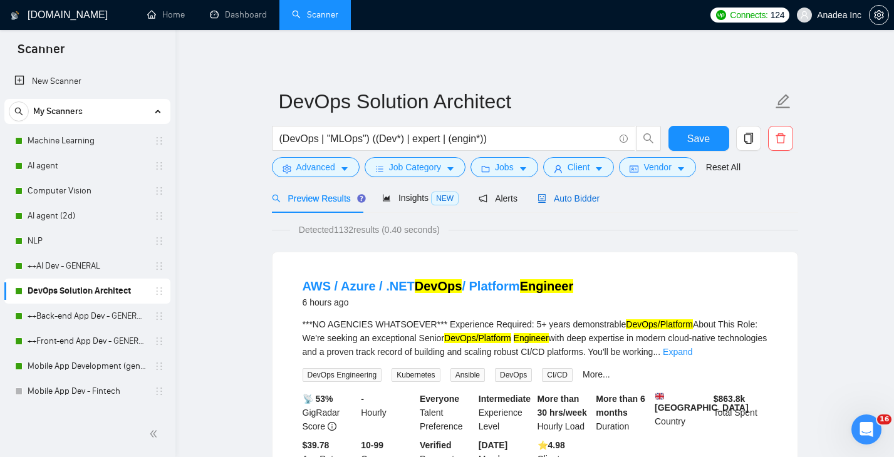
click at [584, 192] on div "Auto Bidder" at bounding box center [568, 199] width 62 height 14
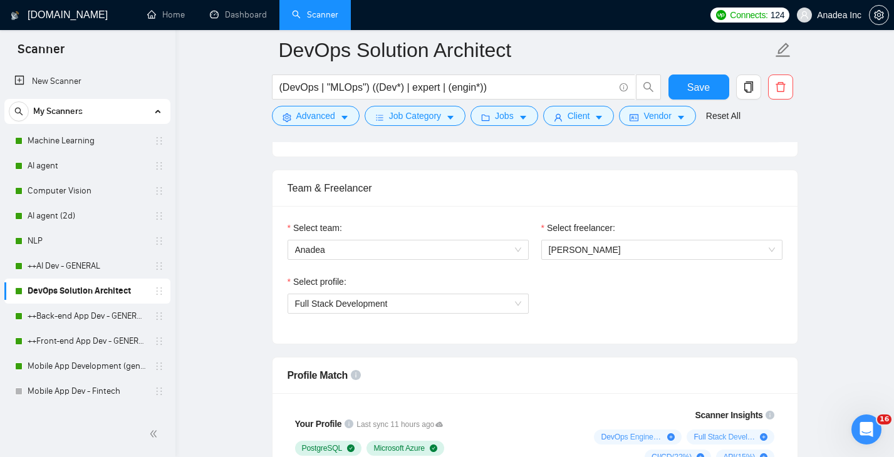
scroll to position [629, 0]
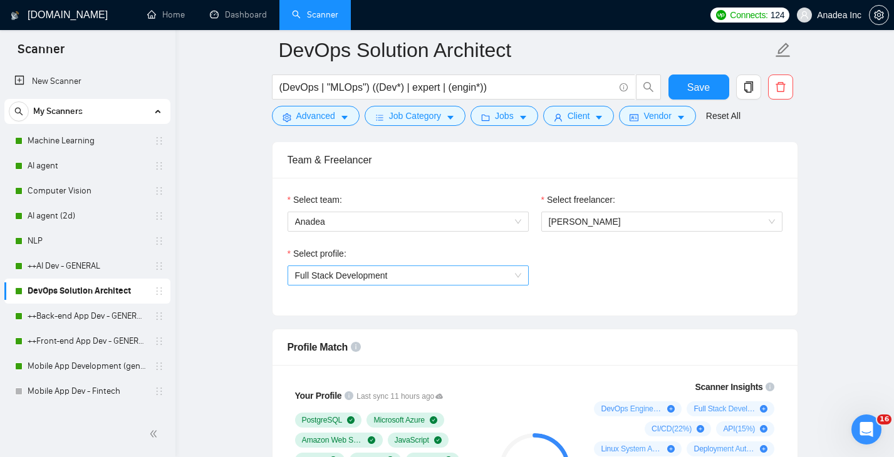
click at [487, 277] on span "Full Stack Development" at bounding box center [408, 275] width 226 height 19
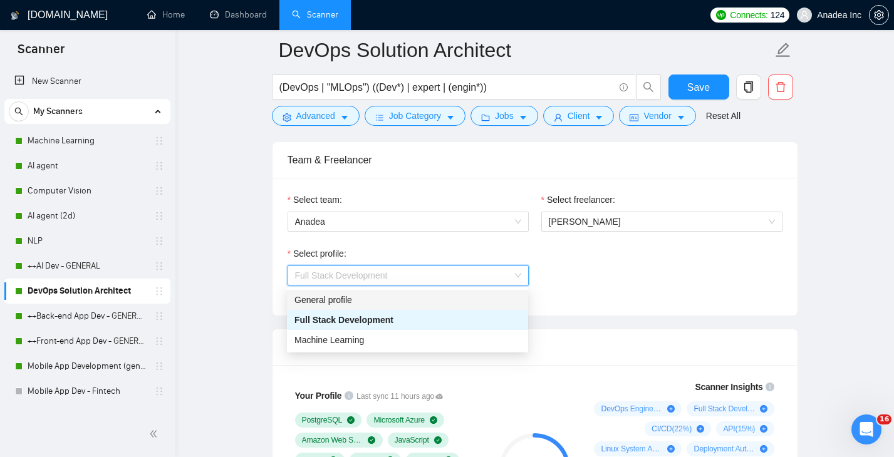
click at [452, 297] on div "General profile" at bounding box center [407, 300] width 226 height 14
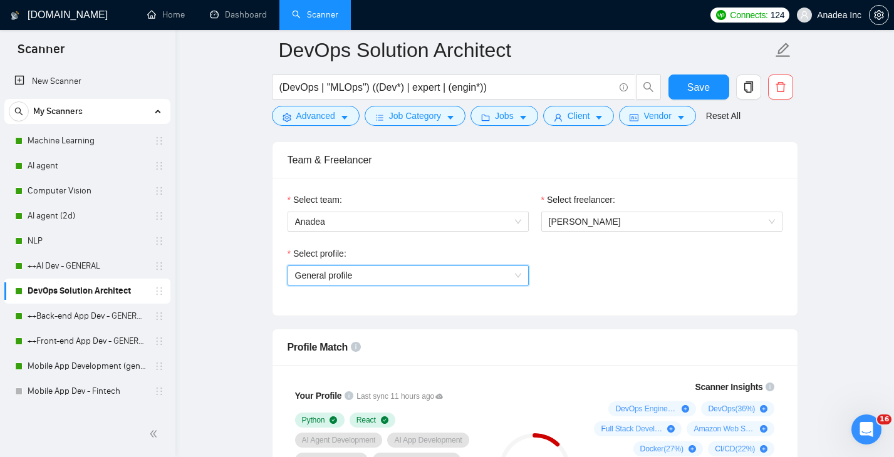
click at [455, 276] on span "General profile" at bounding box center [408, 275] width 226 height 19
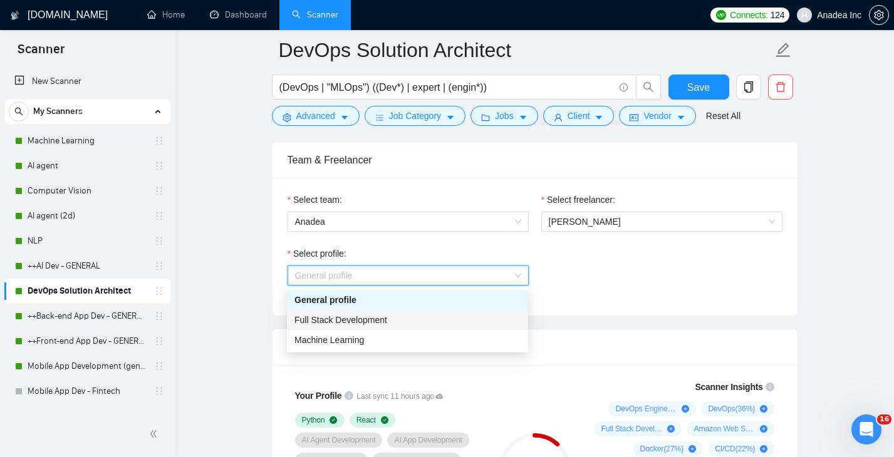
click at [425, 317] on div "Full Stack Development" at bounding box center [407, 320] width 226 height 14
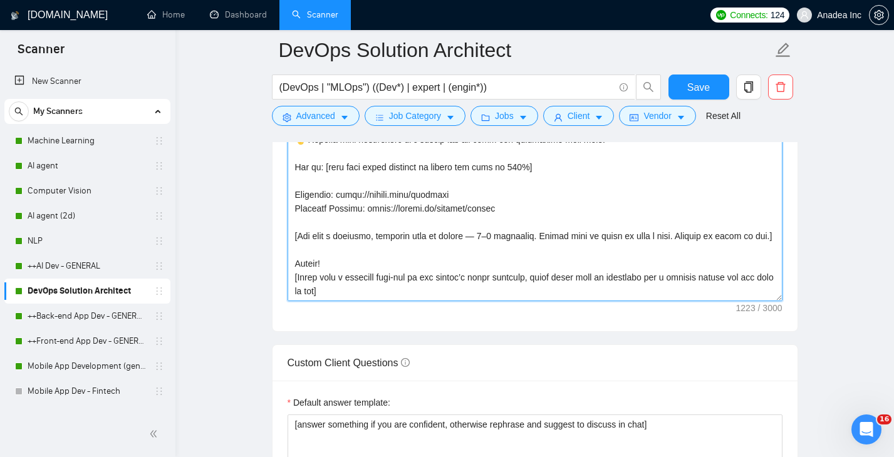
scroll to position [1522, 0]
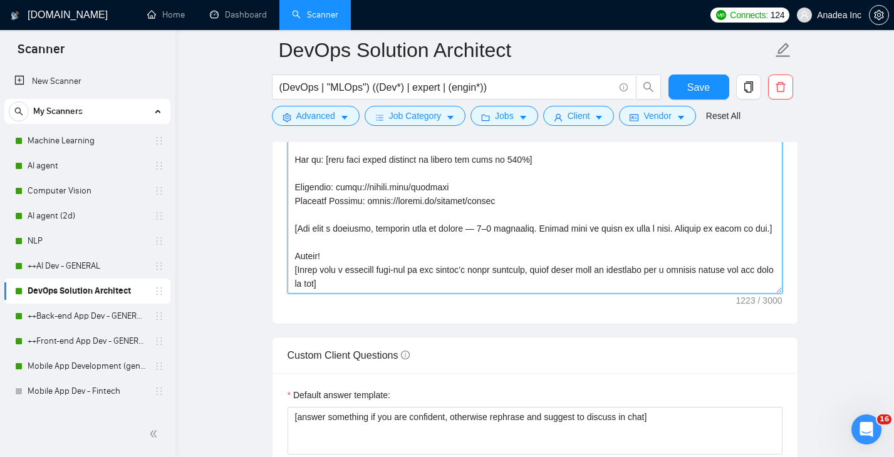
drag, startPoint x: 291, startPoint y: 271, endPoint x: 435, endPoint y: 266, distance: 144.1
click at [435, 266] on textarea "Cover letter template:" at bounding box center [534, 153] width 495 height 282
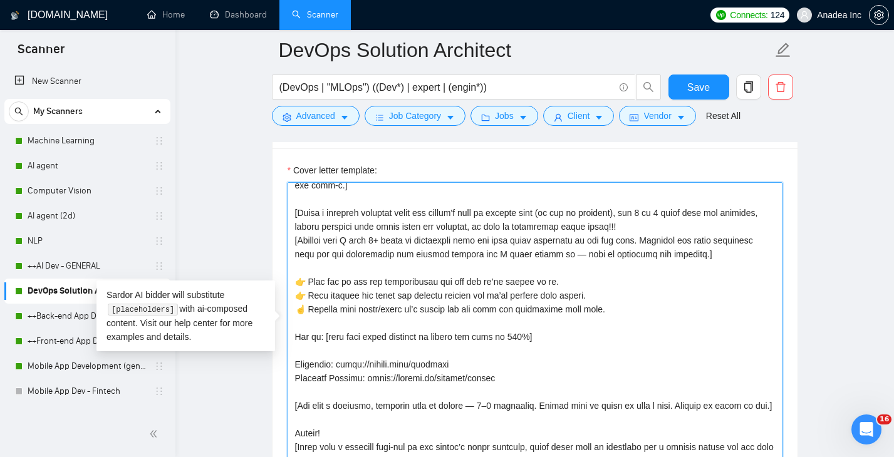
scroll to position [13, 0]
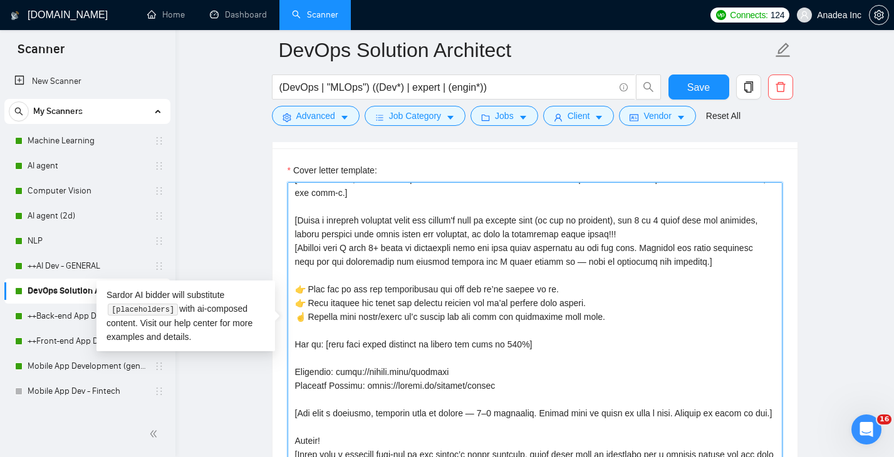
paste textarea "using a conversational tone — avoid being overly polished, formal, or hype-y. K…"
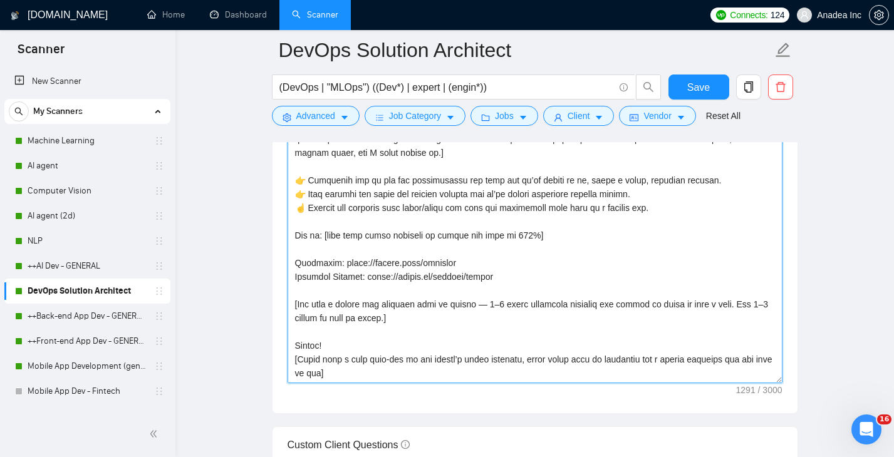
scroll to position [1435, 0]
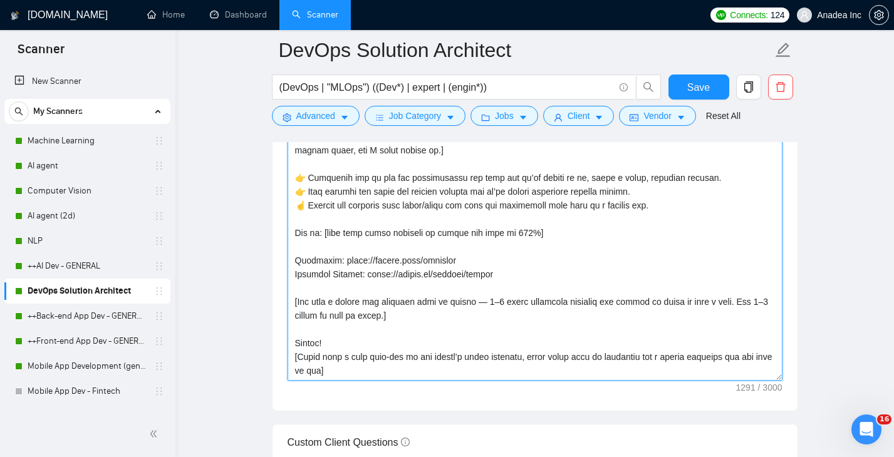
drag, startPoint x: 410, startPoint y: 331, endPoint x: 340, endPoint y: 344, distance: 70.6
click at [340, 344] on textarea "Cover letter template:" at bounding box center [534, 240] width 495 height 282
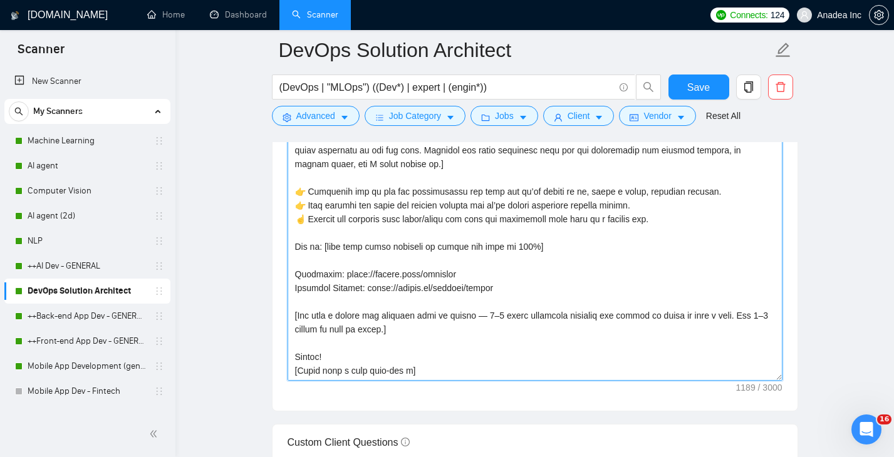
scroll to position [55, 0]
type textarea "[Write a casual, friendly cover letter using a conversational tone — avoid bein…"
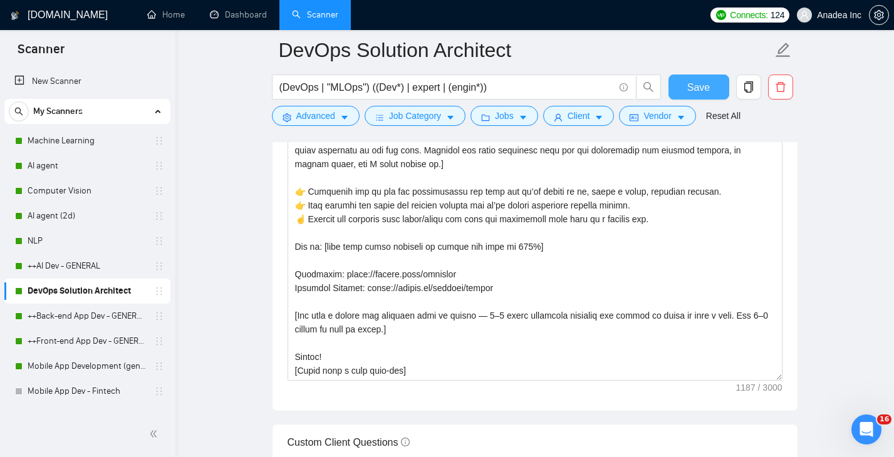
click at [708, 91] on span "Save" at bounding box center [698, 88] width 23 height 16
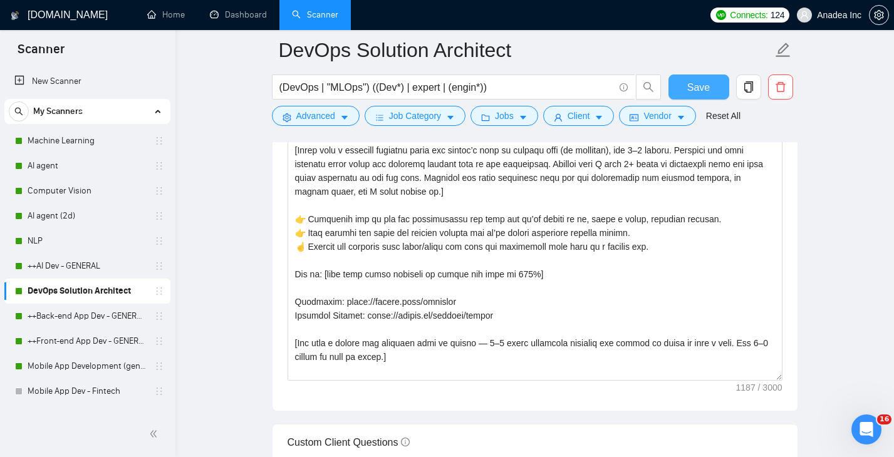
click at [708, 86] on span "Save" at bounding box center [698, 88] width 23 height 16
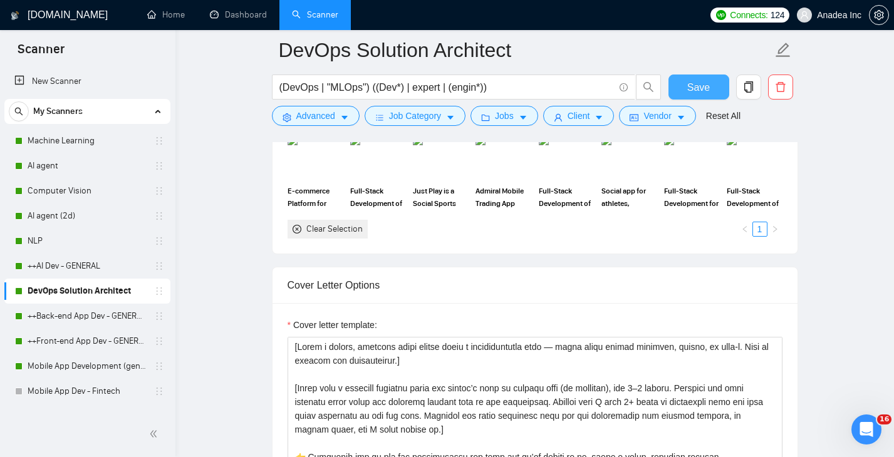
scroll to position [1226, 0]
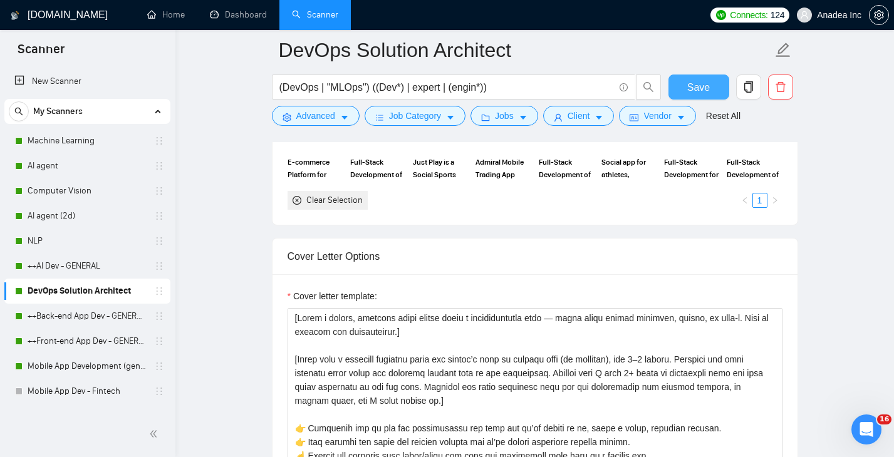
click at [712, 85] on button "Save" at bounding box center [698, 87] width 61 height 25
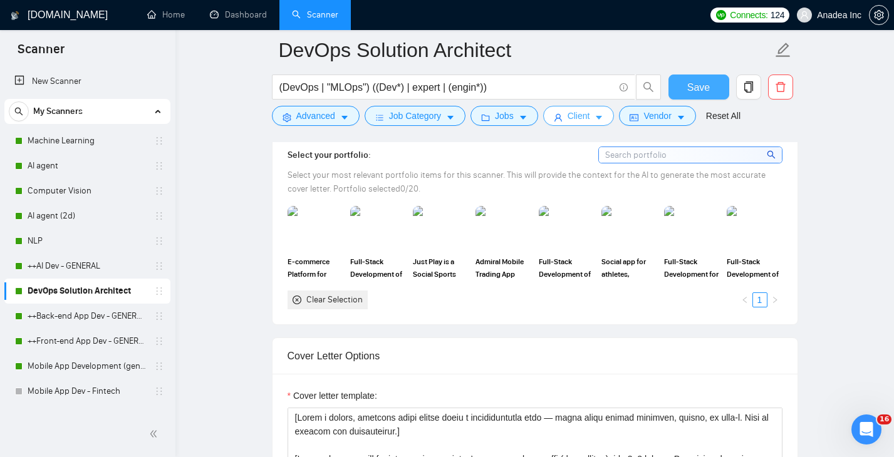
scroll to position [1094, 0]
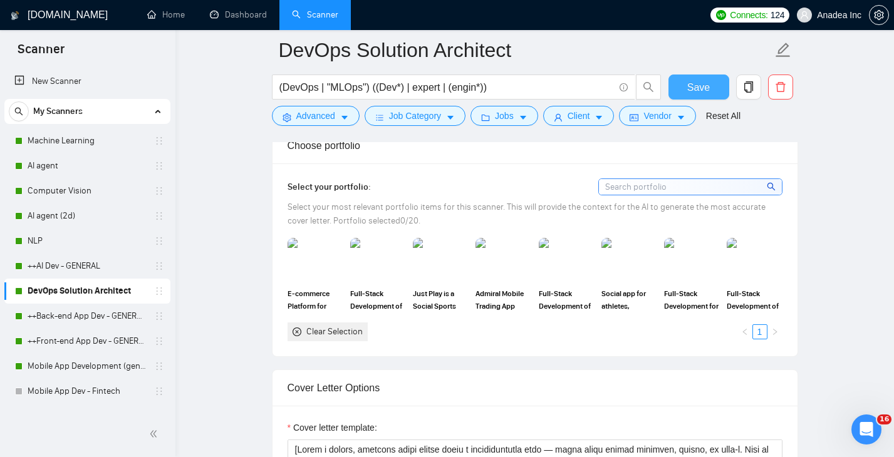
click at [705, 83] on span "Save" at bounding box center [698, 88] width 23 height 16
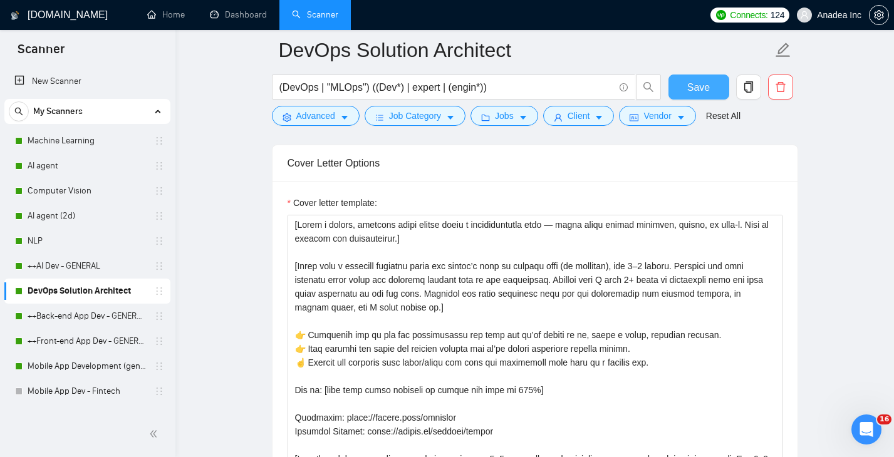
scroll to position [1317, 0]
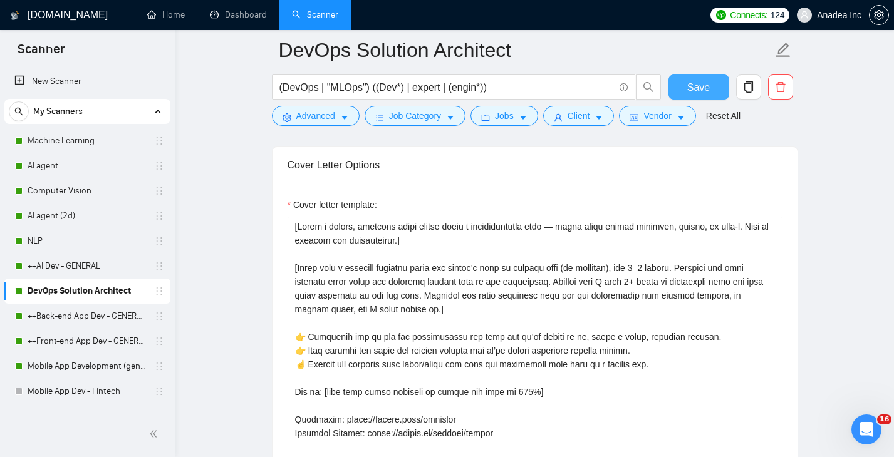
click at [688, 89] on span "Save" at bounding box center [698, 88] width 23 height 16
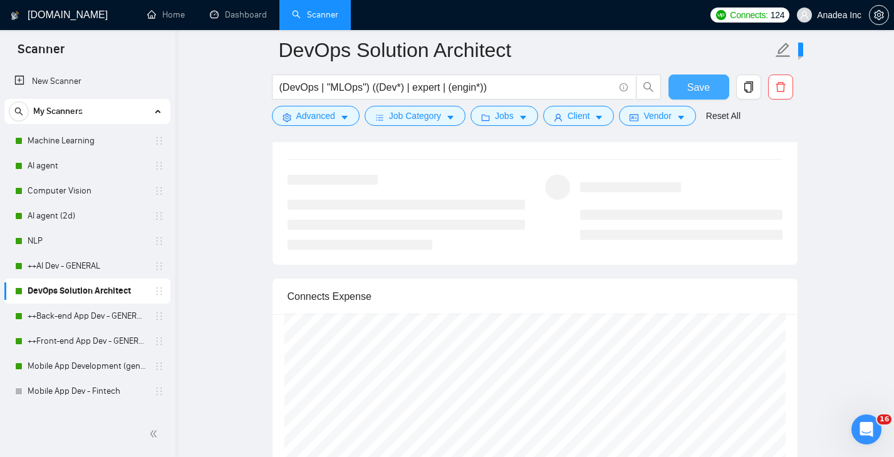
scroll to position [2261, 0]
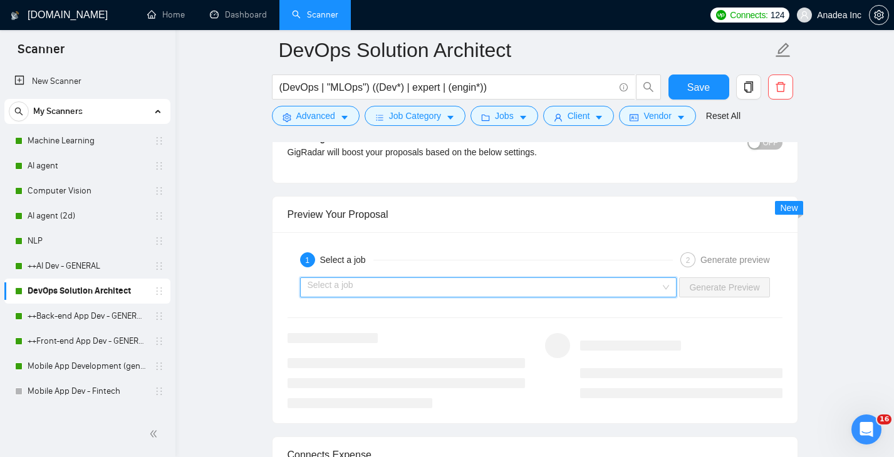
click at [555, 291] on input "search" at bounding box center [484, 287] width 353 height 19
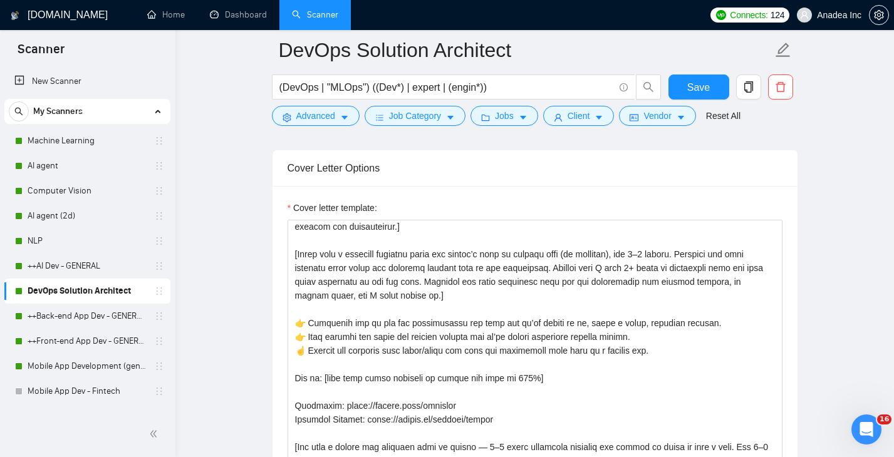
scroll to position [0, 0]
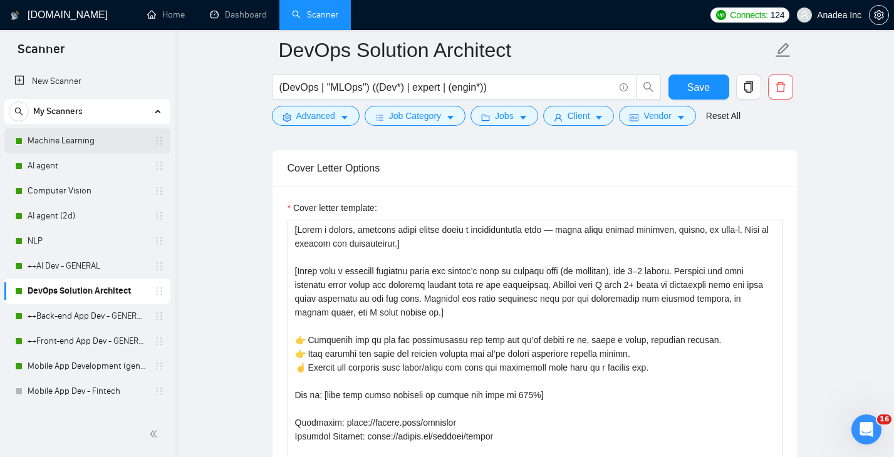
click at [85, 147] on link "Machine Learning" at bounding box center [87, 140] width 119 height 25
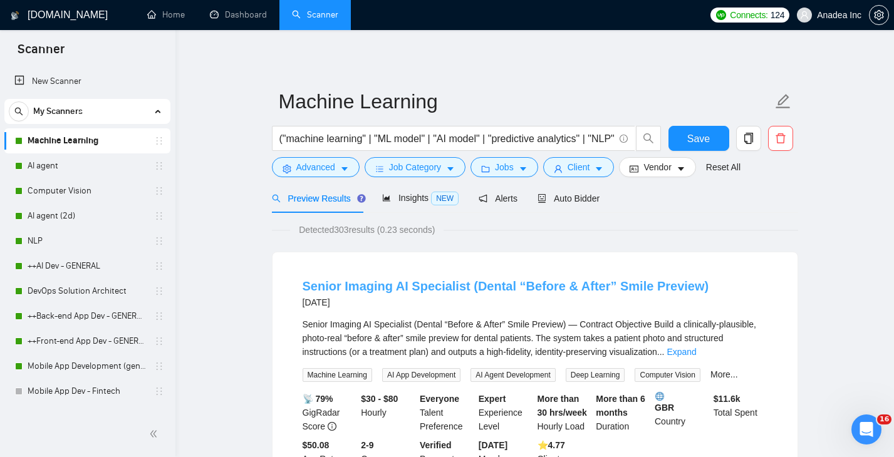
scroll to position [1, 0]
click at [569, 199] on span "Auto Bidder" at bounding box center [568, 198] width 62 height 10
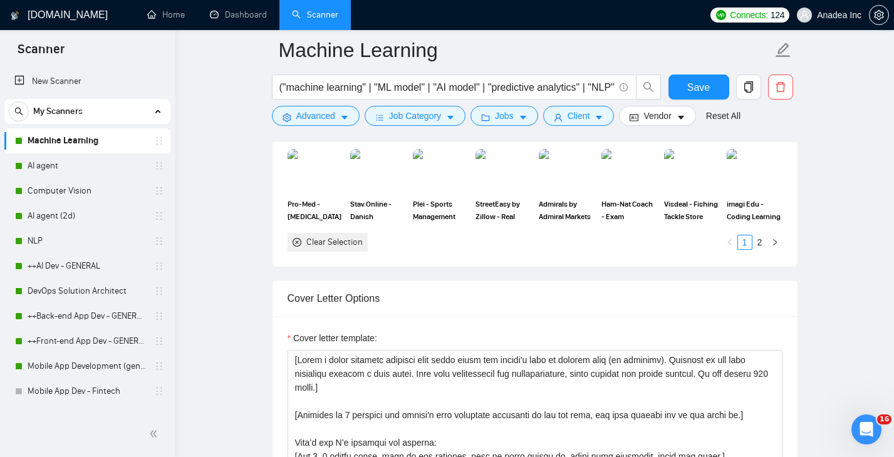
scroll to position [1322, 0]
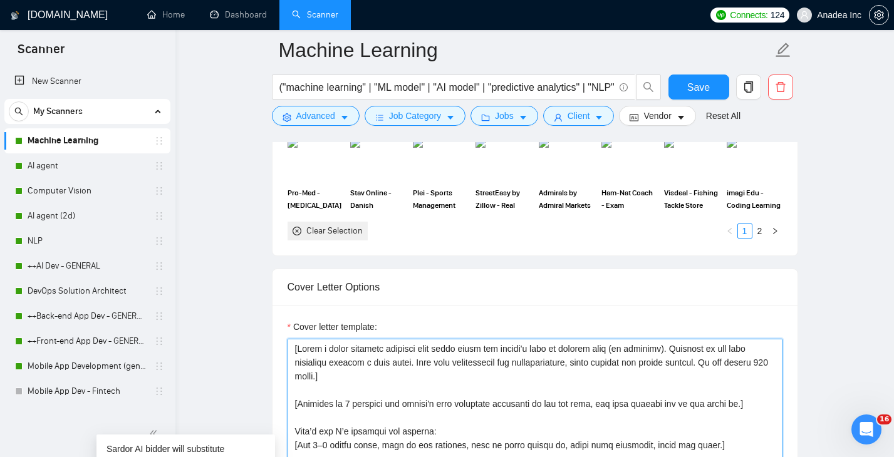
drag, startPoint x: 758, startPoint y: 363, endPoint x: 387, endPoint y: 378, distance: 371.1
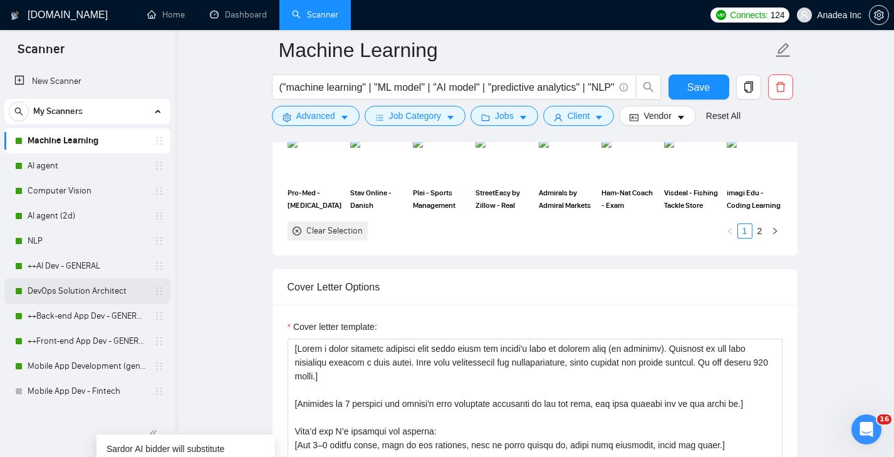
click at [85, 293] on link "DevOps Solution Architect" at bounding box center [87, 291] width 119 height 25
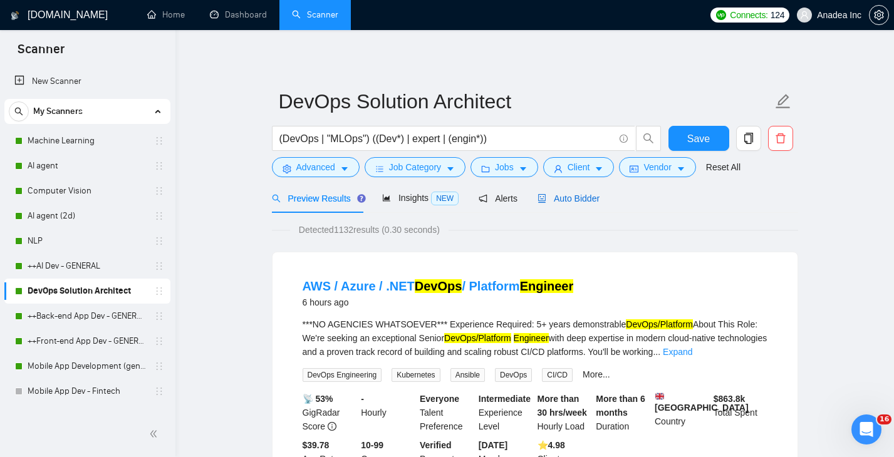
click at [569, 201] on span "Auto Bidder" at bounding box center [568, 199] width 62 height 10
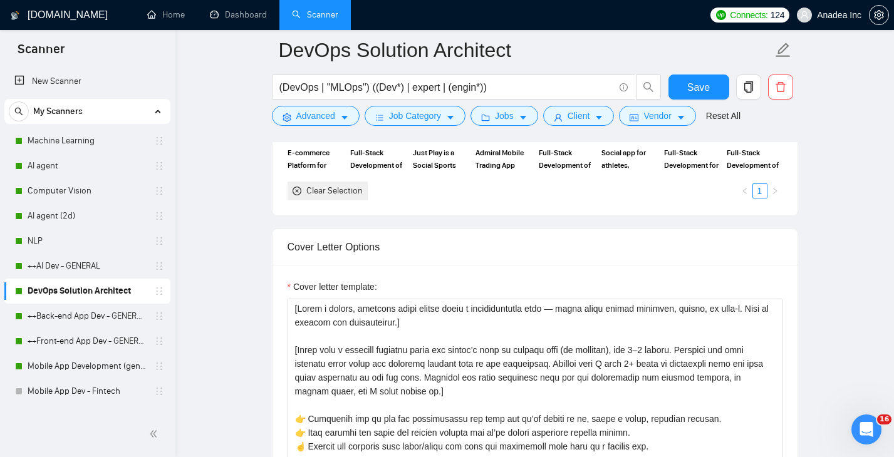
scroll to position [1237, 0]
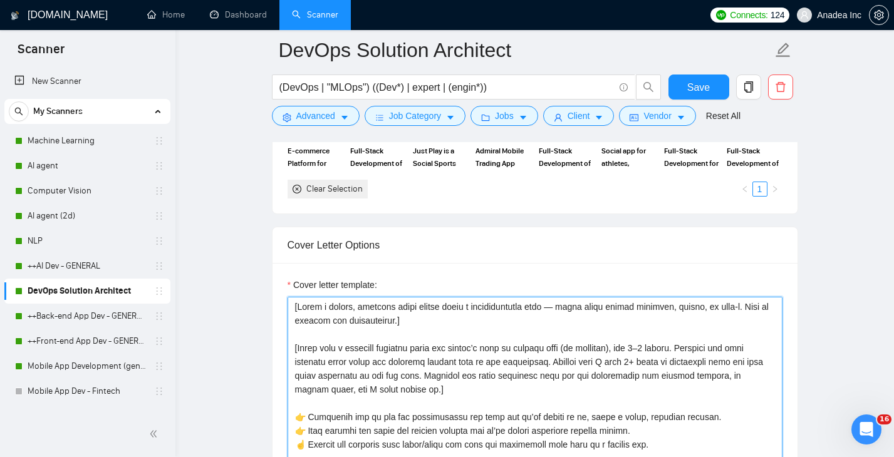
click at [407, 323] on textarea "Cover letter template:" at bounding box center [534, 438] width 495 height 282
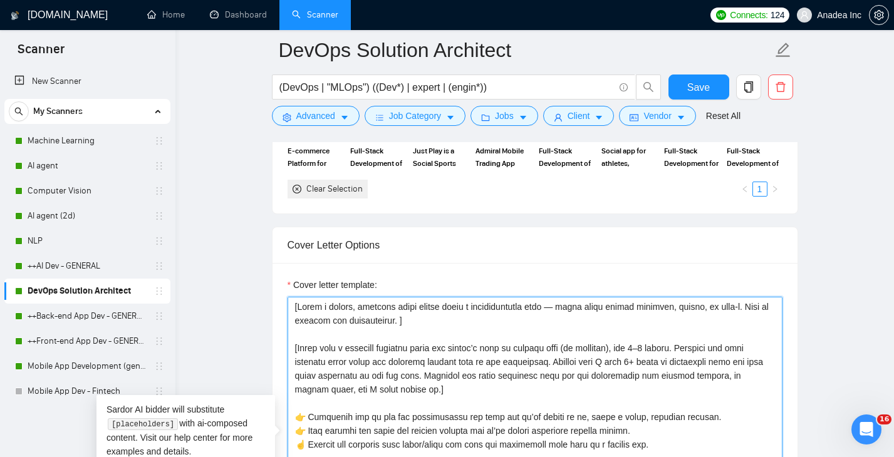
paste textarea "Do not exceed 170 words."
drag, startPoint x: 471, startPoint y: 324, endPoint x: 486, endPoint y: 324, distance: 15.0
click at [486, 324] on textarea "Cover letter template:" at bounding box center [534, 438] width 495 height 282
type textarea "[Write a casual, friendly cover letter using a conversational tone — avoid bein…"
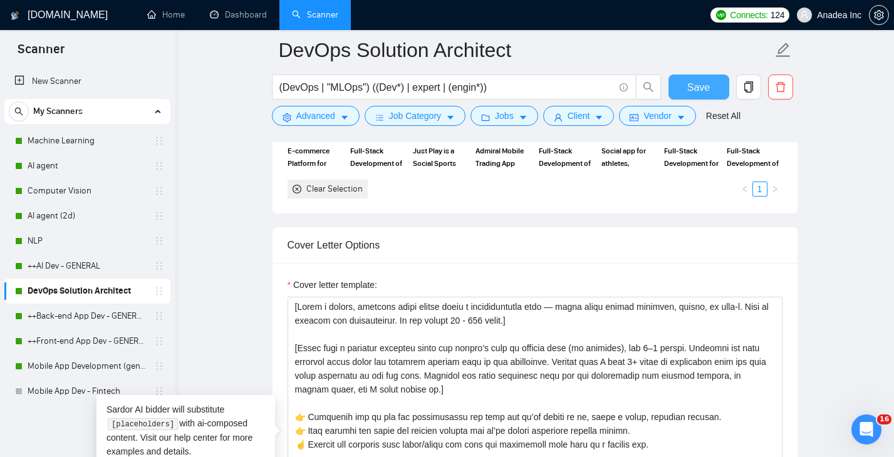
click at [701, 84] on span "Save" at bounding box center [698, 88] width 23 height 16
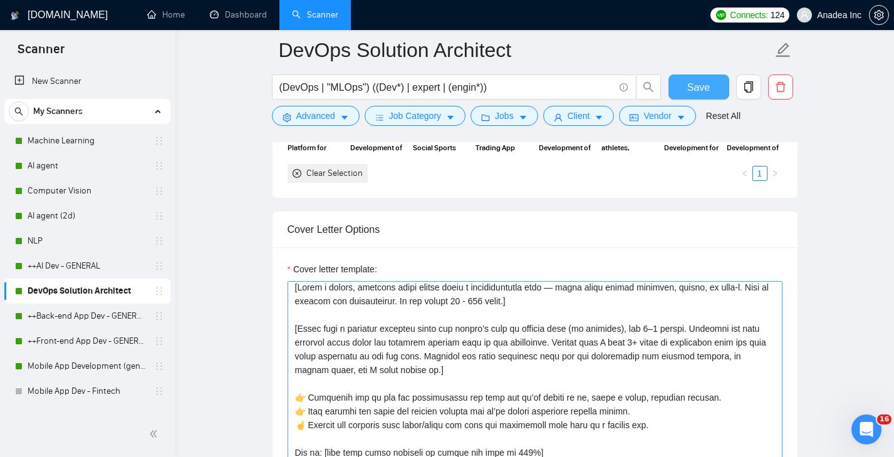
scroll to position [6, 0]
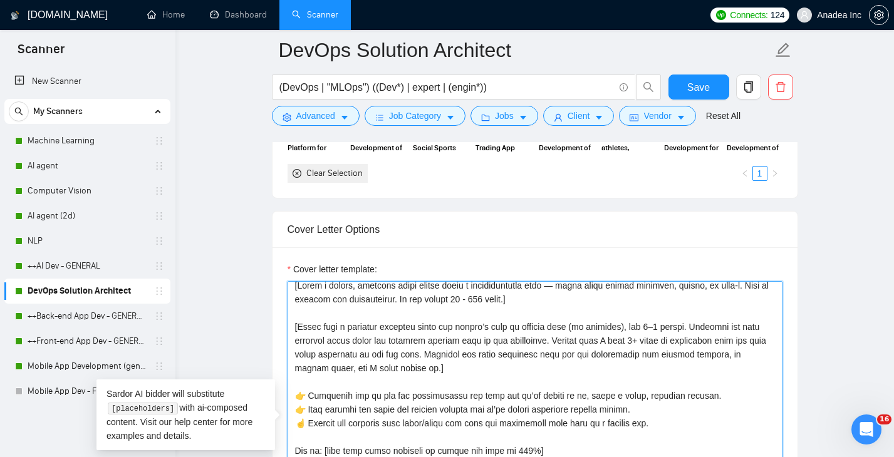
drag, startPoint x: 581, startPoint y: 343, endPoint x: 461, endPoint y: 361, distance: 121.7
click at [462, 361] on textarea "Cover letter template:" at bounding box center [534, 422] width 495 height 282
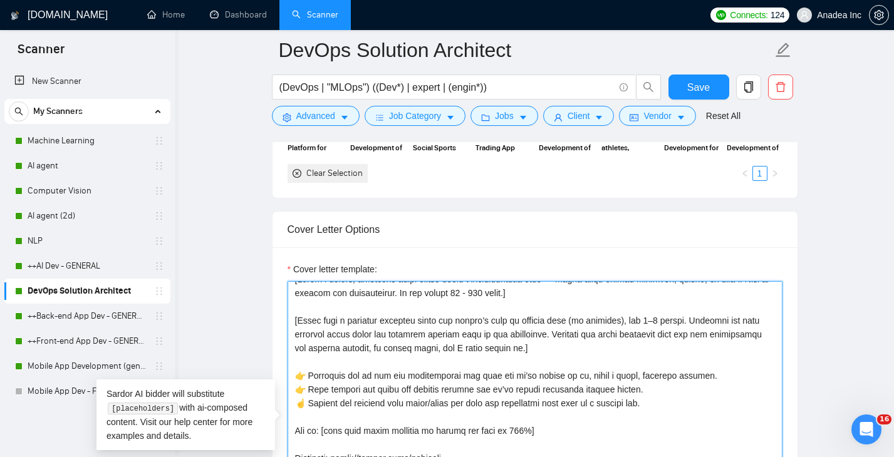
scroll to position [15, 0]
type textarea "[Write a casual, friendly cover letter using a conversational tone — avoid bein…"
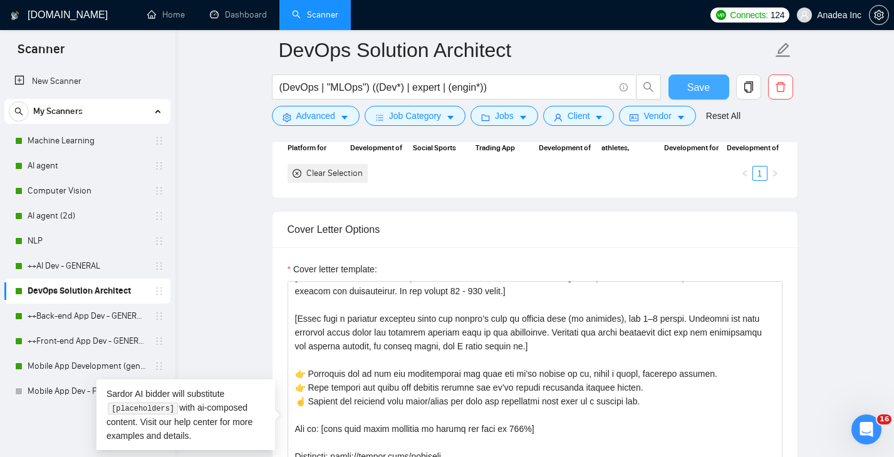
click at [690, 93] on span "Save" at bounding box center [698, 88] width 23 height 16
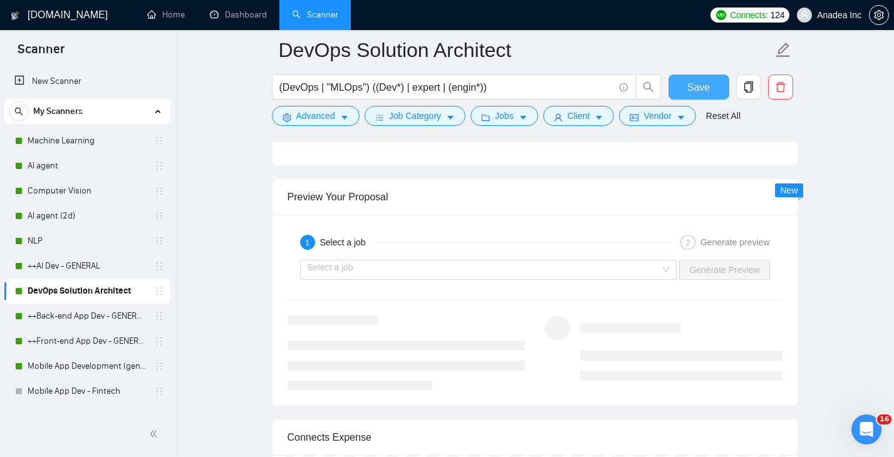
scroll to position [2280, 0]
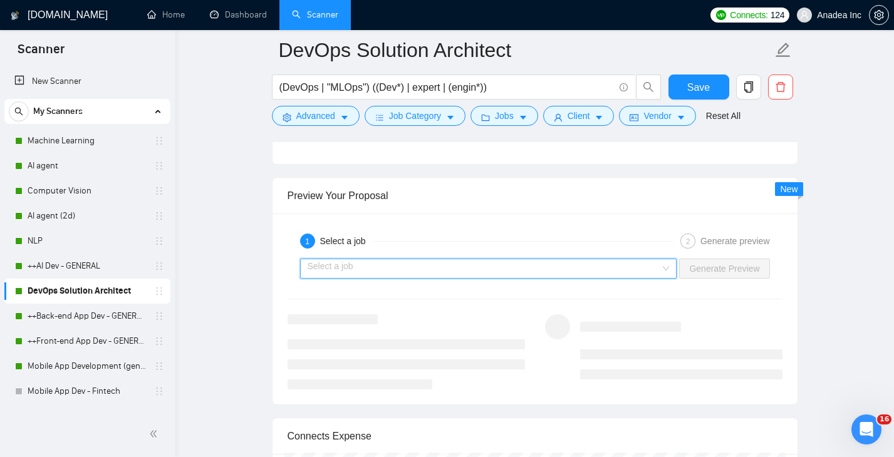
click at [571, 274] on input "search" at bounding box center [484, 268] width 353 height 19
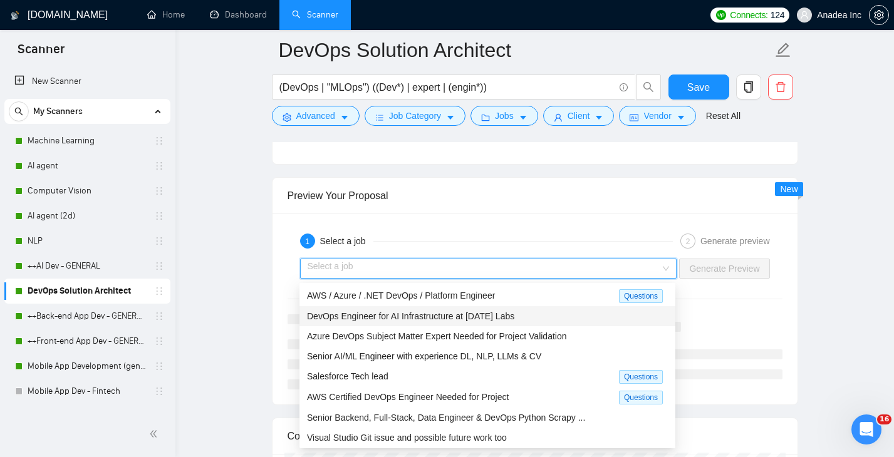
click at [476, 315] on span "DevOps Engineer for AI Infrastructure at Friday Labs" at bounding box center [410, 316] width 207 height 10
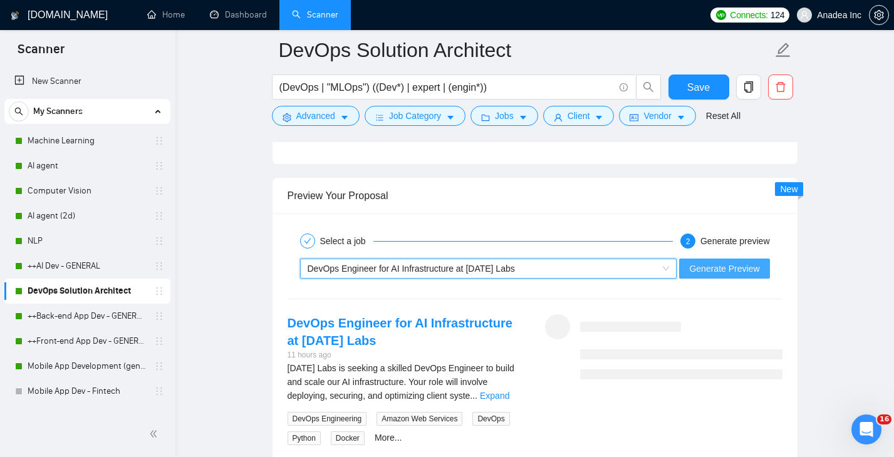
click at [720, 269] on span "Generate Preview" at bounding box center [724, 269] width 70 height 14
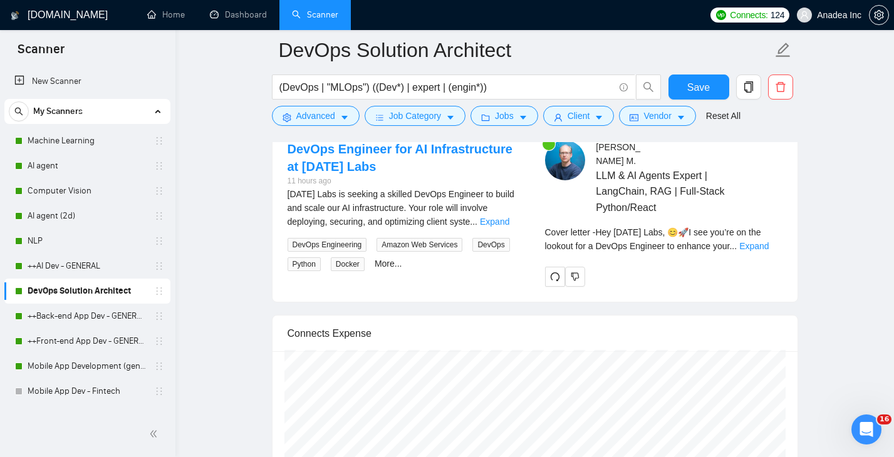
scroll to position [2475, 0]
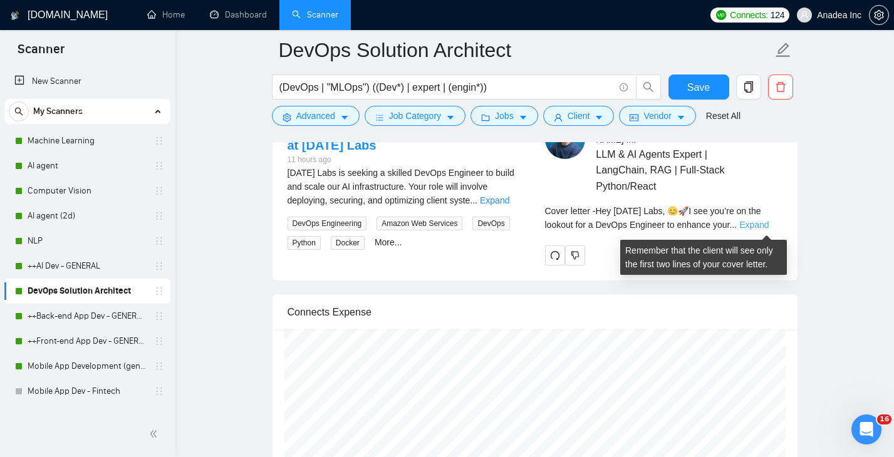
click at [755, 227] on link "Expand" at bounding box center [753, 225] width 29 height 10
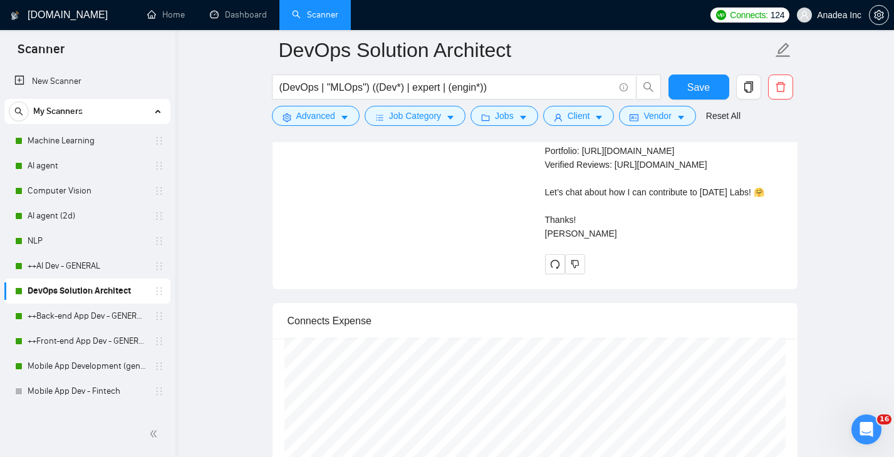
scroll to position [2768, 0]
click at [697, 89] on span "Save" at bounding box center [698, 88] width 23 height 16
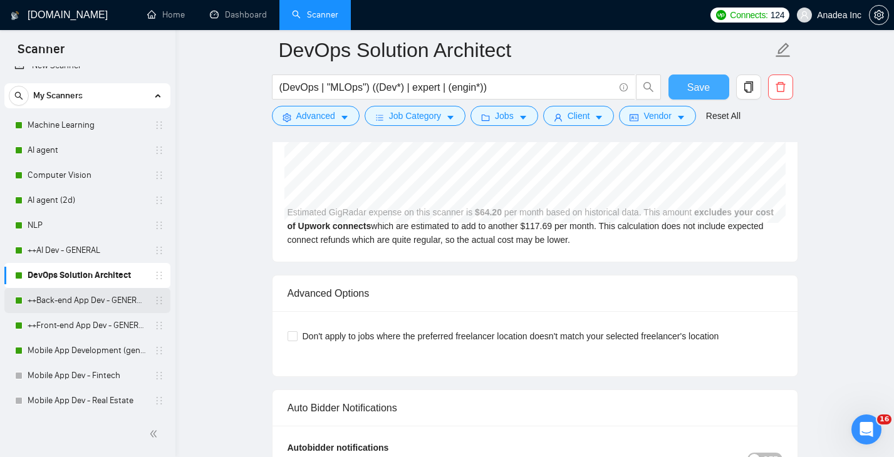
scroll to position [0, 0]
